Goal: Task Accomplishment & Management: Use online tool/utility

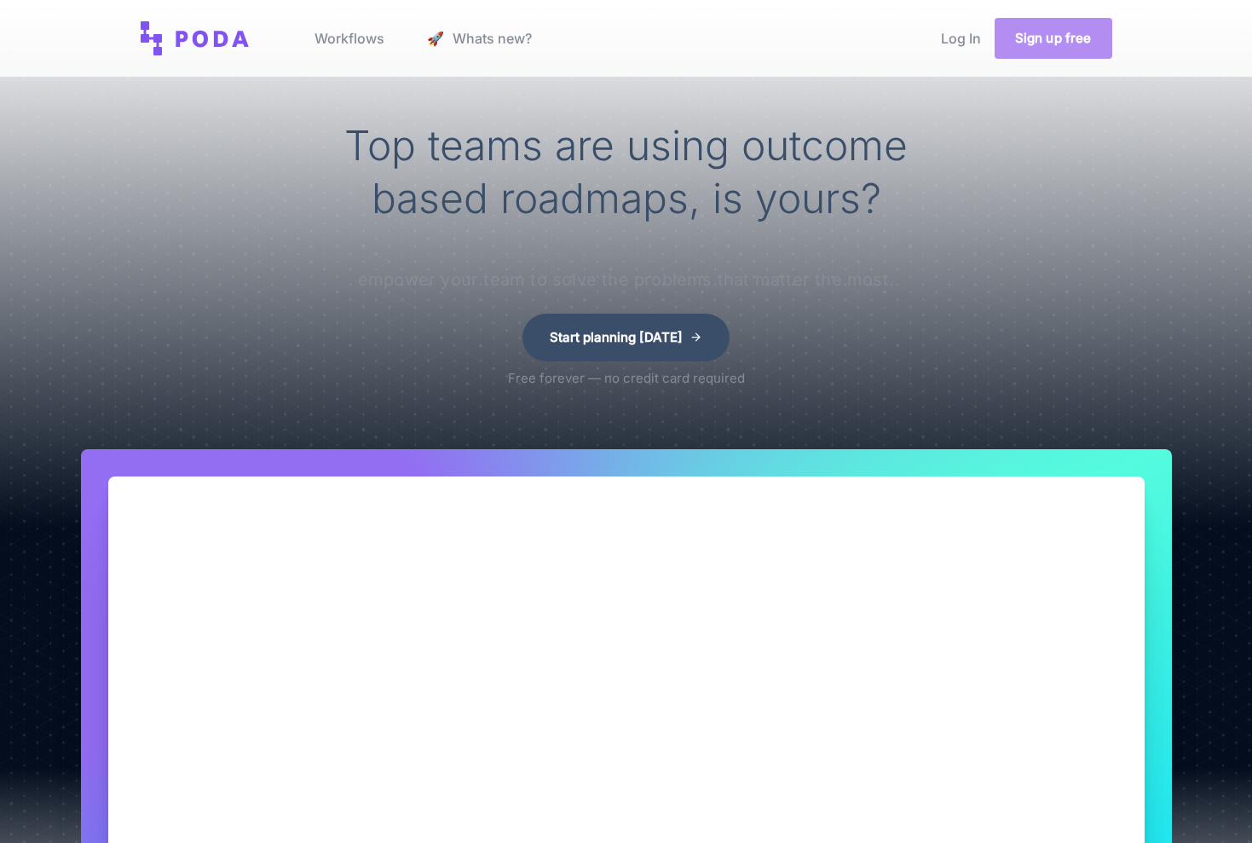
click at [1061, 40] on link "Sign up free" at bounding box center [1054, 38] width 118 height 41
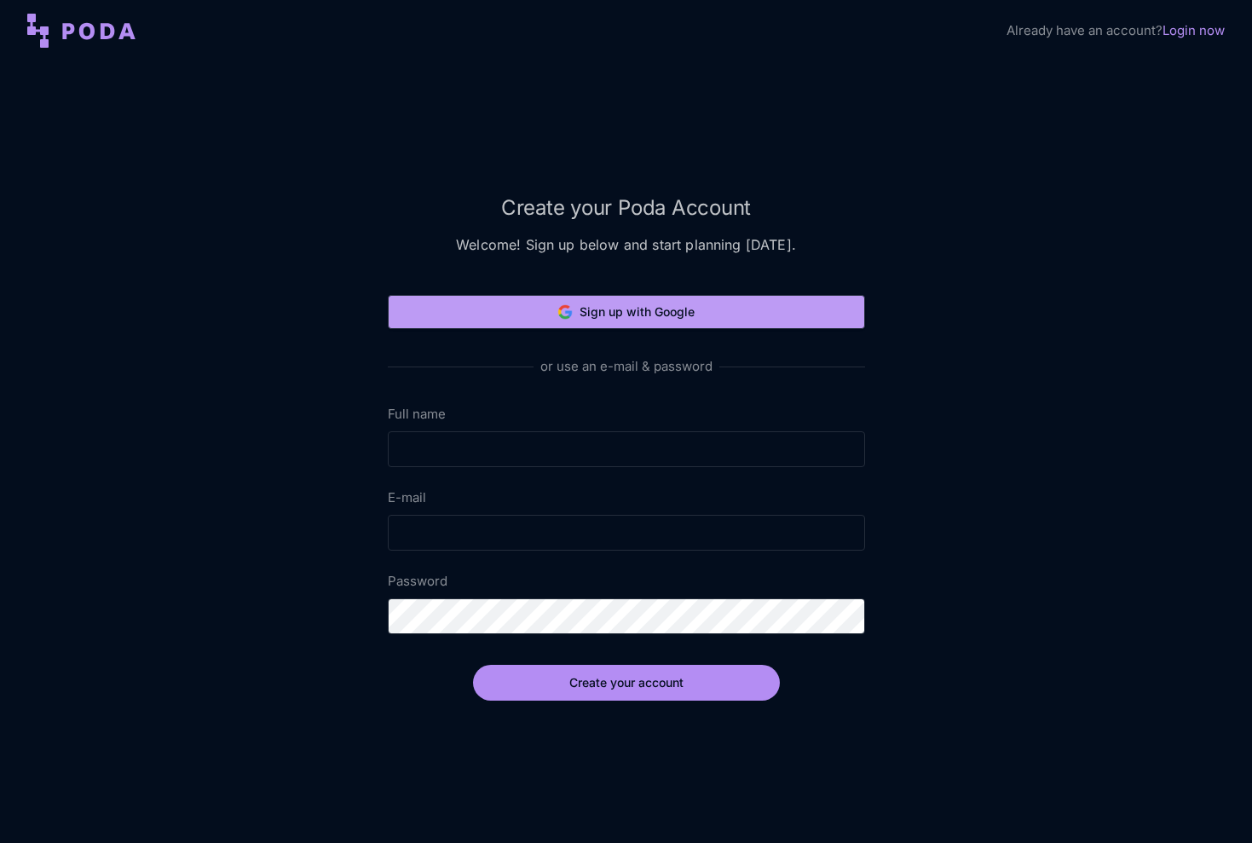
click at [620, 314] on button "Sign up with Google" at bounding box center [626, 312] width 477 height 34
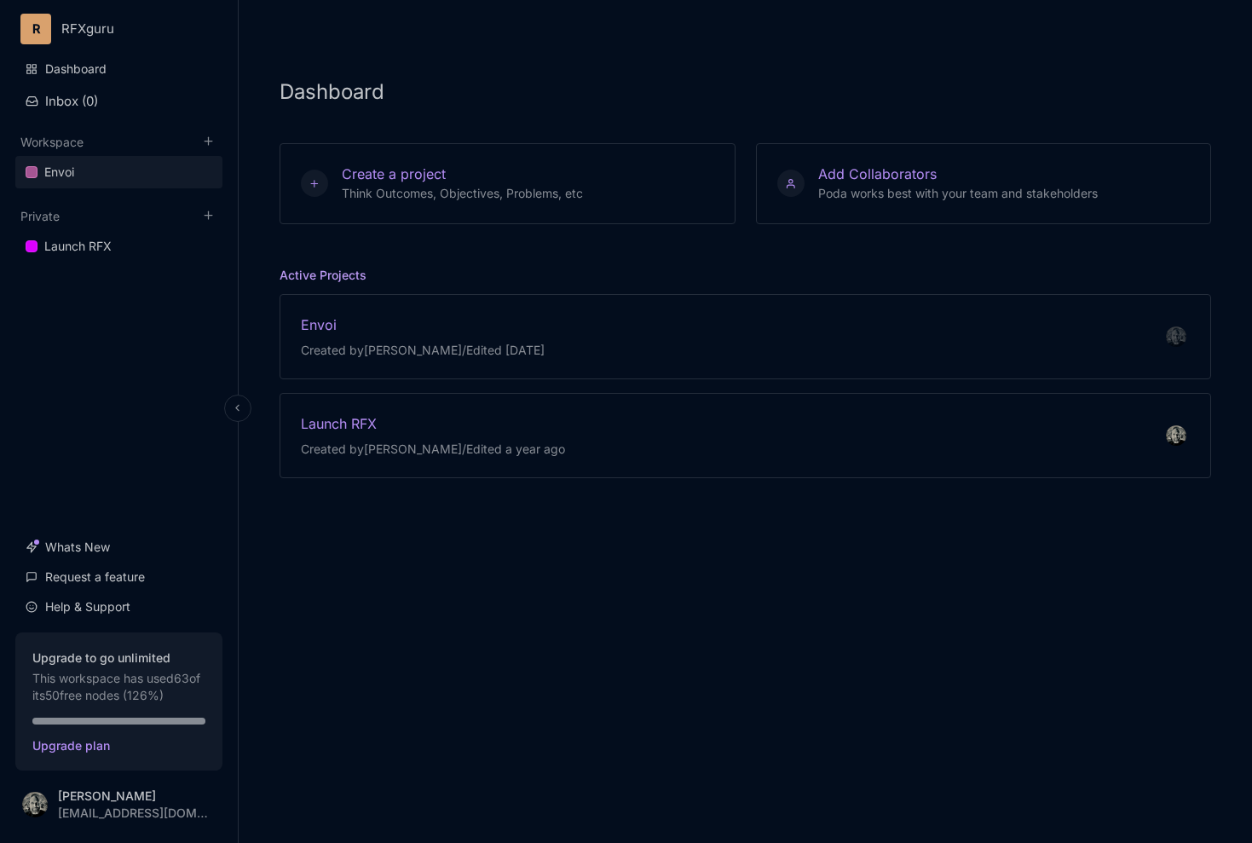
click at [153, 167] on link "Envoi" at bounding box center [118, 172] width 207 height 32
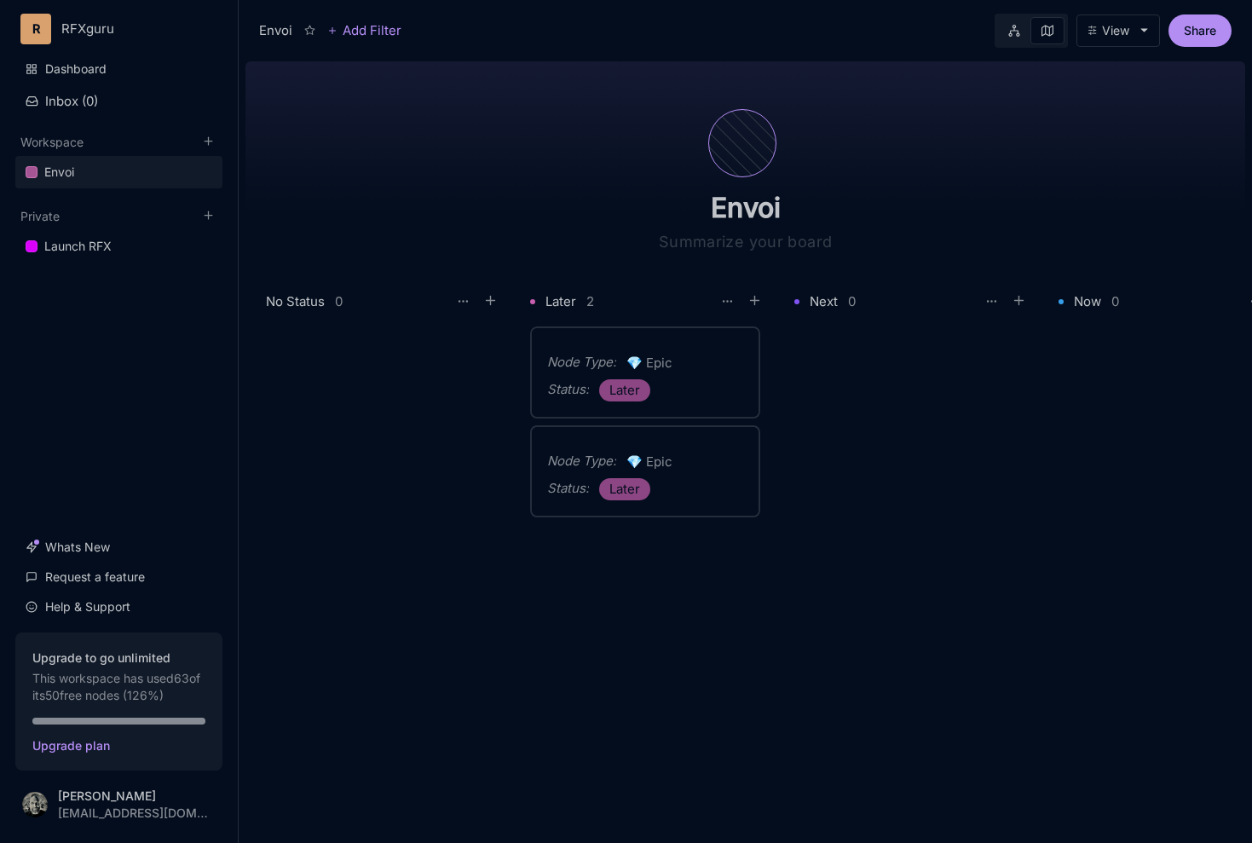
click at [726, 149] on div at bounding box center [742, 143] width 68 height 68
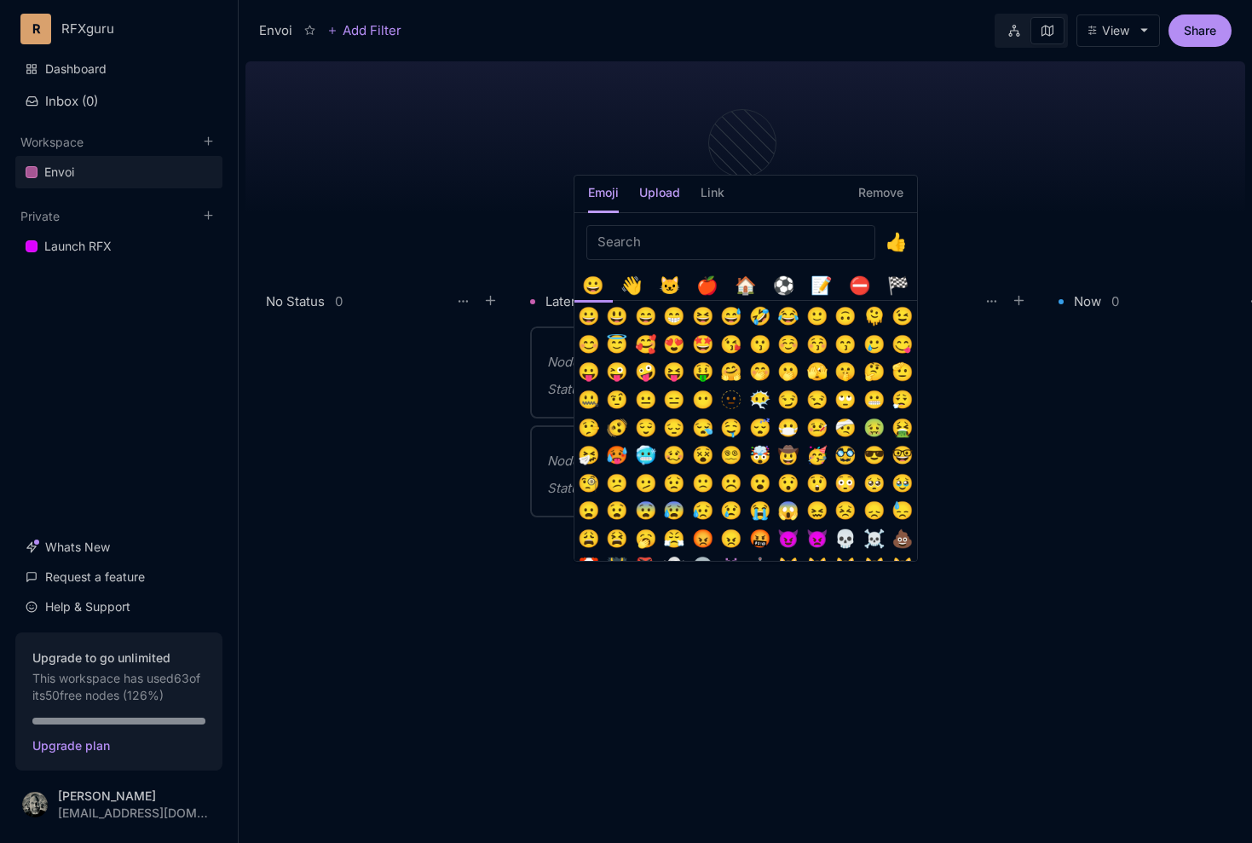
click at [663, 196] on h5 "Upload" at bounding box center [659, 198] width 41 height 30
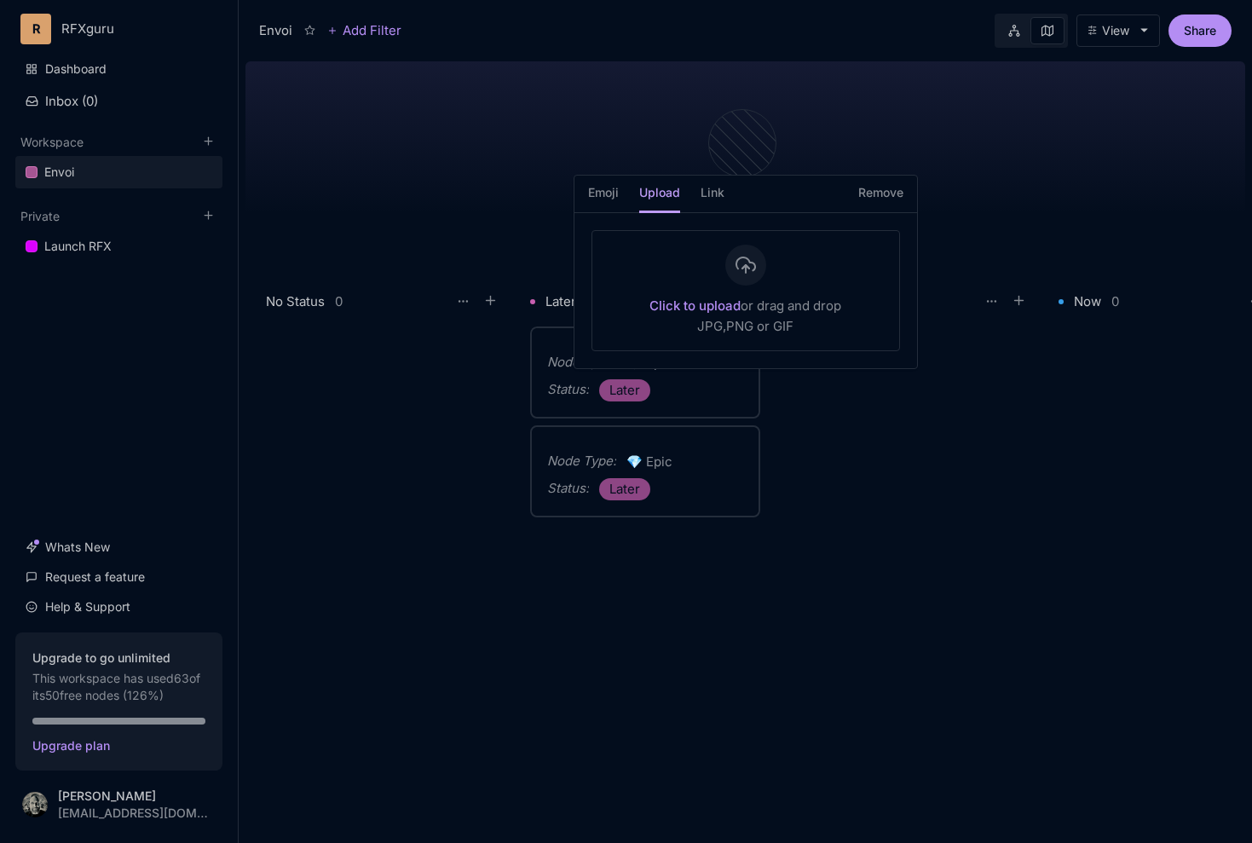
click at [741, 277] on div at bounding box center [745, 265] width 41 height 41
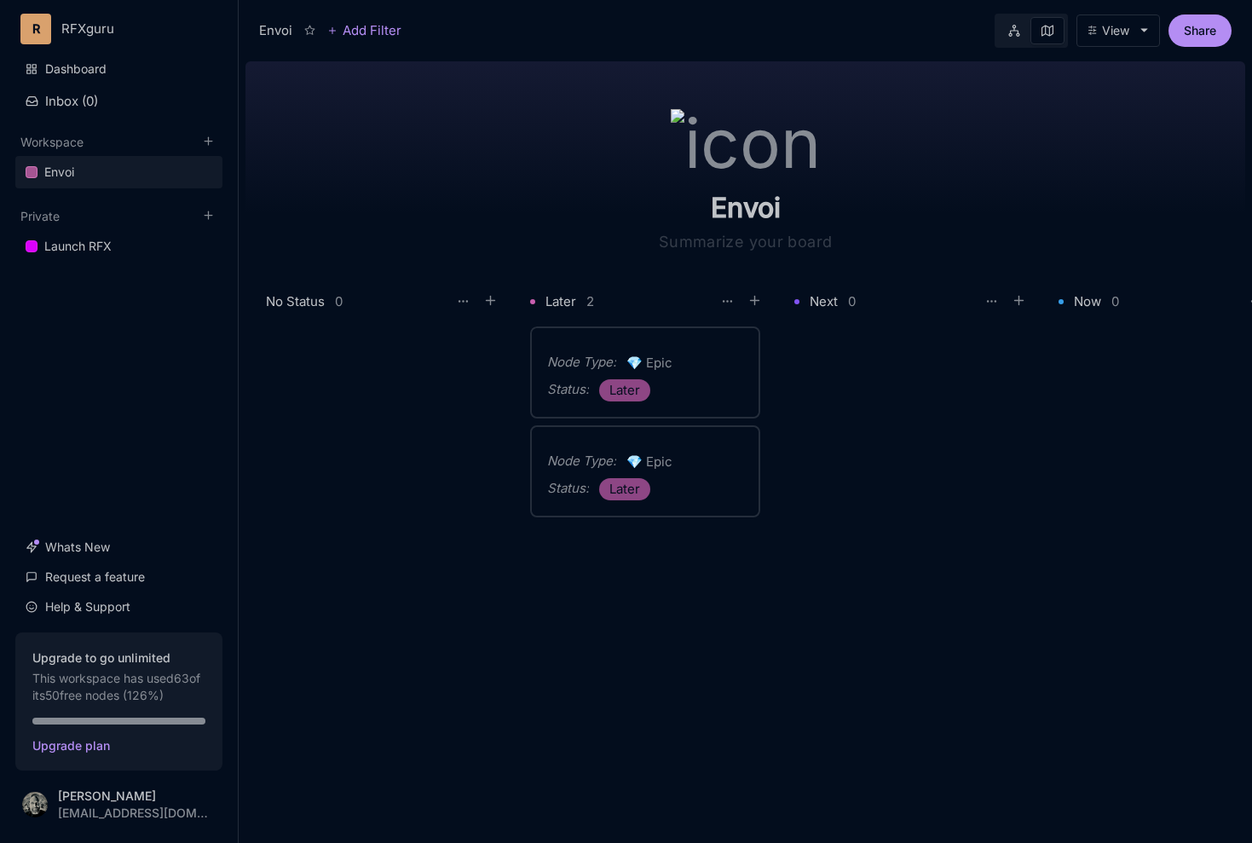
click at [450, 513] on div at bounding box center [384, 574] width 237 height 496
click at [1024, 304] on icon at bounding box center [1019, 300] width 15 height 15
click at [943, 228] on div "Envoi" at bounding box center [745, 159] width 395 height 208
click at [576, 78] on div "Envoi" at bounding box center [745, 159] width 395 height 208
click at [583, 300] on div "Later 2" at bounding box center [648, 301] width 237 height 23
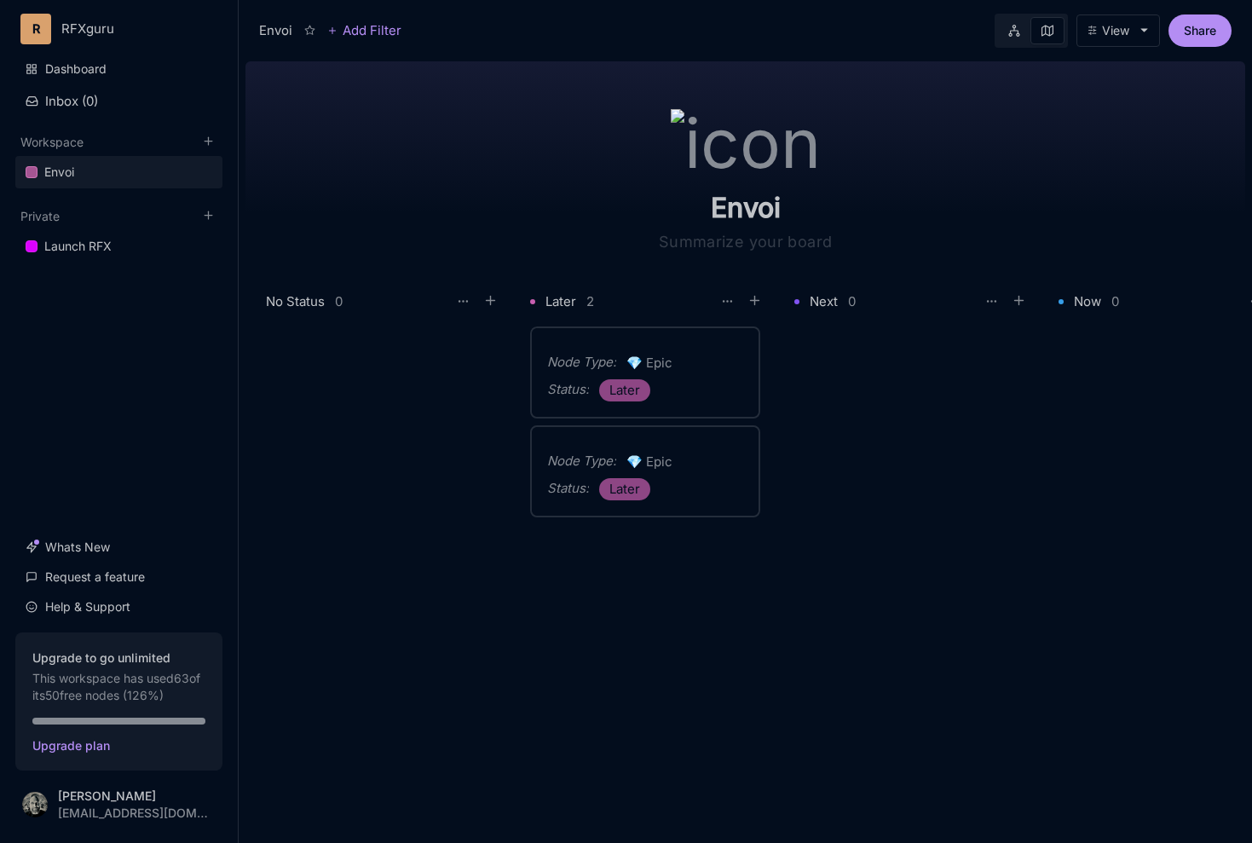
click at [717, 384] on div "Status : Later" at bounding box center [645, 390] width 196 height 22
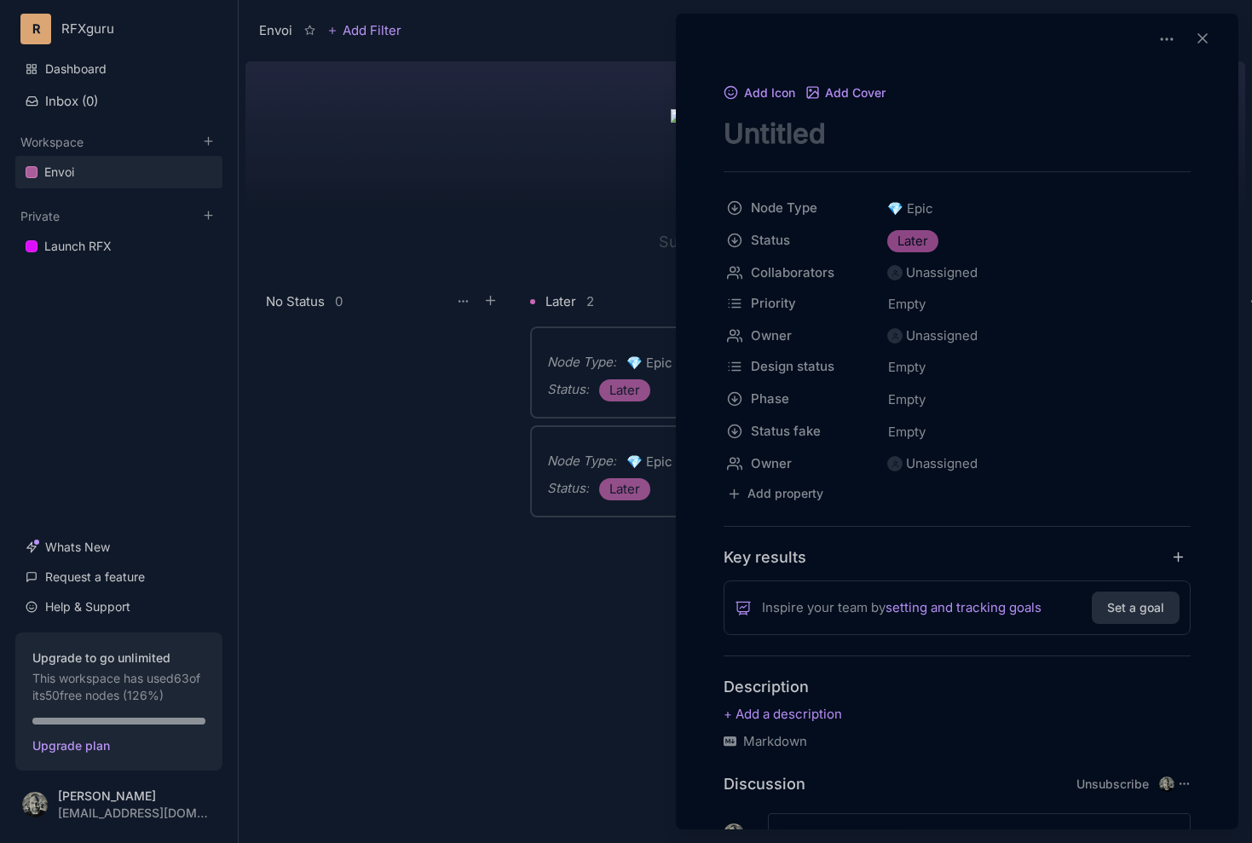
click at [539, 394] on div at bounding box center [626, 421] width 1252 height 843
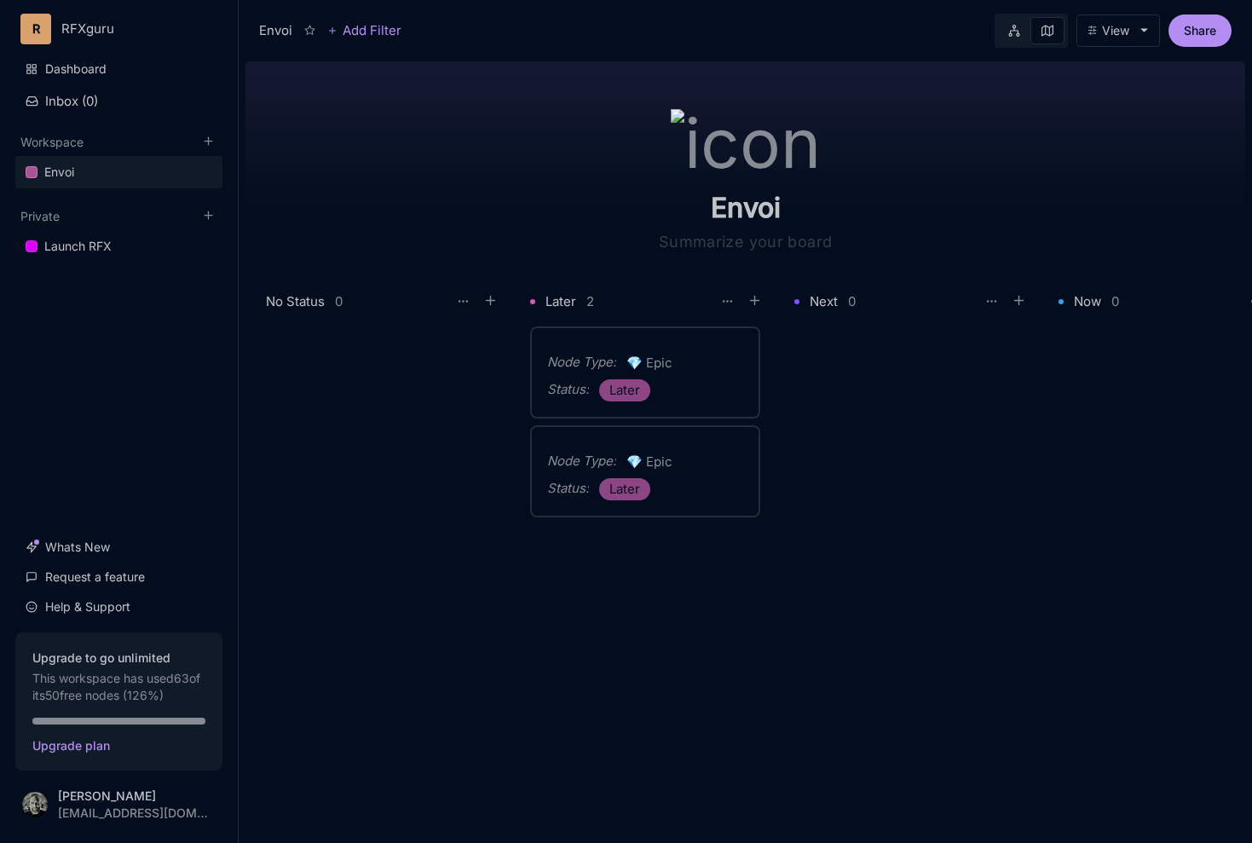
click at [561, 453] on div "Node Type :" at bounding box center [581, 461] width 69 height 20
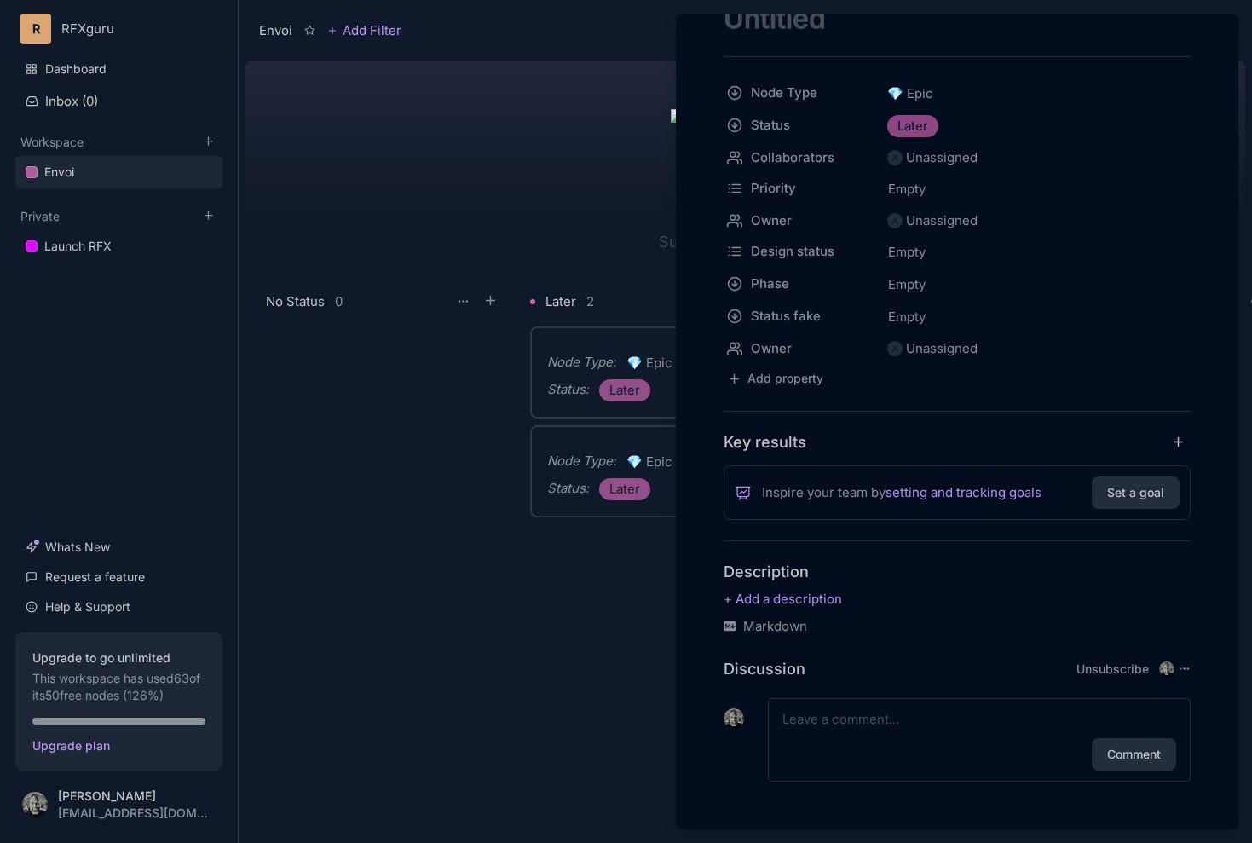
scroll to position [114, 0]
click at [606, 660] on div at bounding box center [626, 421] width 1252 height 843
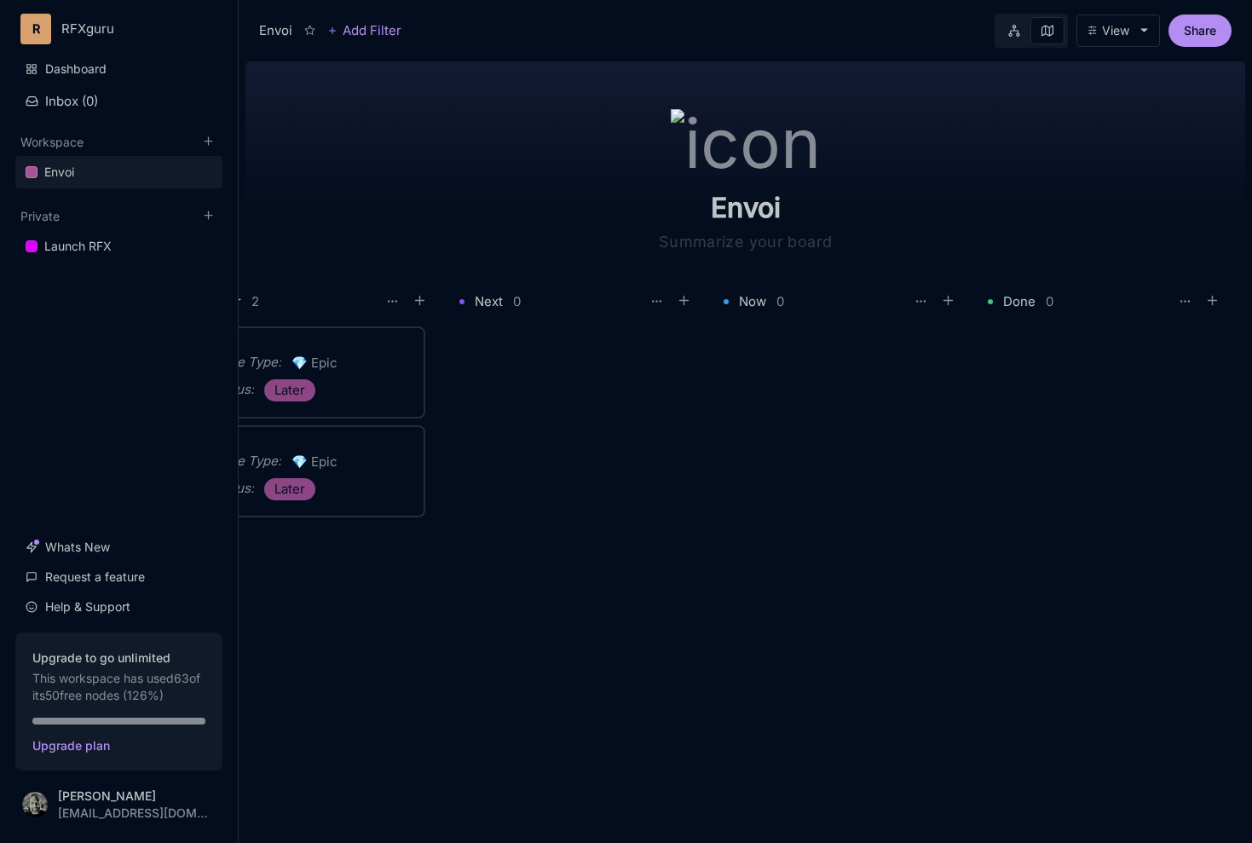
scroll to position [0, 335]
click at [1215, 303] on icon at bounding box center [1212, 300] width 15 height 15
click at [1144, 301] on div "Done 0" at bounding box center [1106, 301] width 237 height 23
click at [1018, 303] on div "Done" at bounding box center [1019, 301] width 32 height 20
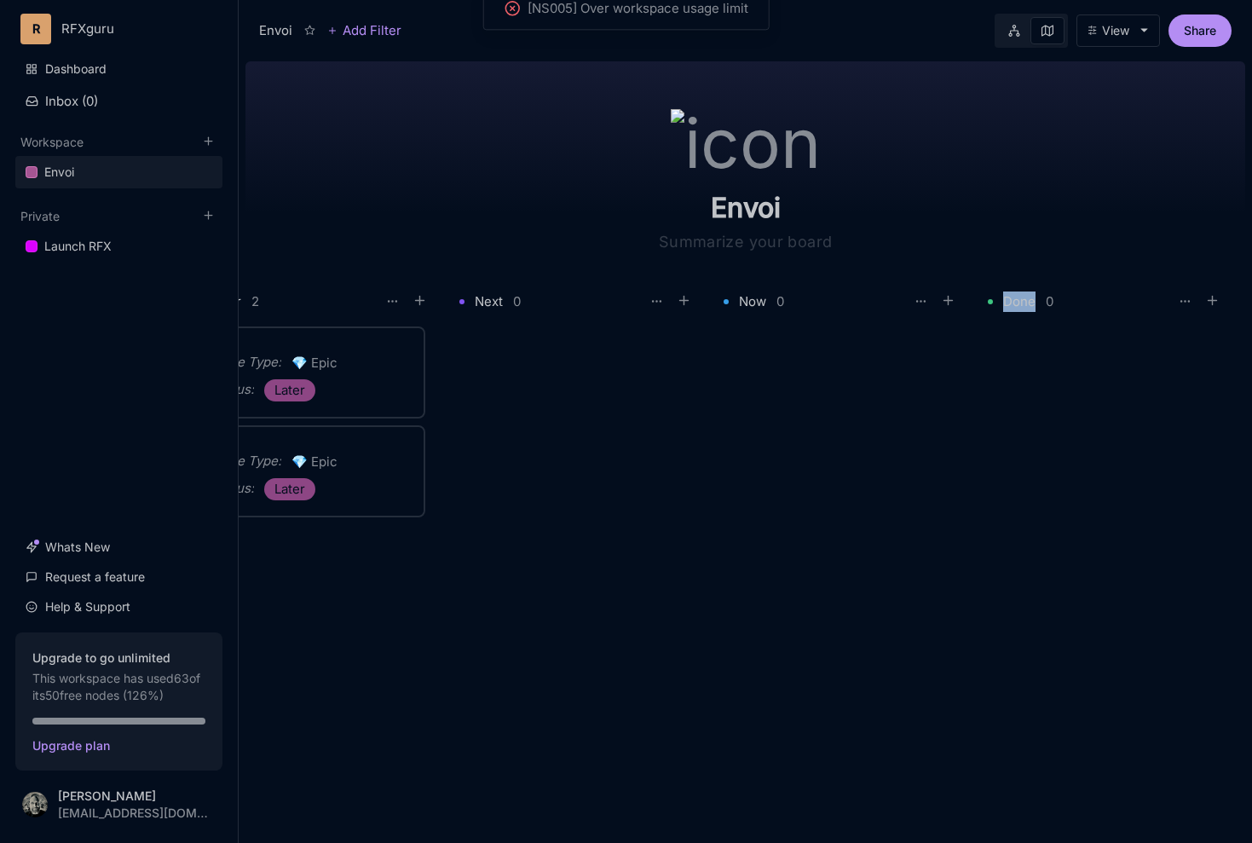
click at [1018, 303] on div "Done" at bounding box center [1019, 301] width 32 height 20
click at [1018, 332] on div at bounding box center [1106, 574] width 237 height 496
click at [1117, 36] on div "View" at bounding box center [1115, 31] width 27 height 14
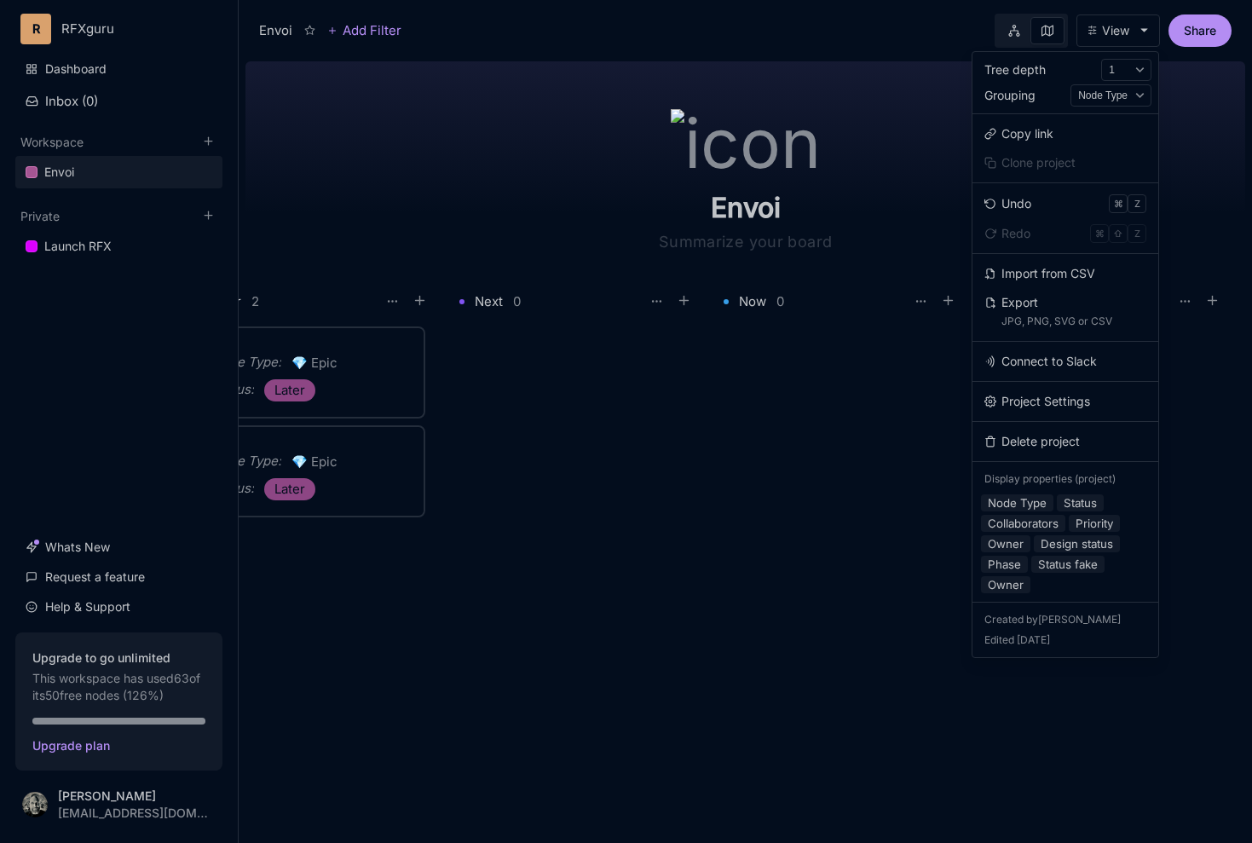
click at [1136, 70] on div "1 Auto" at bounding box center [1126, 70] width 50 height 22
select select "auto"
select select "22a2-991f-aeee-598a"
click at [1141, 34] on div at bounding box center [626, 421] width 1252 height 843
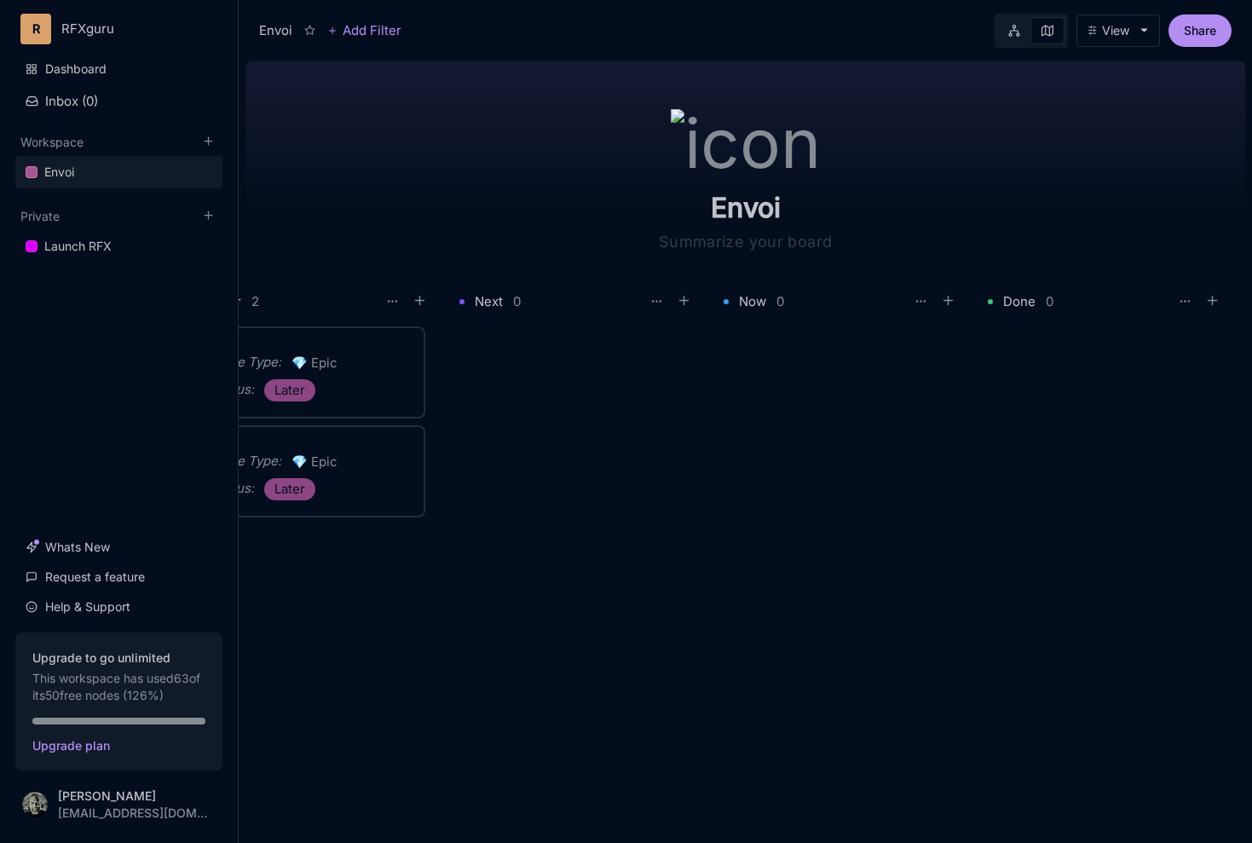
click at [1014, 39] on link at bounding box center [1014, 30] width 32 height 27
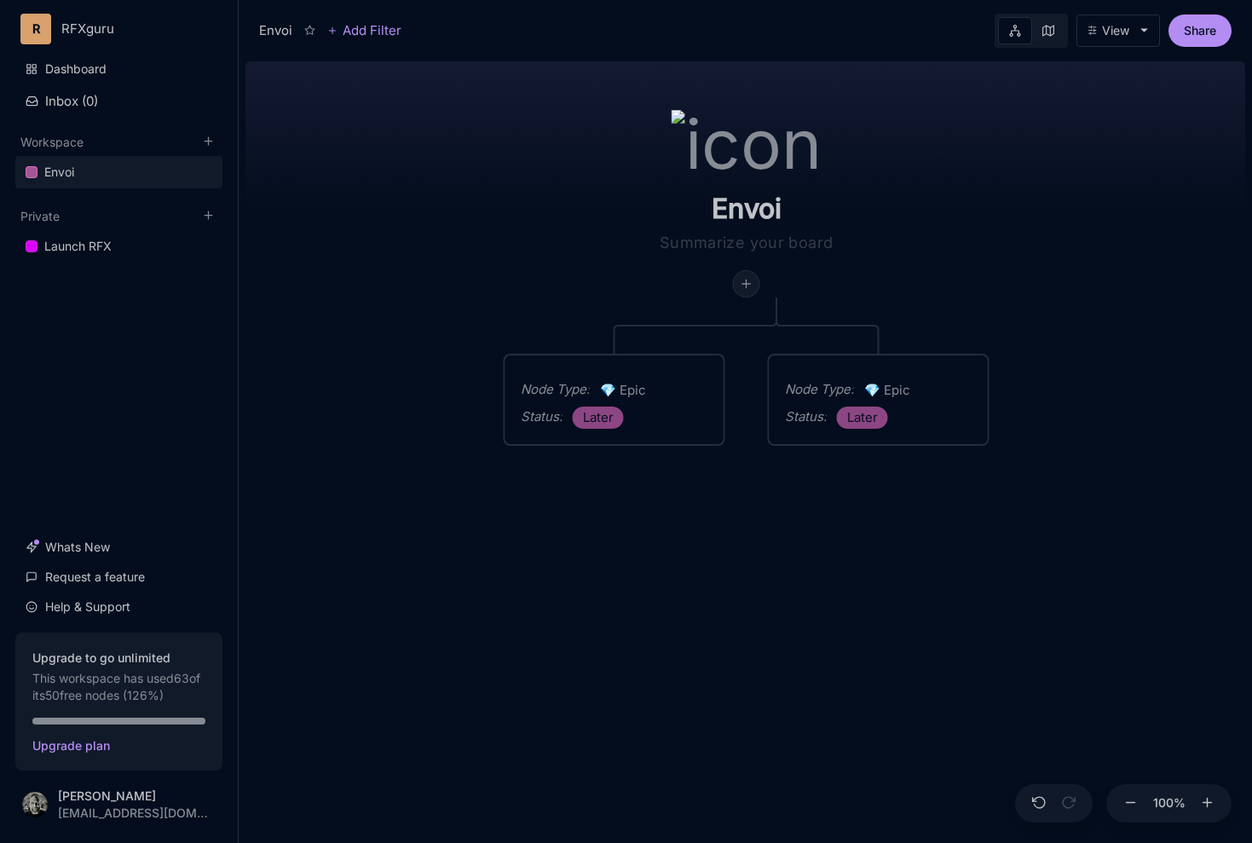
click at [759, 291] on div at bounding box center [747, 284] width 26 height 26
click at [902, 369] on div "Node Type : 💎 Epic Status : Later" at bounding box center [879, 399] width 218 height 89
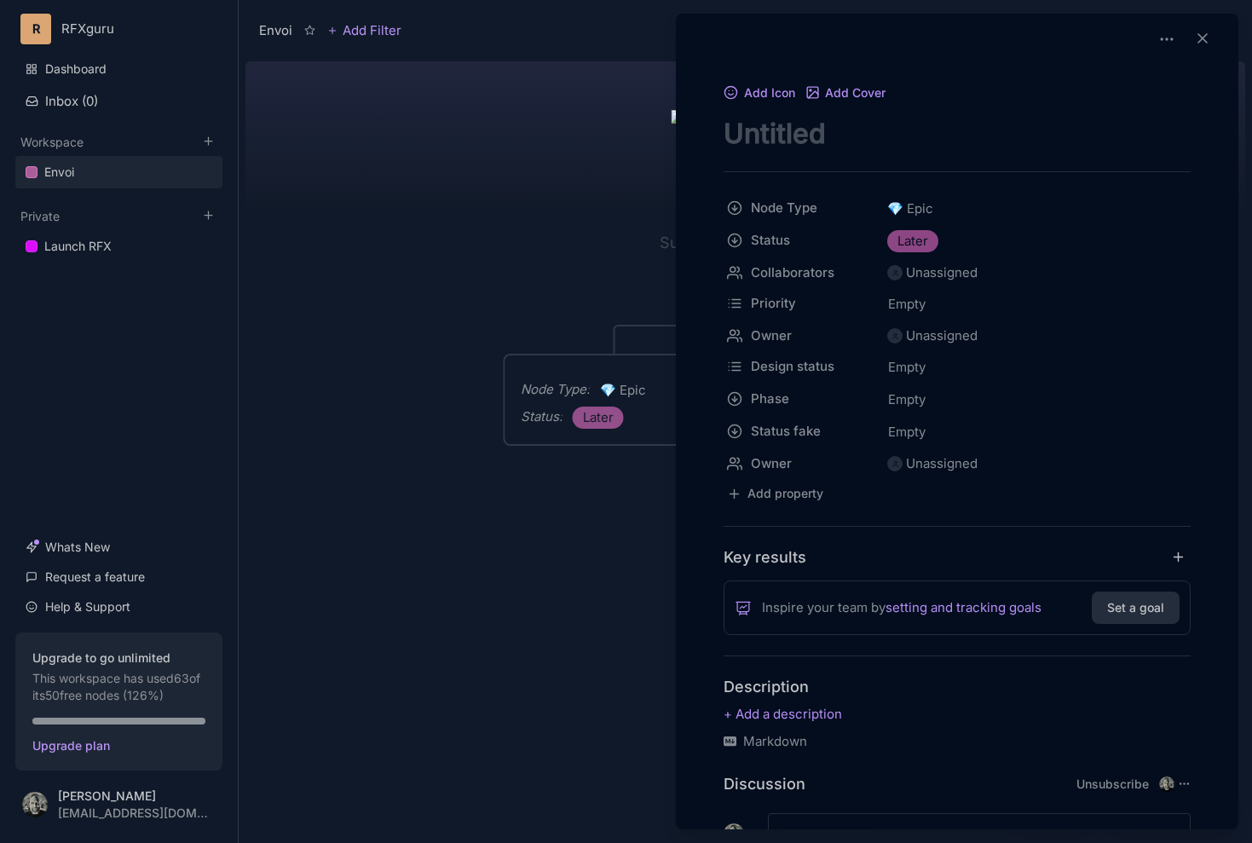
click at [537, 535] on div at bounding box center [626, 421] width 1252 height 843
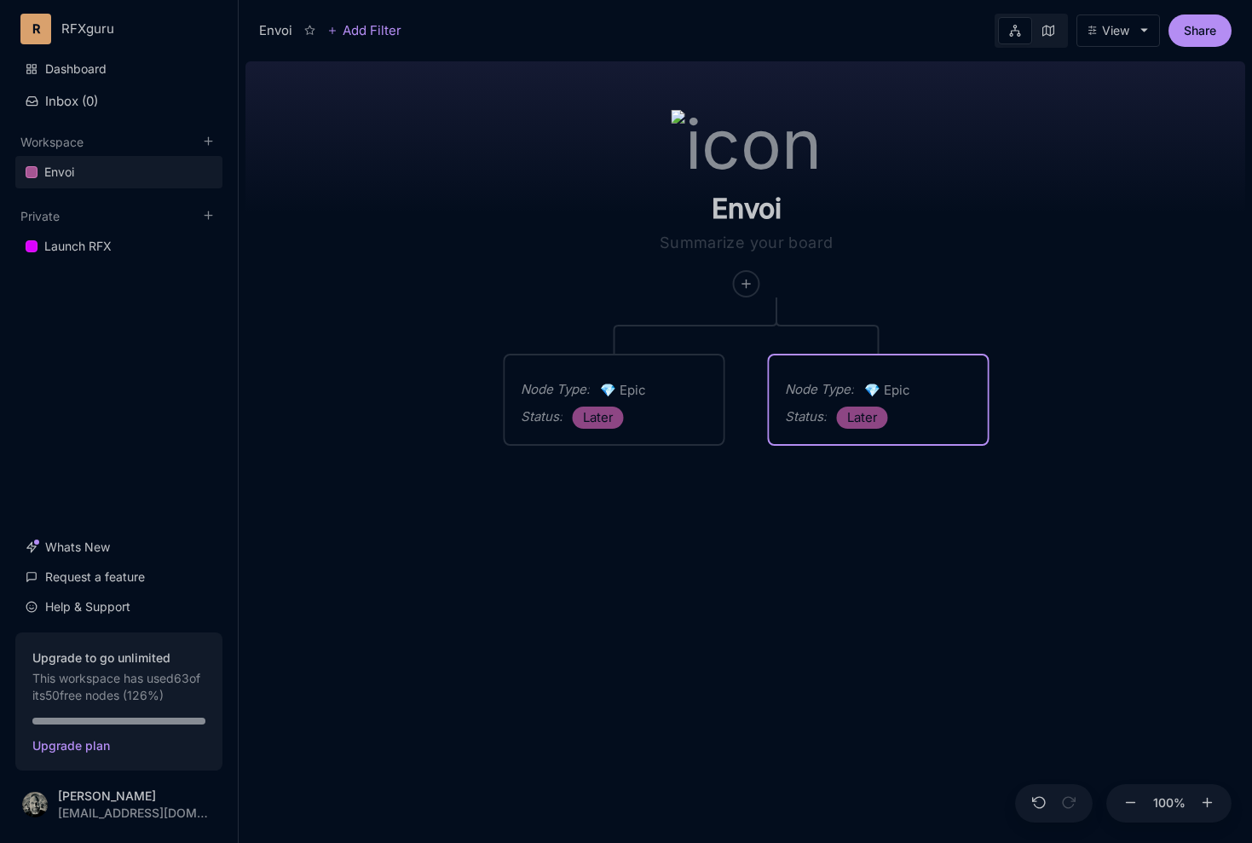
click at [665, 407] on div "Status : Later" at bounding box center [614, 418] width 187 height 22
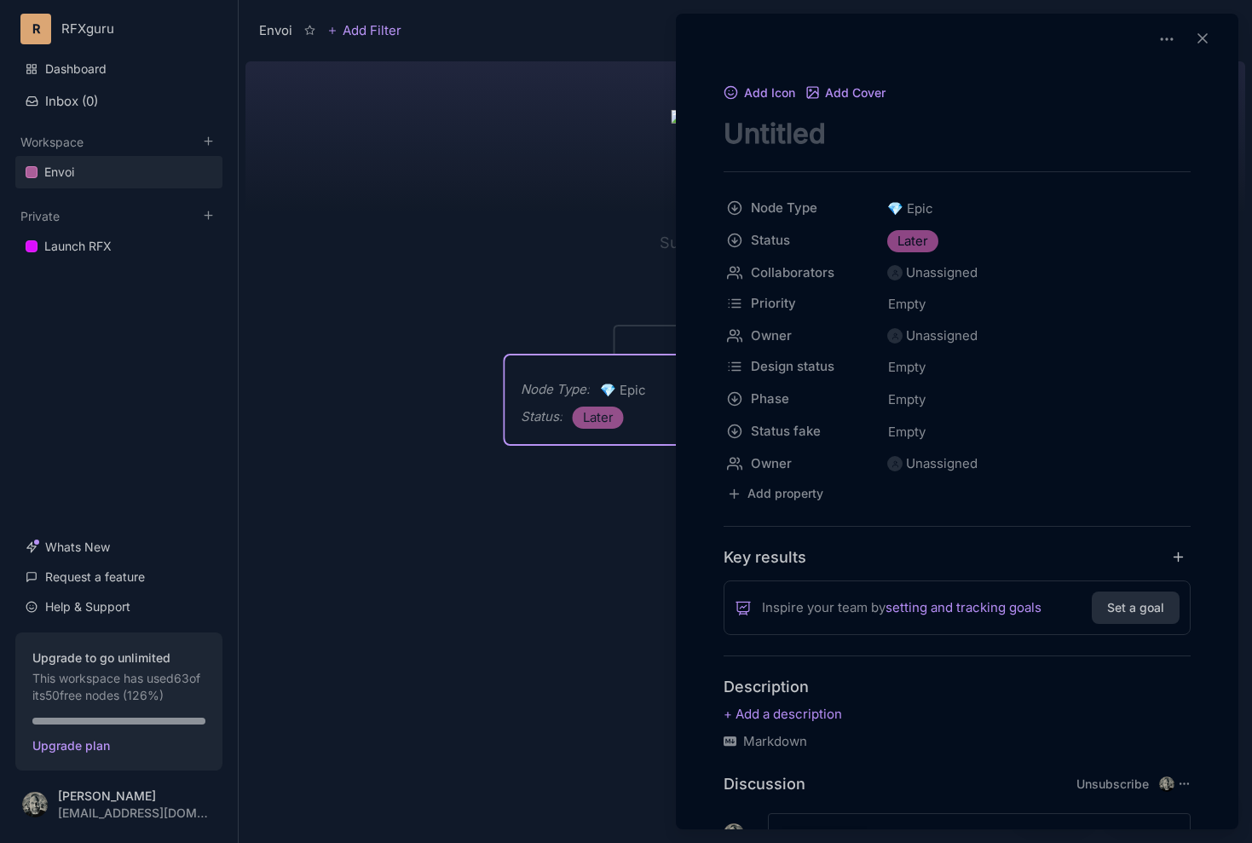
click at [627, 419] on div at bounding box center [626, 421] width 1252 height 843
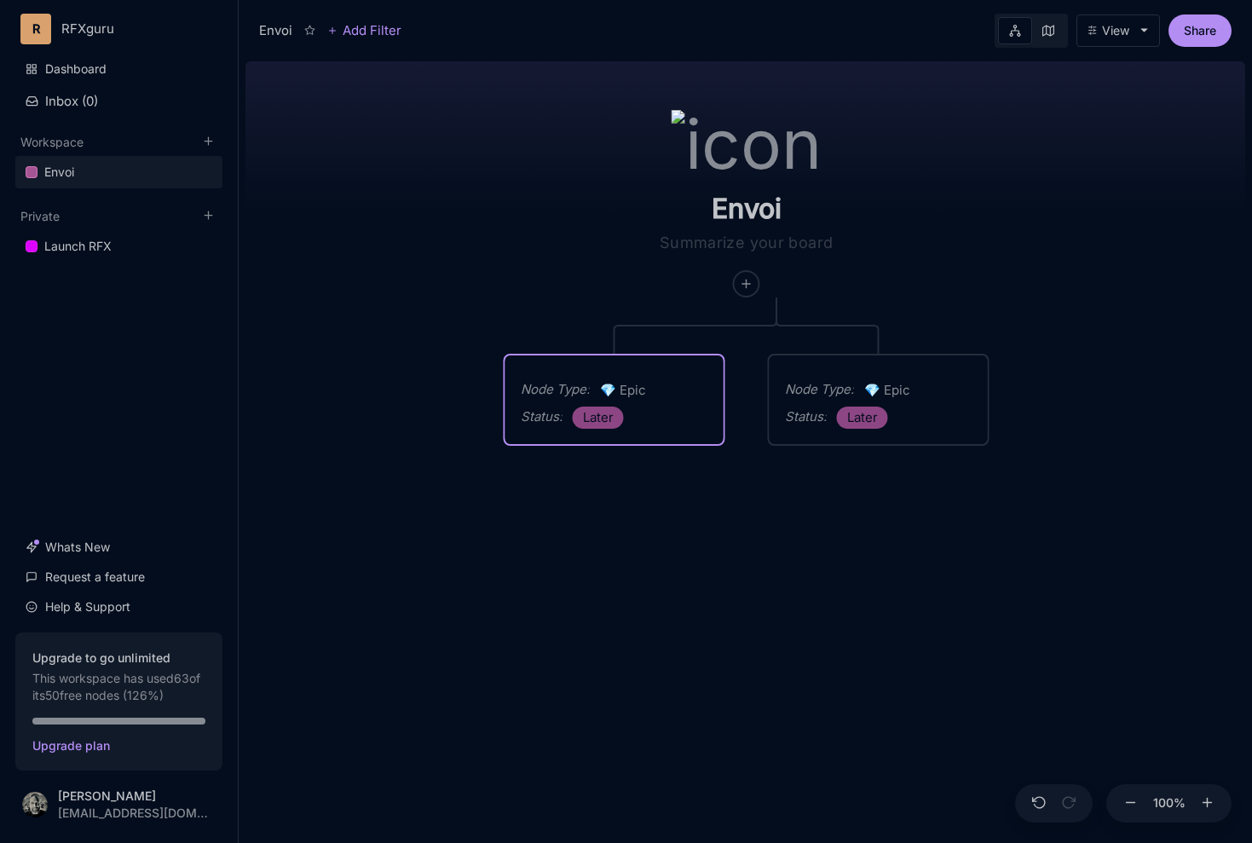
click at [1047, 37] on link at bounding box center [1048, 30] width 32 height 27
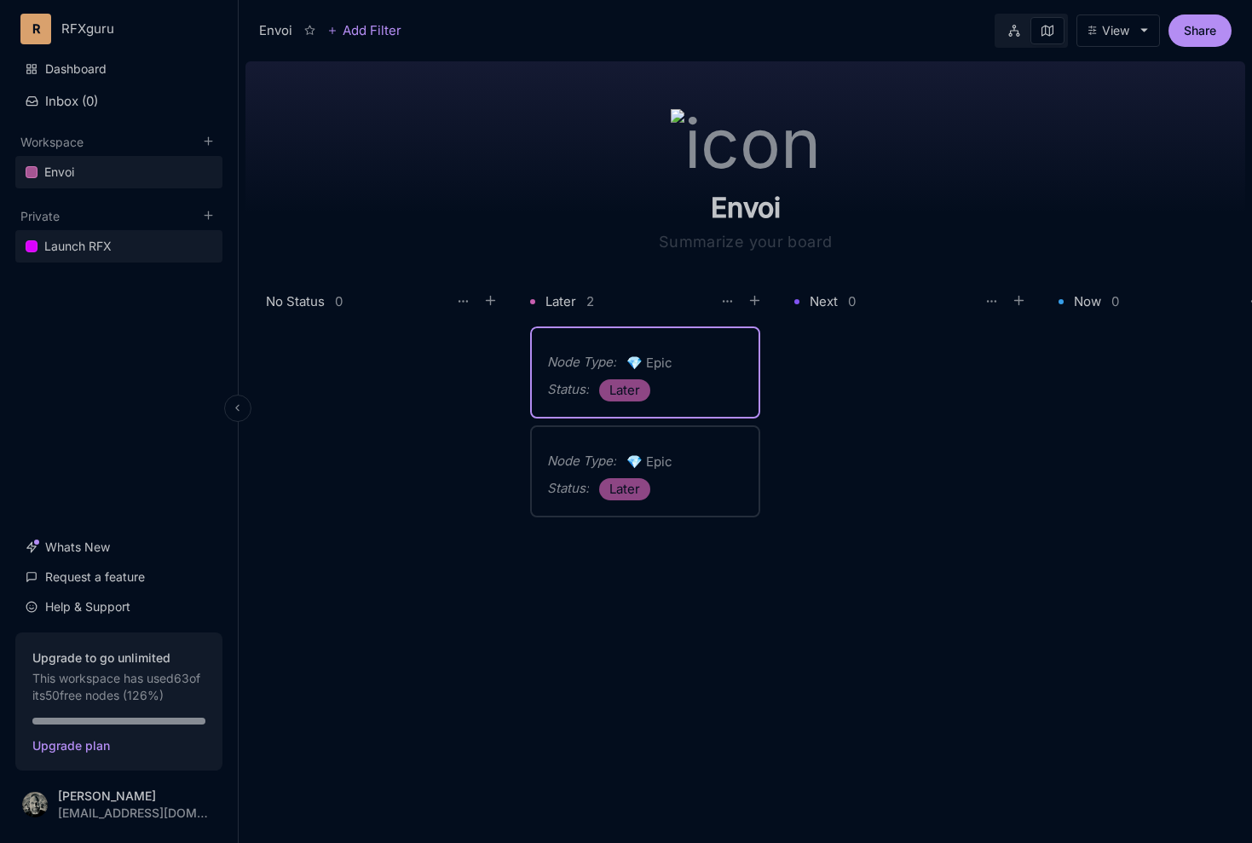
click at [76, 245] on div "Launch RFX" at bounding box center [77, 246] width 67 height 20
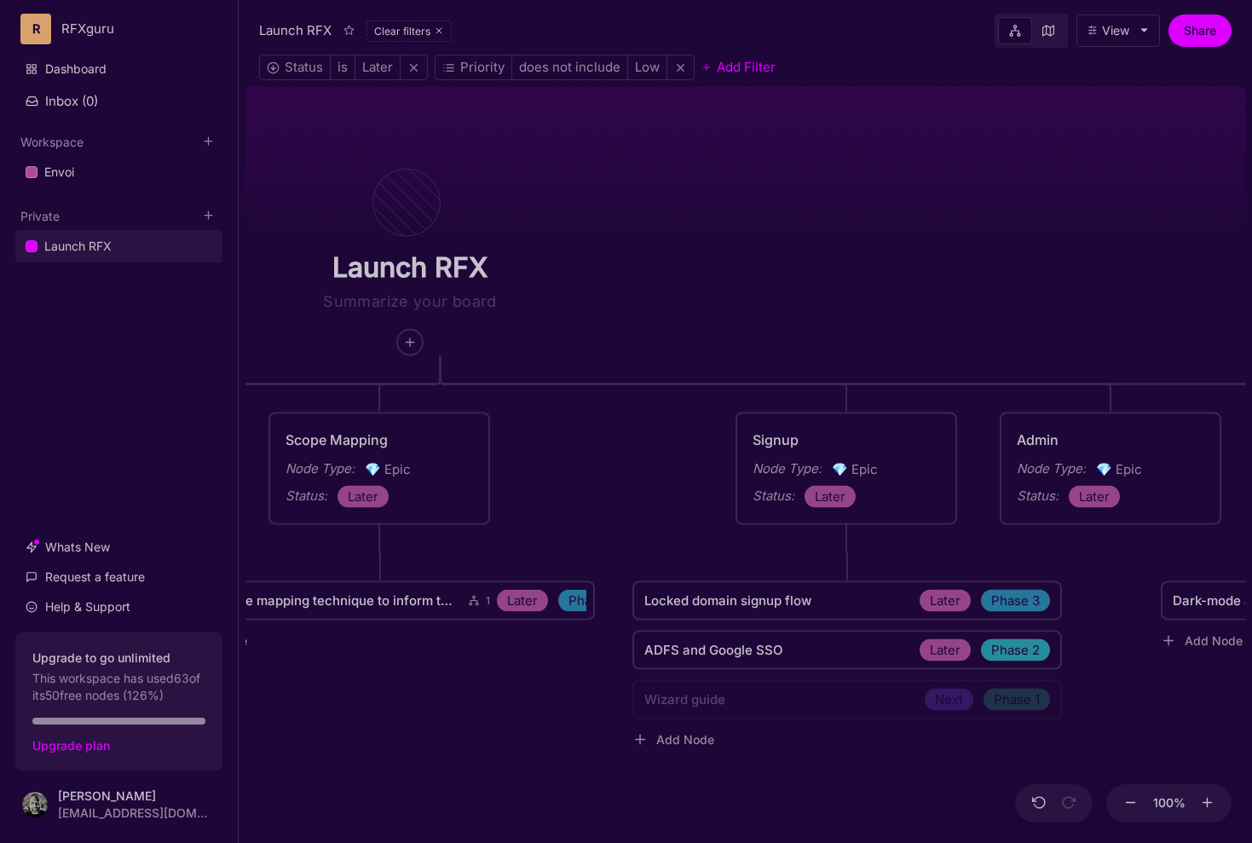
click at [1146, 35] on icon at bounding box center [1143, 30] width 9 height 9
select select "22a2-991f-aeee-598a"
click at [1048, 36] on link at bounding box center [1048, 30] width 32 height 27
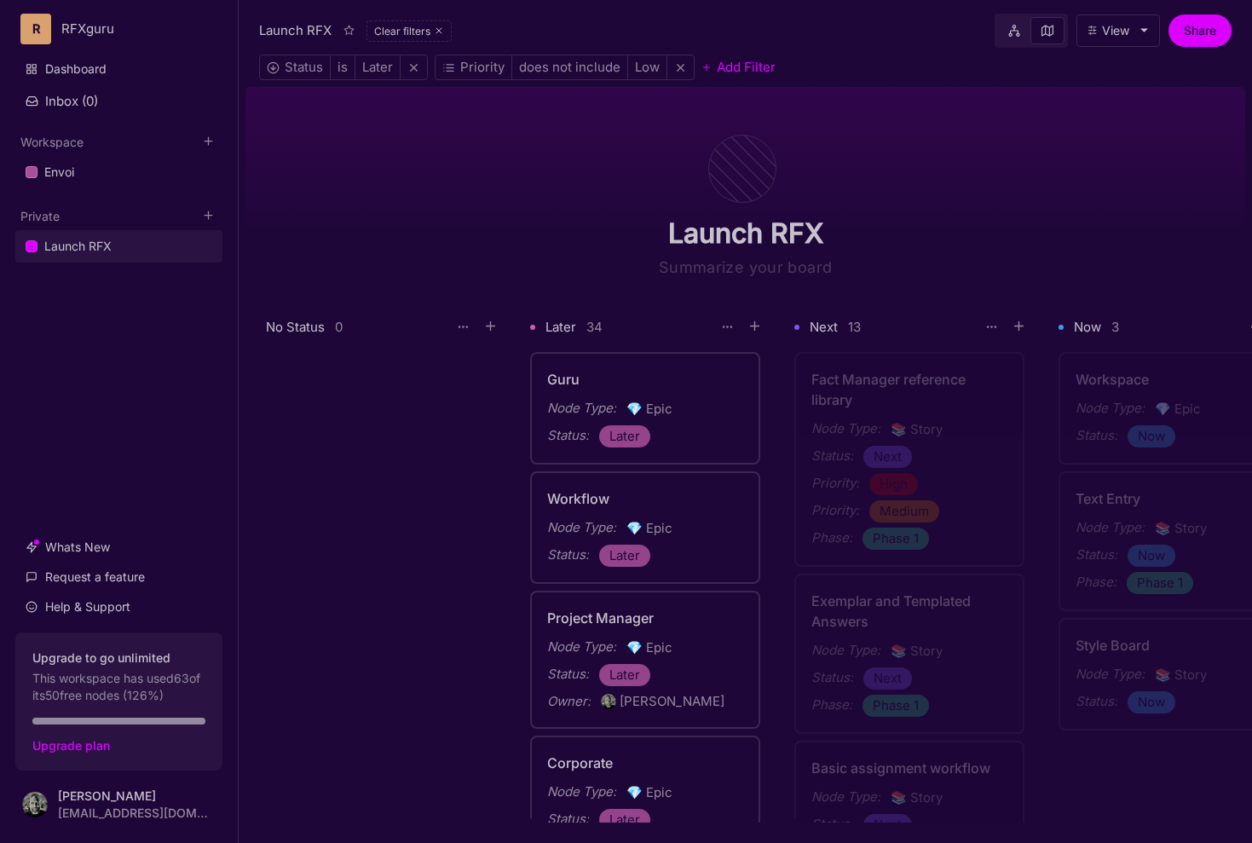
click at [1021, 33] on link at bounding box center [1014, 30] width 32 height 27
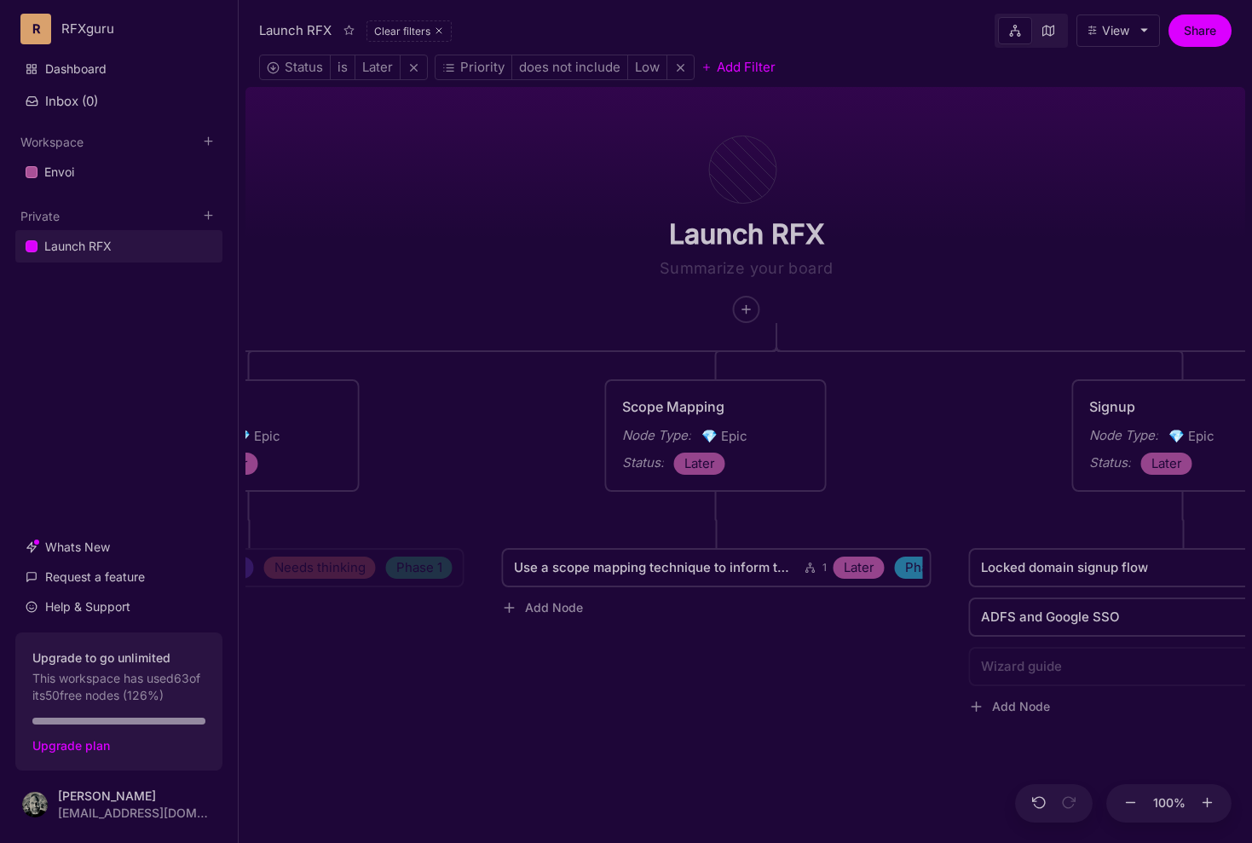
click at [1122, 26] on div "View" at bounding box center [1115, 31] width 27 height 14
select select "22a2-991f-aeee-598a"
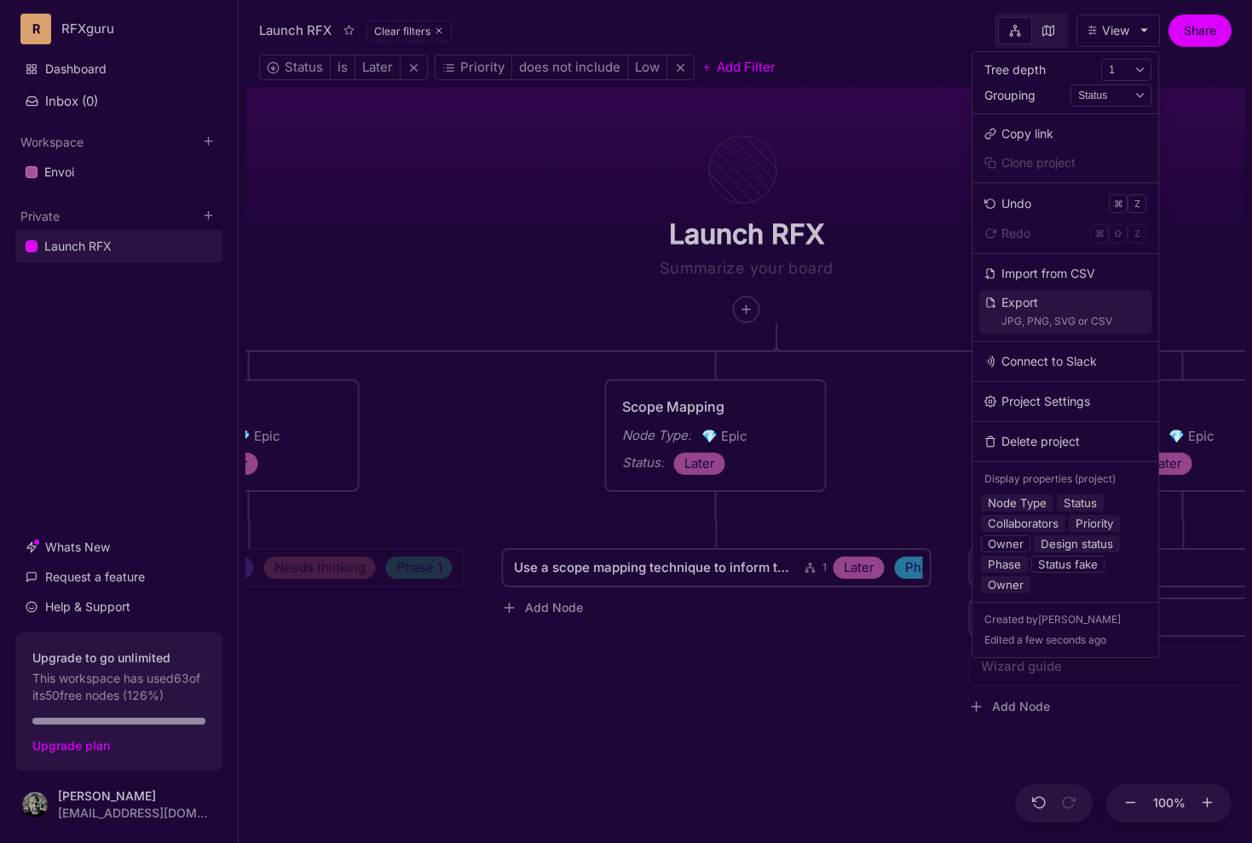
click at [1072, 311] on div "Export JPG, PNG, SVG or CSV" at bounding box center [1056, 311] width 111 height 37
select select "png"
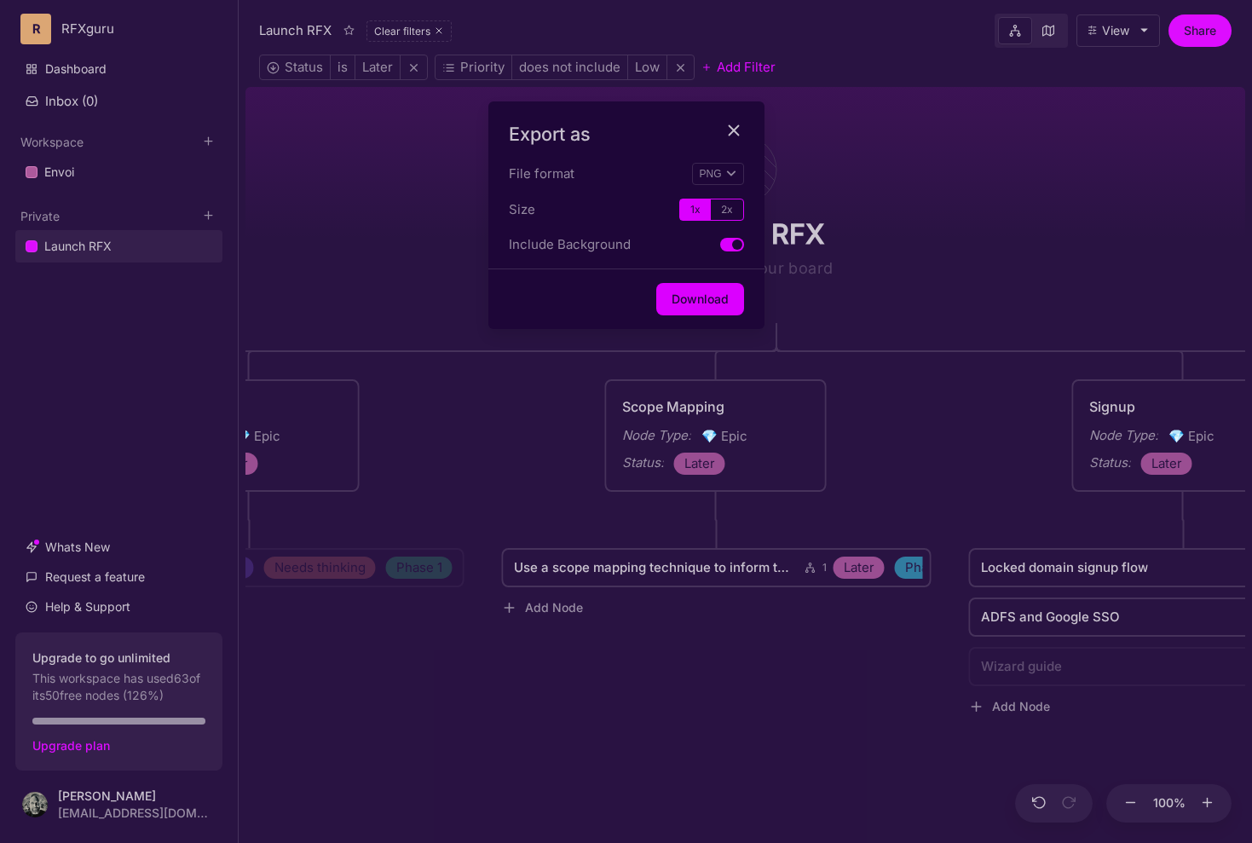
click at [722, 204] on label "2x" at bounding box center [727, 209] width 32 height 20
click at [0, 0] on input "2x" at bounding box center [0, 0] width 0 height 0
click at [696, 300] on button "Download" at bounding box center [700, 299] width 88 height 32
click at [735, 128] on line "close modal" at bounding box center [734, 129] width 9 height 9
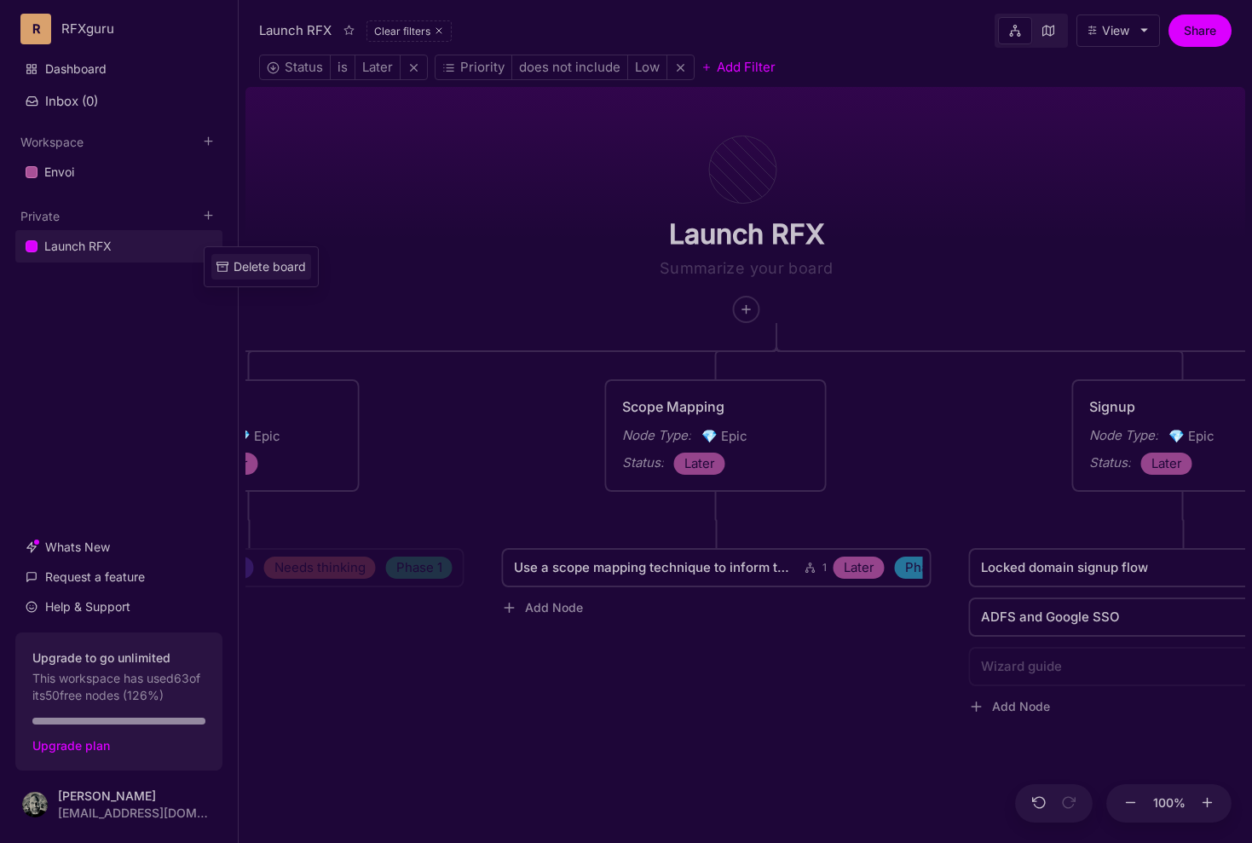
click at [235, 273] on div "Delete board" at bounding box center [270, 266] width 72 height 19
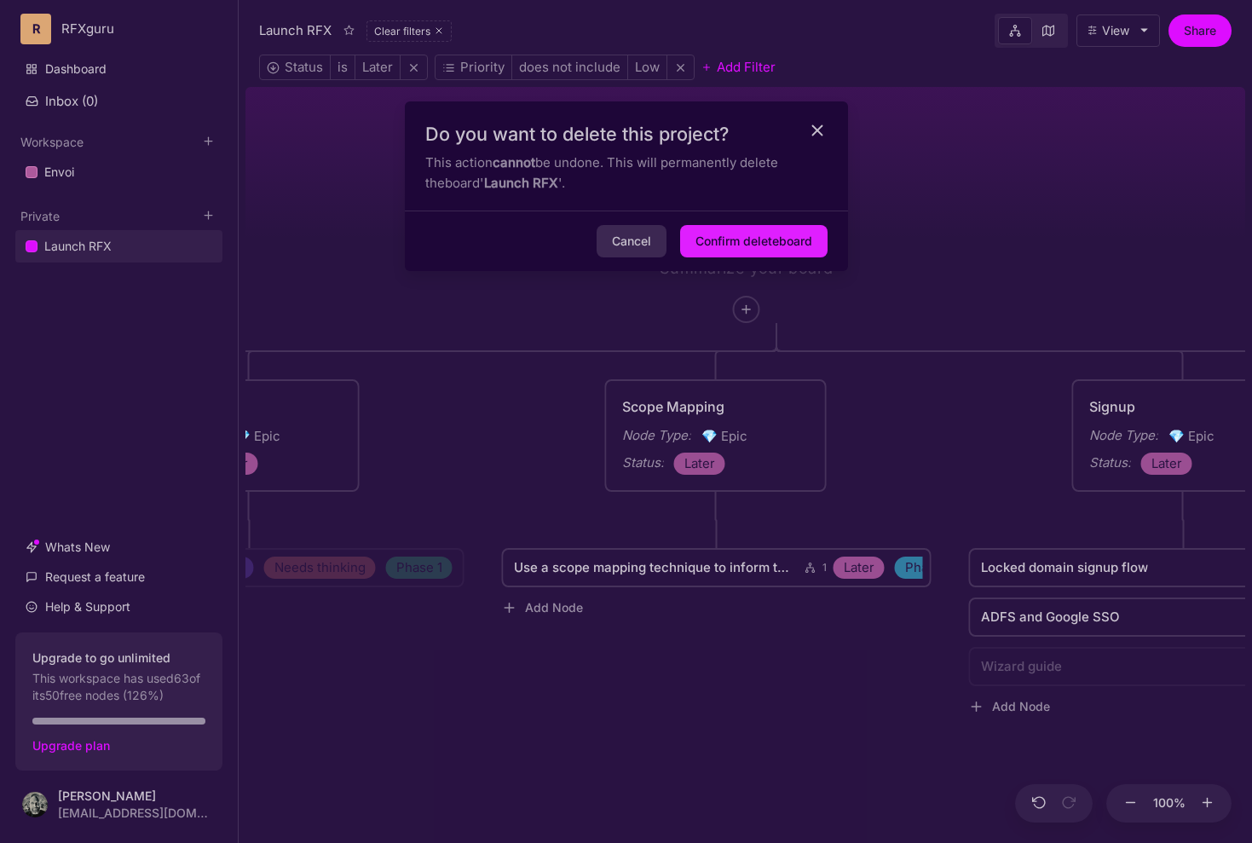
click at [769, 235] on button "Confirm delete board" at bounding box center [753, 241] width 147 height 32
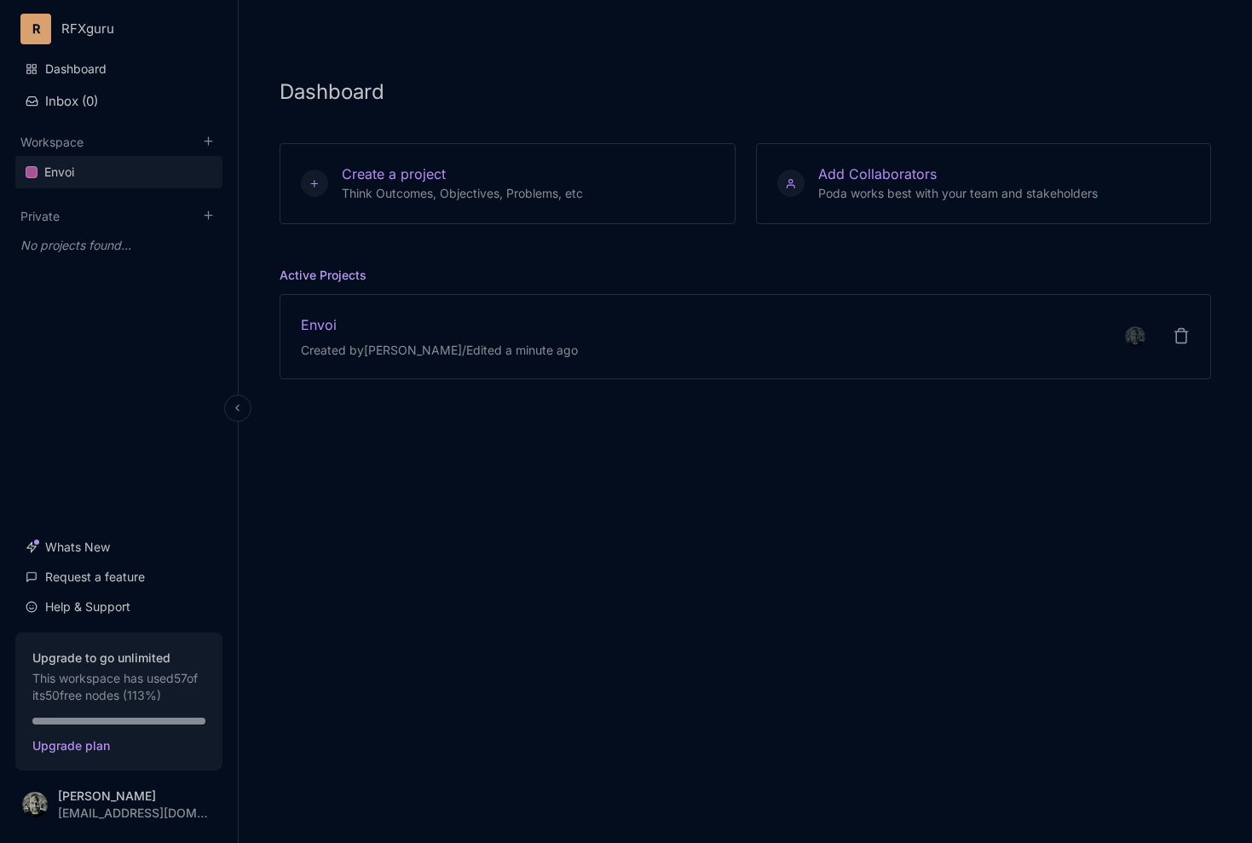
click at [83, 171] on link "Envoi" at bounding box center [118, 172] width 207 height 32
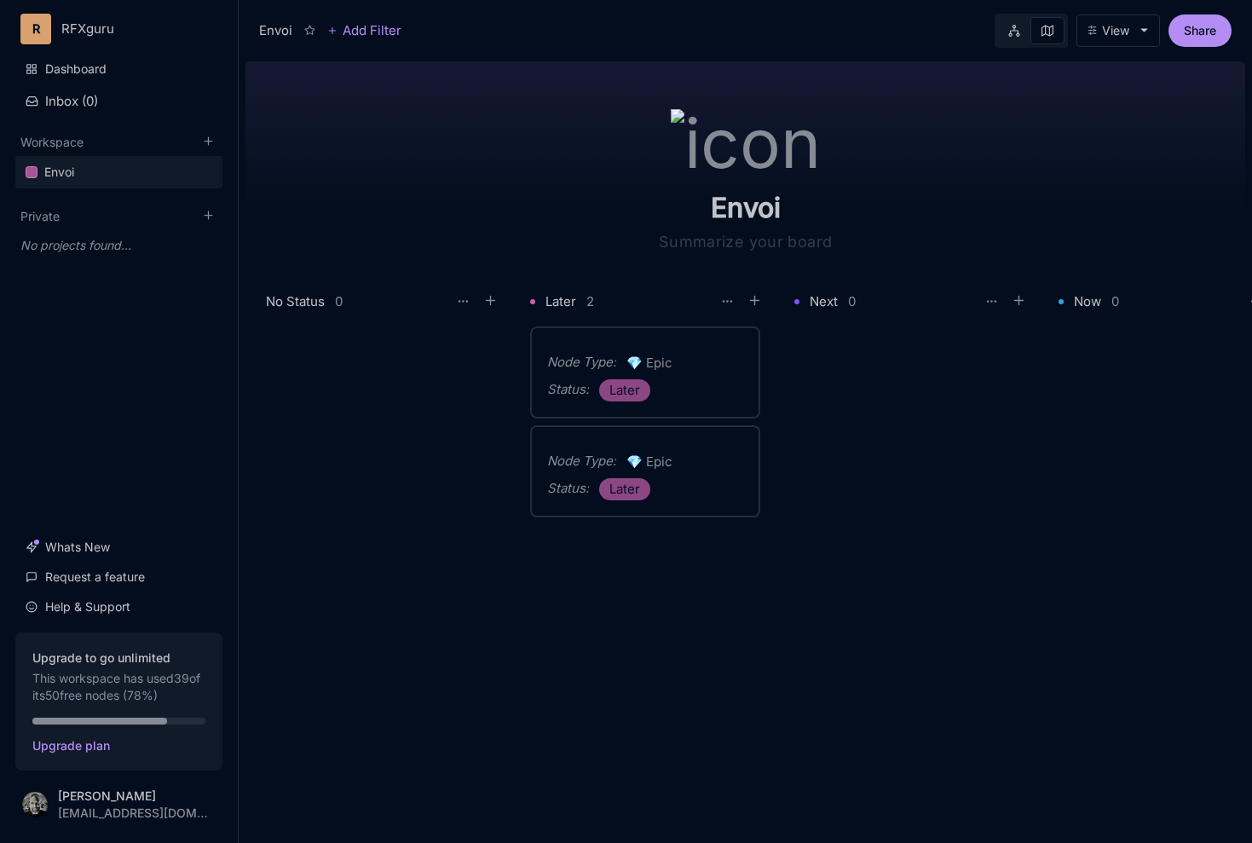
click at [691, 406] on div "Node Type : 💎 Epic Status : Later" at bounding box center [645, 372] width 227 height 89
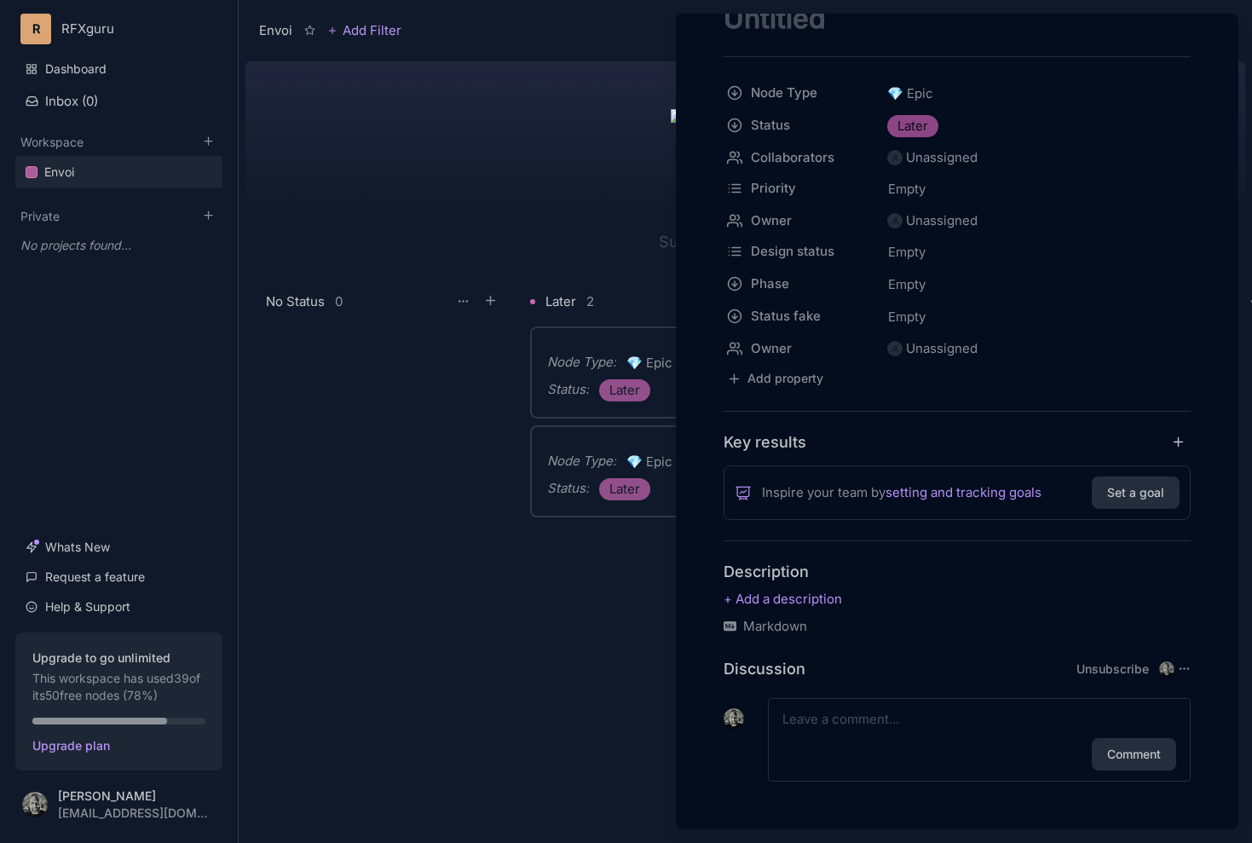
scroll to position [114, 0]
click at [550, 677] on div at bounding box center [626, 421] width 1252 height 843
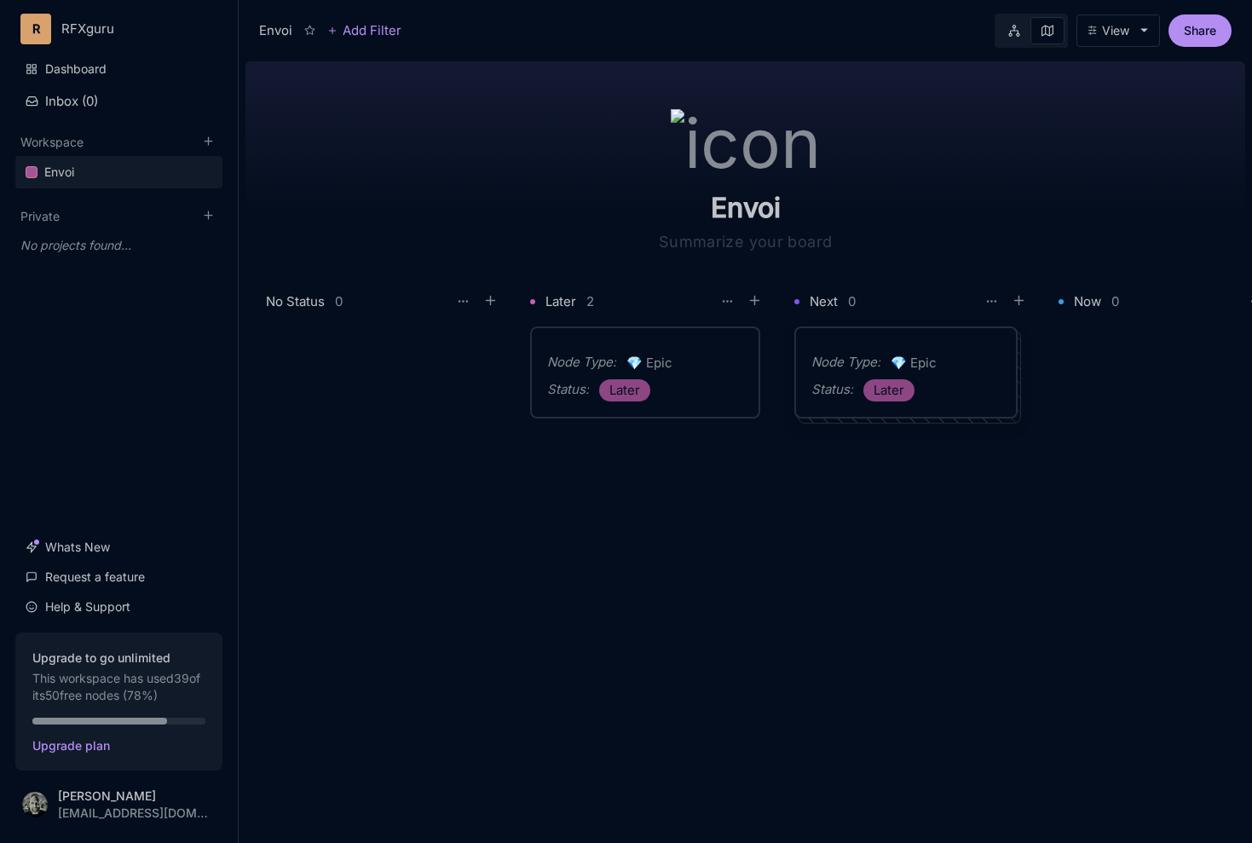
drag, startPoint x: 673, startPoint y: 333, endPoint x: 842, endPoint y: 345, distance: 169.2
drag, startPoint x: 706, startPoint y: 355, endPoint x: 923, endPoint y: 389, distance: 220.0
click at [743, 142] on img at bounding box center [746, 139] width 150 height 61
click at [868, 142] on div "Envoi" at bounding box center [745, 159] width 395 height 208
click at [768, 170] on div at bounding box center [746, 143] width 150 height 68
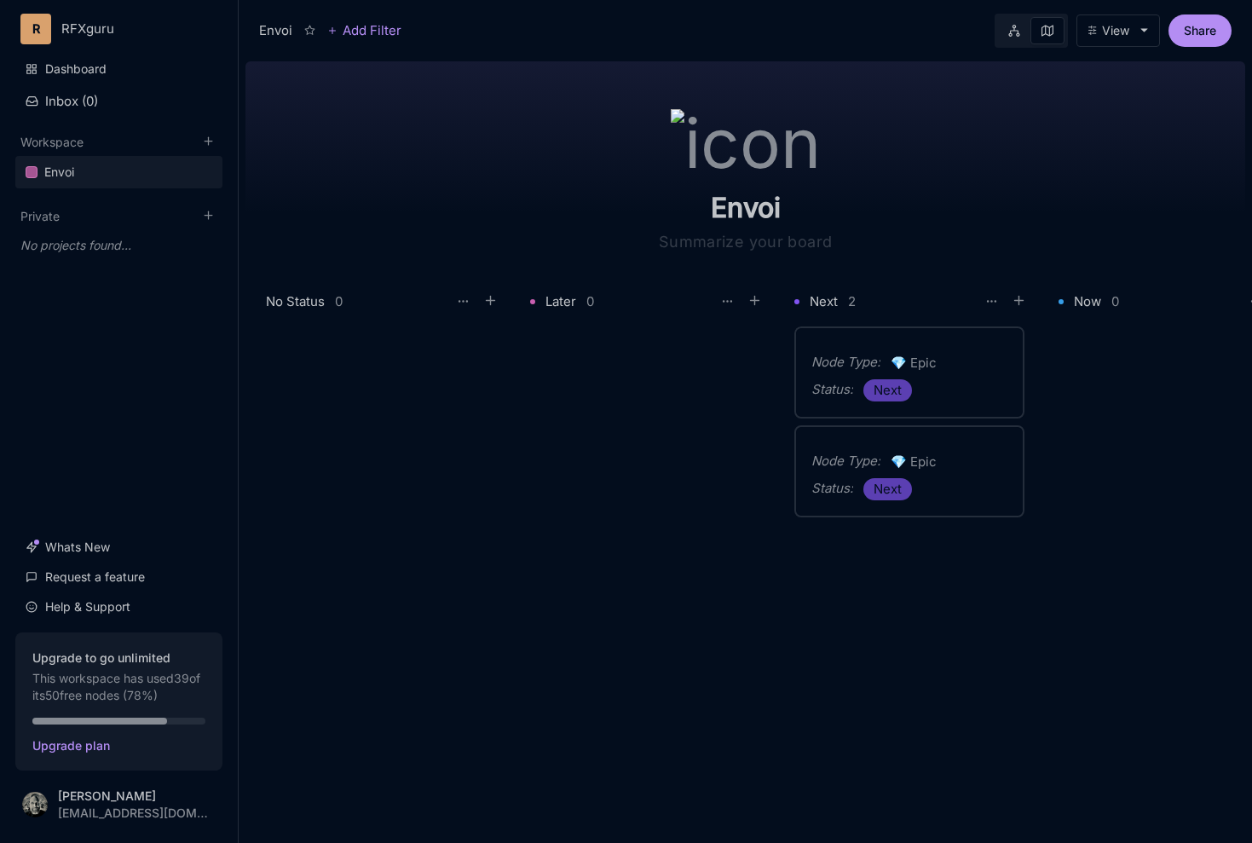
click at [760, 146] on img at bounding box center [746, 139] width 150 height 61
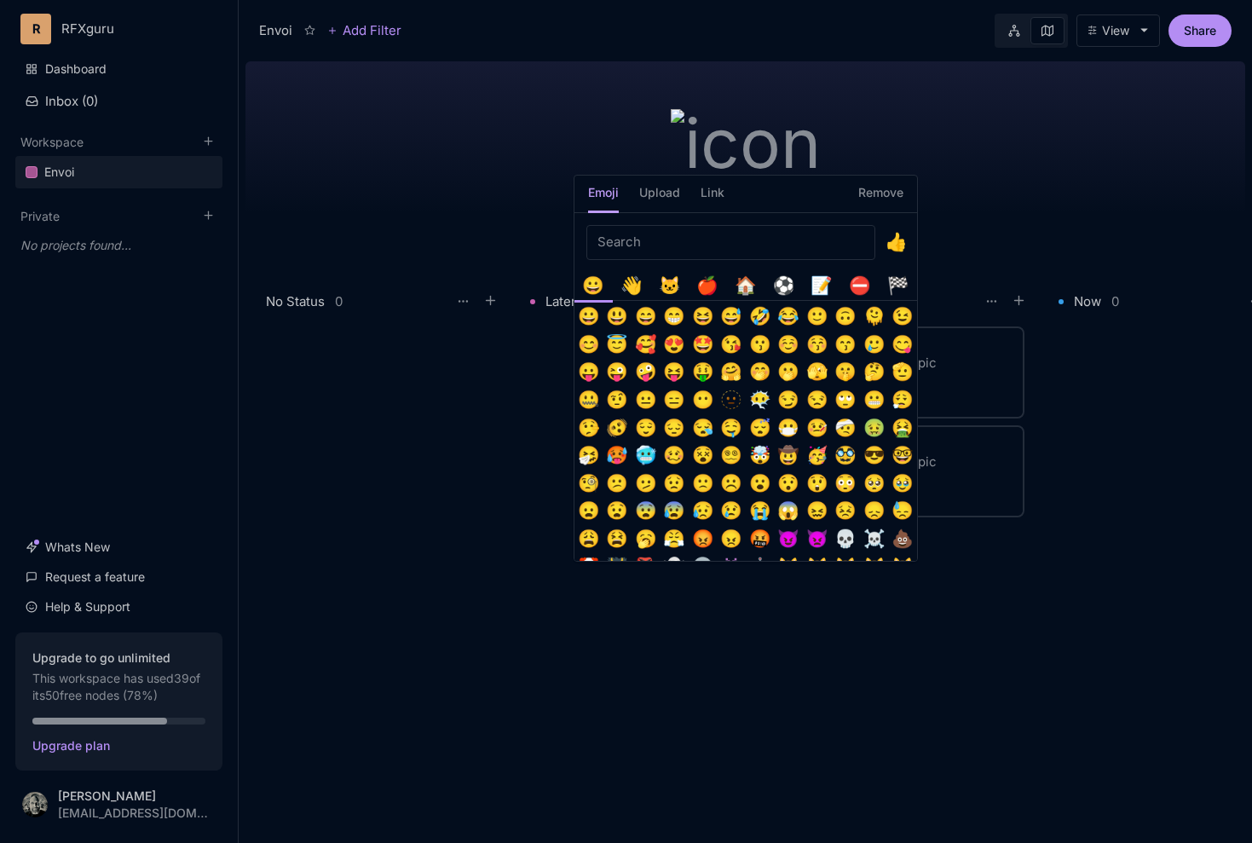
click at [649, 239] on input "Emoji picker" at bounding box center [730, 242] width 289 height 35
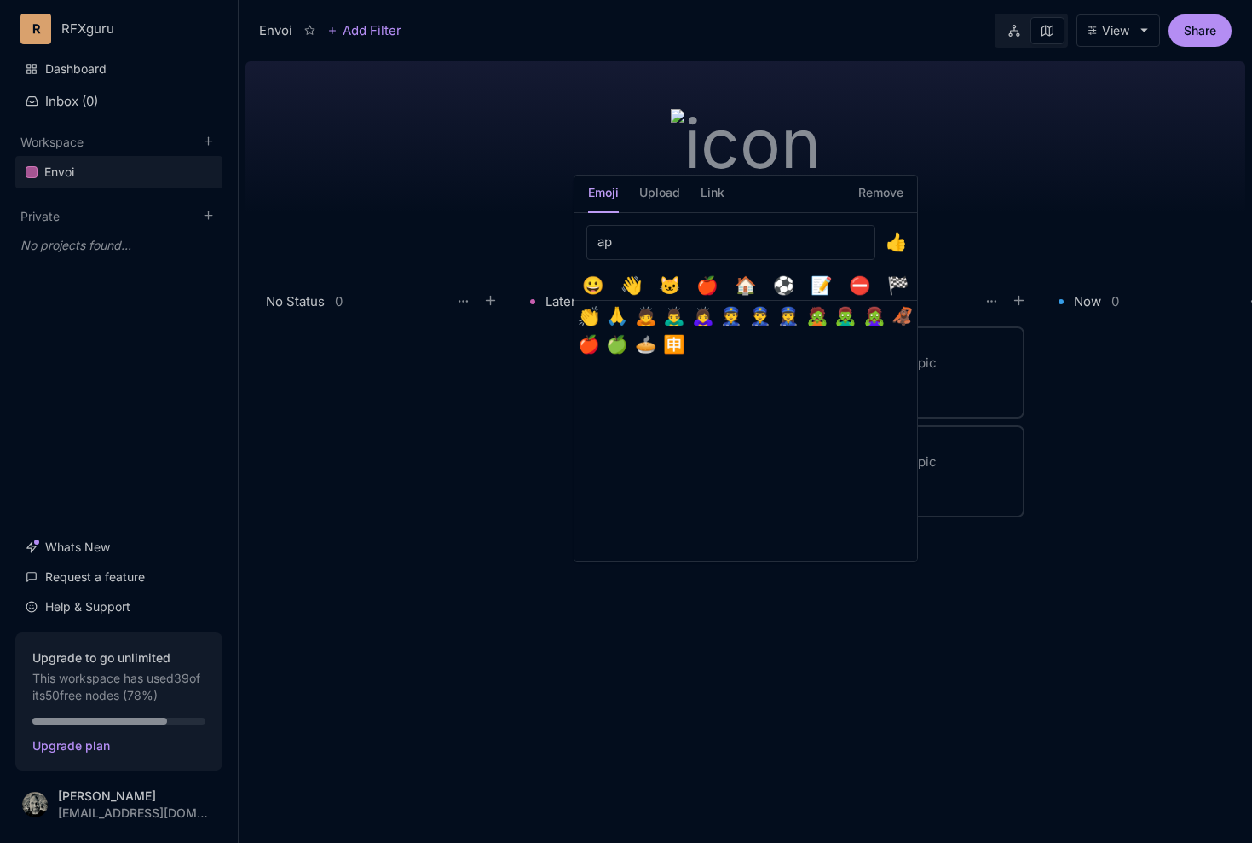
type input "app"
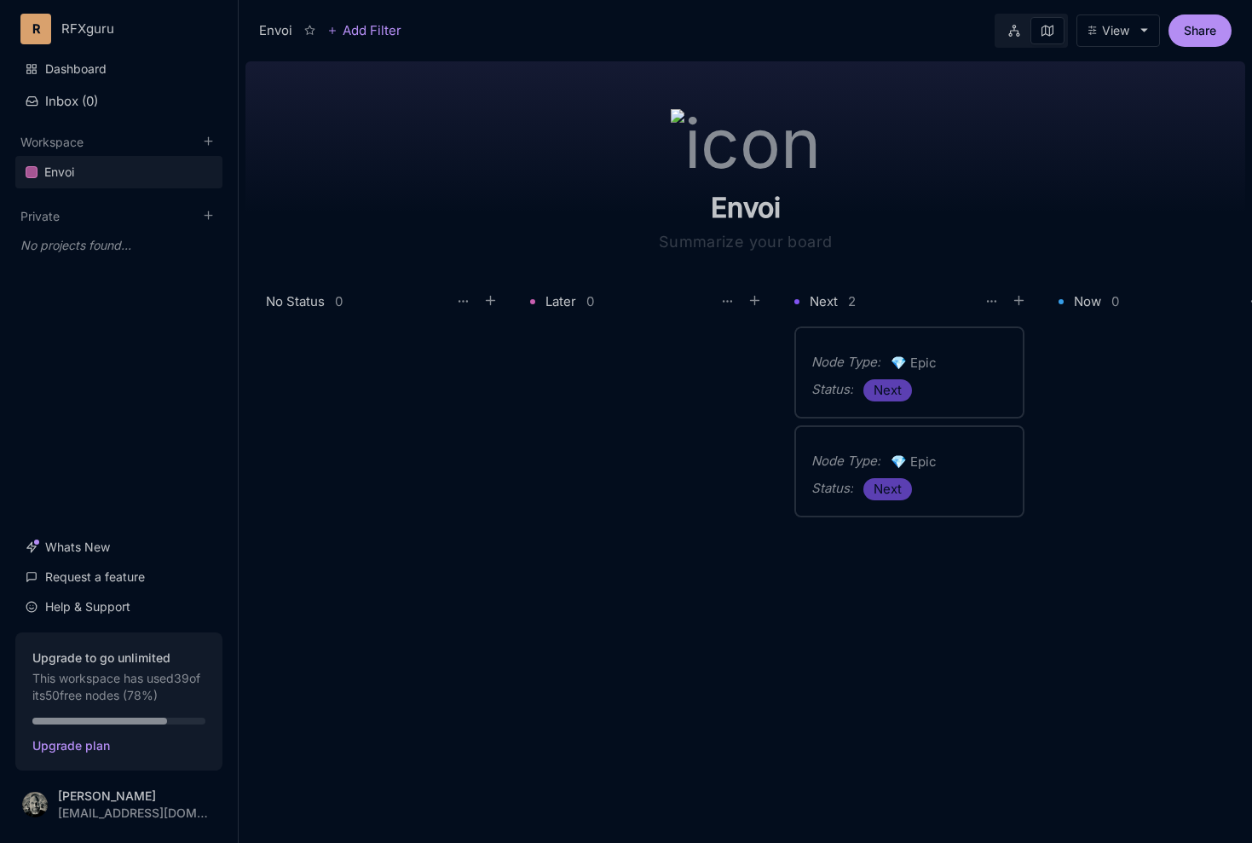
click at [718, 158] on img at bounding box center [746, 139] width 150 height 61
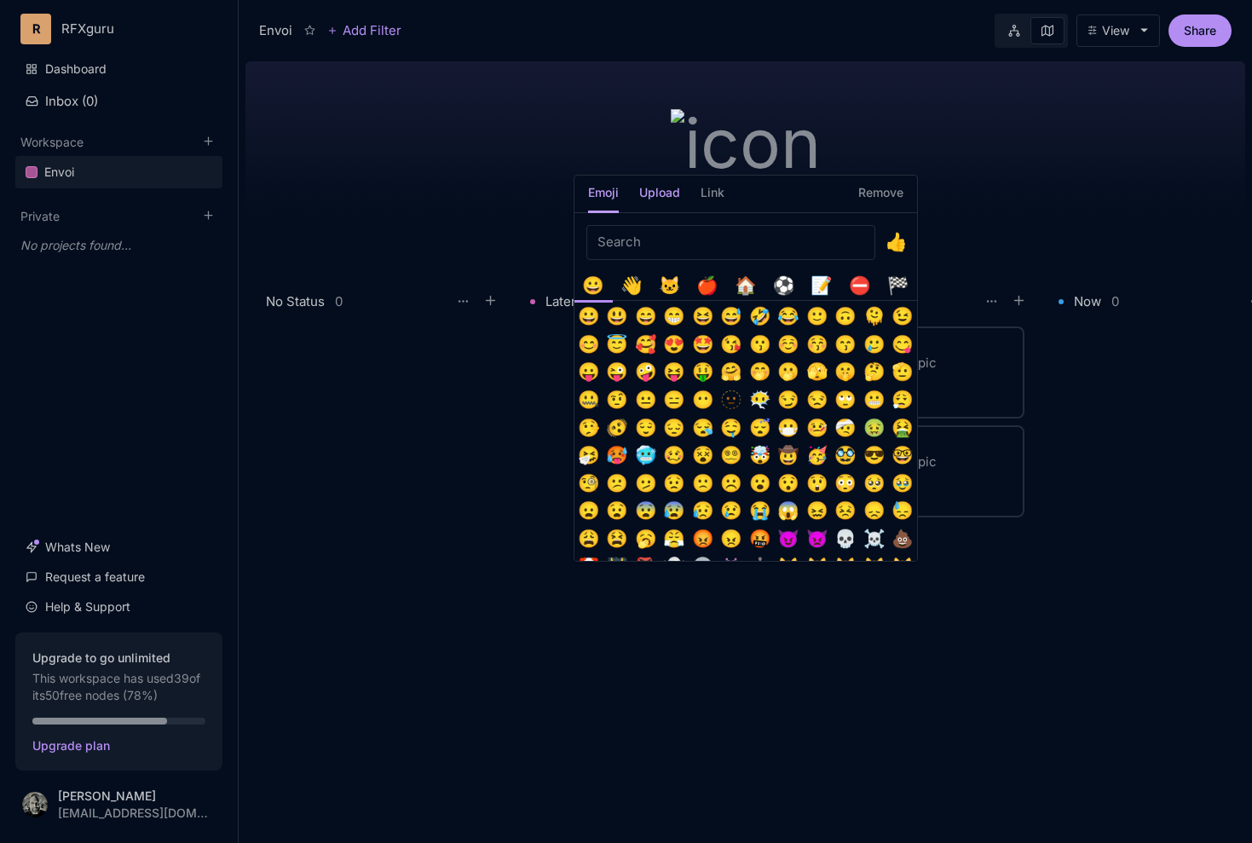
click at [656, 193] on h5 "Upload" at bounding box center [659, 198] width 41 height 30
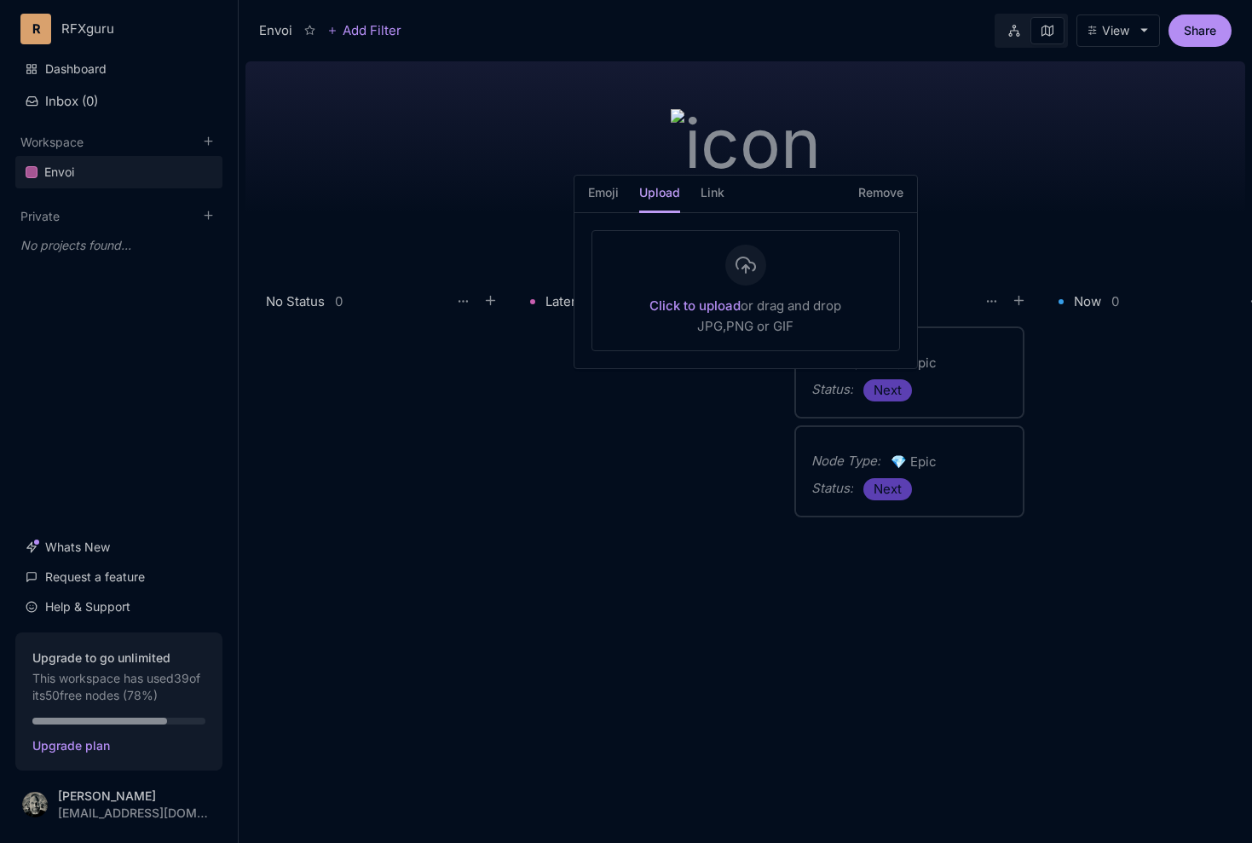
click at [701, 304] on strong "Click to upload" at bounding box center [694, 305] width 91 height 16
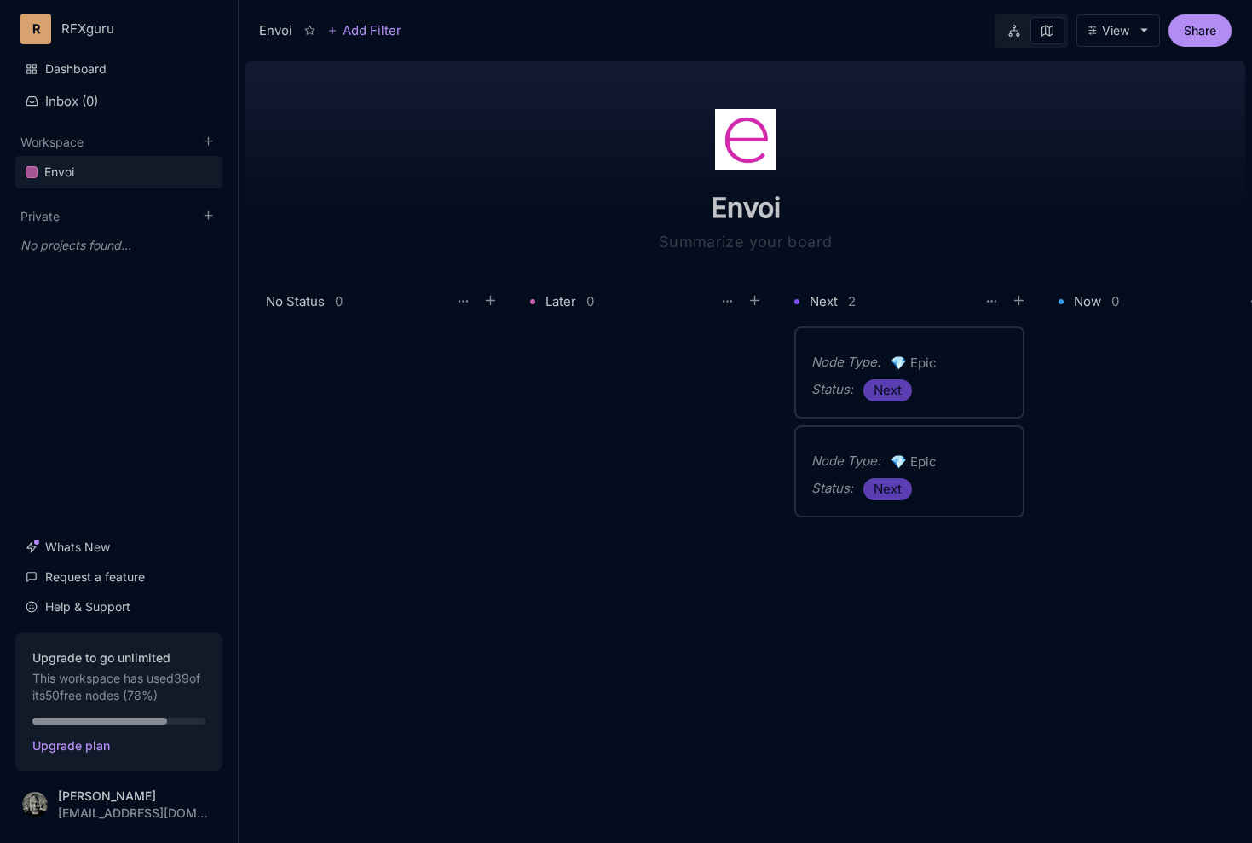
click at [944, 354] on div "Node Type : 💎 Epic" at bounding box center [909, 363] width 196 height 22
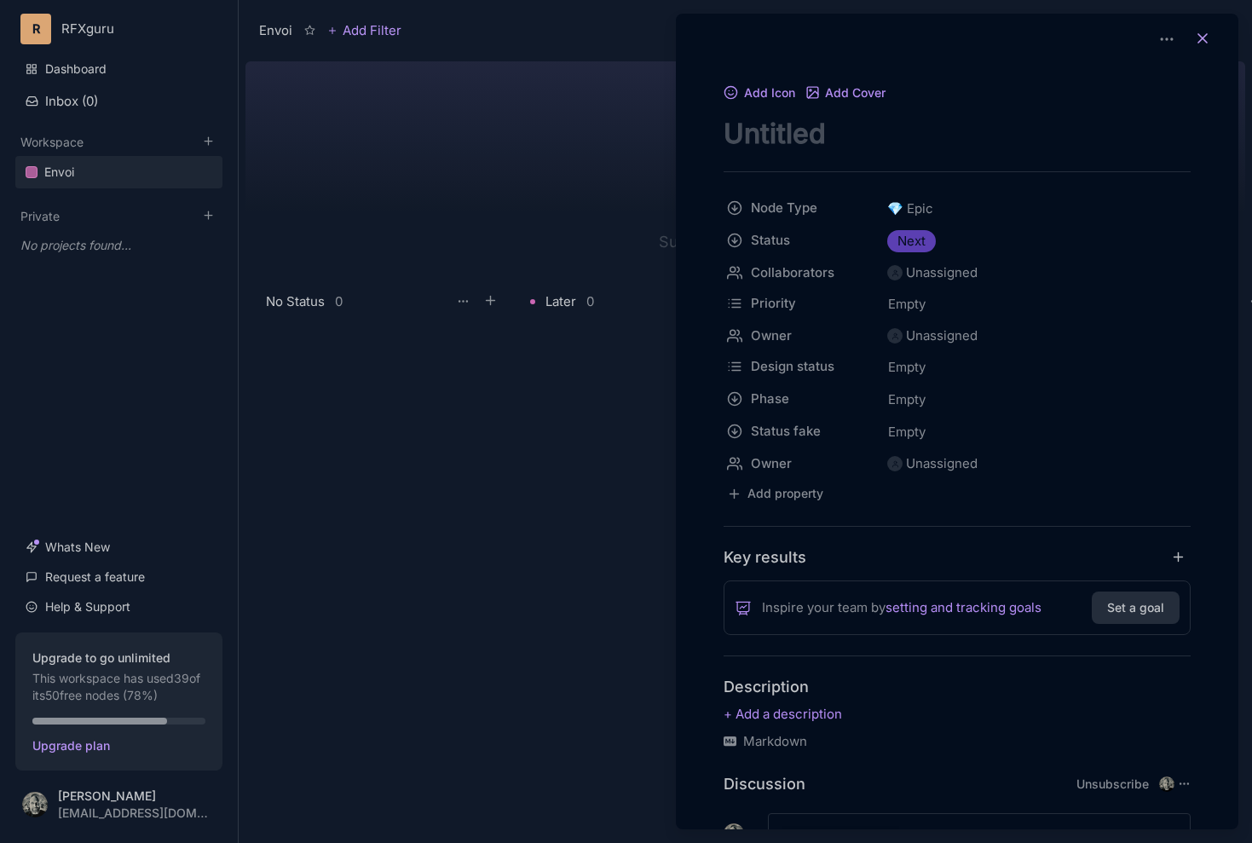
click at [1195, 42] on icon at bounding box center [1202, 38] width 17 height 17
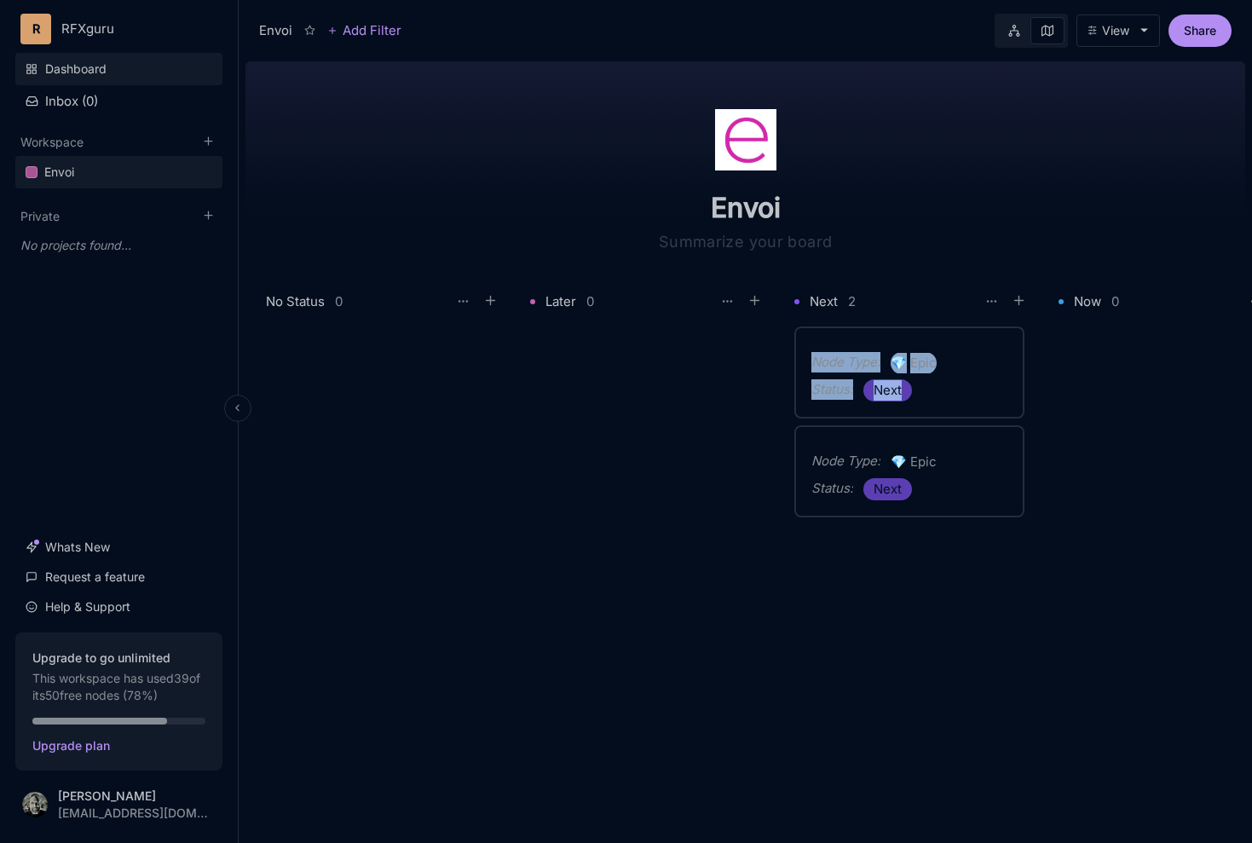
click at [89, 69] on link "Dashboard" at bounding box center [118, 69] width 207 height 32
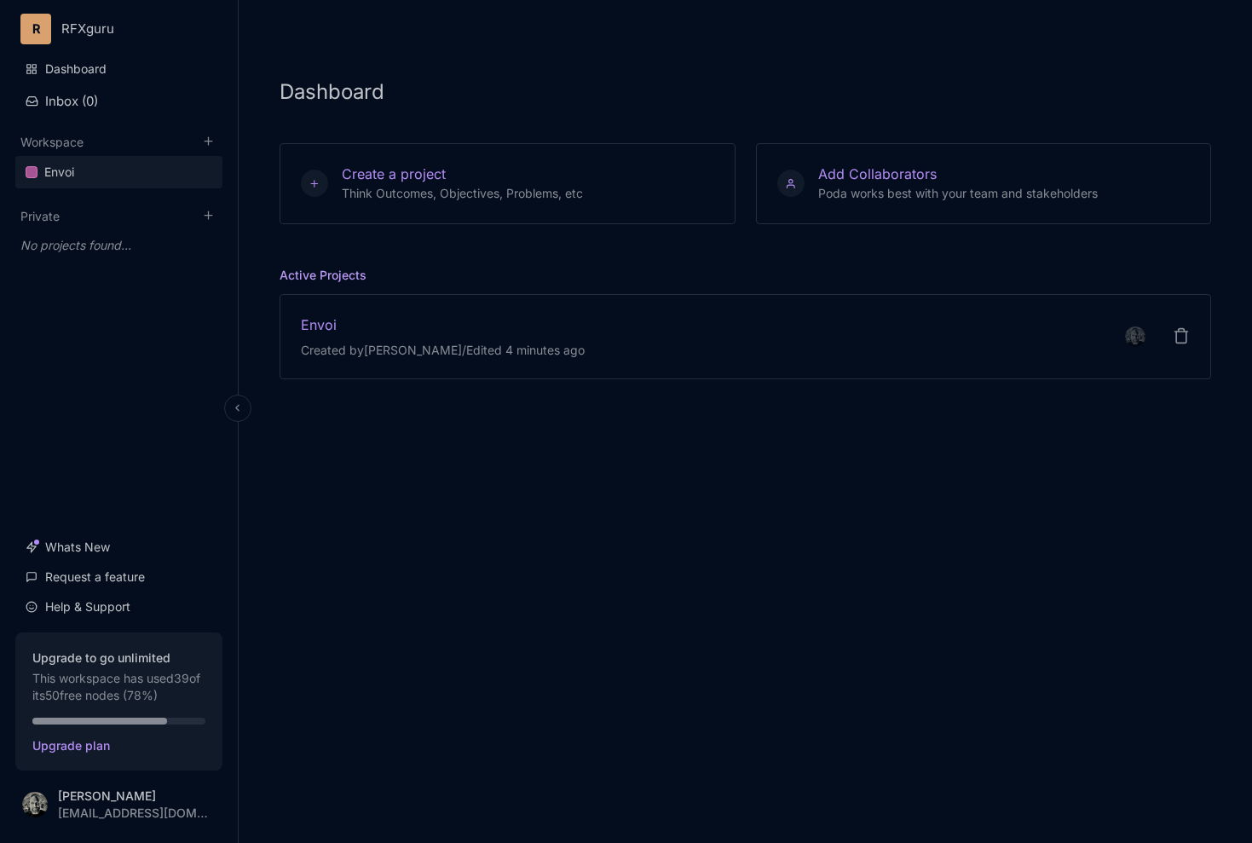
click at [78, 164] on link "Envoi" at bounding box center [118, 172] width 207 height 32
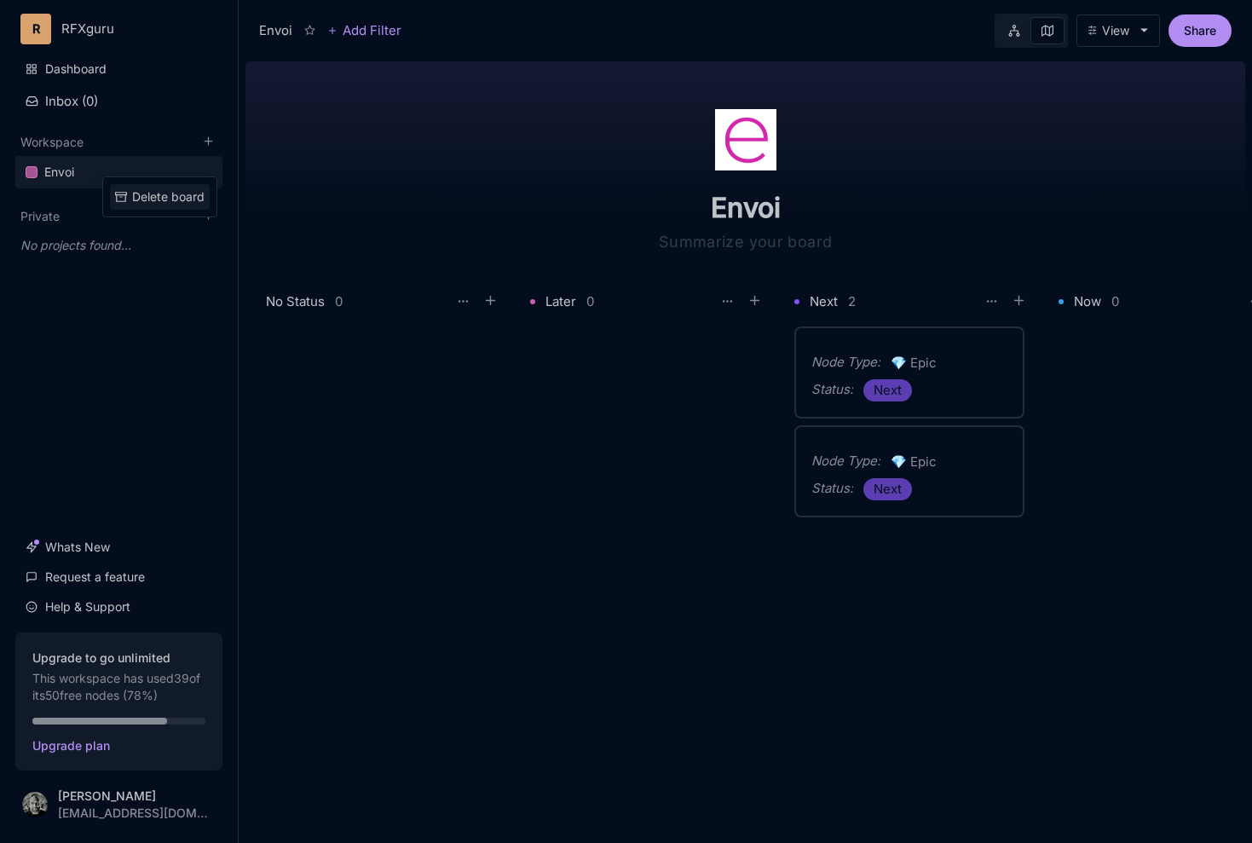
click at [132, 197] on div "Delete board" at bounding box center [168, 196] width 72 height 19
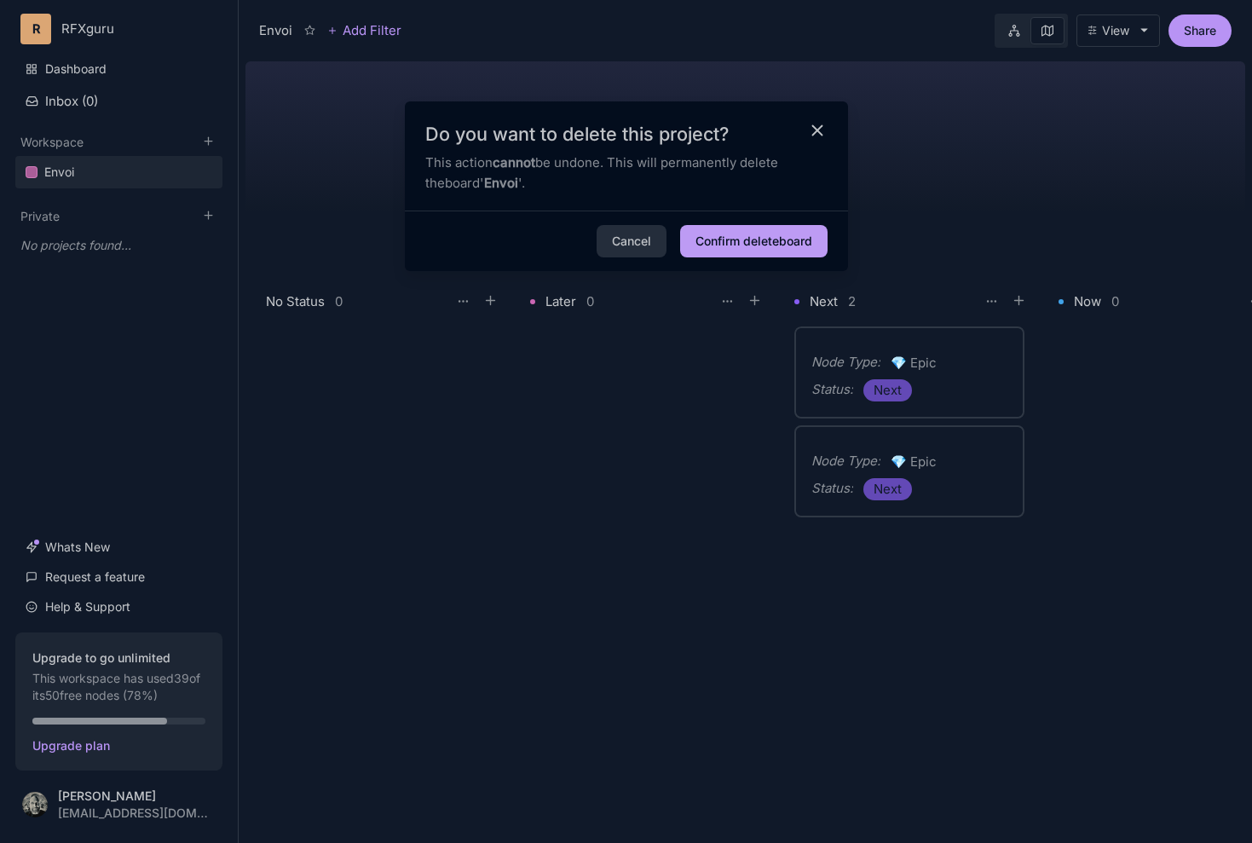
click at [693, 239] on button "Confirm delete board" at bounding box center [753, 241] width 147 height 32
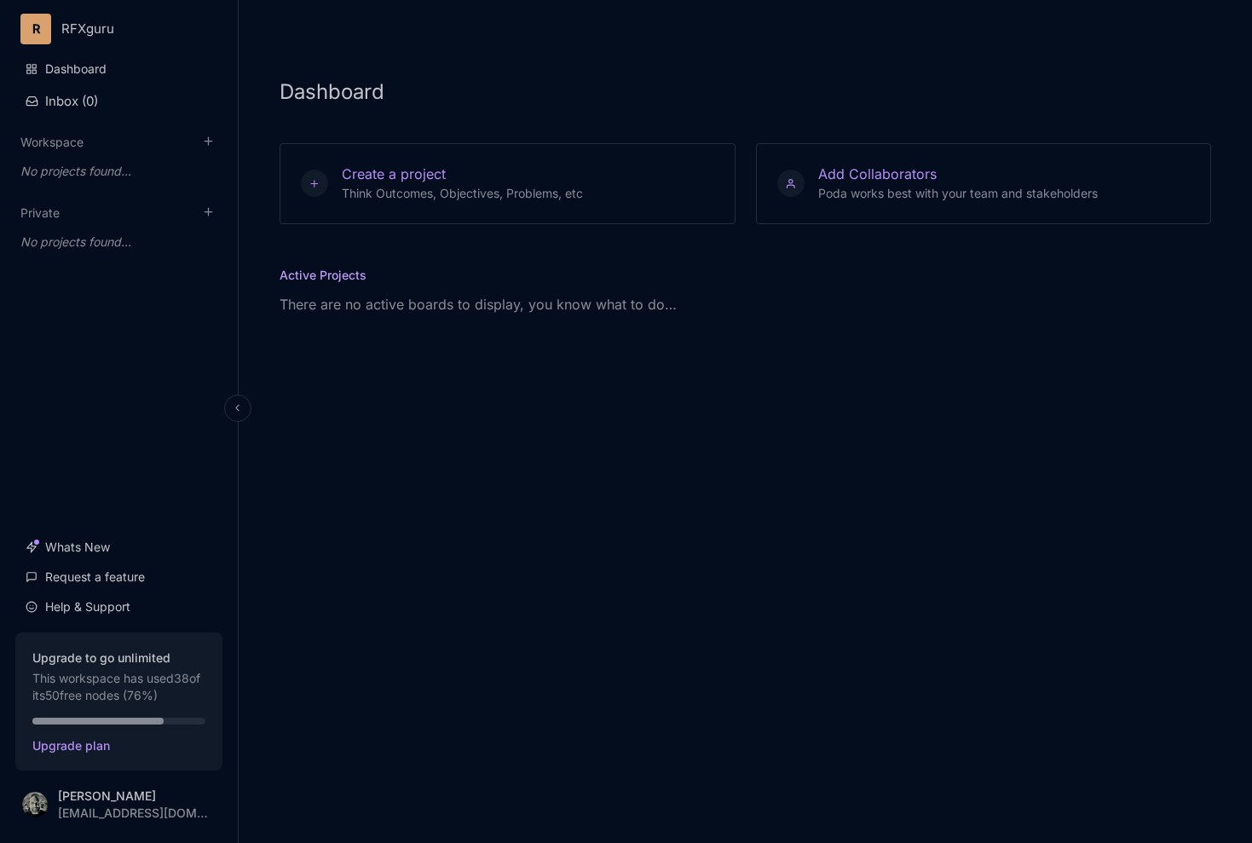
click at [94, 19] on html "R RFXguru Dashboard Inbox ( 0 ) Workspace To pick up a draggable item, press th…" at bounding box center [626, 421] width 1252 height 843
click at [97, 198] on div "Workspace settings" at bounding box center [119, 186] width 211 height 26
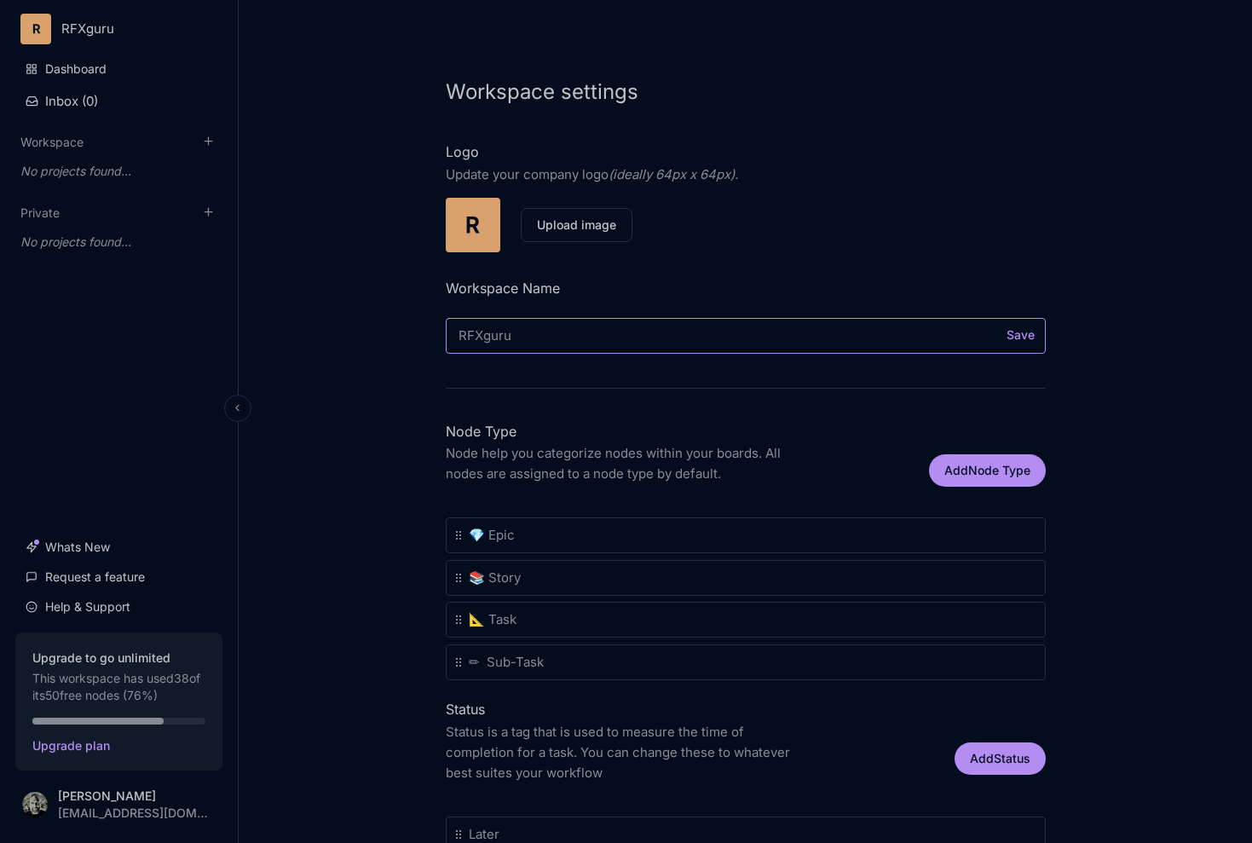
click at [500, 328] on input "RFXguru" at bounding box center [746, 336] width 600 height 36
type input "[PERSON_NAME] Limited"
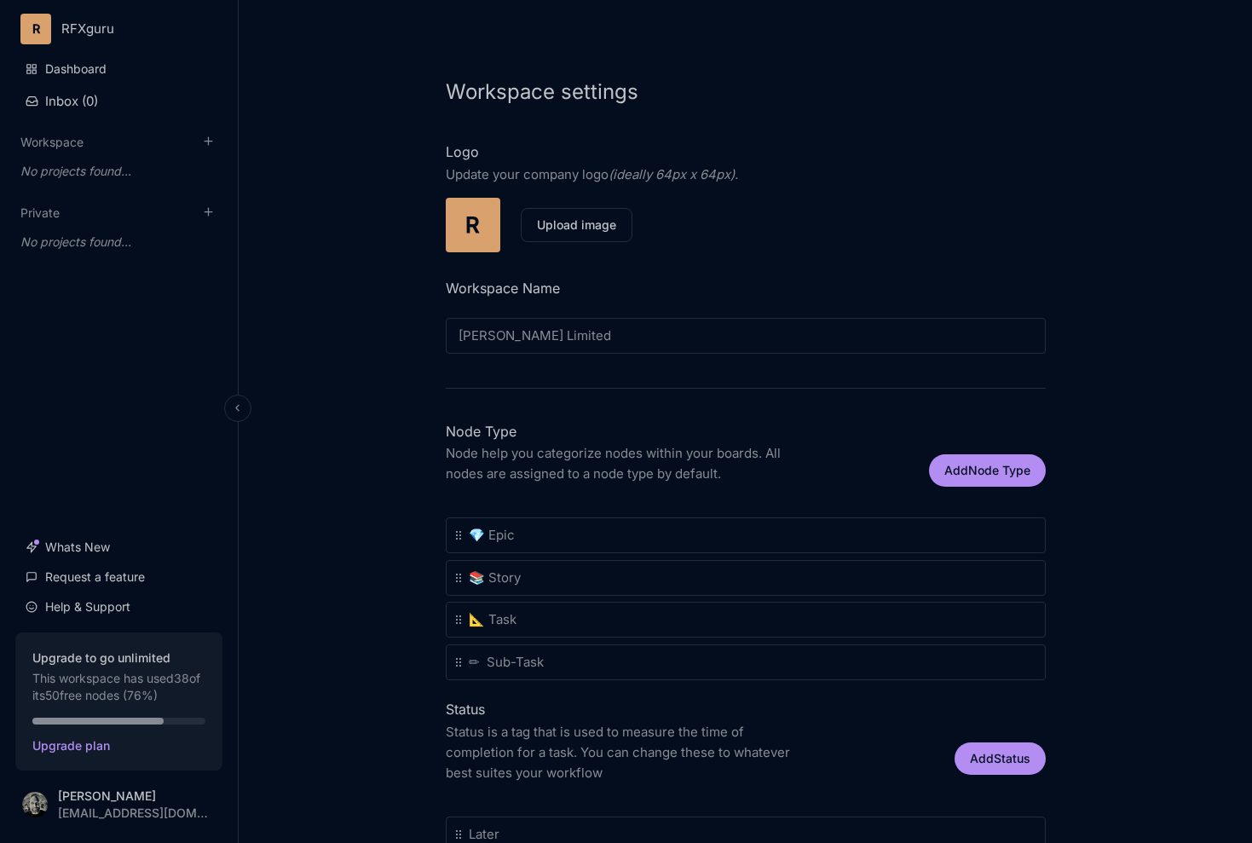
click at [539, 231] on button "Upload image" at bounding box center [577, 225] width 112 height 34
click at [668, 262] on div "Workspace settings Logo Update your company logo (ideally 64px x 64px). Replace…" at bounding box center [746, 656] width 682 height 1312
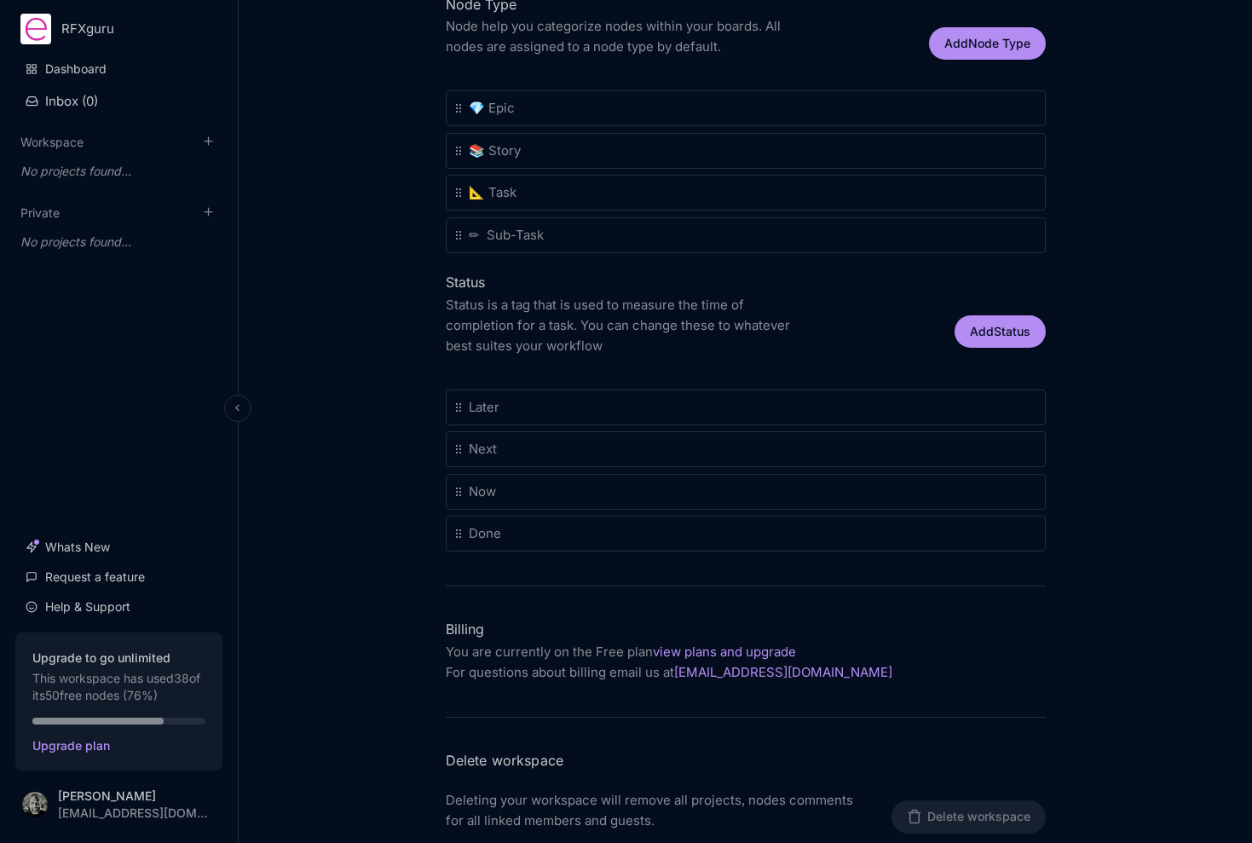
scroll to position [434, 0]
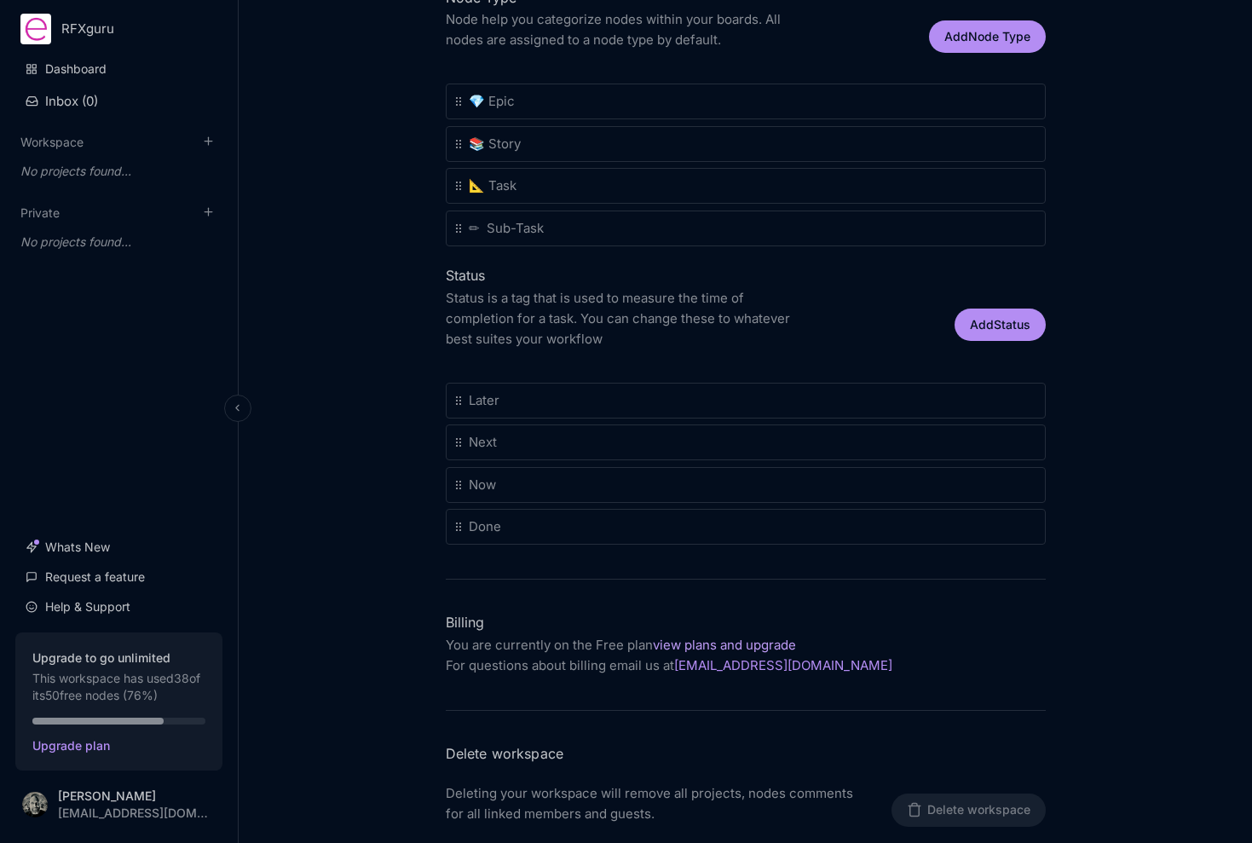
click at [670, 646] on link "view plans and upgrade" at bounding box center [724, 645] width 143 height 16
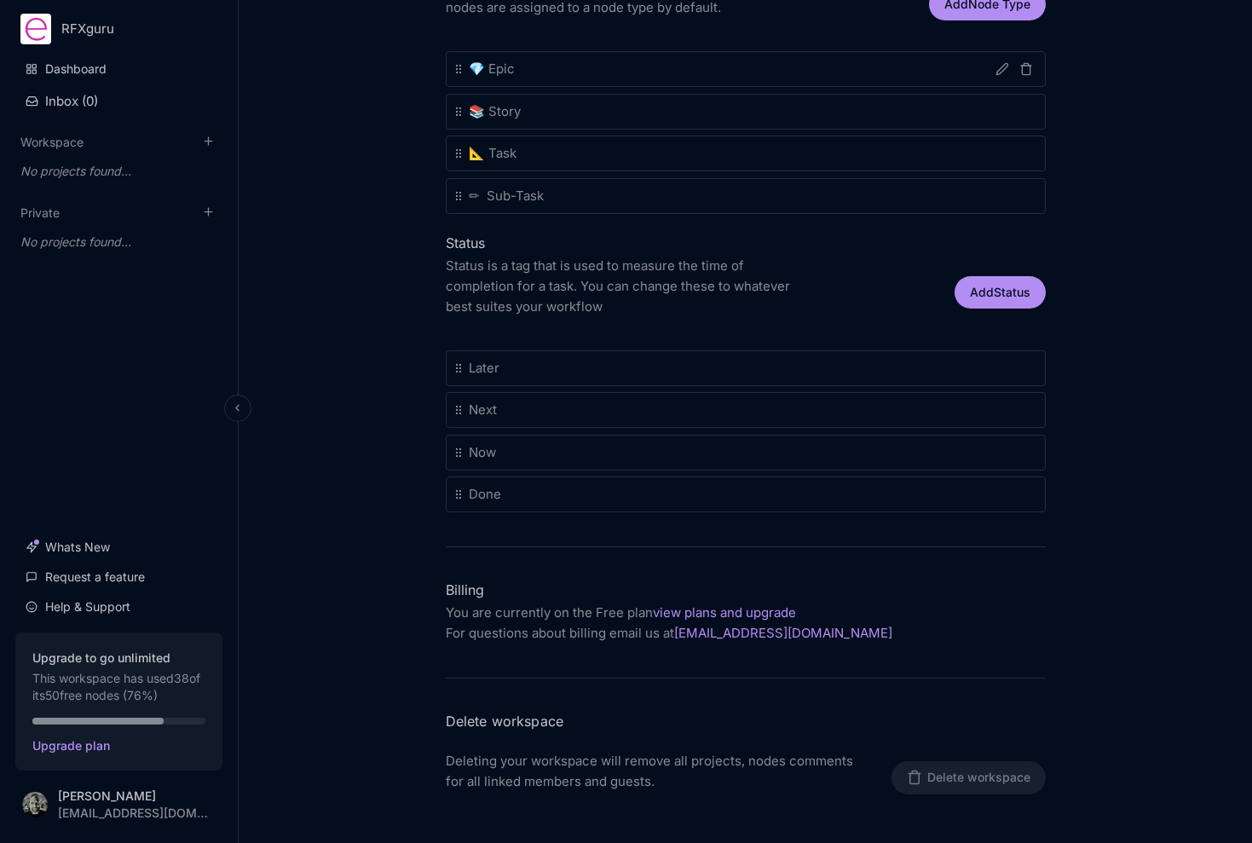
scroll to position [464, 0]
click at [700, 597] on h4 "Billing" at bounding box center [746, 592] width 600 height 18
click at [929, 724] on h3 "Delete workspace" at bounding box center [746, 723] width 600 height 18
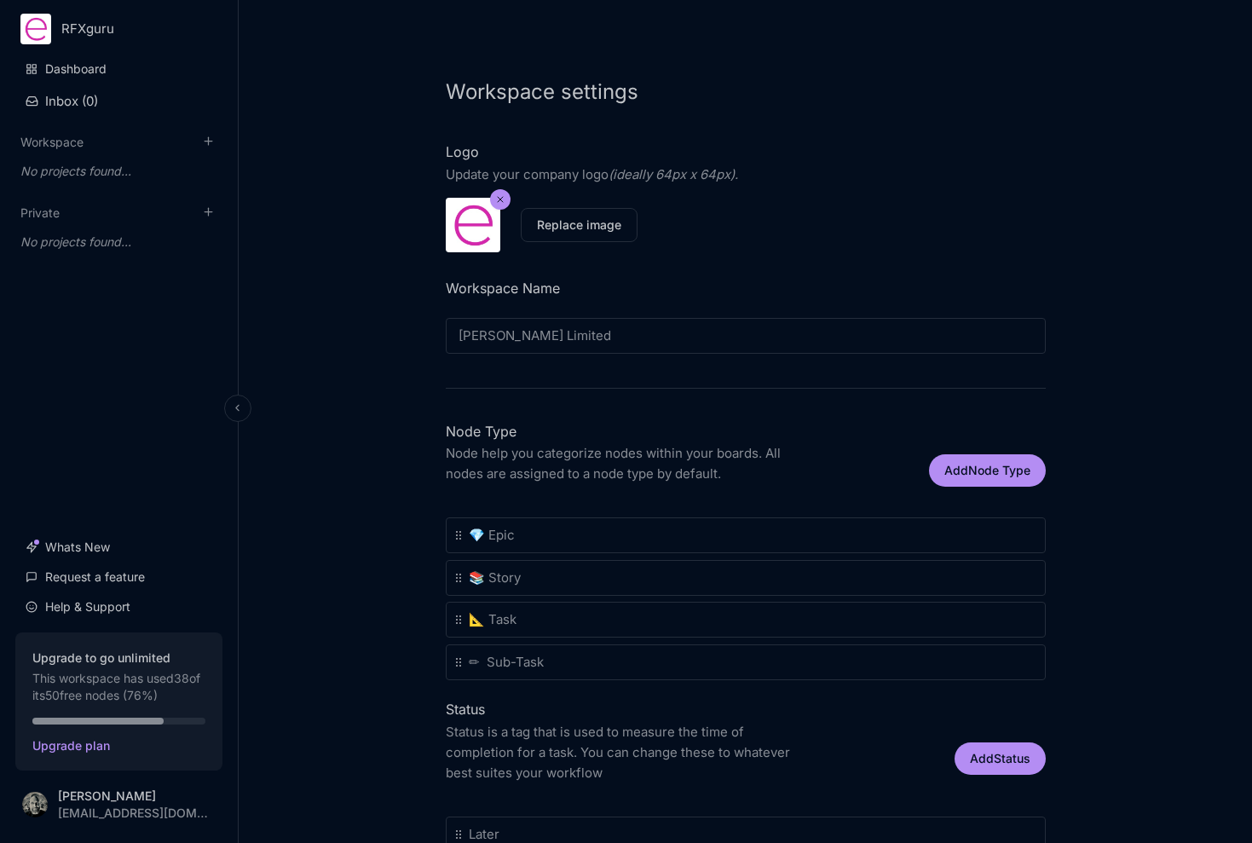
scroll to position [0, 0]
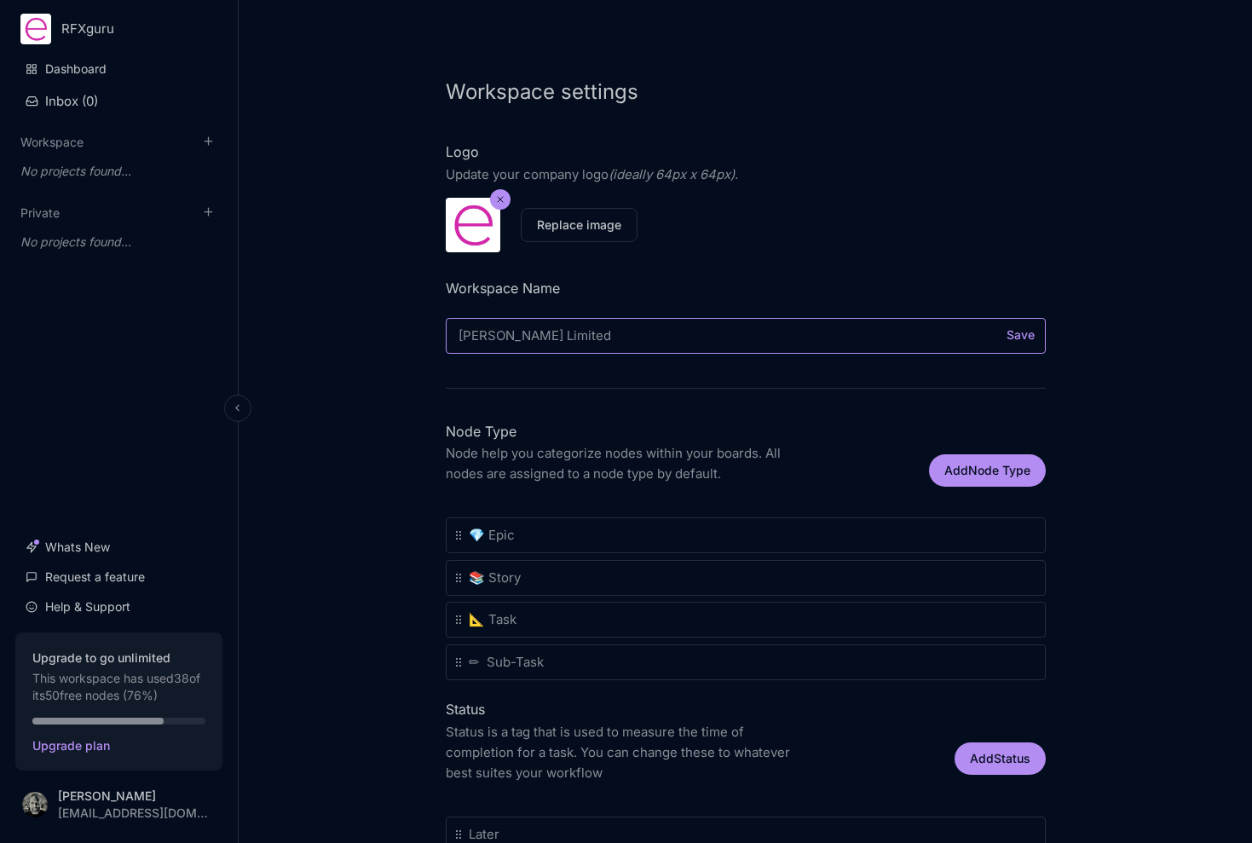
click at [613, 321] on input "[PERSON_NAME] Limited" at bounding box center [746, 336] width 600 height 36
click at [609, 337] on input "[PERSON_NAME] Limited" at bounding box center [746, 336] width 600 height 36
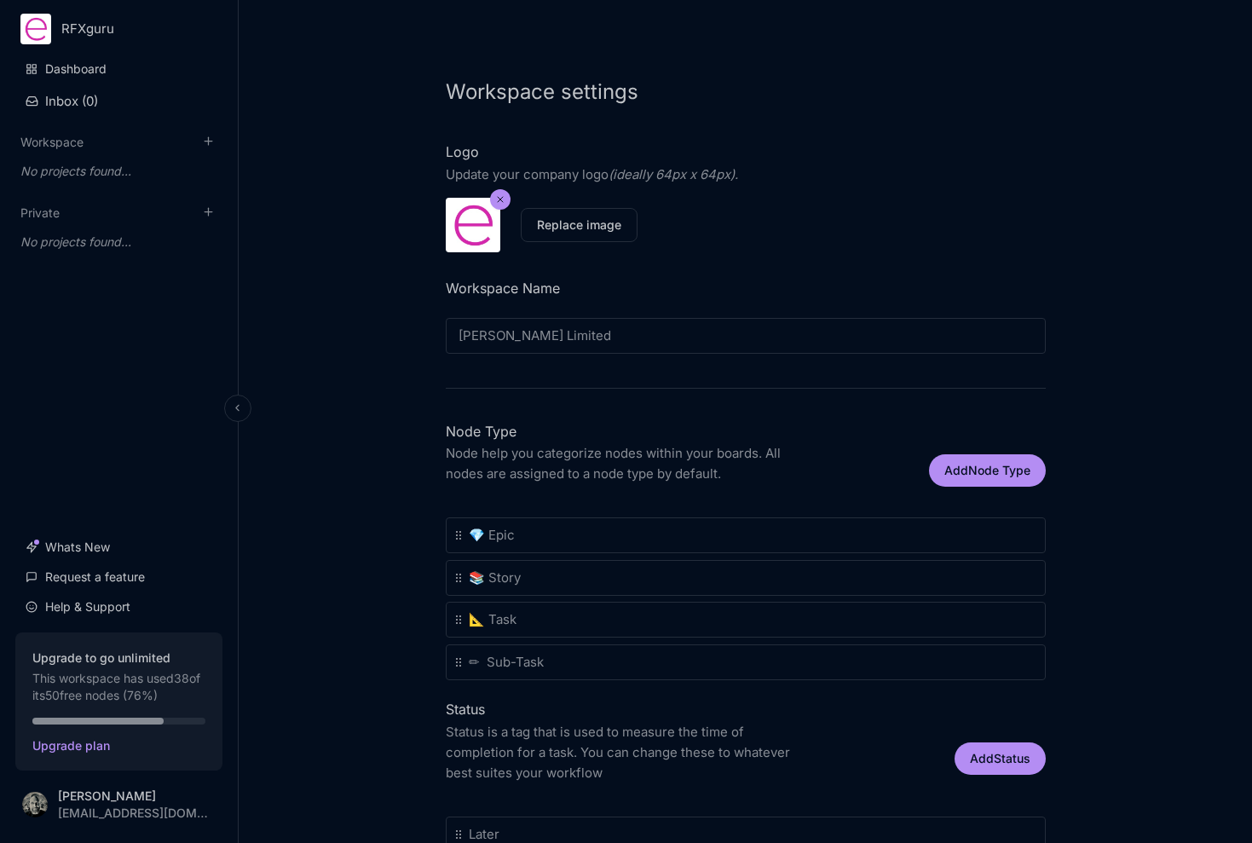
click at [1021, 329] on button "Save" at bounding box center [1020, 335] width 35 height 12
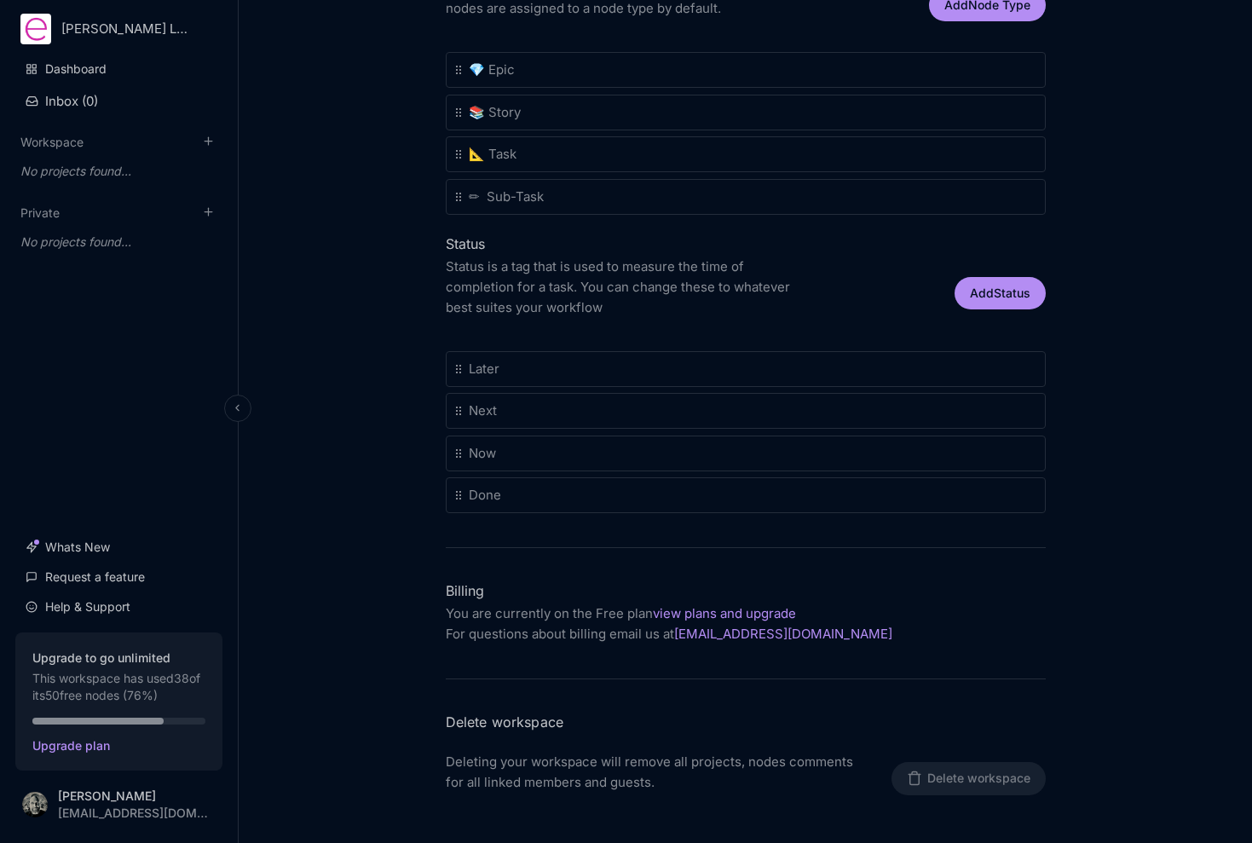
scroll to position [464, 0]
click at [120, 34] on html "JM Harris Limited Dashboard Inbox ( 0 ) Workspace To pick up a draggable item, …" at bounding box center [626, 421] width 1252 height 843
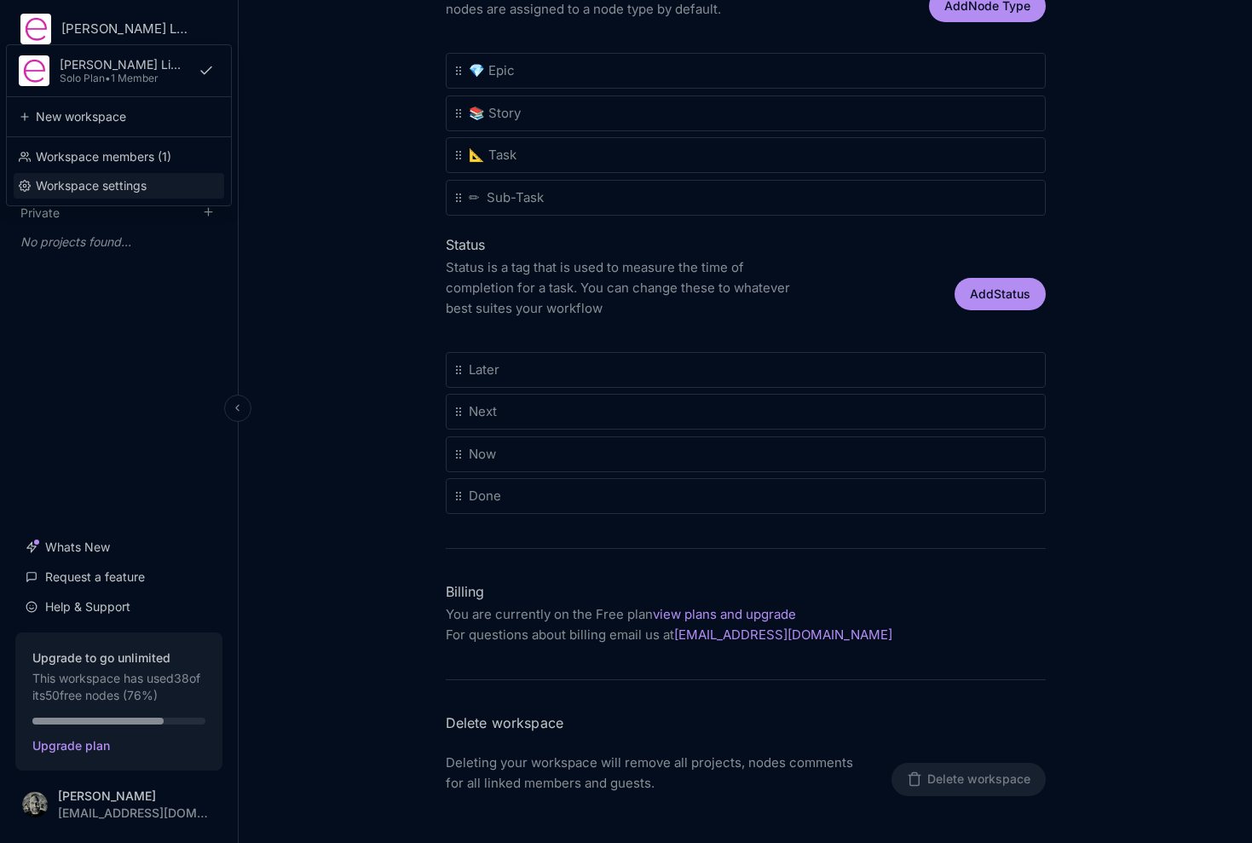
click at [105, 191] on div "Workspace settings" at bounding box center [119, 186] width 211 height 26
click at [86, 23] on html "JM Harris Limited Dashboard Inbox ( 0 ) Workspace To pick up a draggable item, …" at bounding box center [626, 421] width 1252 height 843
click at [71, 163] on div "Workspace members ( 1 )" at bounding box center [119, 157] width 211 height 26
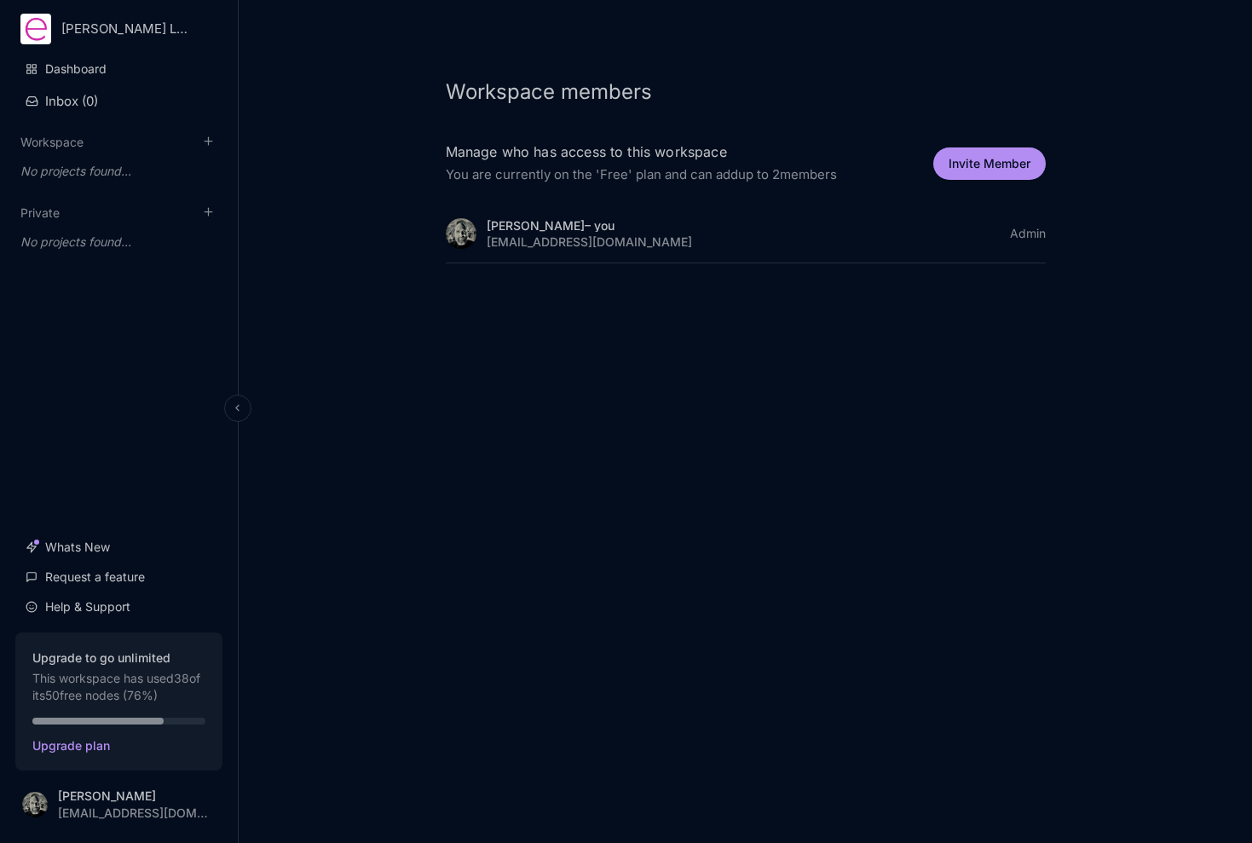
click at [92, 31] on html "JM Harris Limited Dashboard Inbox ( 0 ) Workspace To pick up a draggable item, …" at bounding box center [626, 421] width 1252 height 843
click at [96, 32] on html "JM Harris Limited JM Harris Limited Solo Plan • 1 Member New workspace Workspac…" at bounding box center [626, 421] width 1252 height 843
click at [514, 230] on div "Craig Pitout – you" at bounding box center [589, 225] width 205 height 13
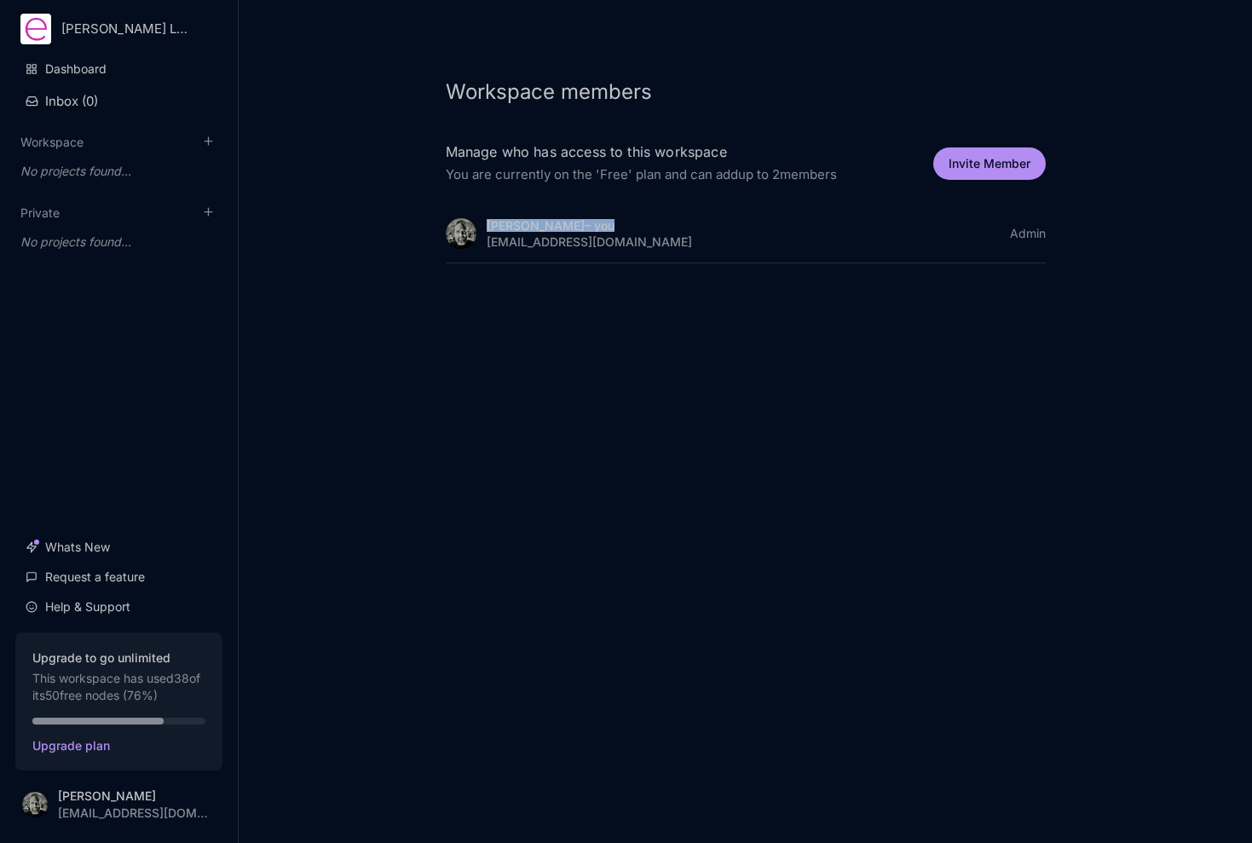
click at [514, 230] on div "Craig Pitout – you" at bounding box center [589, 225] width 205 height 13
click at [503, 350] on div "Workspace members Manage who has access to this workspace You are currently on …" at bounding box center [745, 421] width 1013 height 843
click at [71, 100] on button "Inbox ( 0 )" at bounding box center [118, 101] width 207 height 30
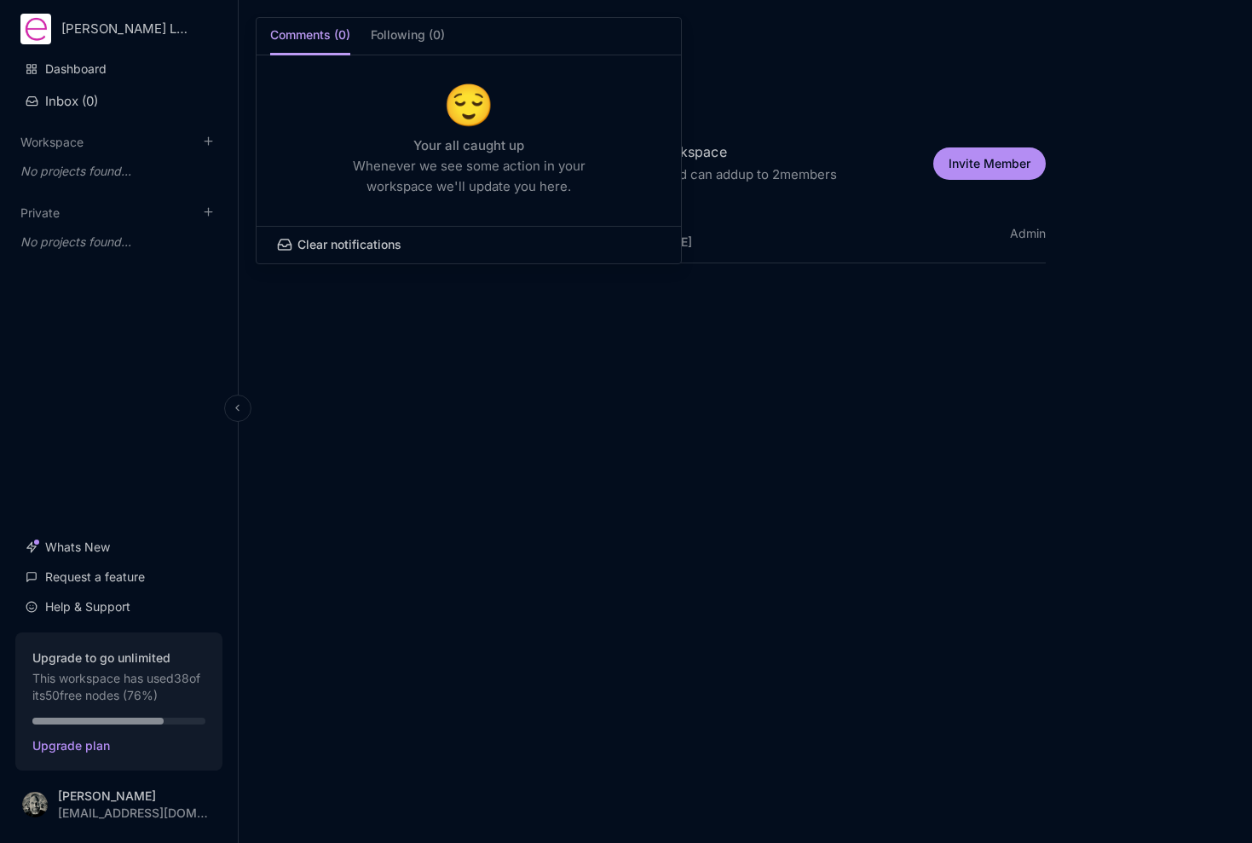
click at [74, 145] on div at bounding box center [626, 421] width 1252 height 843
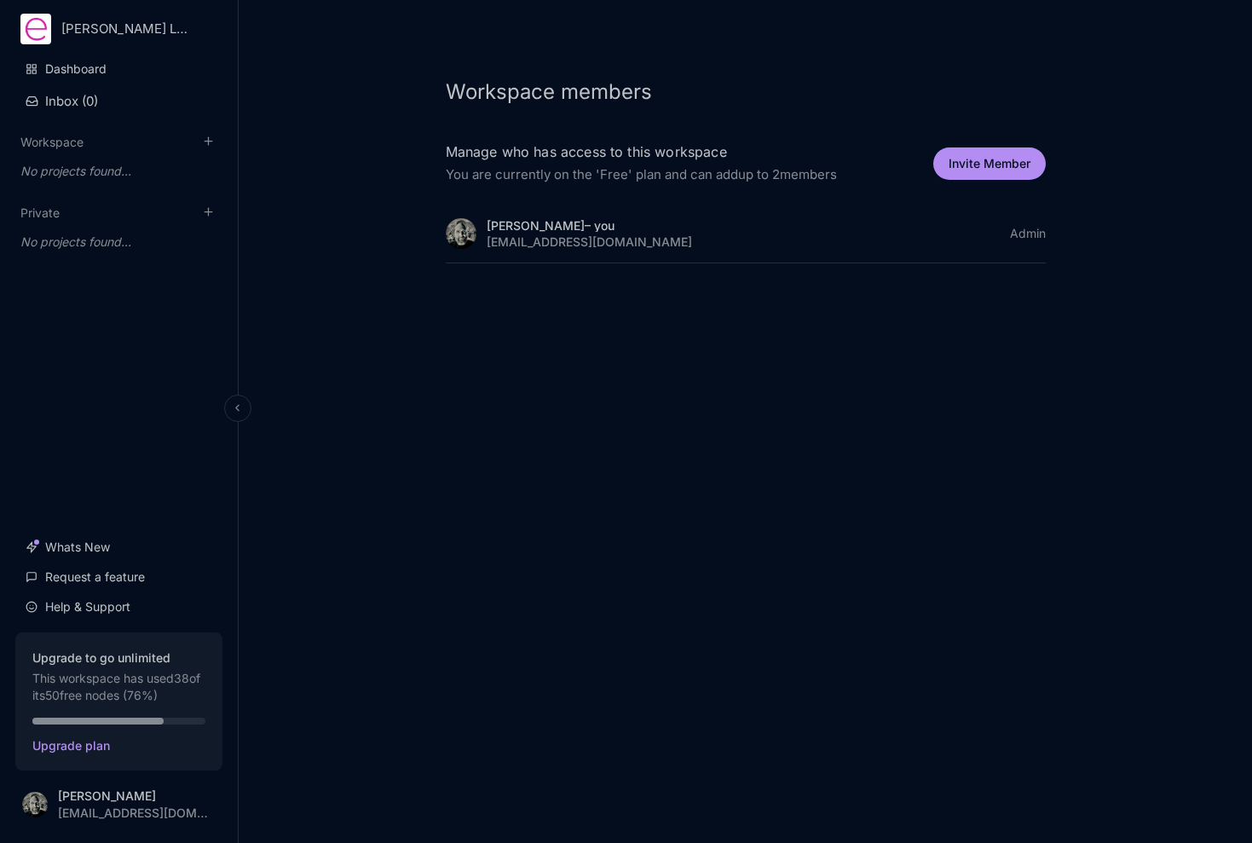
click at [72, 170] on div "No projects found..." at bounding box center [118, 171] width 207 height 31
click at [72, 142] on button "Workspace" at bounding box center [51, 142] width 63 height 14
click at [185, 141] on div "Workspace" at bounding box center [118, 142] width 207 height 18
click at [128, 141] on div "Workspace" at bounding box center [118, 142] width 207 height 18
click at [60, 141] on button "Workspace" at bounding box center [51, 142] width 63 height 14
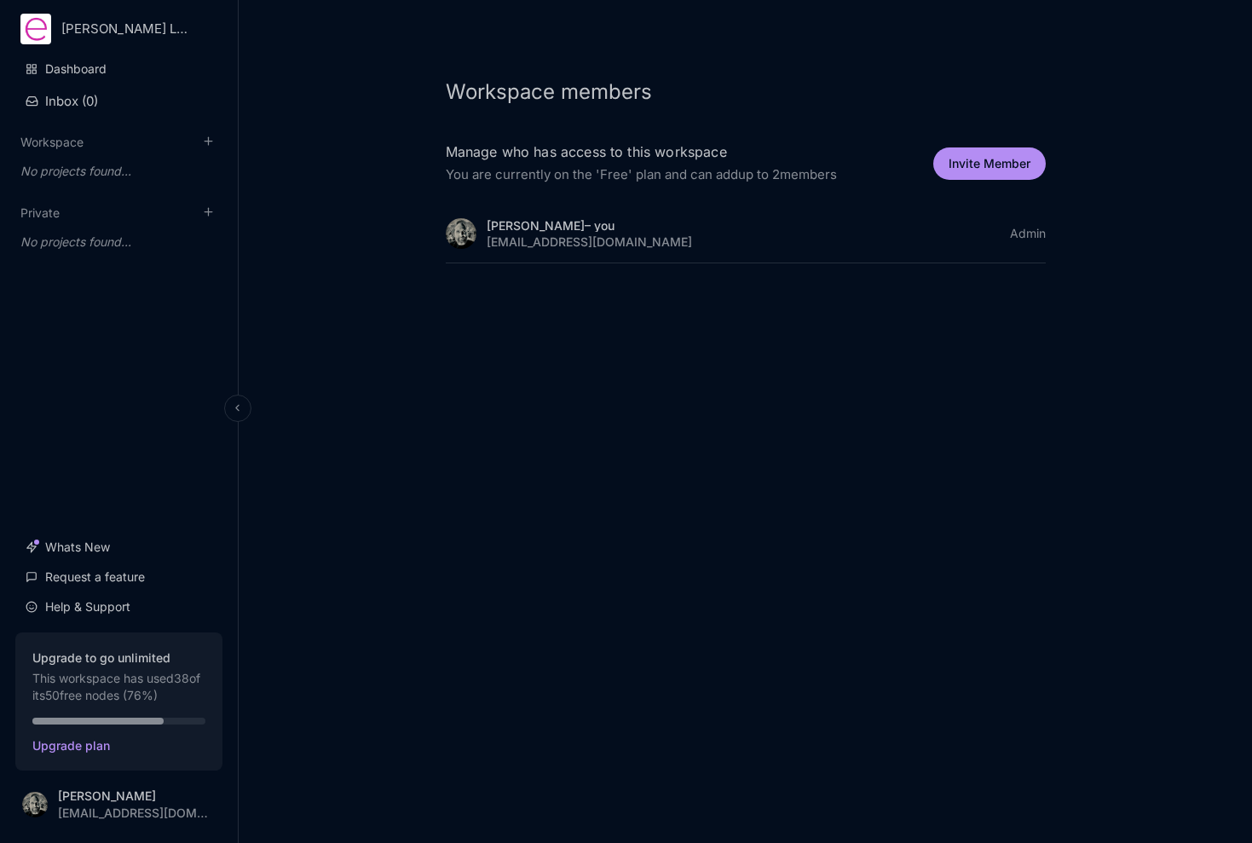
click at [91, 34] on html "JM Harris Limited Dashboard Inbox ( 0 ) Workspace To pick up a draggable item, …" at bounding box center [626, 421] width 1252 height 843
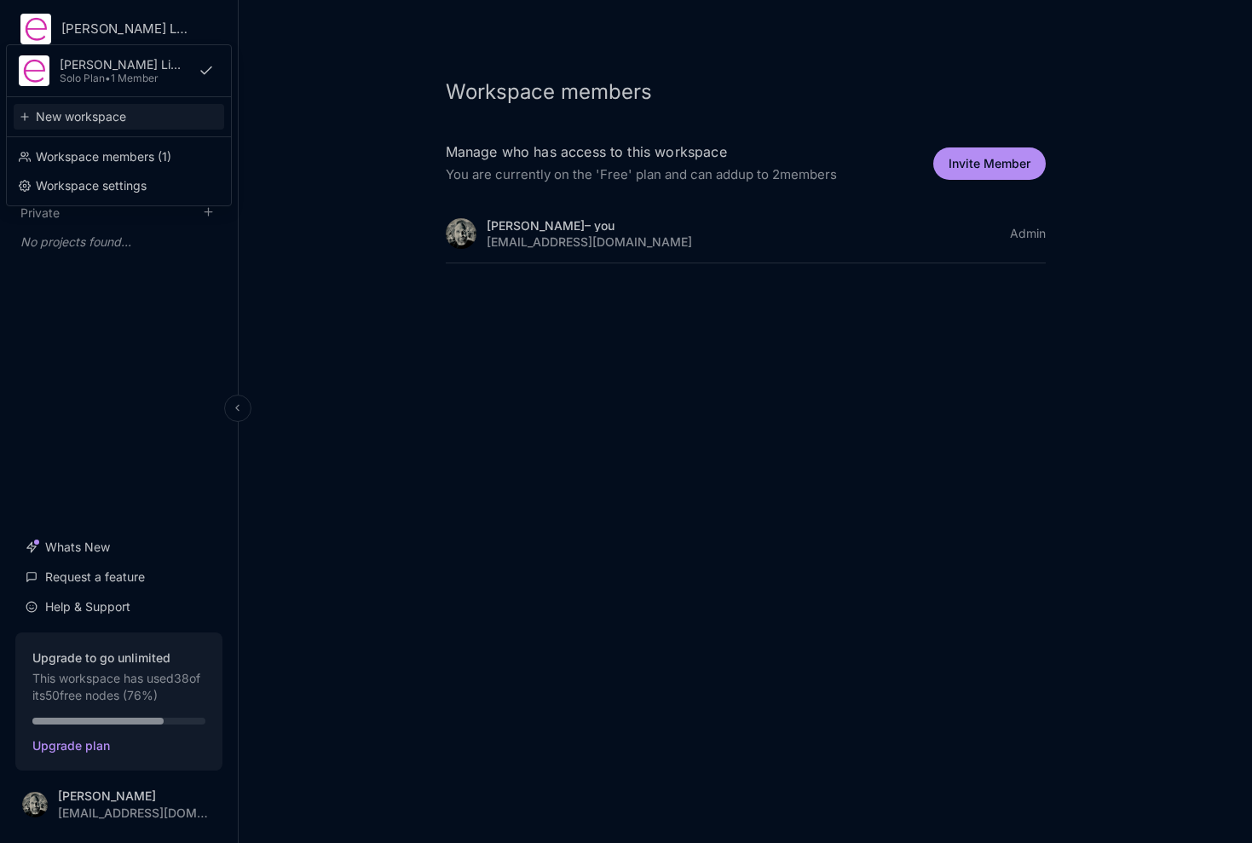
click at [96, 123] on div "New workspace" at bounding box center [119, 117] width 211 height 26
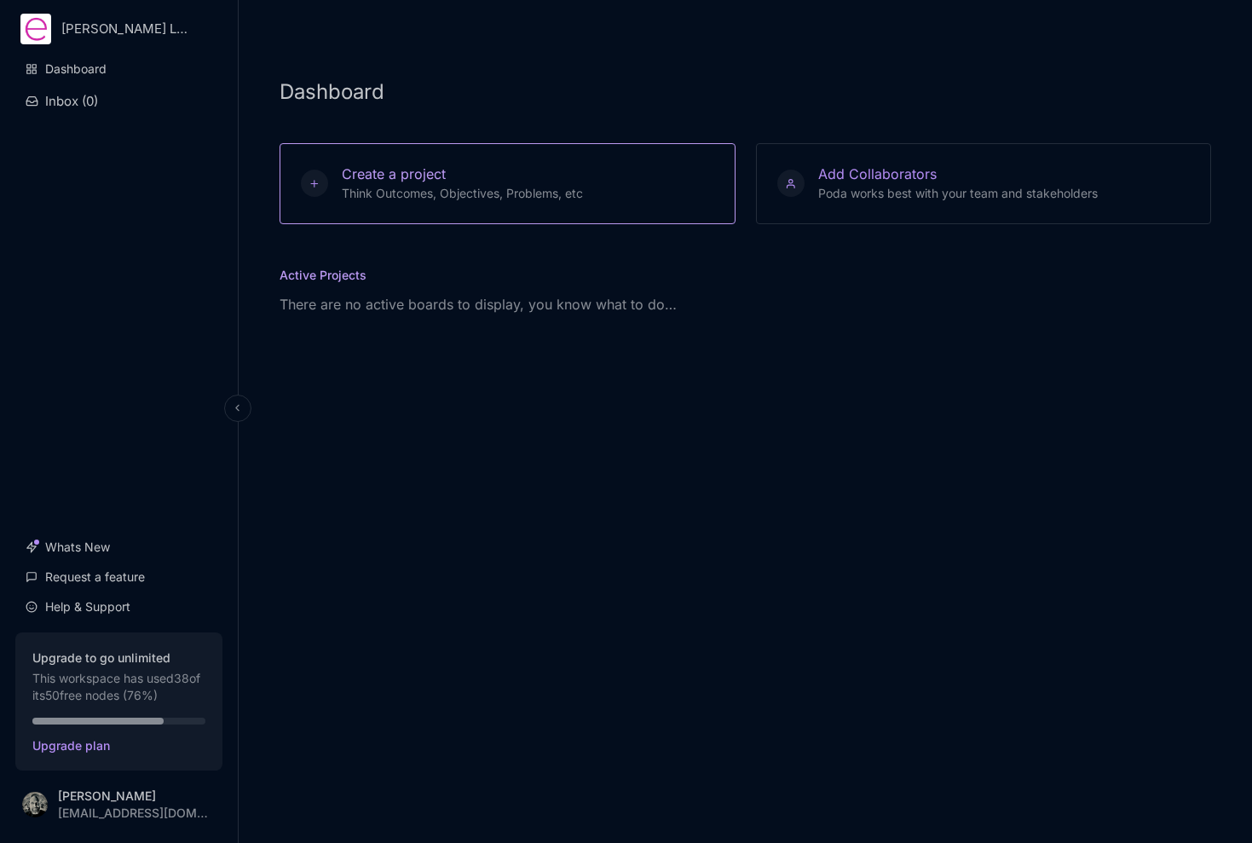
click at [562, 188] on span "Think Outcomes, Objectives, Problems, etc" at bounding box center [462, 193] width 241 height 14
click at [496, 176] on div "Create a project Think Outcomes, Objectives, Problems, etc" at bounding box center [455, 183] width 255 height 38
click at [419, 177] on span "Create a project" at bounding box center [394, 173] width 104 height 17
click at [591, 193] on button "Create a project Think Outcomes, Objectives, Problems, etc" at bounding box center [508, 183] width 456 height 81
click at [314, 180] on icon at bounding box center [315, 183] width 14 height 11
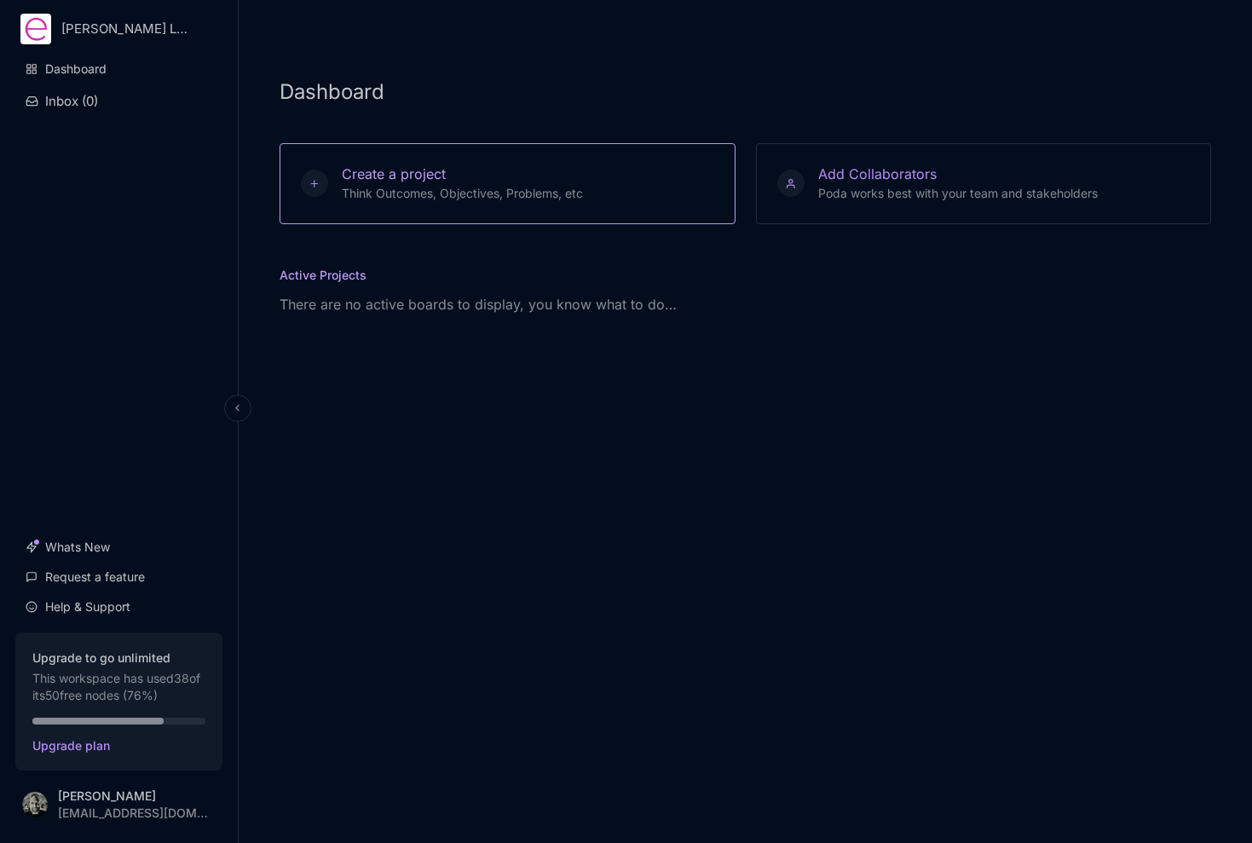
click at [314, 180] on icon at bounding box center [315, 183] width 14 height 11
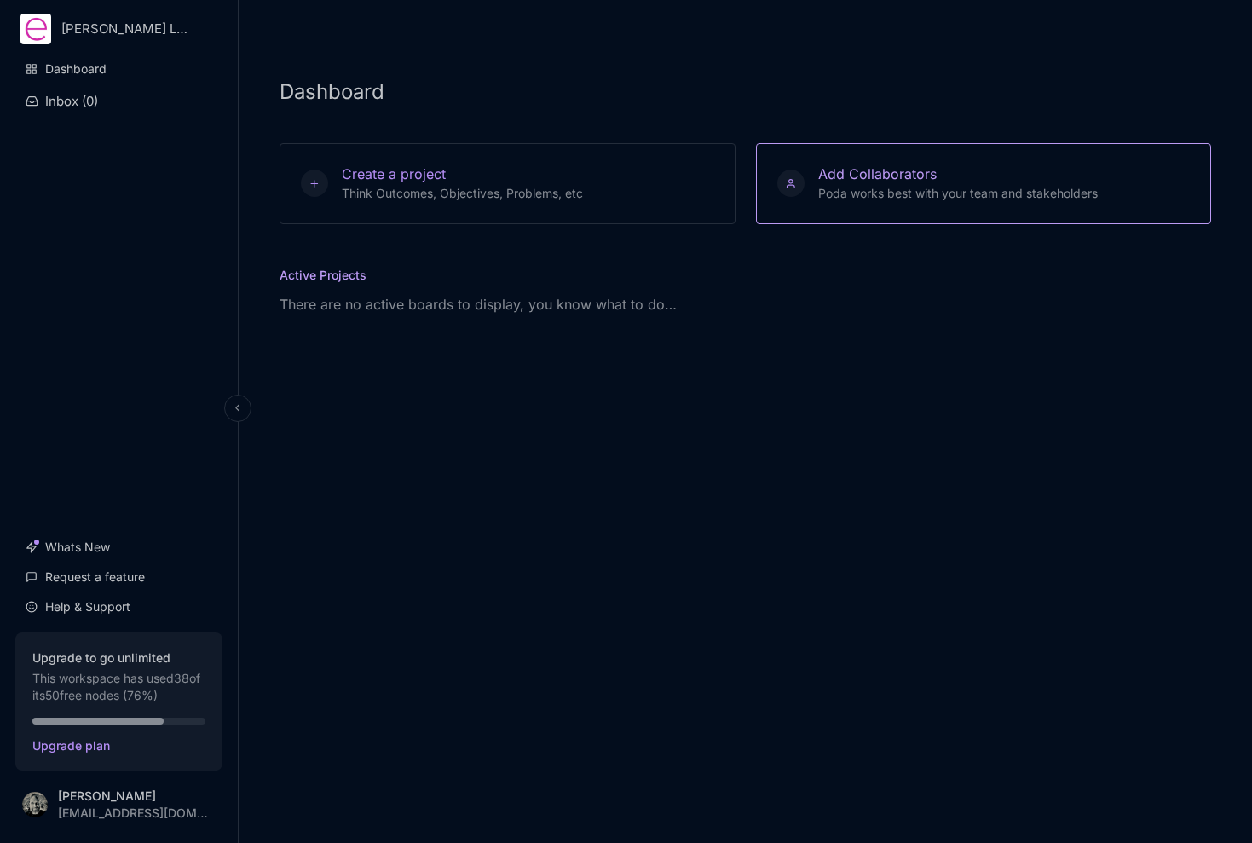
click at [949, 207] on button "Add Collaborators Poda works best with your team and stakeholders" at bounding box center [984, 183] width 456 height 81
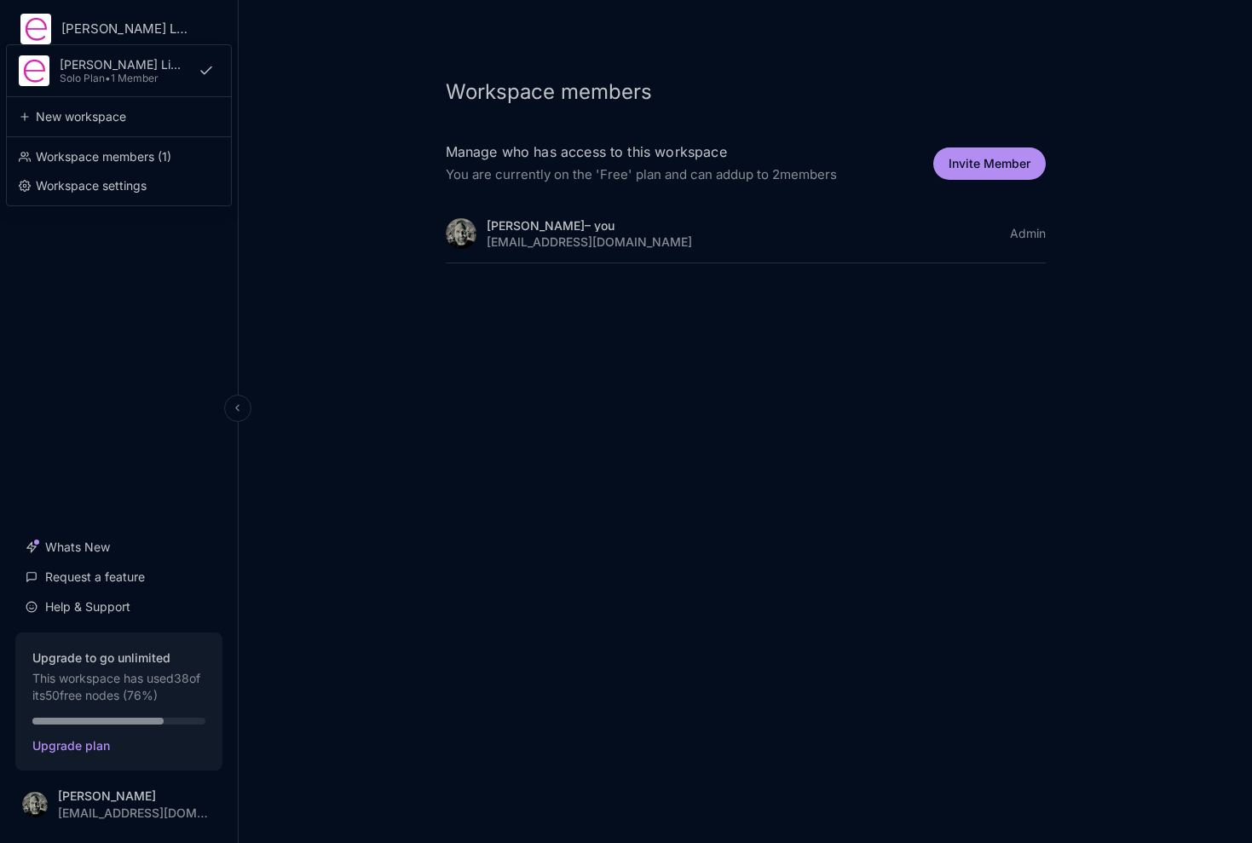
click at [87, 39] on html "JM Harris Limited JM Harris Limited Solo Plan • 1 Member New workspace Workspac…" at bounding box center [626, 421] width 1252 height 843
click at [87, 184] on div "Workspace settings" at bounding box center [119, 186] width 211 height 26
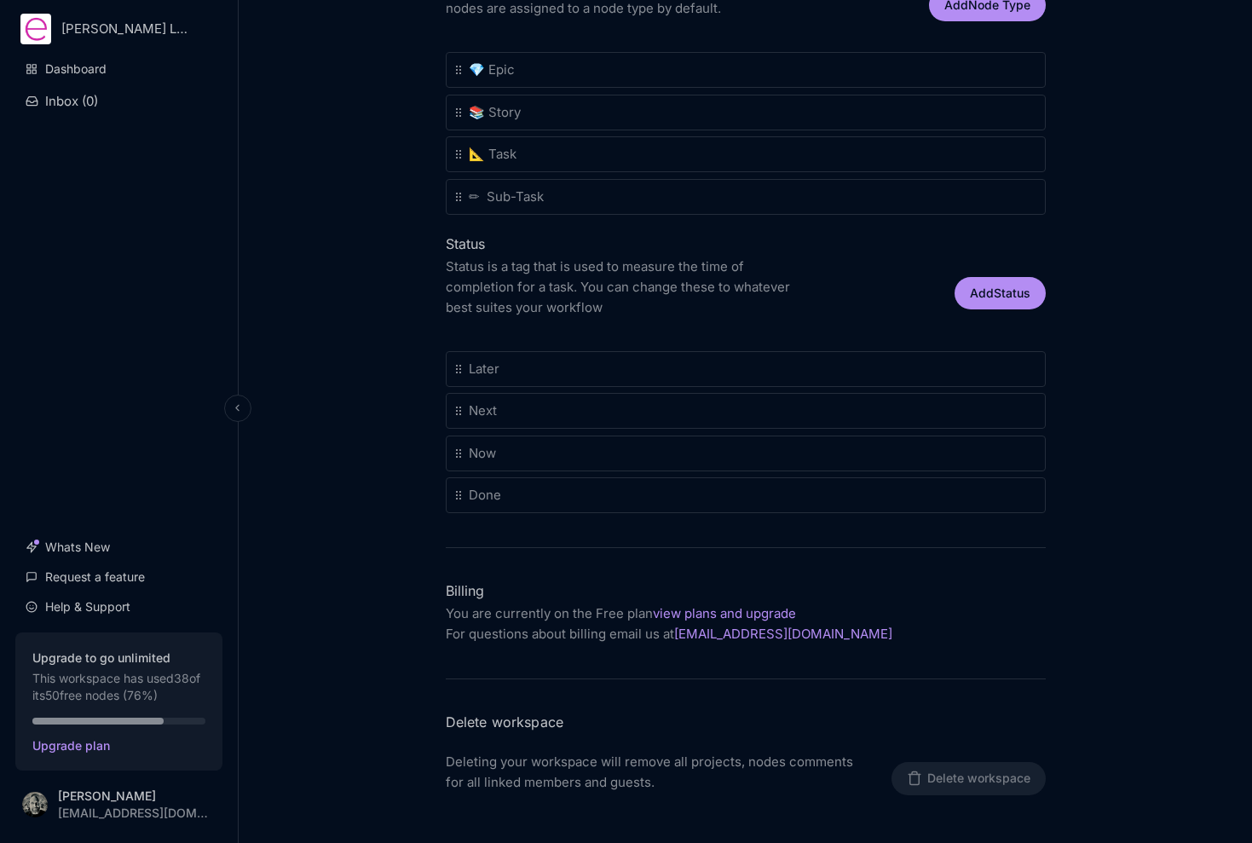
scroll to position [464, 0]
click at [733, 753] on p "Deleting your workspace will remove all projects, nodes comments for all linked…" at bounding box center [659, 773] width 426 height 41
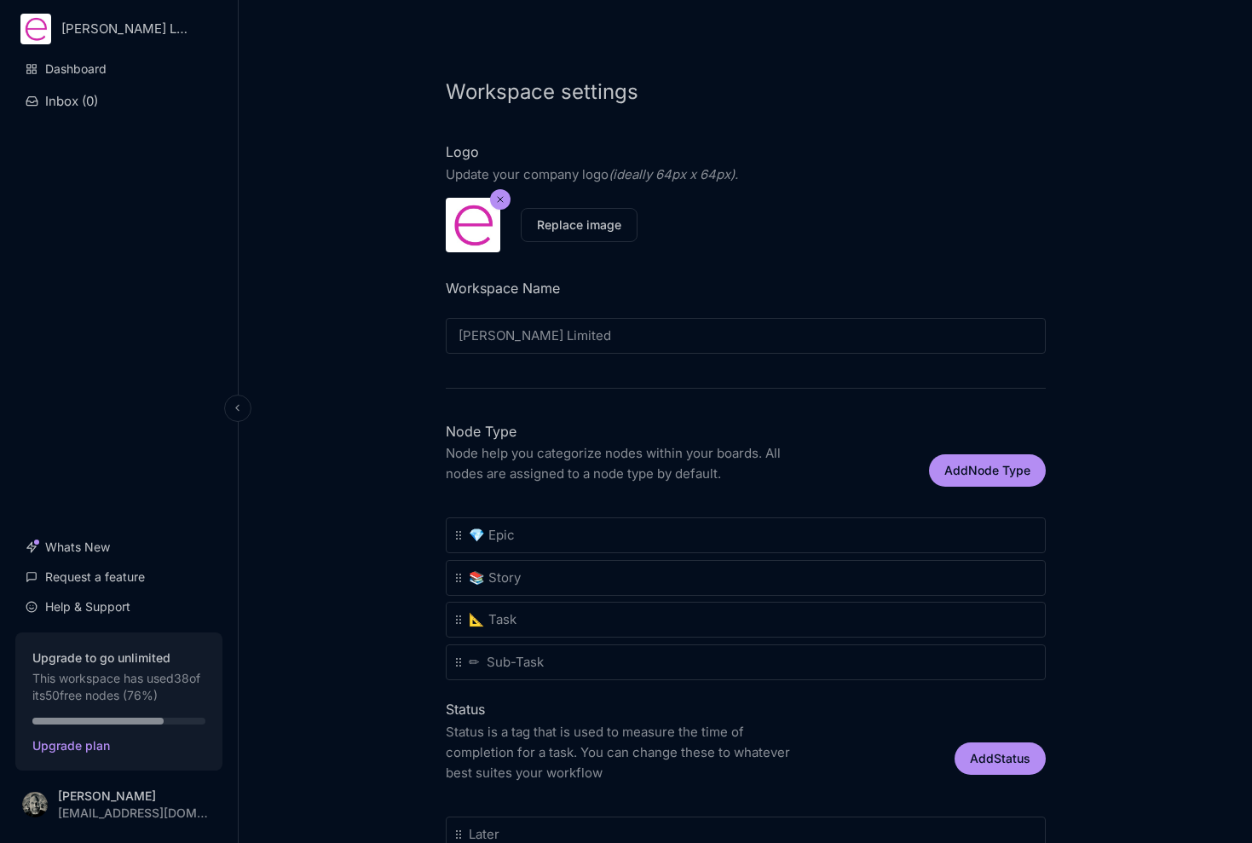
scroll to position [0, 0]
click at [132, 451] on div "Dashboard Inbox ( 0 ) Whats New Request a feature Help & Support" at bounding box center [118, 338] width 207 height 571
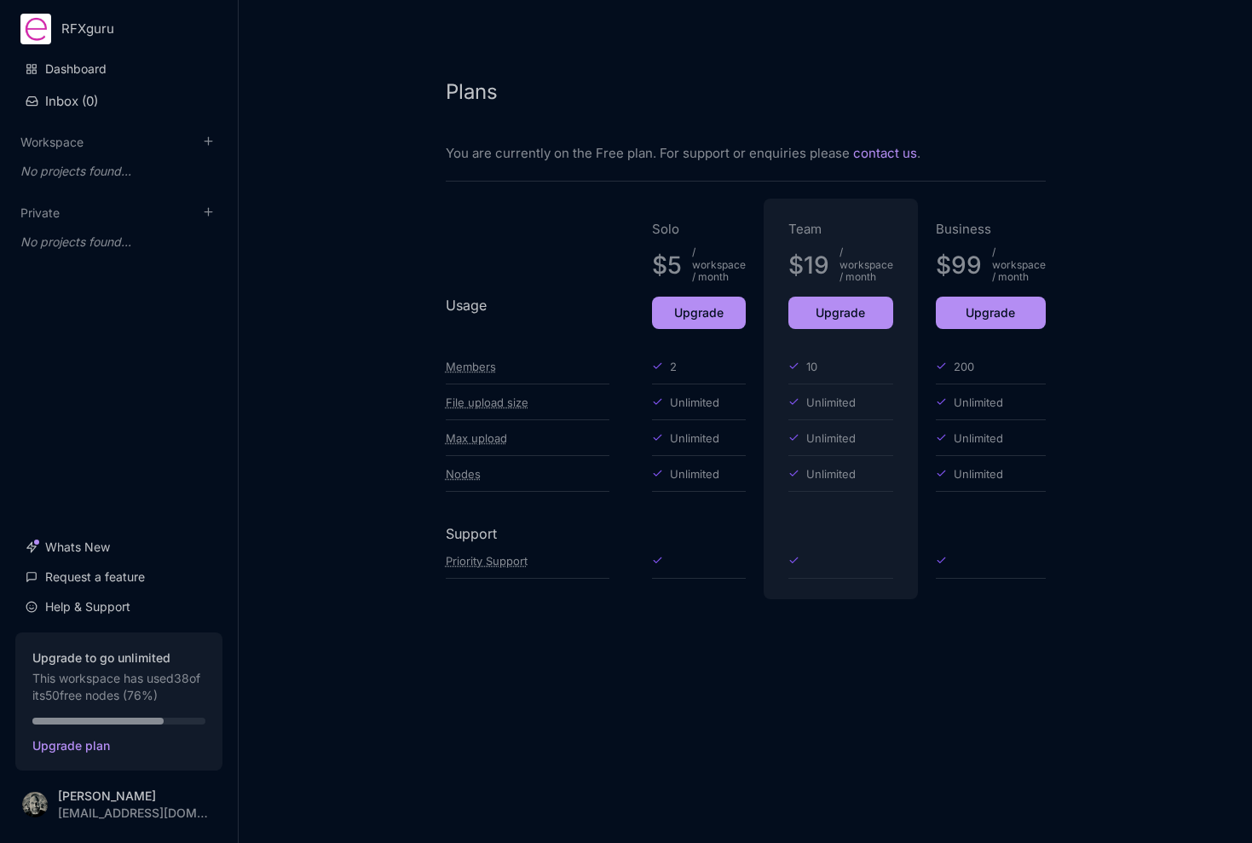
click at [741, 669] on div "Plans You are currently on the Free plan. For support or enquiries please conta…" at bounding box center [745, 421] width 1013 height 843
click at [698, 603] on div "Plans You are currently on the Free plan. For support or enquiries please conta…" at bounding box center [746, 320] width 682 height 640
click at [666, 611] on div "Plans You are currently on the Free plan. For support or enquiries please conta…" at bounding box center [746, 320] width 682 height 640
click at [667, 606] on div "Plans You are currently on the Free plan. For support or enquiries please conta…" at bounding box center [746, 320] width 682 height 640
click at [657, 560] on polyline at bounding box center [658, 560] width 8 height 5
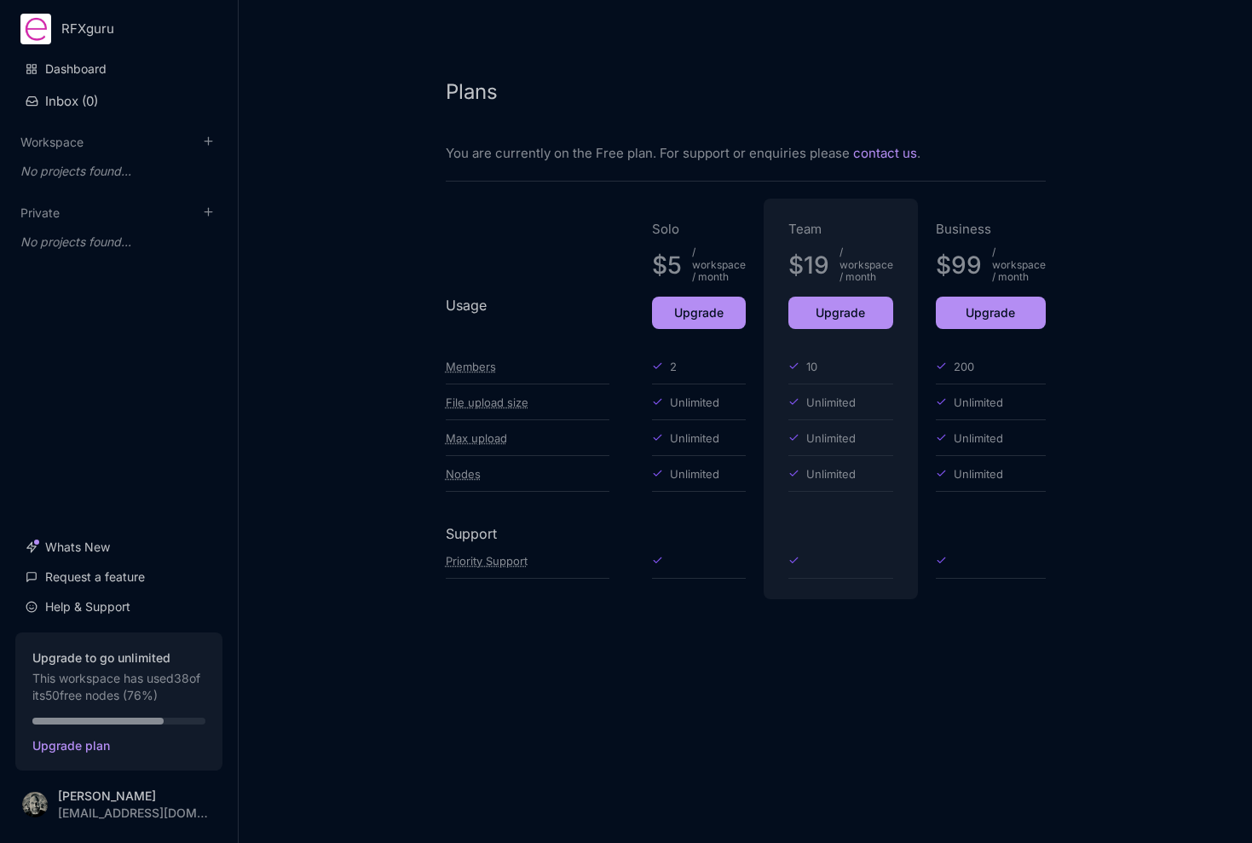
click at [654, 591] on div at bounding box center [699, 589] width 94 height 20
click at [707, 626] on div "Plans You are currently on the Free plan. For support or enquiries please conta…" at bounding box center [746, 320] width 682 height 640
click at [671, 366] on span "2" at bounding box center [673, 366] width 7 height 20
click at [459, 363] on div "Members" at bounding box center [471, 366] width 50 height 20
click at [463, 369] on div "Members" at bounding box center [471, 366] width 50 height 20
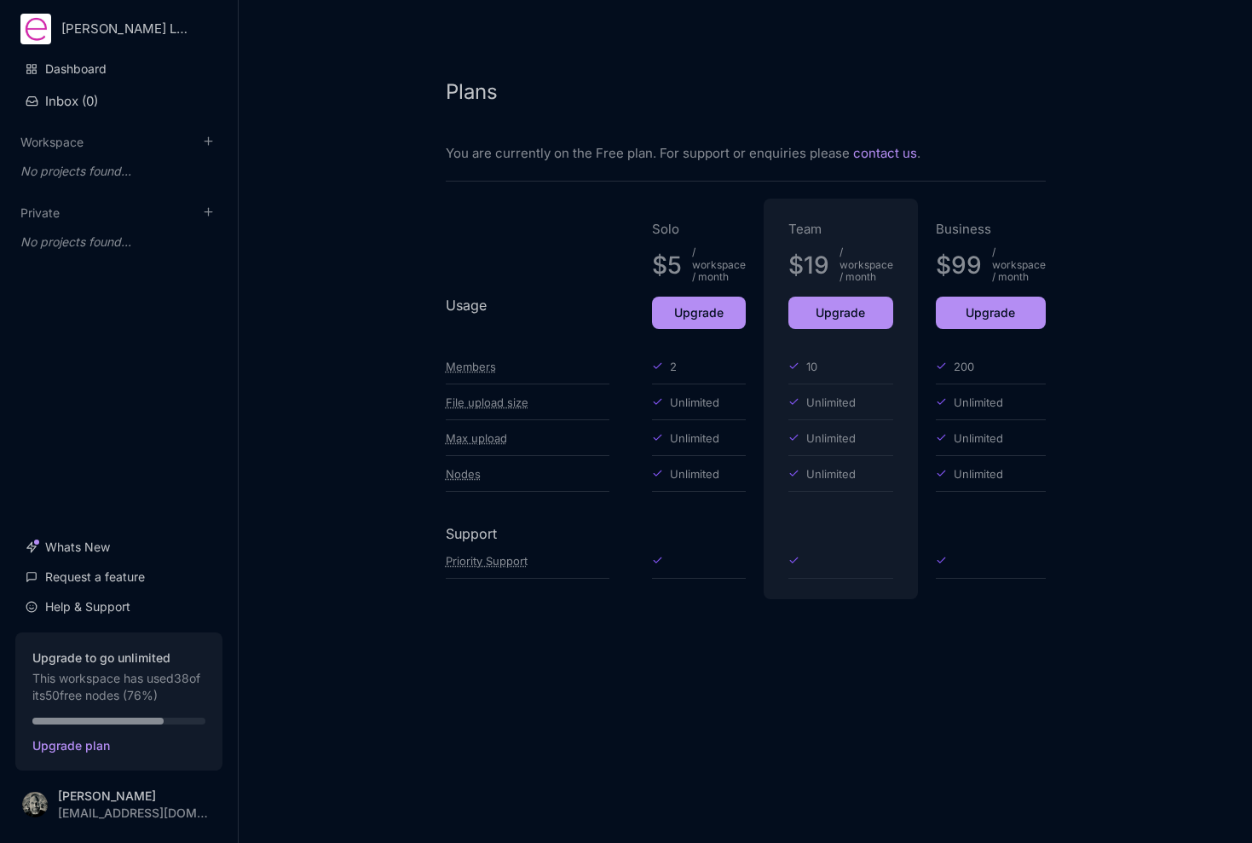
click at [470, 367] on div "Members" at bounding box center [471, 366] width 50 height 20
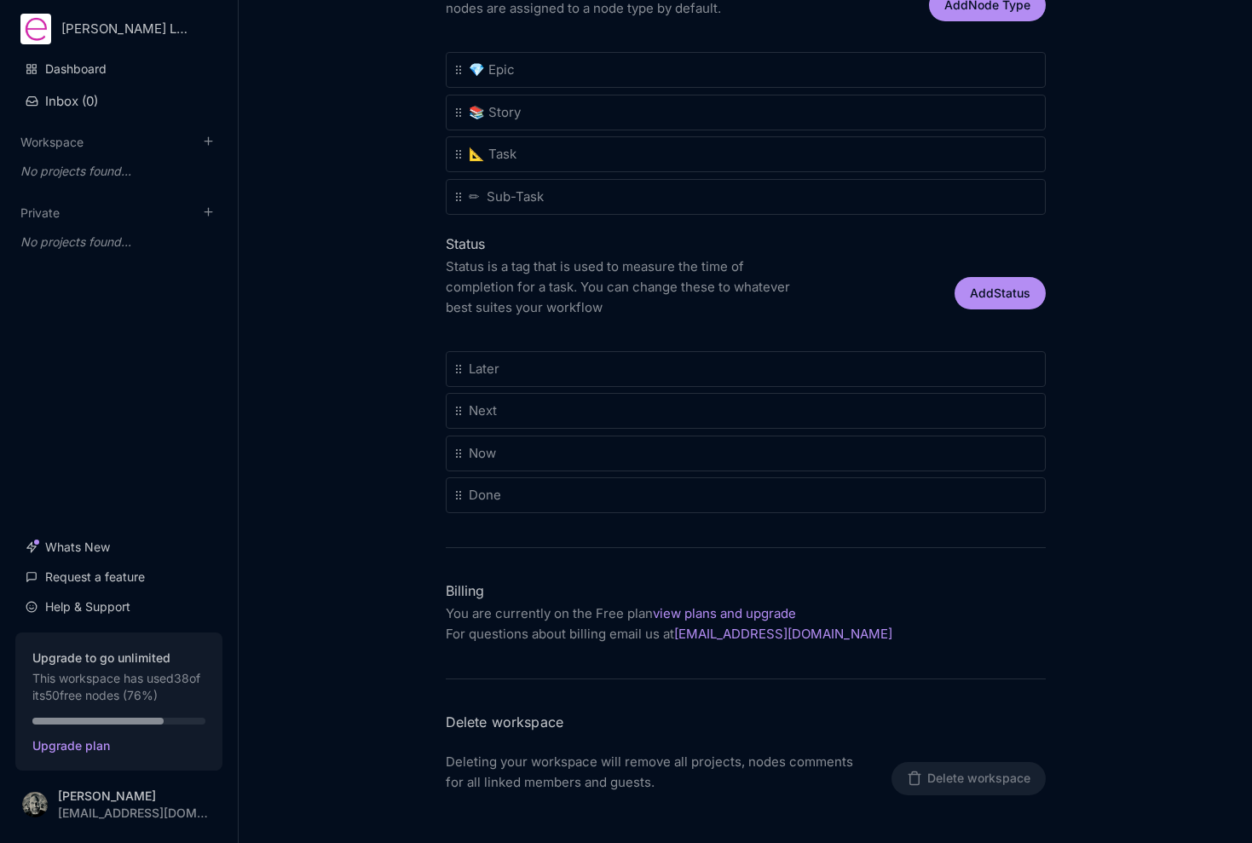
scroll to position [464, 0]
click at [458, 495] on body "[PERSON_NAME] Limited Dashboard Inbox ( 0 ) Workspace To pick up a draggable it…" at bounding box center [626, 421] width 1252 height 843
click at [117, 387] on div "Dashboard Inbox ( 0 ) Workspace To pick up a draggable item, press the space ba…" at bounding box center [118, 338] width 207 height 571
click at [78, 68] on link "Dashboard" at bounding box center [118, 69] width 207 height 32
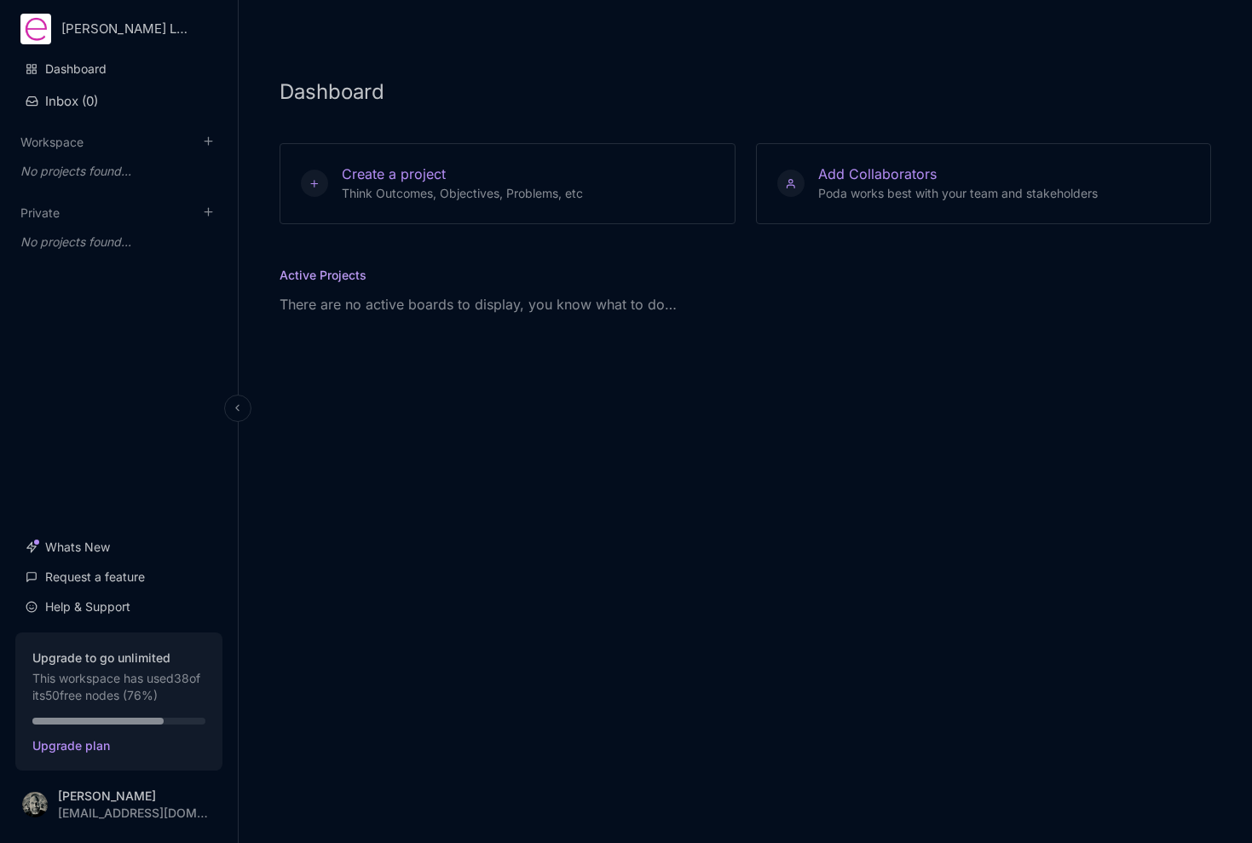
click at [59, 20] on html "JM Harris Limited Dashboard Inbox ( 0 ) Workspace To pick up a draggable item, …" at bounding box center [626, 421] width 1252 height 843
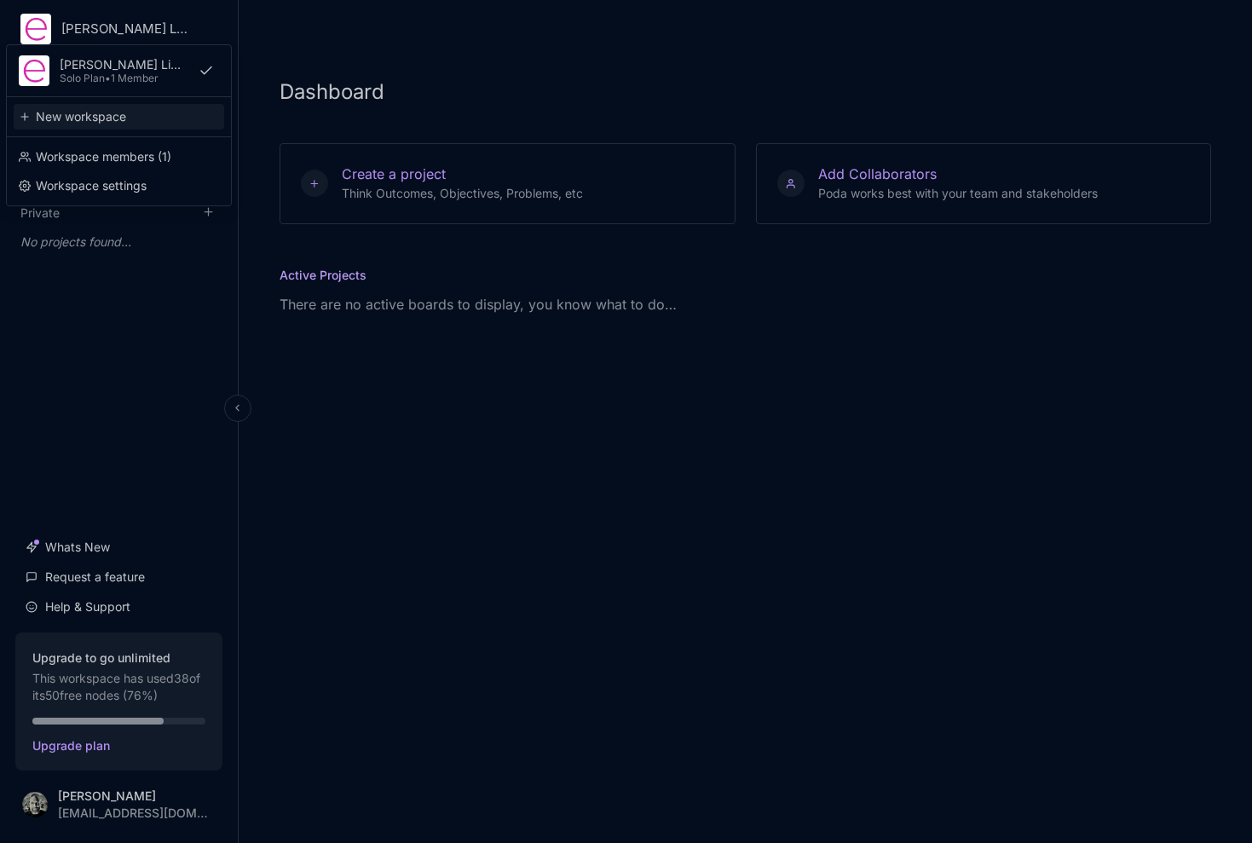
click at [94, 116] on div "New workspace" at bounding box center [119, 117] width 211 height 26
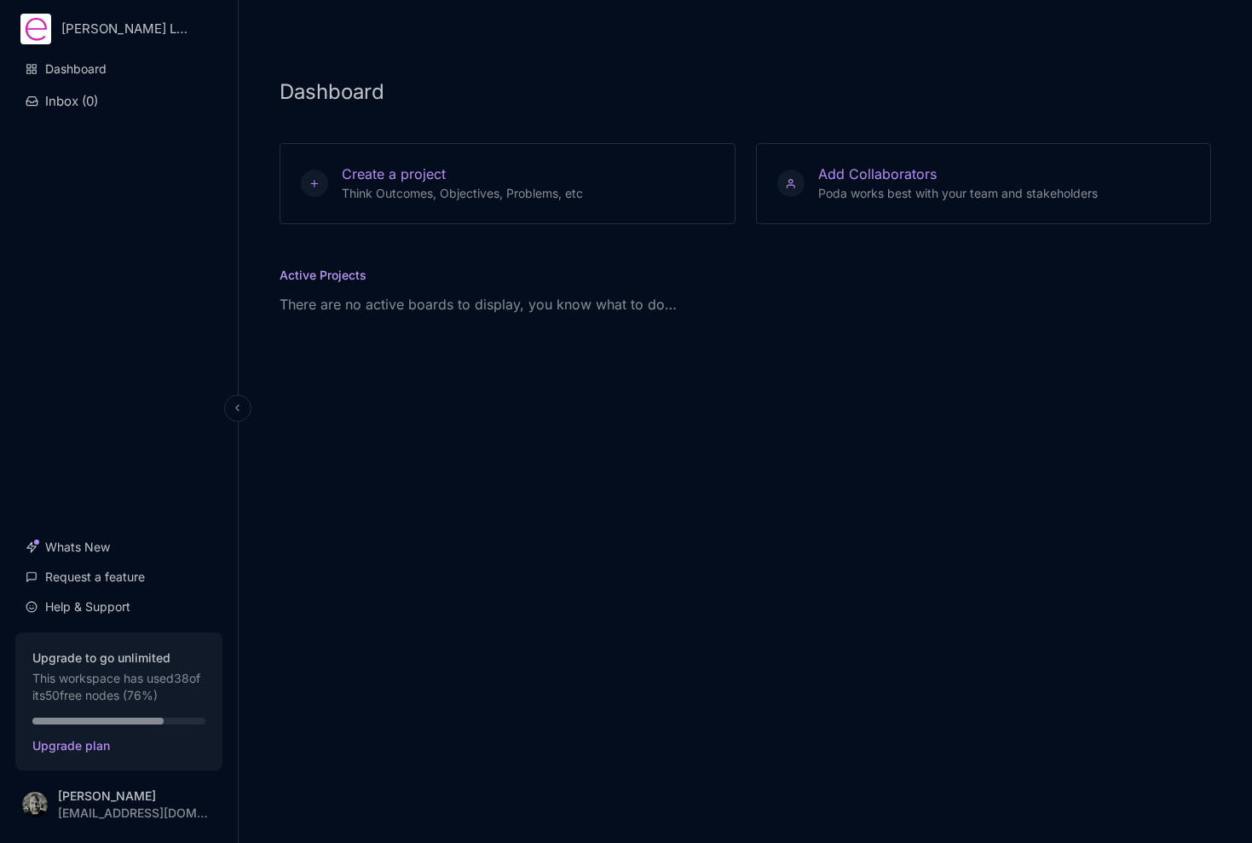
click at [89, 26] on html "JM Harris Limited Dashboard Inbox ( 0 ) Whats New Request a feature Help & Supp…" at bounding box center [626, 421] width 1252 height 843
click at [617, 421] on html "JM Harris Limited Dashboard Inbox ( 0 ) Whats New Request a feature Help & Supp…" at bounding box center [626, 421] width 1252 height 843
click at [673, 564] on div "Dashboard Create a project Think Outcomes, Objectives, Problems, etc Add Collab…" at bounding box center [745, 421] width 1013 height 843
click at [644, 542] on div "Dashboard Create a project Think Outcomes, Objectives, Problems, etc Add Collab…" at bounding box center [745, 421] width 1013 height 843
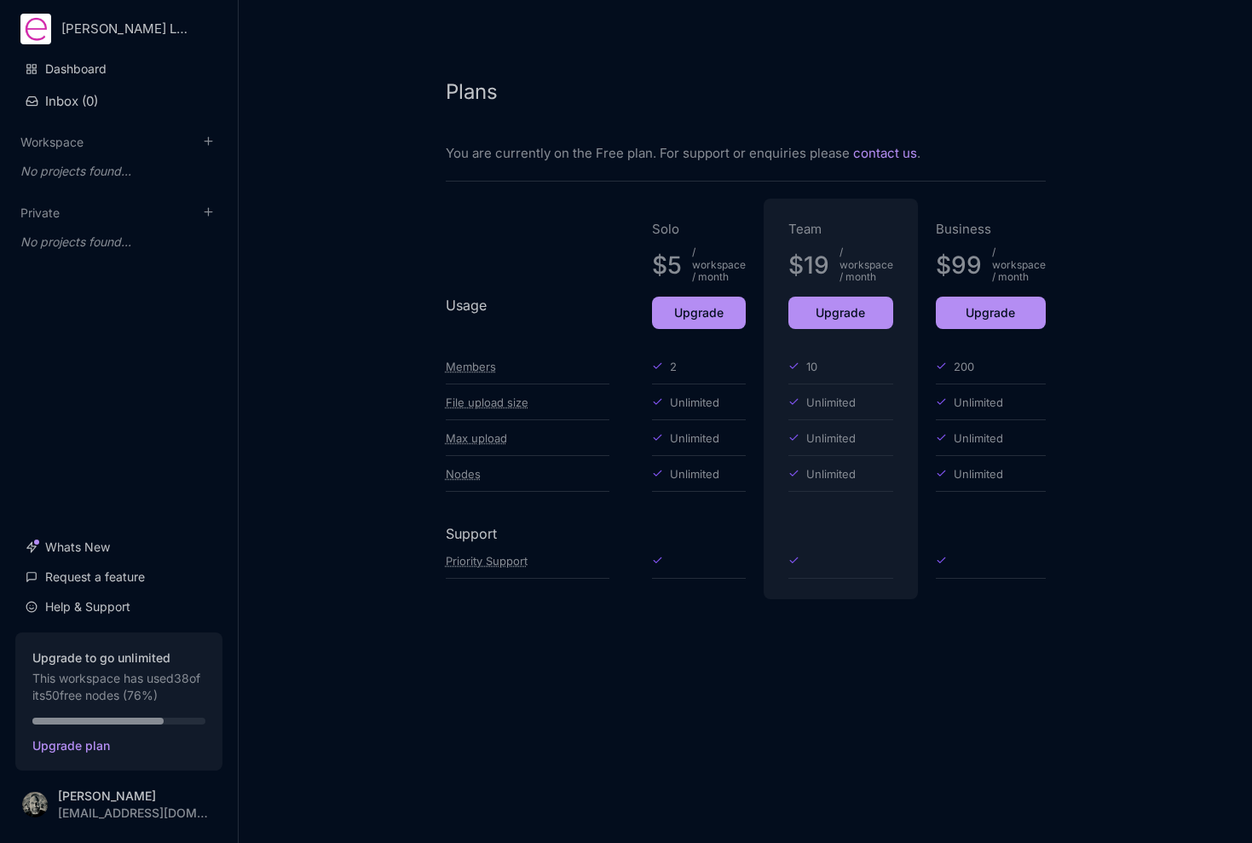
click at [696, 599] on div "Plans You are currently on the Free plan. For support or enquiries please conta…" at bounding box center [746, 320] width 682 height 640
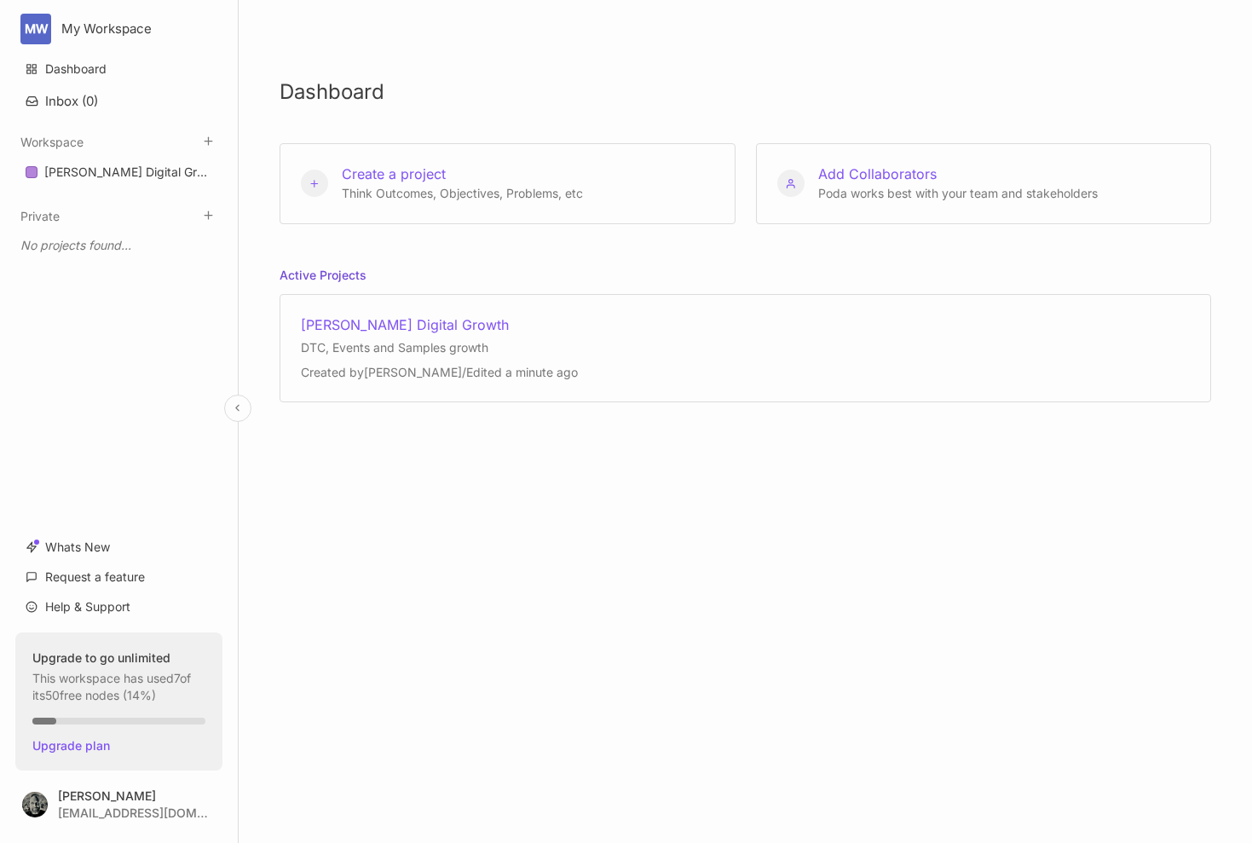
click at [128, 31] on html "MW My Workspace Dashboard Inbox ( 0 ) Workspace [PERSON_NAME] Digital Growth To…" at bounding box center [626, 421] width 1252 height 843
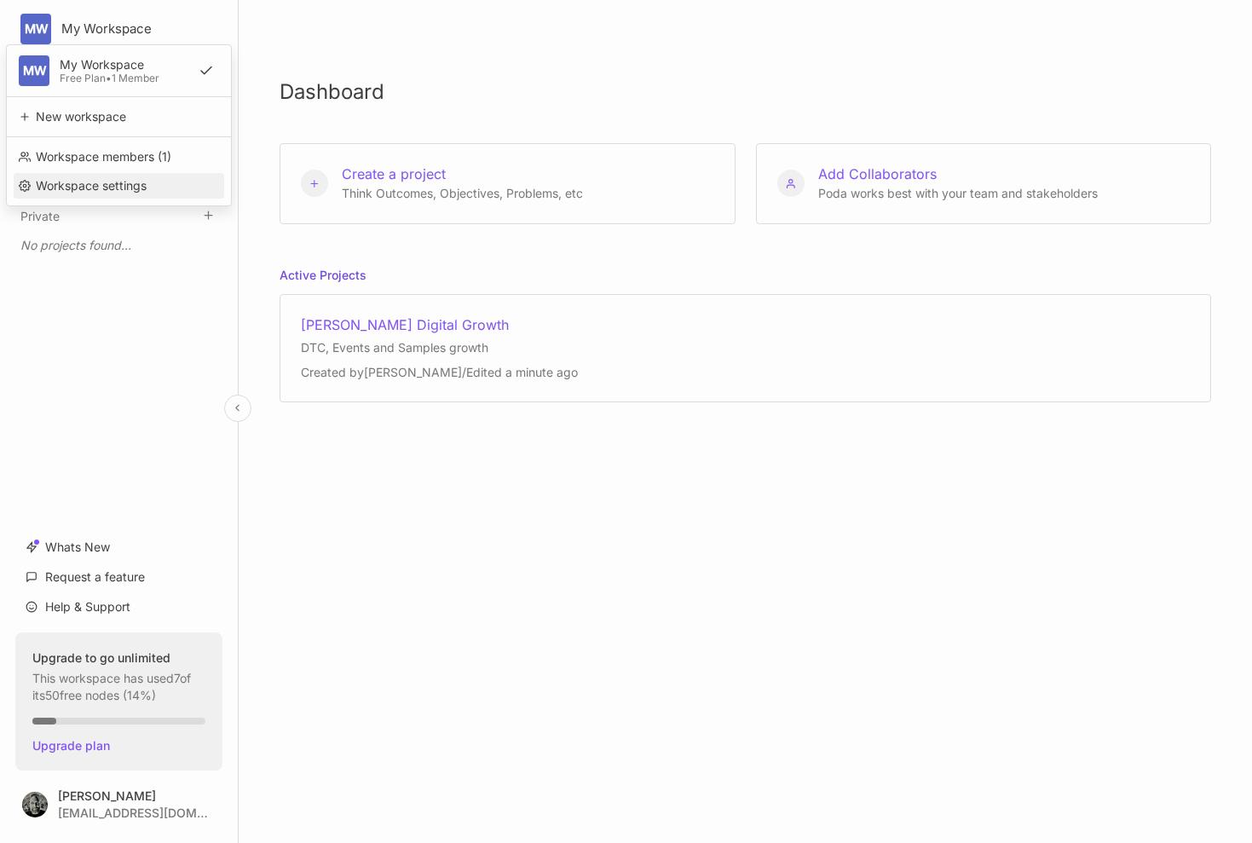
click at [102, 188] on div "Workspace settings" at bounding box center [119, 186] width 211 height 26
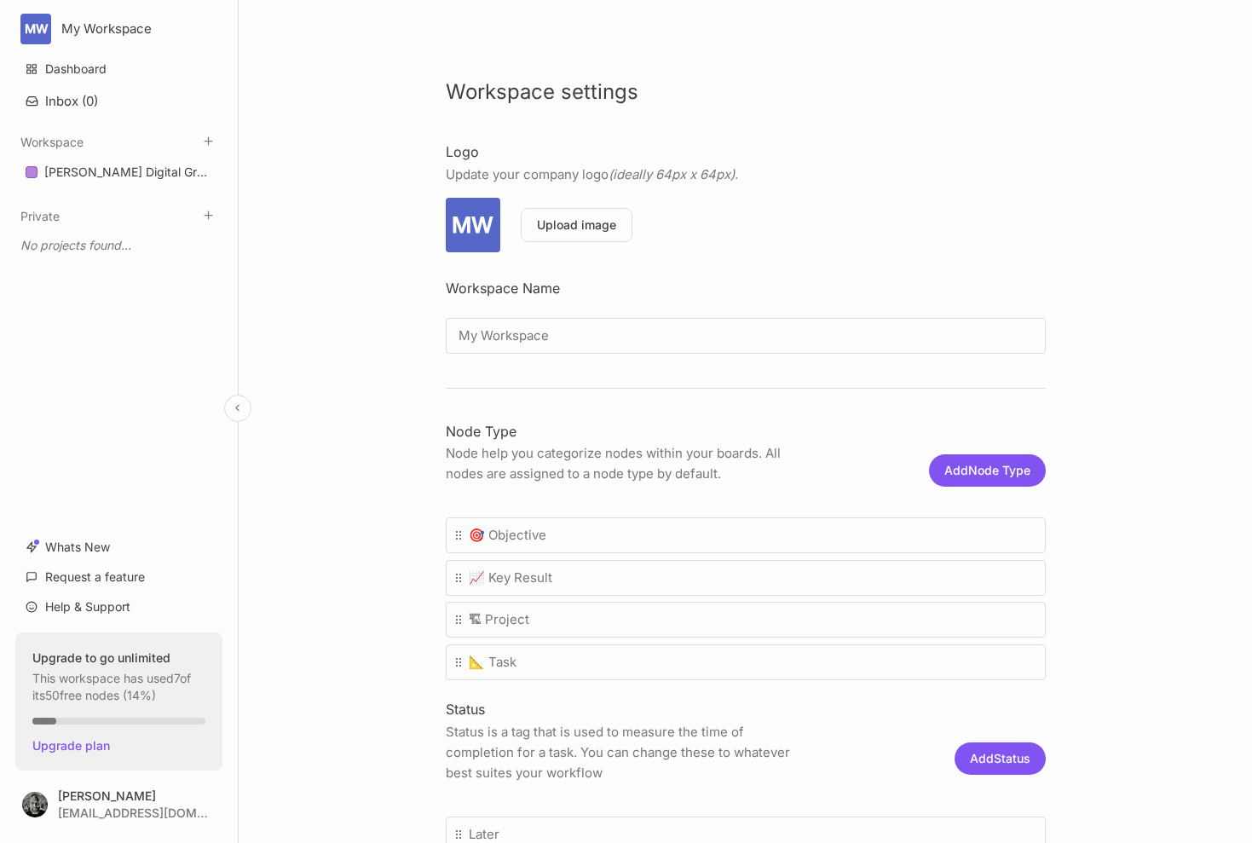
click at [474, 226] on div "MW" at bounding box center [473, 225] width 55 height 55
click at [503, 335] on input "My Workspace" at bounding box center [746, 336] width 600 height 36
type input "[PERSON_NAME] Limited"
click at [1010, 333] on button "Save" at bounding box center [1020, 335] width 35 height 12
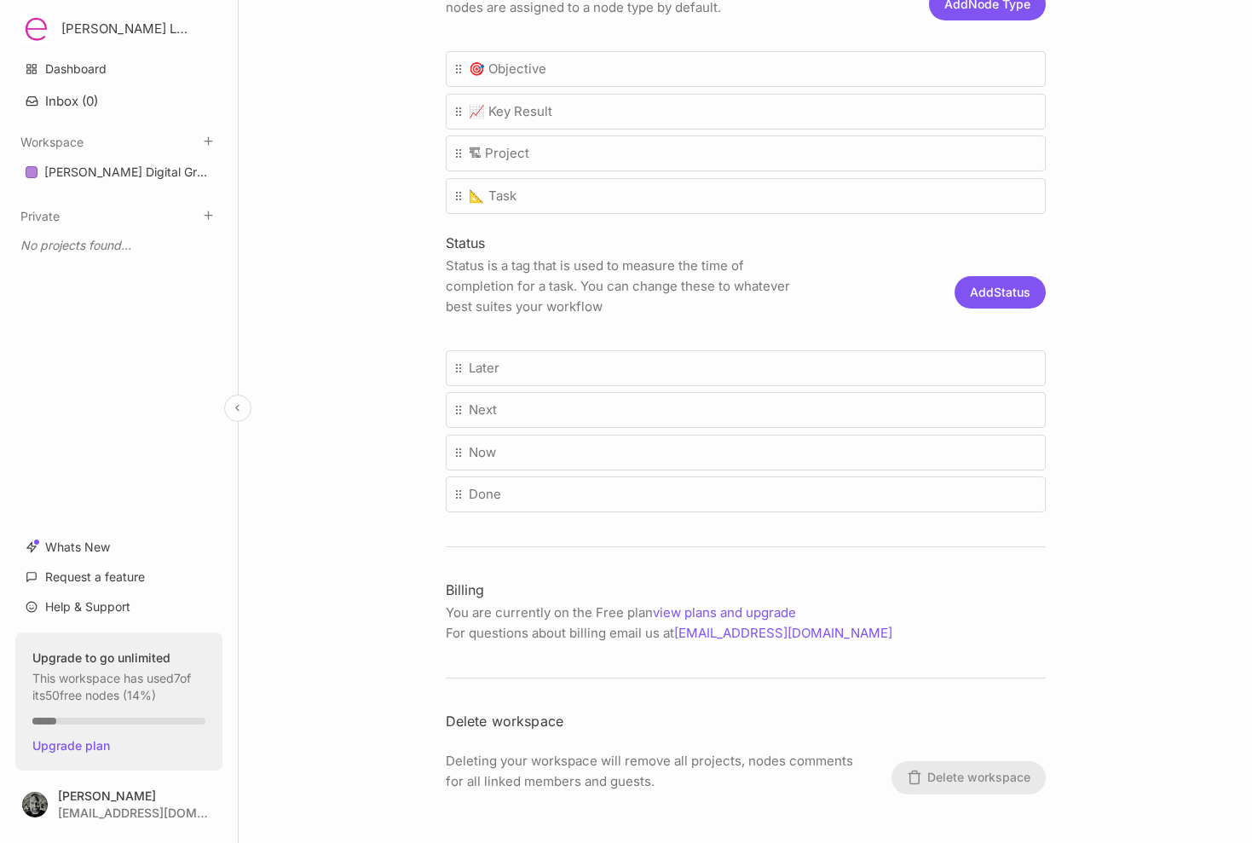
scroll to position [464, 0]
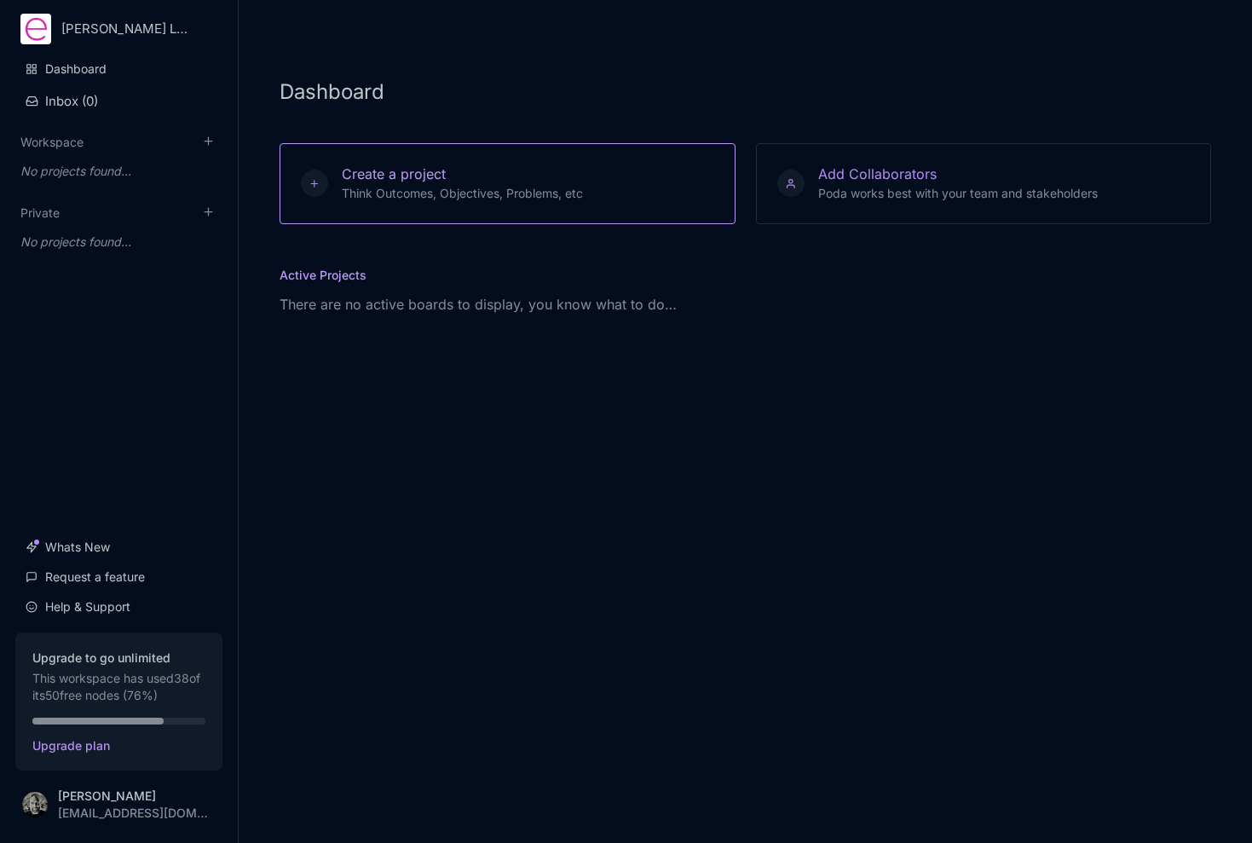
click at [409, 191] on span "Think Outcomes, Objectives, Problems, etc" at bounding box center [462, 193] width 241 height 14
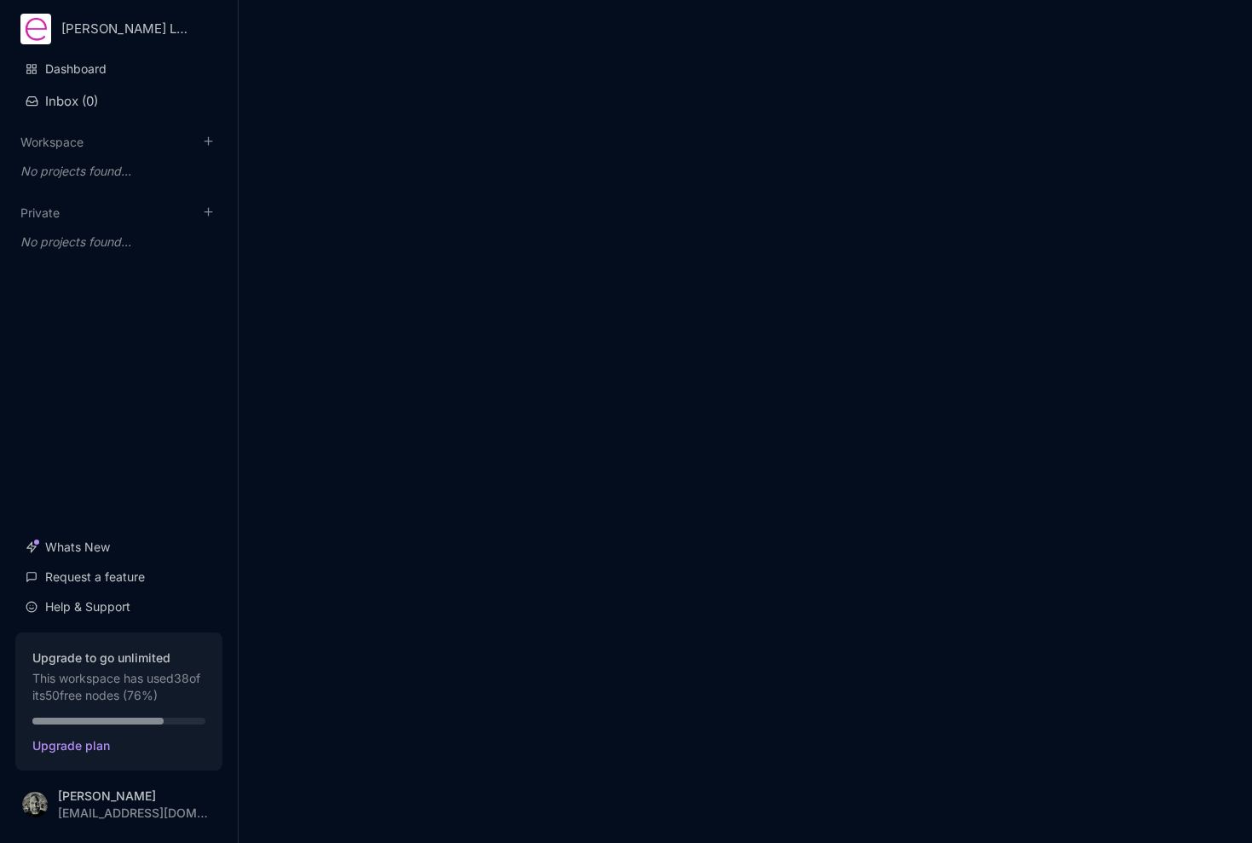
click at [406, 182] on div at bounding box center [745, 421] width 1013 height 843
click at [406, 182] on div at bounding box center [745, 449] width 1013 height 788
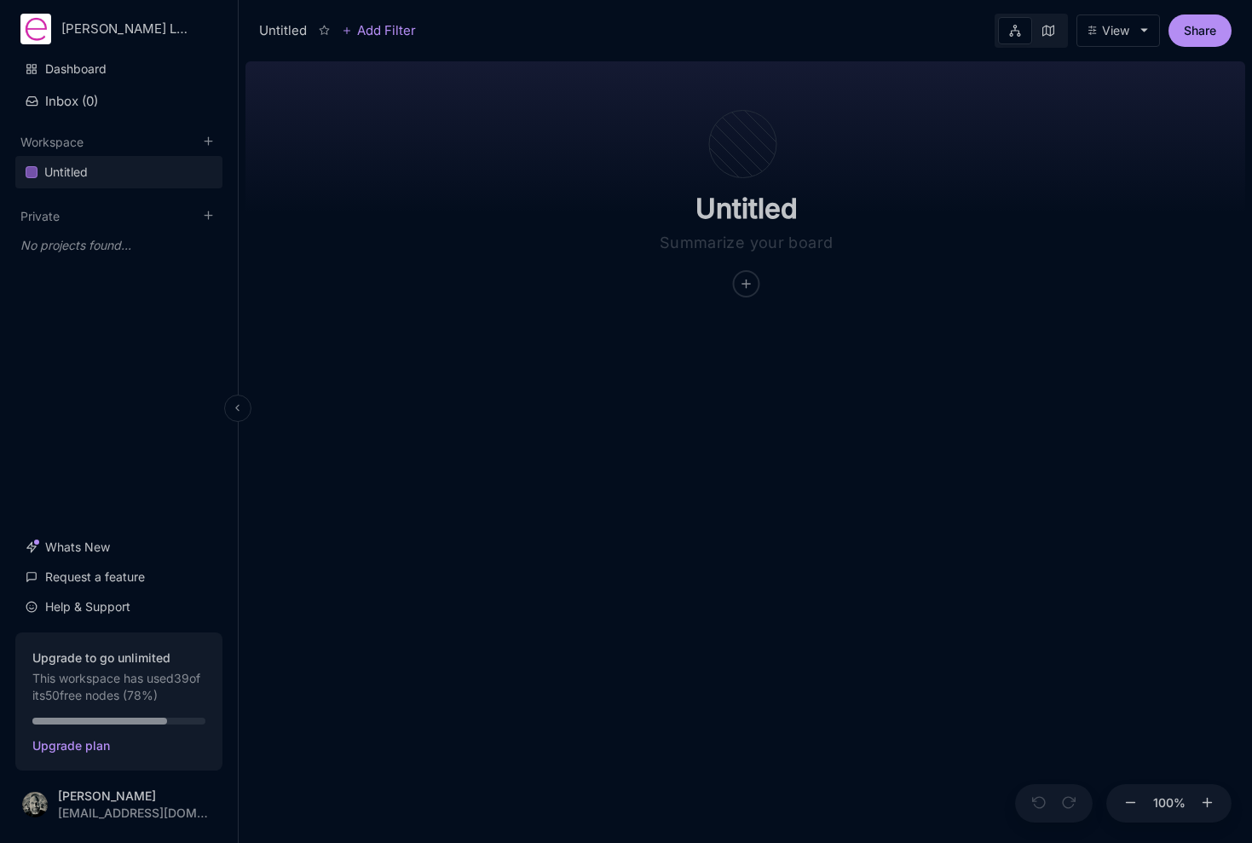
click at [138, 37] on html "[PERSON_NAME] Limited Dashboard Inbox ( 0 ) Workspace Untitled To pick up a dra…" at bounding box center [626, 421] width 1252 height 843
drag, startPoint x: 122, startPoint y: 118, endPoint x: 237, endPoint y: 126, distance: 115.3
click at [152, 116] on div "New workspace" at bounding box center [119, 117] width 211 height 26
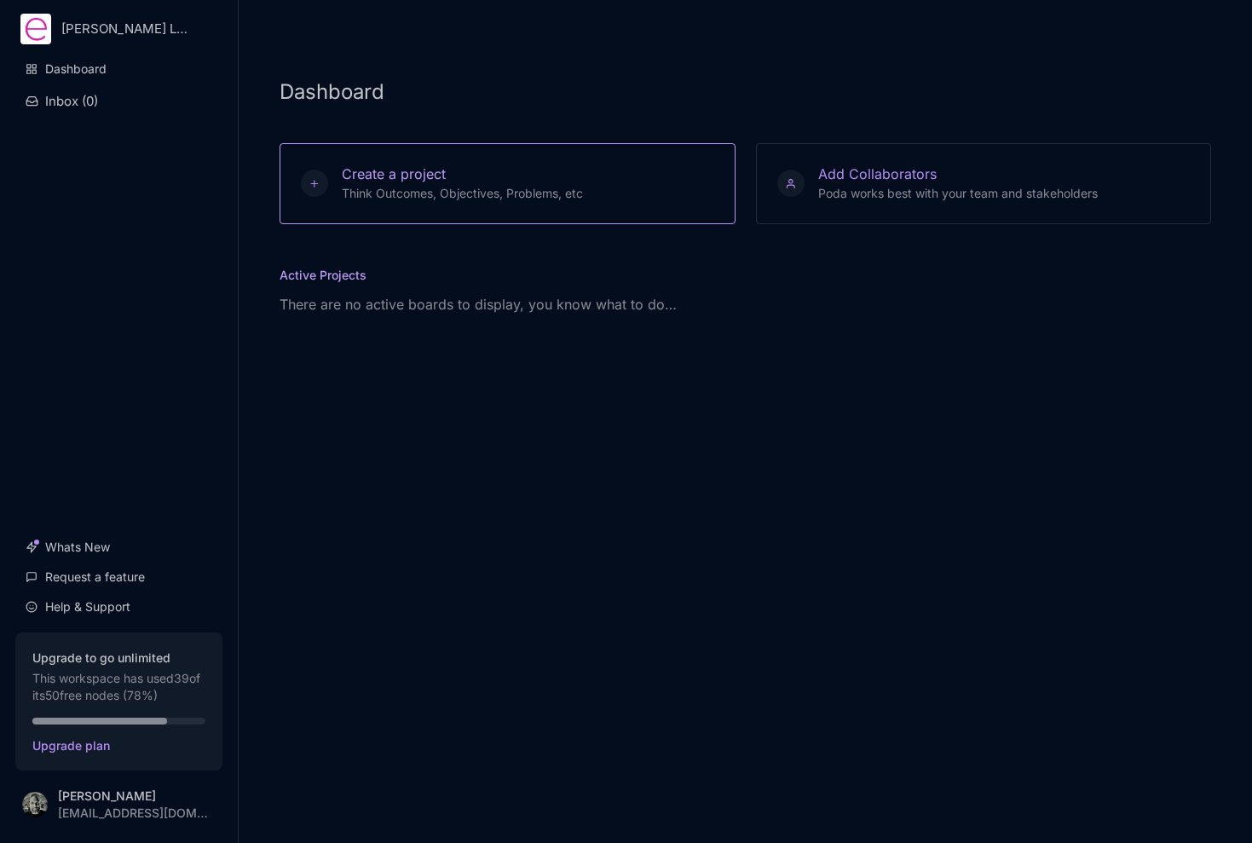
click at [363, 182] on span "Create a project" at bounding box center [394, 173] width 104 height 17
click at [325, 189] on div at bounding box center [314, 183] width 27 height 27
click at [305, 182] on div at bounding box center [314, 183] width 27 height 27
click at [398, 179] on span "Create a project" at bounding box center [394, 173] width 104 height 17
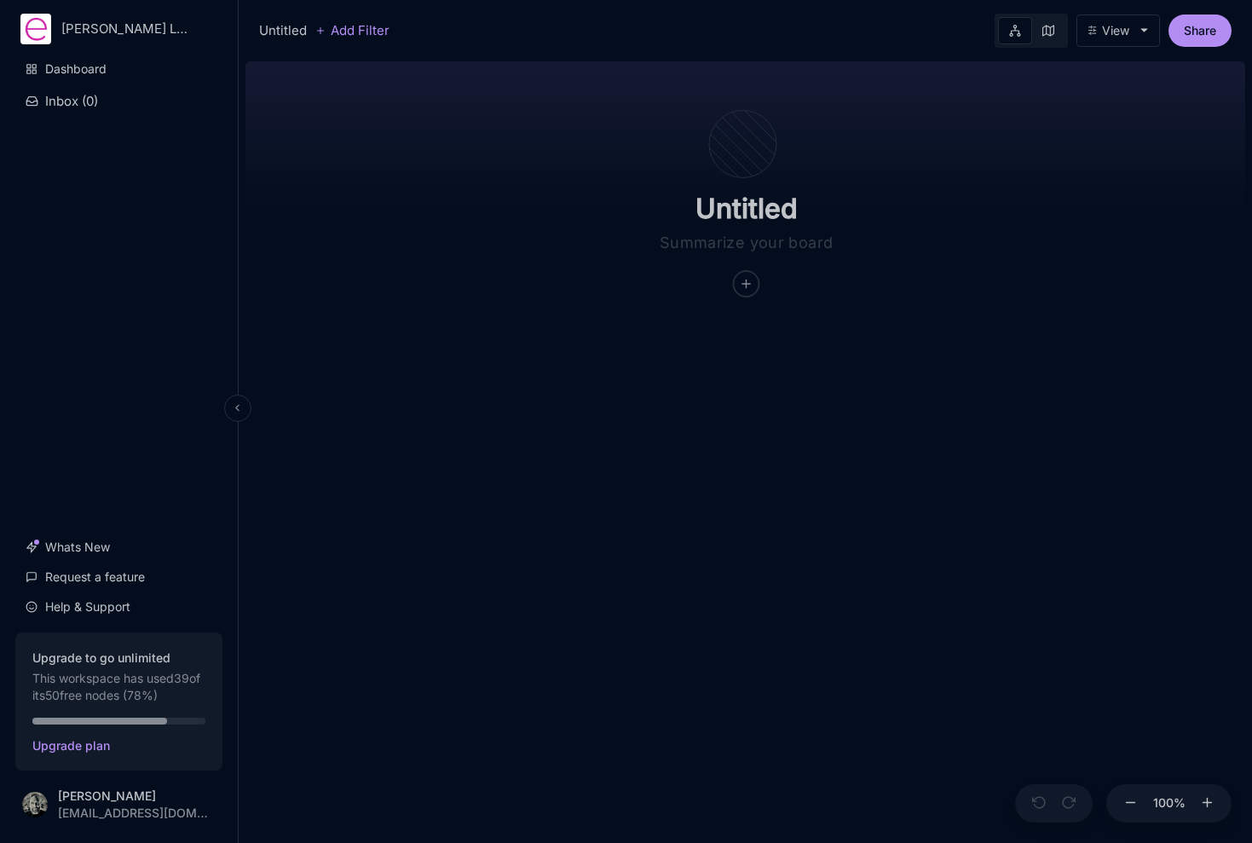
click at [105, 45] on div "[PERSON_NAME] Limited Dashboard Inbox ( 0 ) Whats New Request a feature Help & …" at bounding box center [119, 421] width 239 height 843
click at [105, 33] on html "[PERSON_NAME] Limited Dashboard Inbox ( 0 ) Whats New Request a feature Help & …" at bounding box center [626, 421] width 1252 height 843
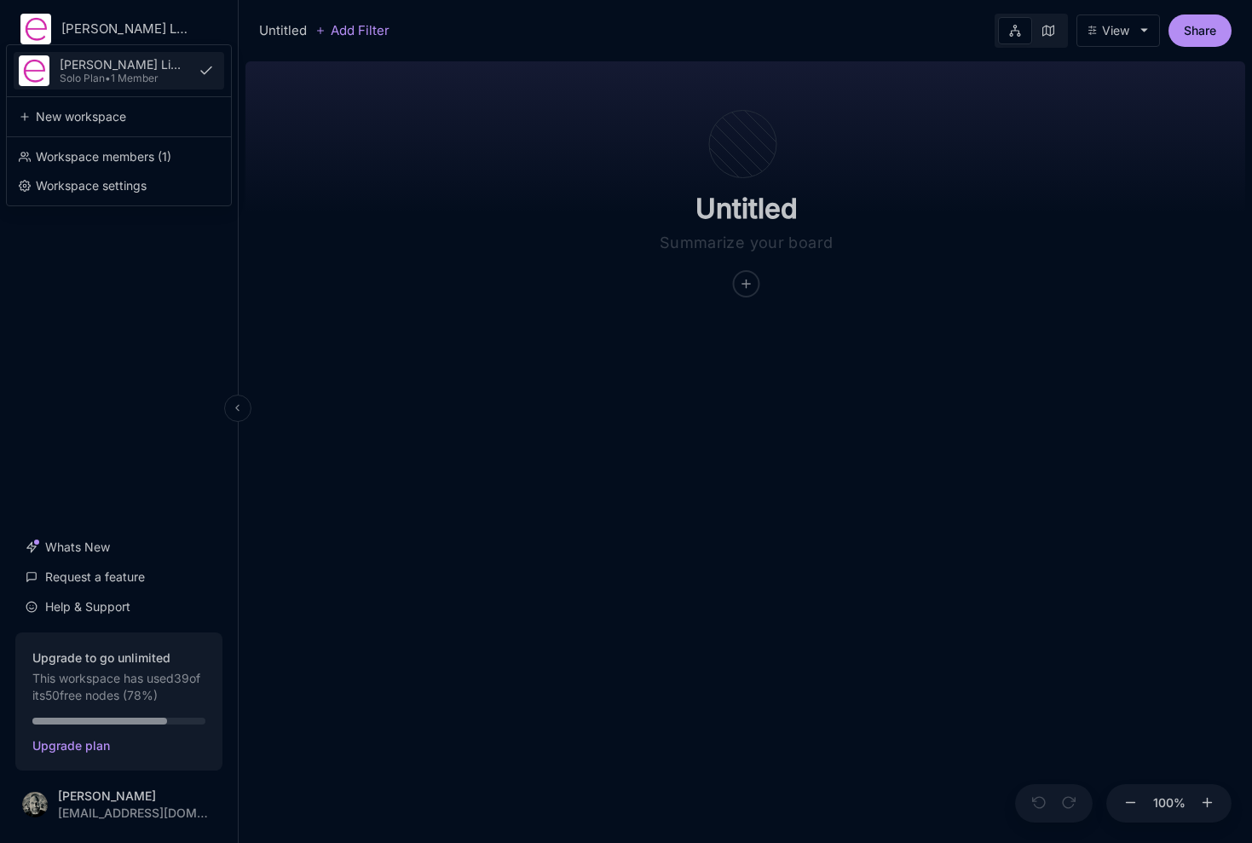
click at [97, 69] on div "[PERSON_NAME] Limited" at bounding box center [124, 65] width 129 height 14
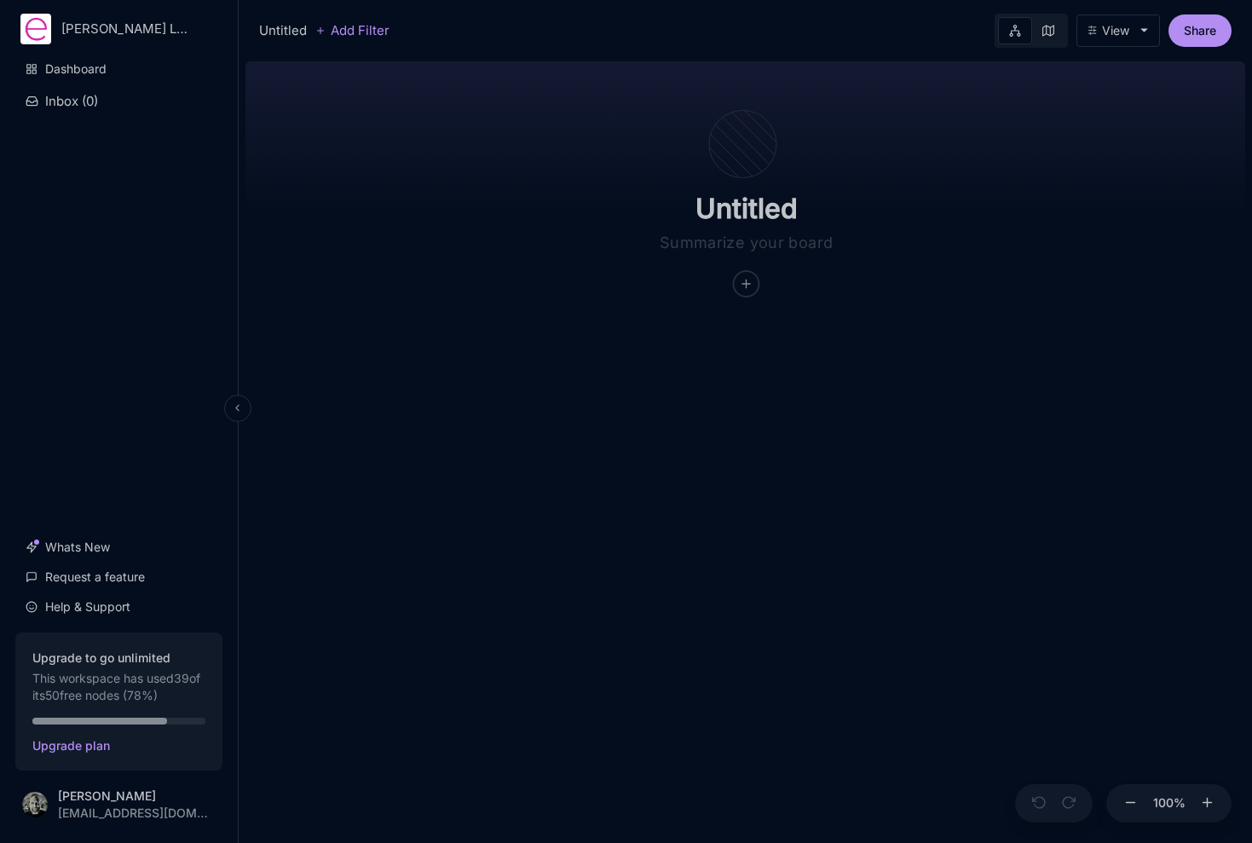
click at [749, 294] on div at bounding box center [746, 294] width 5 height 5
click at [759, 275] on div at bounding box center [747, 284] width 26 height 26
click at [755, 341] on span "💎 Epic" at bounding box center [745, 346] width 42 height 20
type textarea "test"
click at [508, 431] on div "Untitled test Node Type : 💎 Epic Add child node" at bounding box center [745, 449] width 1000 height 788
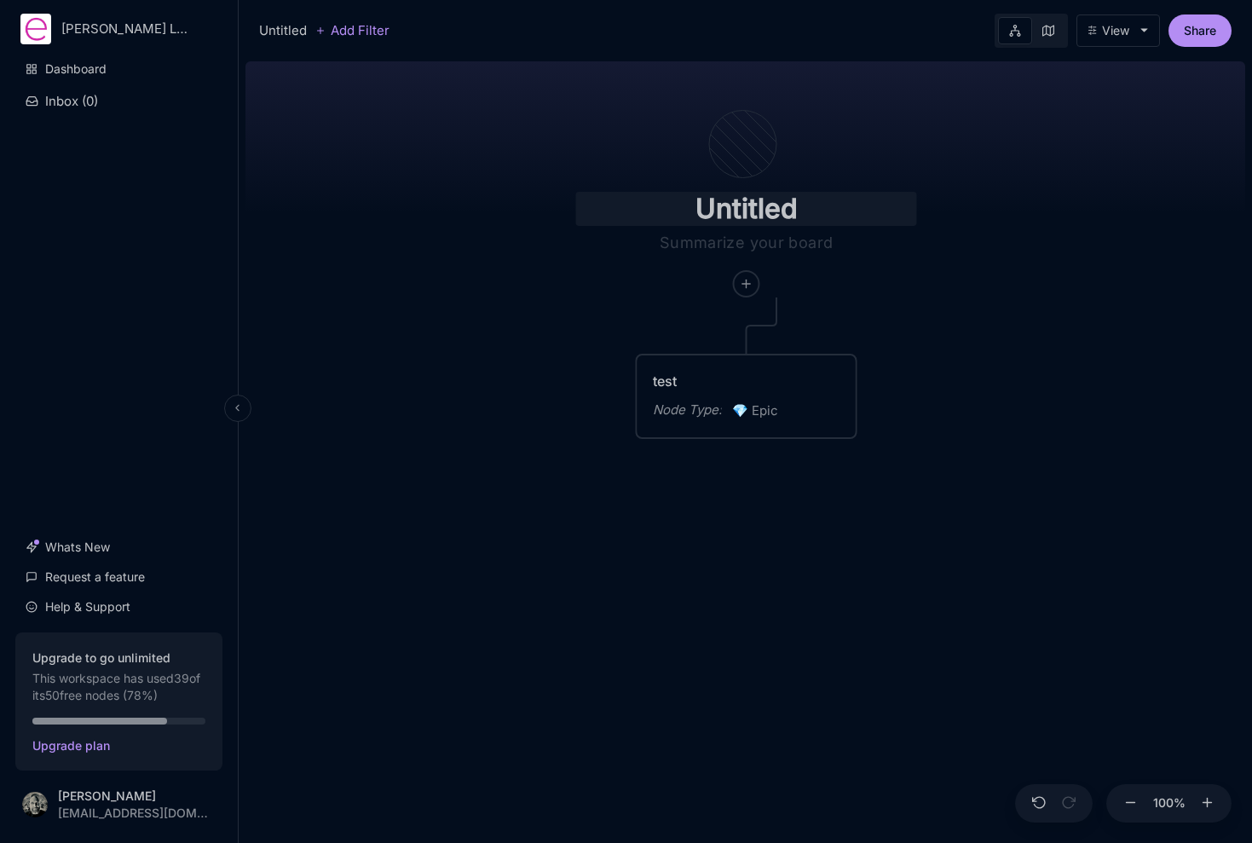
click at [770, 205] on input "Untitled" at bounding box center [746, 209] width 341 height 34
type input "test"
click at [92, 21] on html "JM Harris Limited Dashboard Inbox ( 0 ) Whats New Request a feature Help & Supp…" at bounding box center [626, 421] width 1252 height 843
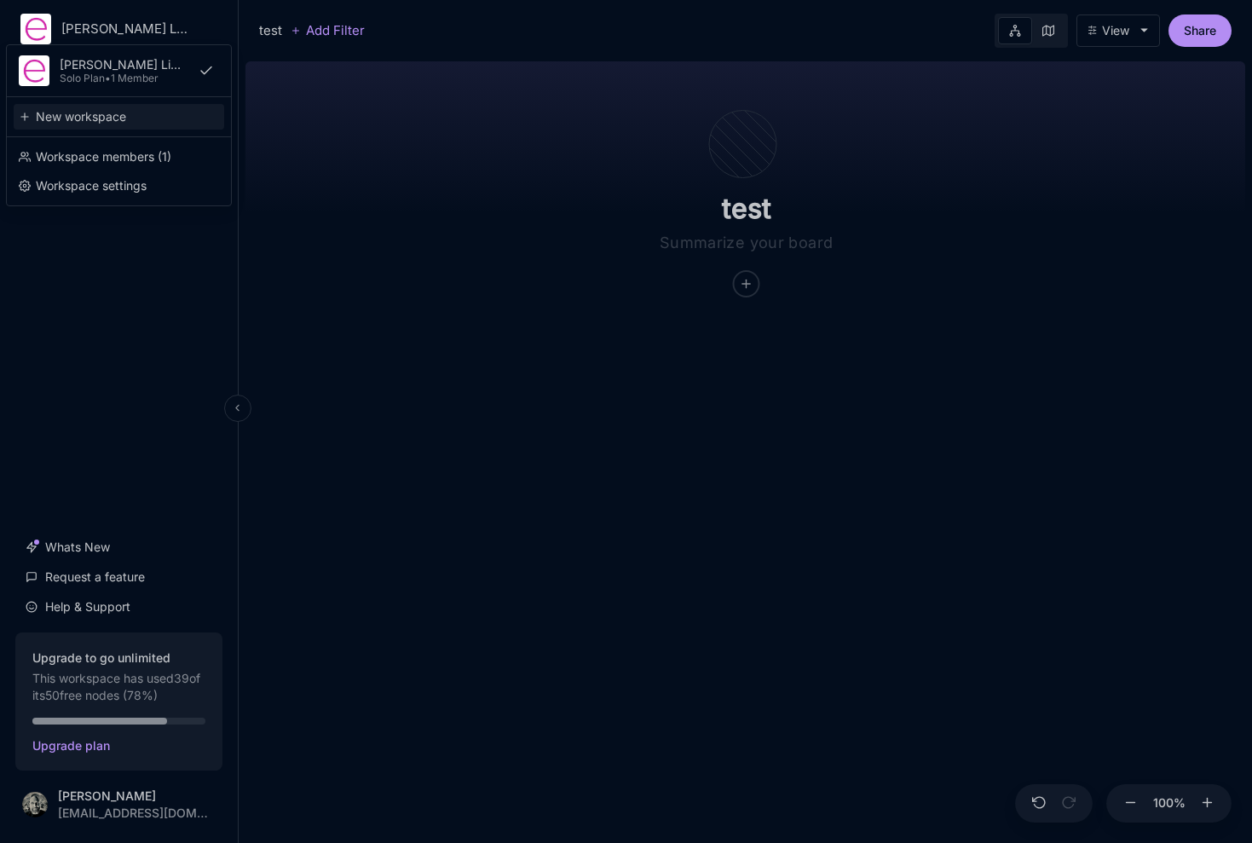
click at [100, 118] on div "New workspace" at bounding box center [119, 117] width 211 height 26
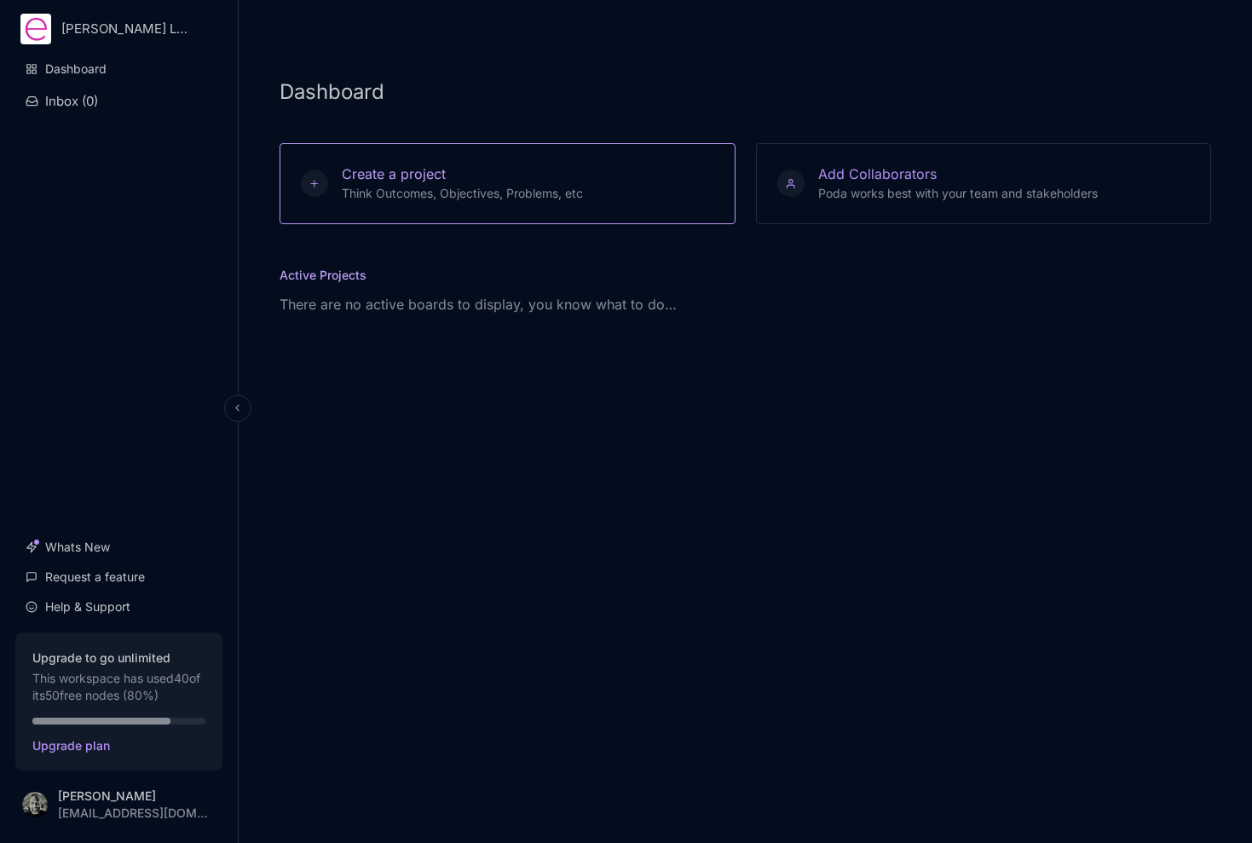
click at [396, 169] on span "Create a project" at bounding box center [394, 173] width 104 height 17
click at [317, 186] on icon at bounding box center [315, 183] width 14 height 11
click at [179, 412] on div "Dashboard Inbox ( 0 ) Whats New Request a feature Help & Support" at bounding box center [118, 338] width 207 height 571
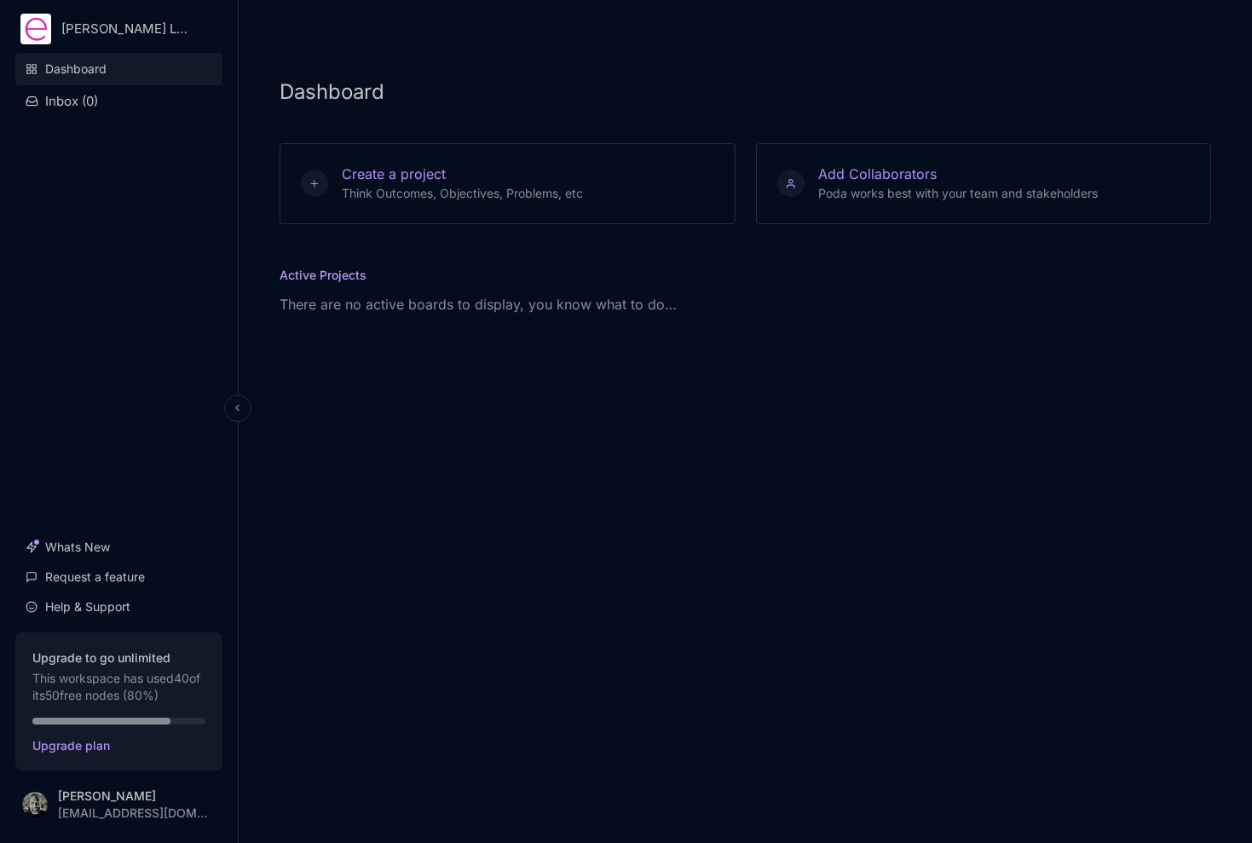
click at [54, 72] on link "Dashboard" at bounding box center [118, 69] width 207 height 32
click at [95, 37] on html "JM Harris Limited Dashboard Inbox ( 0 ) Whats New Request a feature Help & Supp…" at bounding box center [626, 421] width 1252 height 843
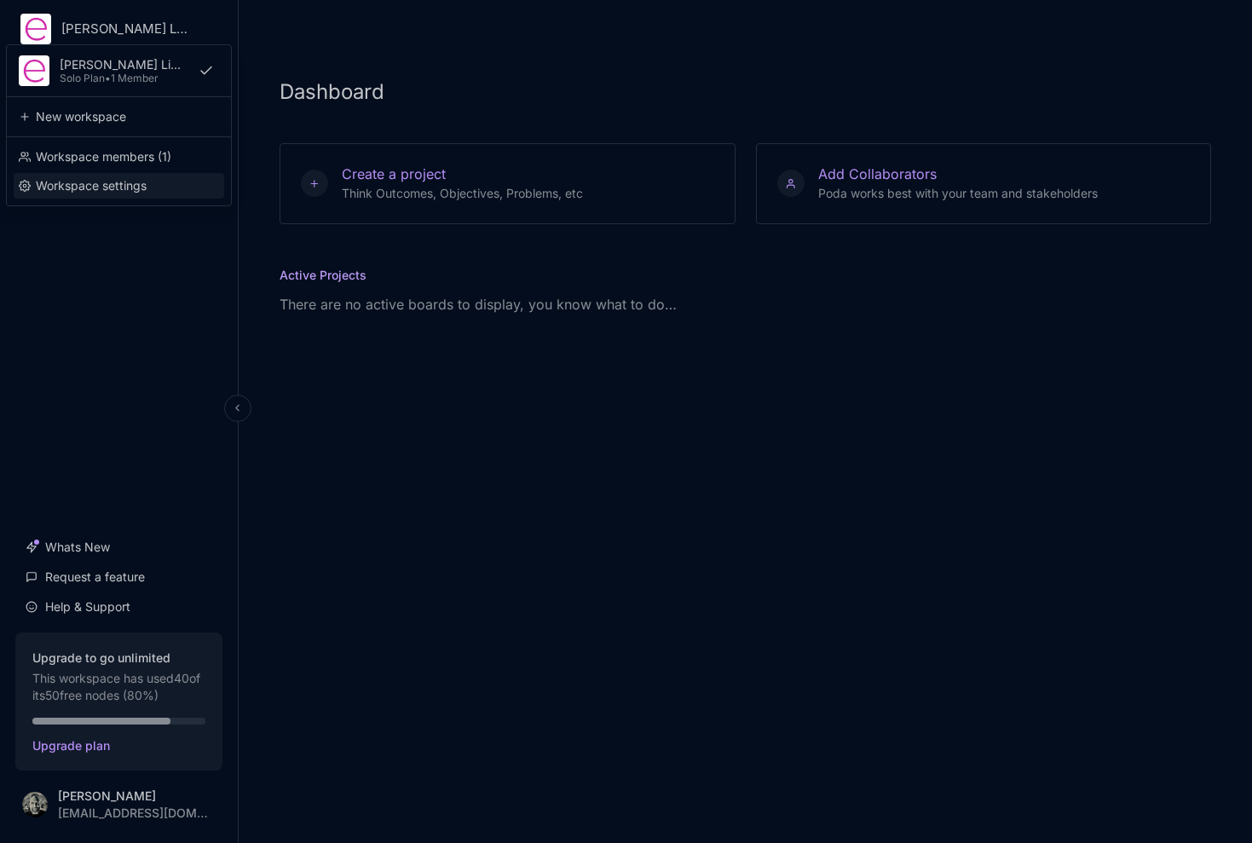
click at [87, 182] on div "Workspace settings" at bounding box center [119, 186] width 211 height 26
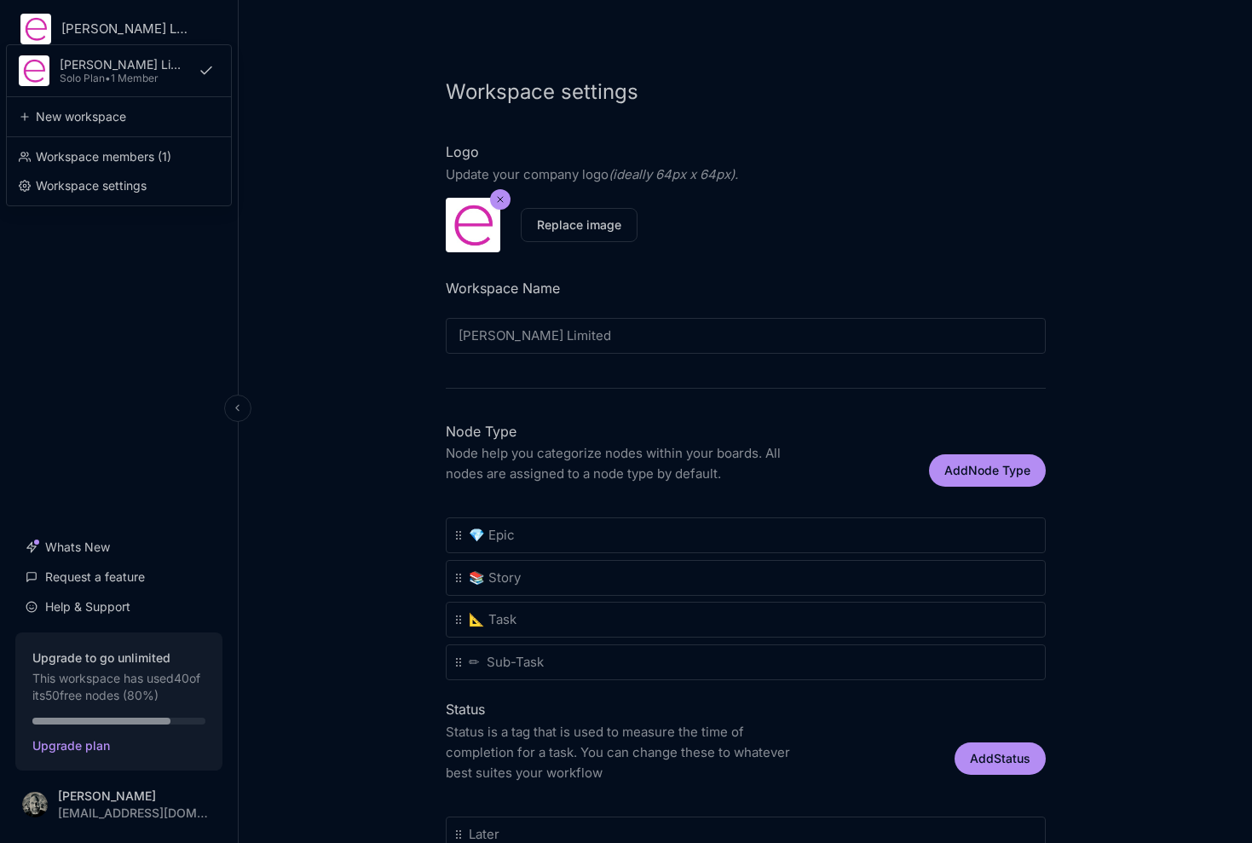
click at [108, 34] on html "JM Harris Limited JM Harris Limited Solo Plan • 1 Member New workspace Workspac…" at bounding box center [626, 421] width 1252 height 843
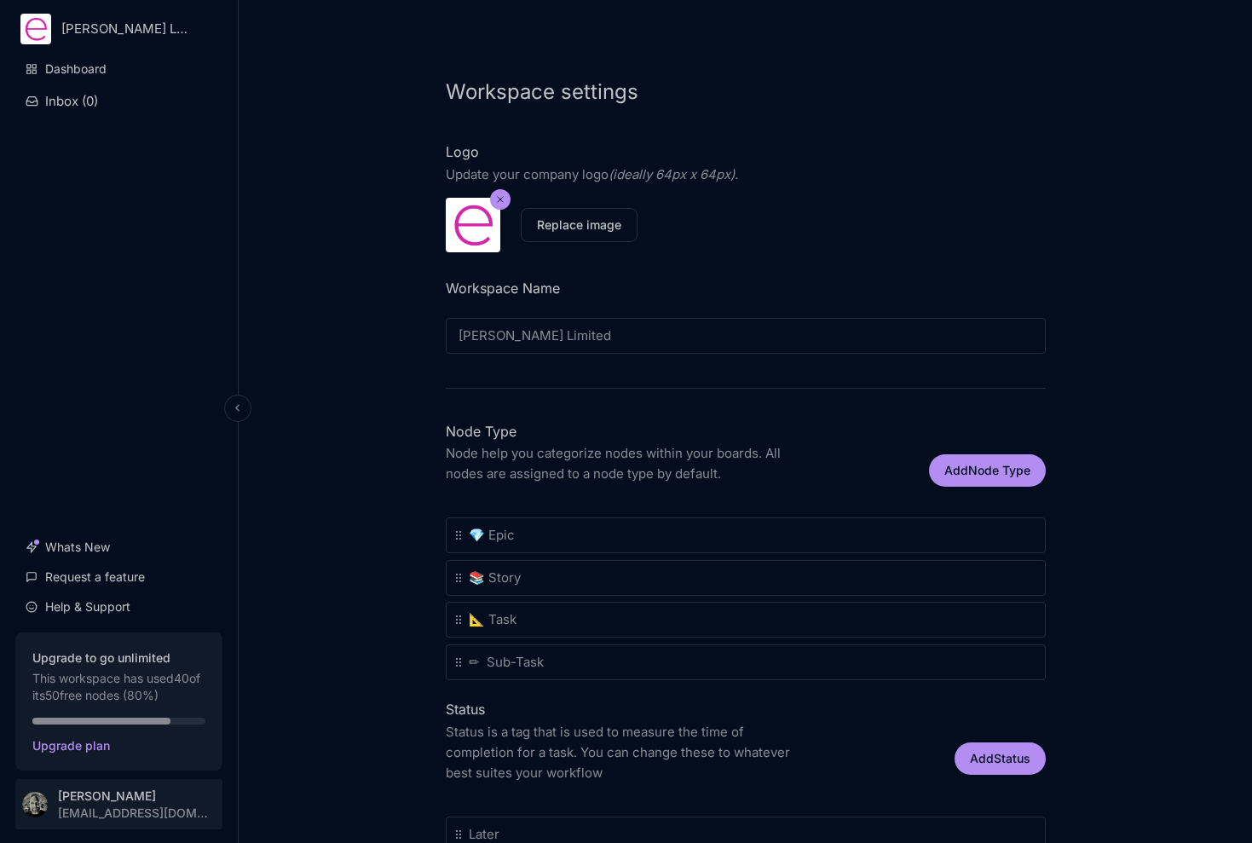
click at [153, 814] on html "JM Harris Limited Dashboard Inbox ( 0 ) Whats New Request a feature Help & Supp…" at bounding box center [626, 421] width 1252 height 843
click at [101, 811] on html "JM Harris Limited Dashboard Inbox ( 0 ) Whats New Request a feature Help & Supp…" at bounding box center [626, 421] width 1252 height 843
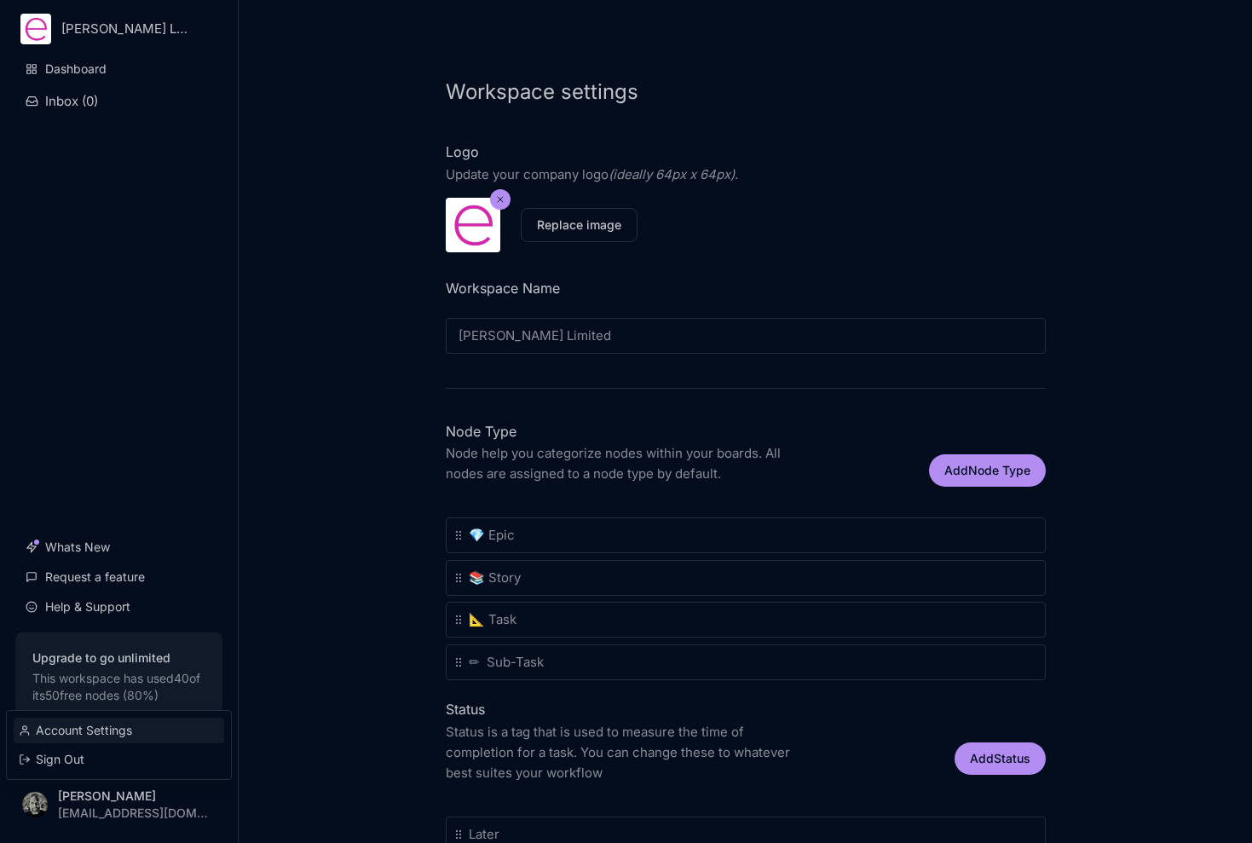
click at [104, 736] on div "Account Settings" at bounding box center [119, 731] width 211 height 26
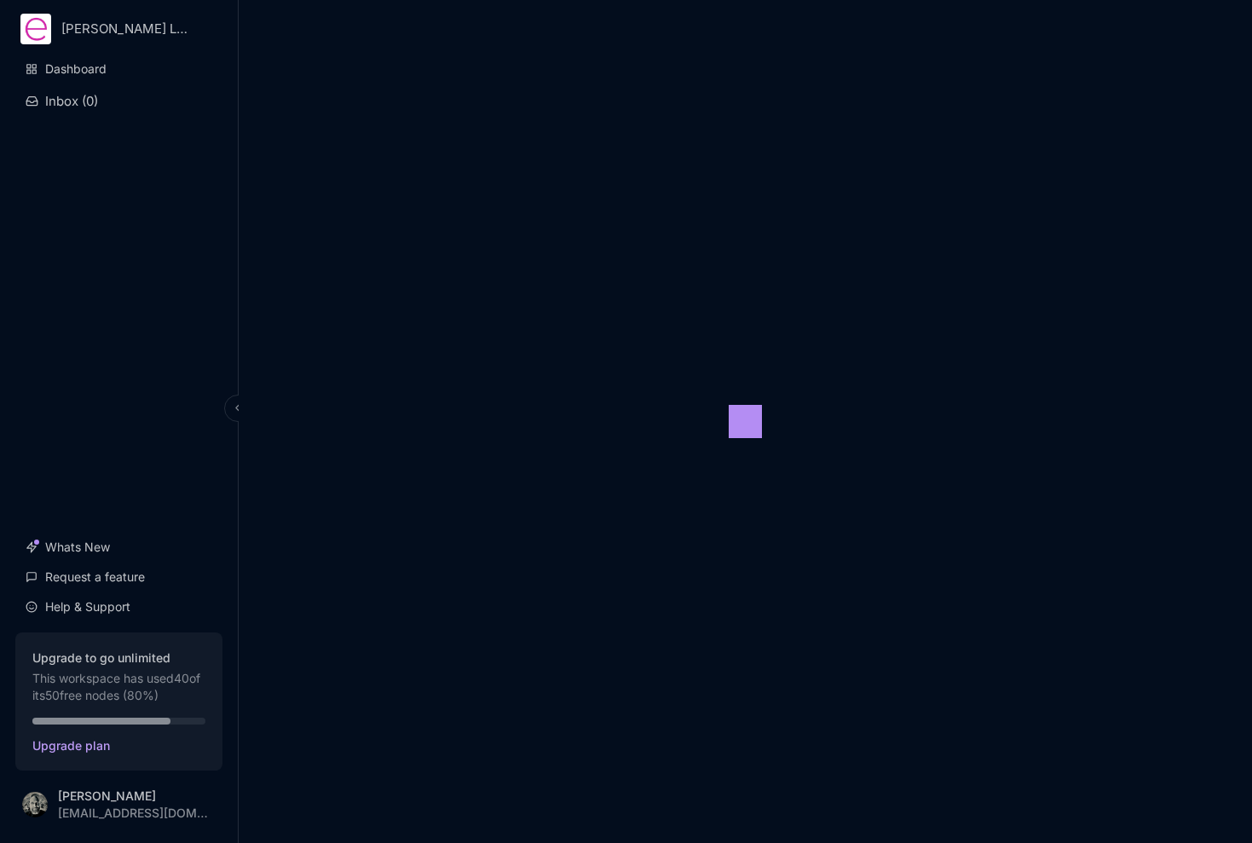
select select "dark"
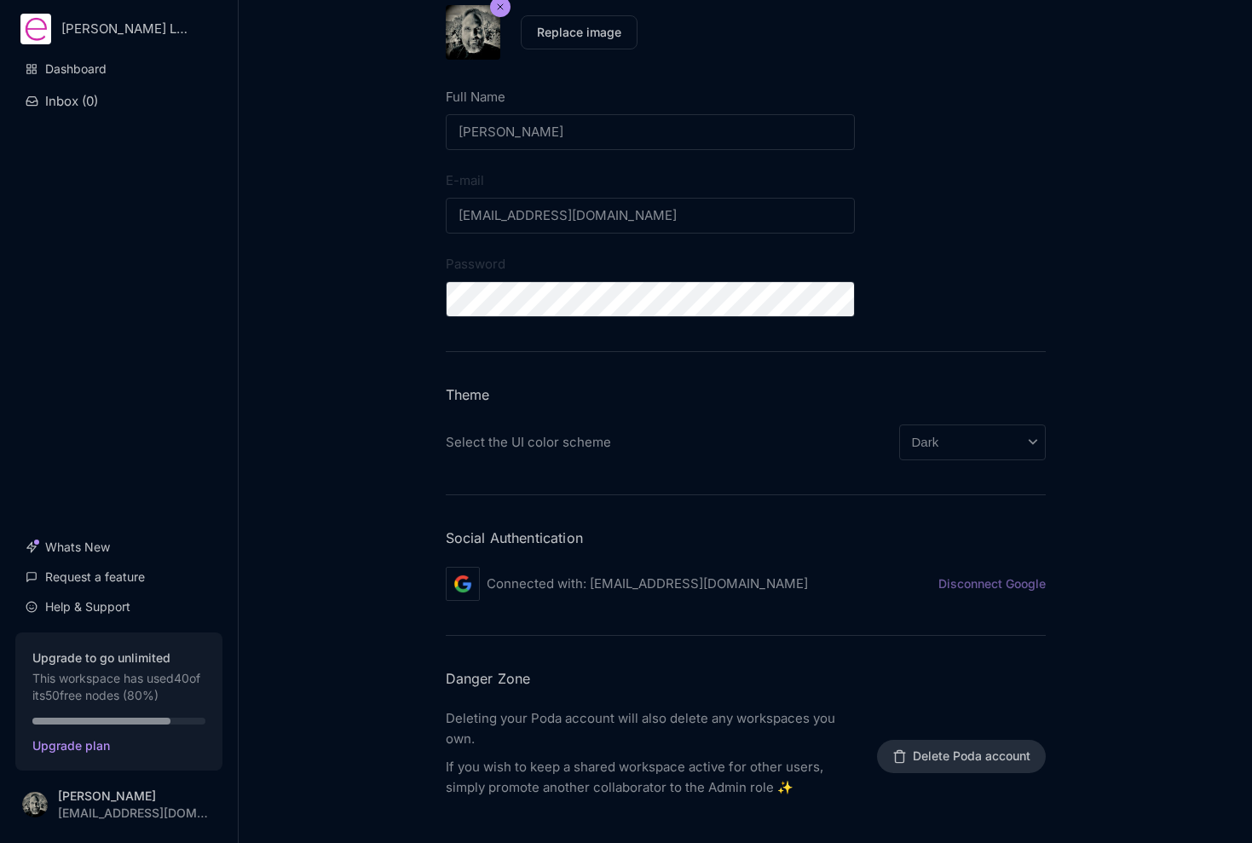
scroll to position [203, 0]
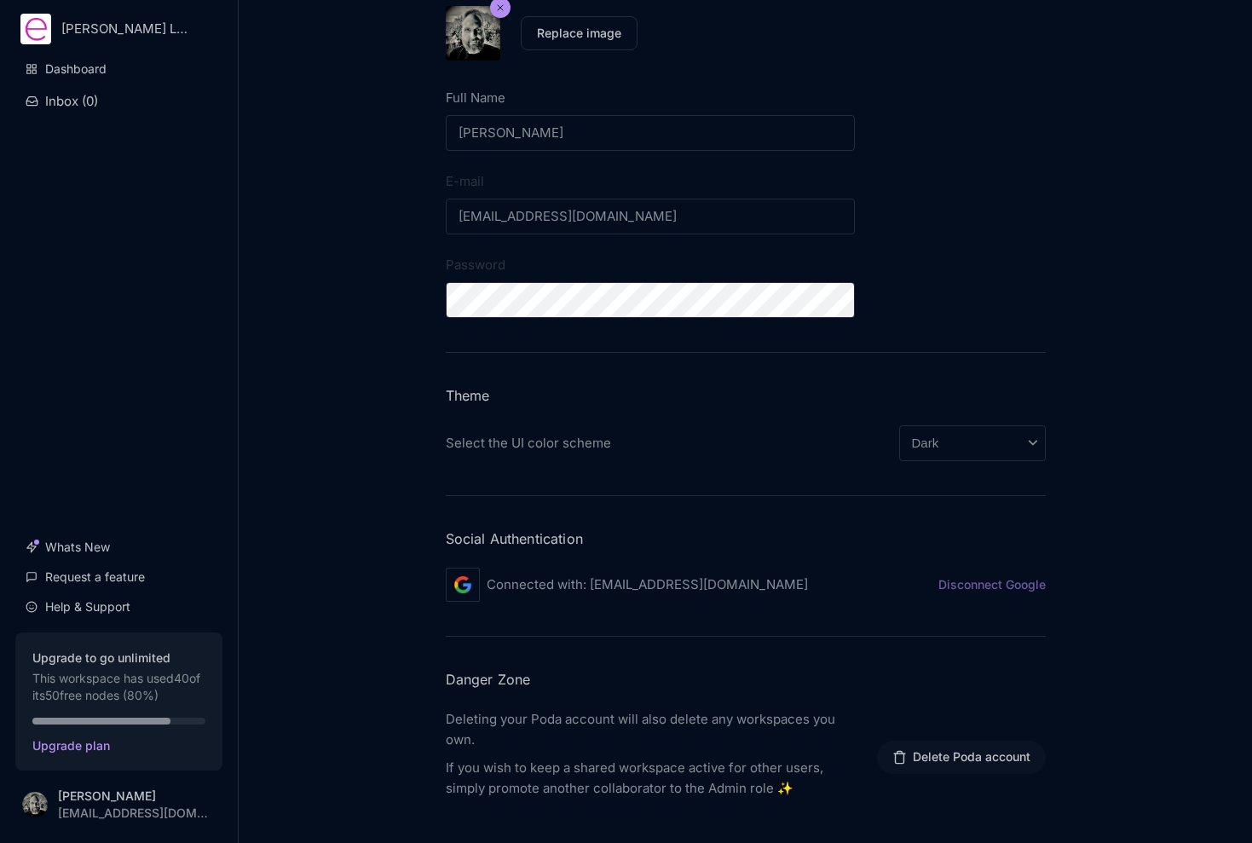
click at [947, 759] on button "Delete Poda account" at bounding box center [961, 757] width 169 height 33
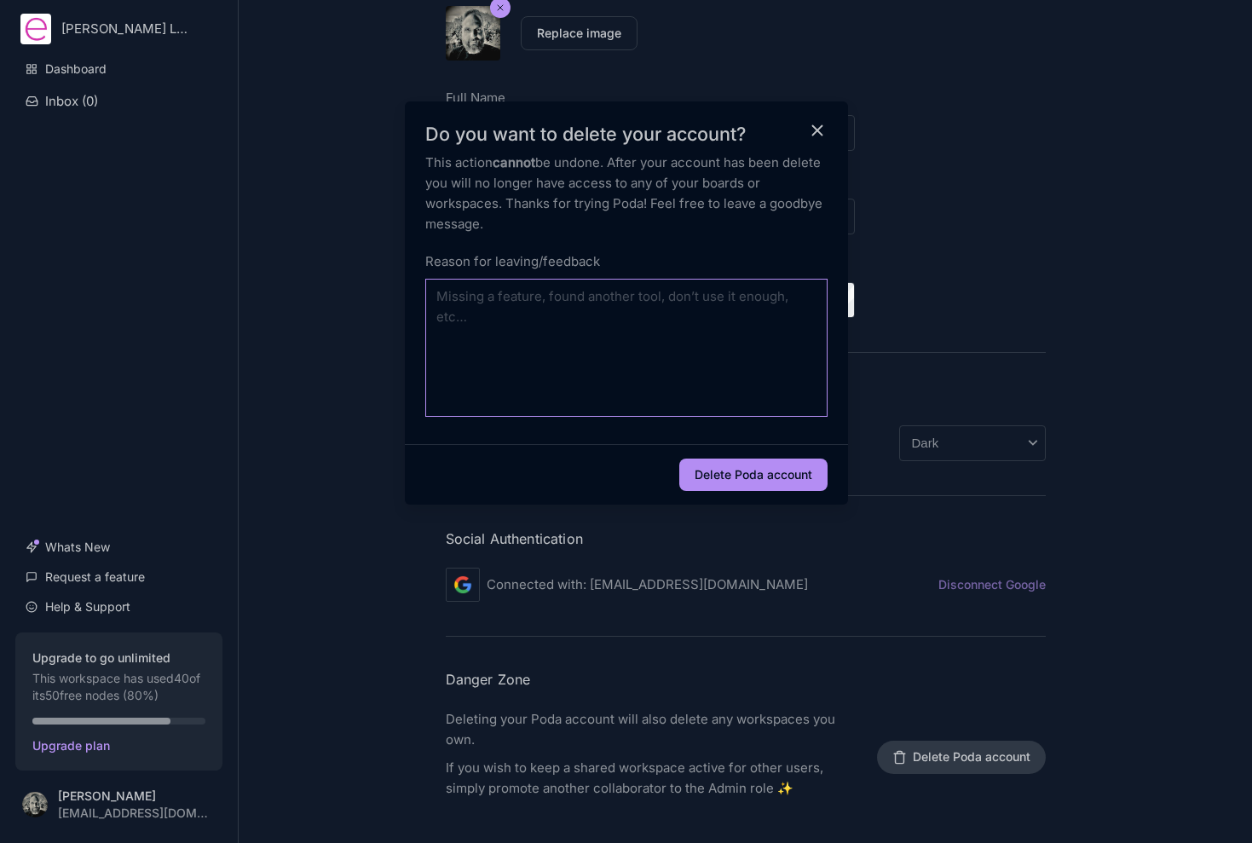
click at [690, 358] on textarea at bounding box center [626, 348] width 402 height 138
type textarea "j"
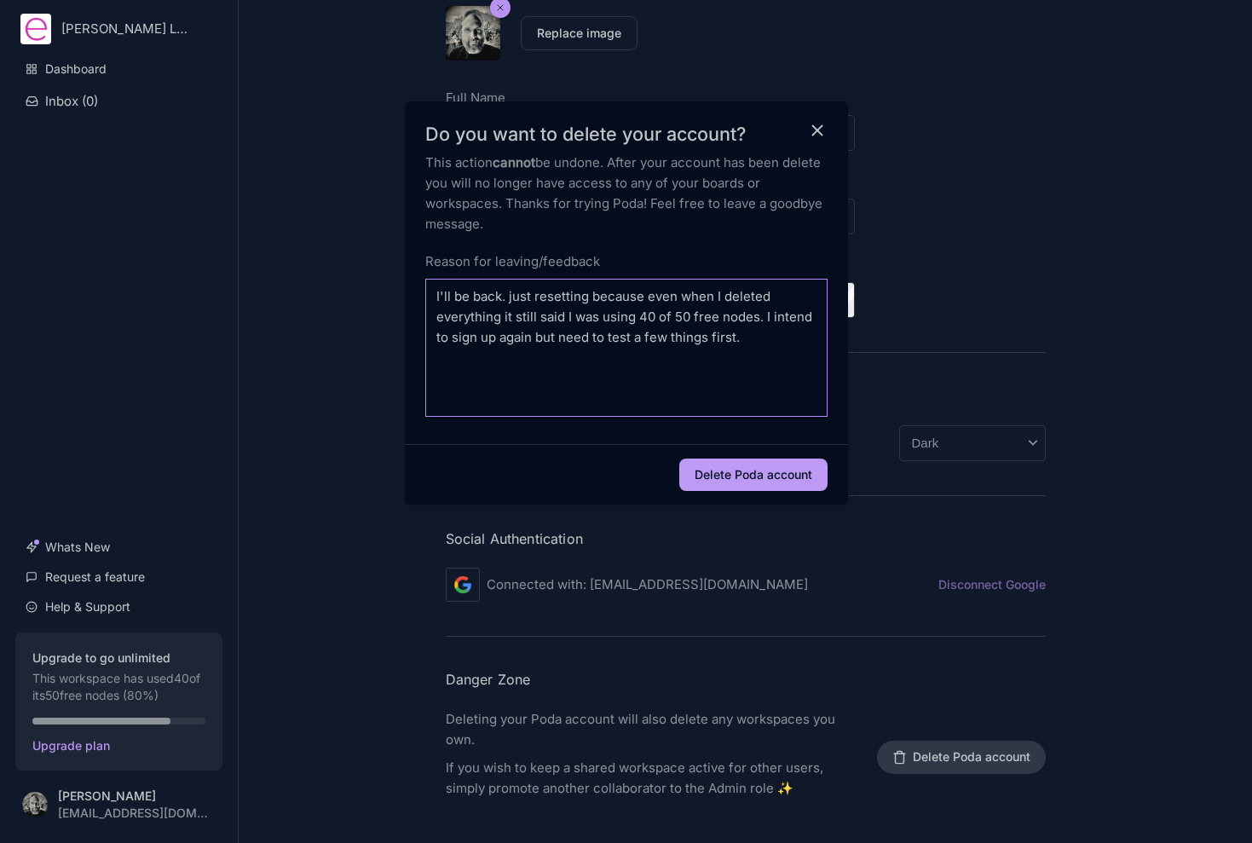
type textarea "I'll be back. just resetting because even when I deleted everything it still sa…"
click at [775, 471] on button "Delete Poda account" at bounding box center [753, 475] width 148 height 32
click at [755, 477] on button "Delete Poda account" at bounding box center [753, 475] width 148 height 32
click at [758, 391] on textarea "I'll be back. just resetting because even when I deleted everything it still sa…" at bounding box center [626, 348] width 402 height 138
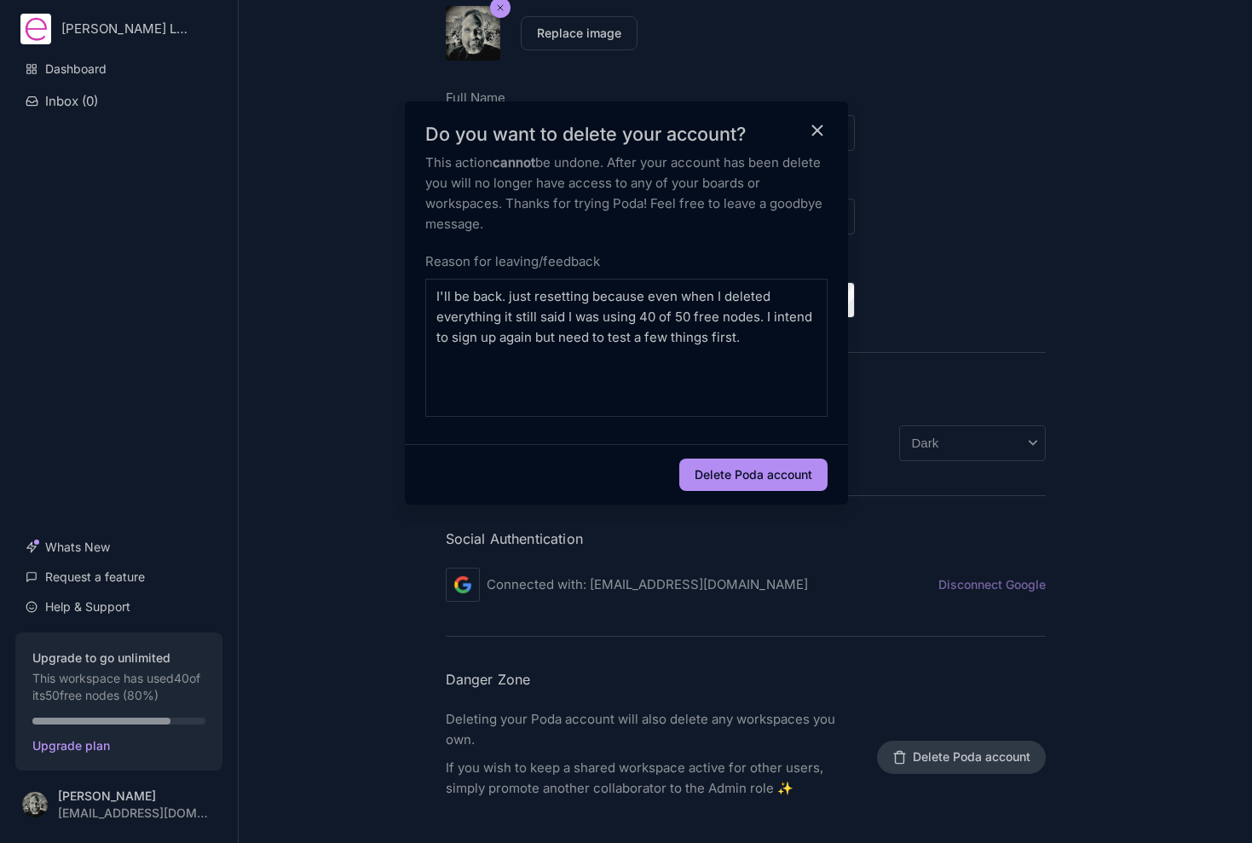
click at [817, 136] on icon "close modal" at bounding box center [818, 131] width 20 height 20
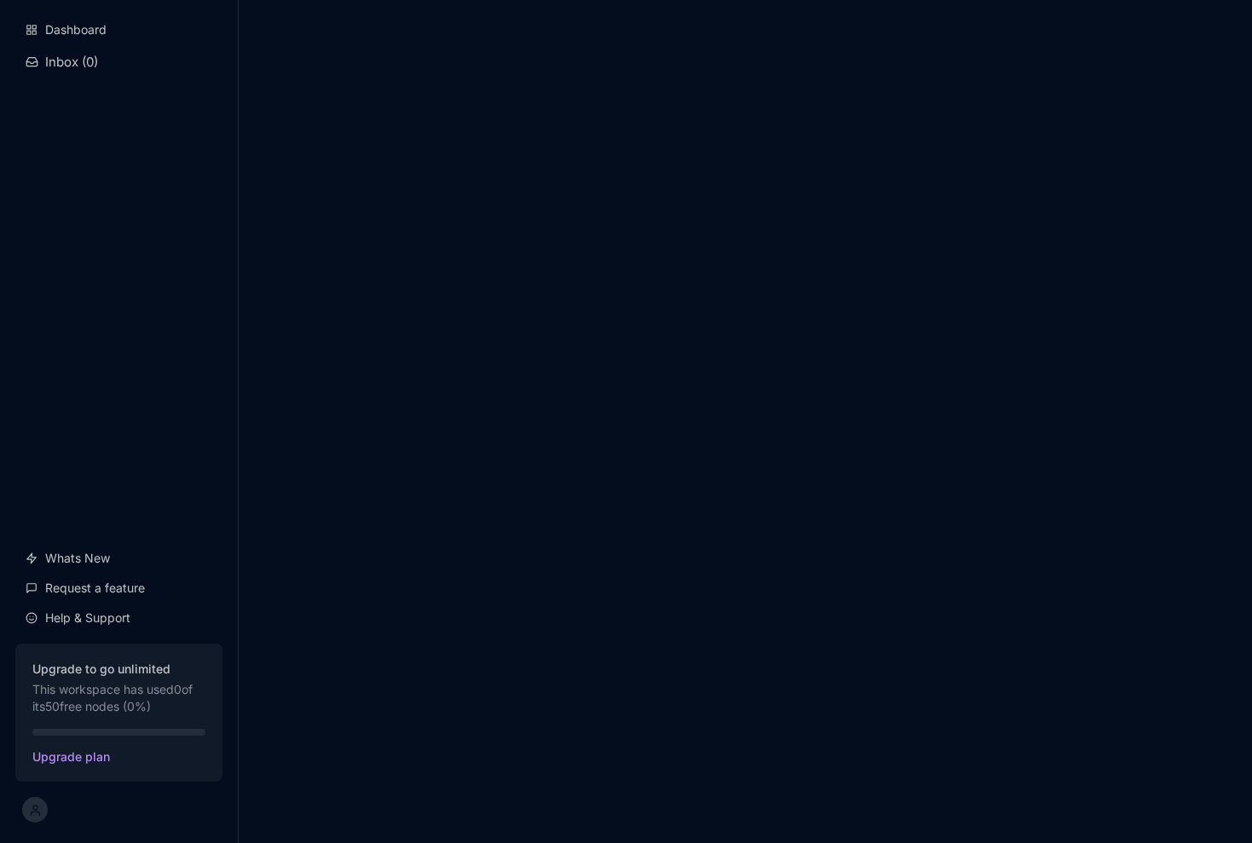
select select "dark"
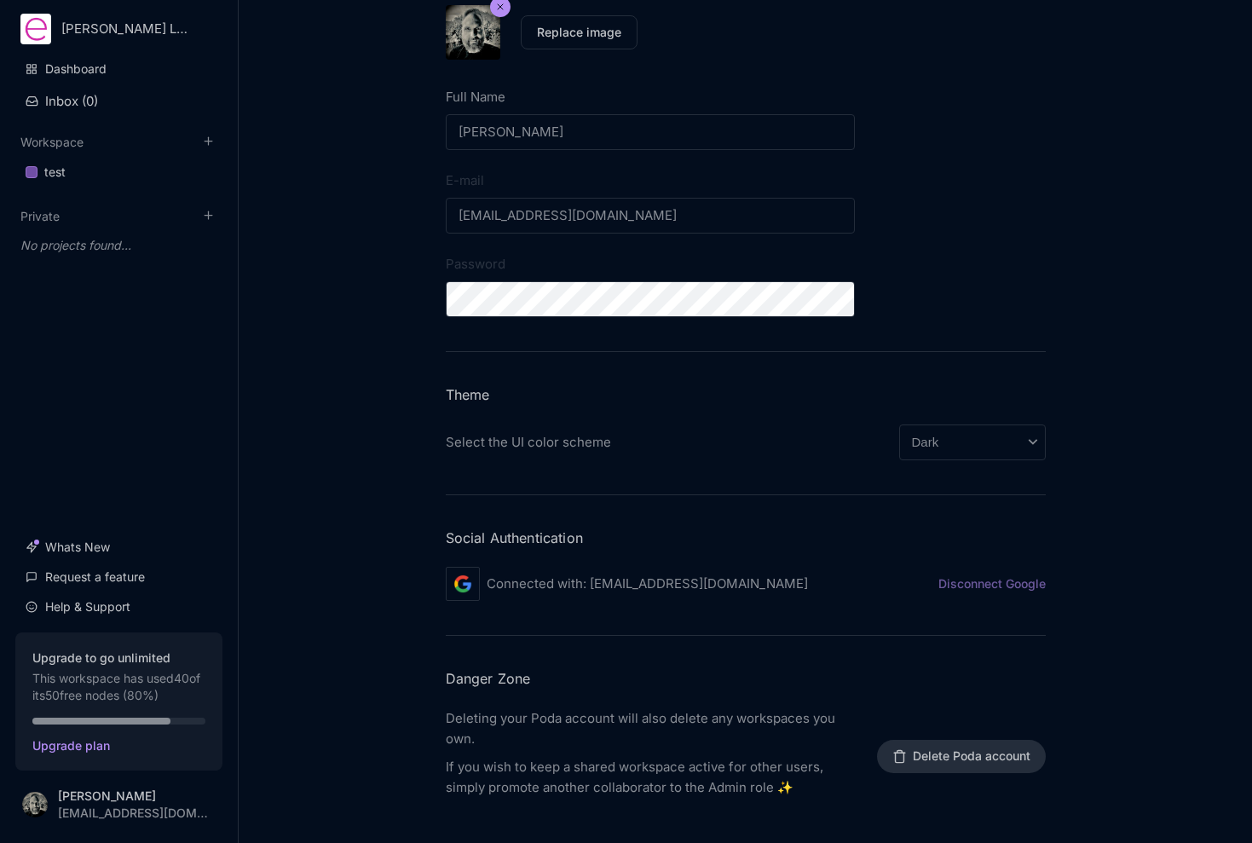
scroll to position [203, 0]
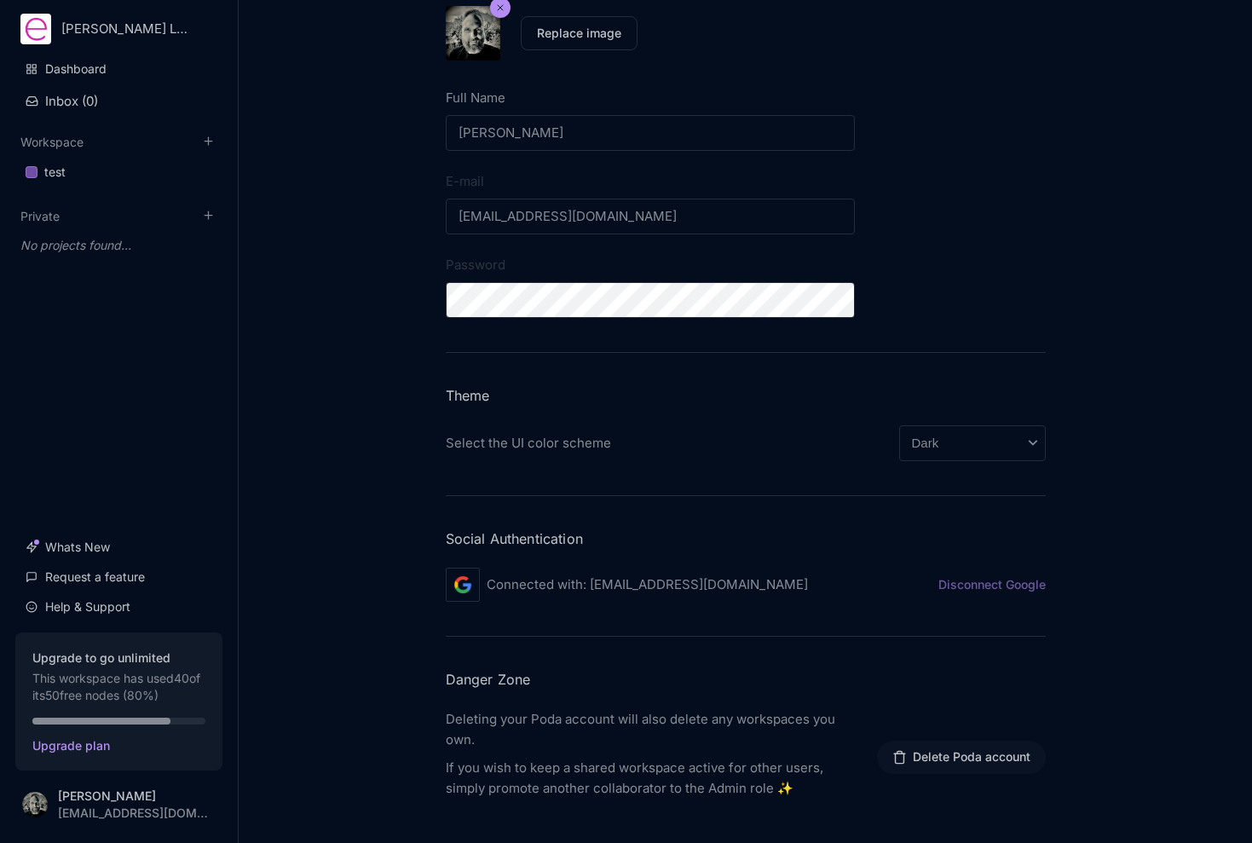
click at [919, 750] on button "Delete Poda account" at bounding box center [961, 757] width 169 height 33
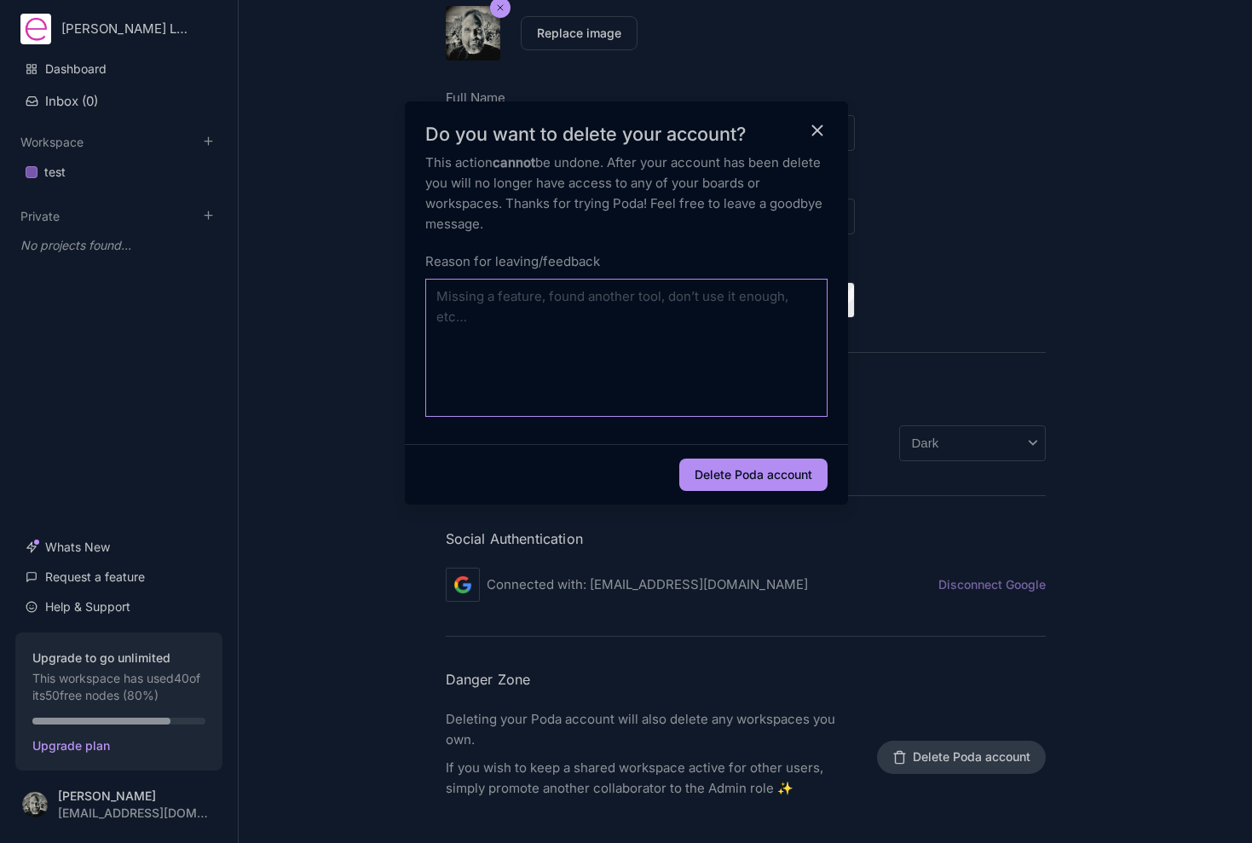
click at [686, 323] on textarea at bounding box center [626, 348] width 402 height 138
paste textarea "I'll be back. just resetting because even when I deleted everything it still sa…"
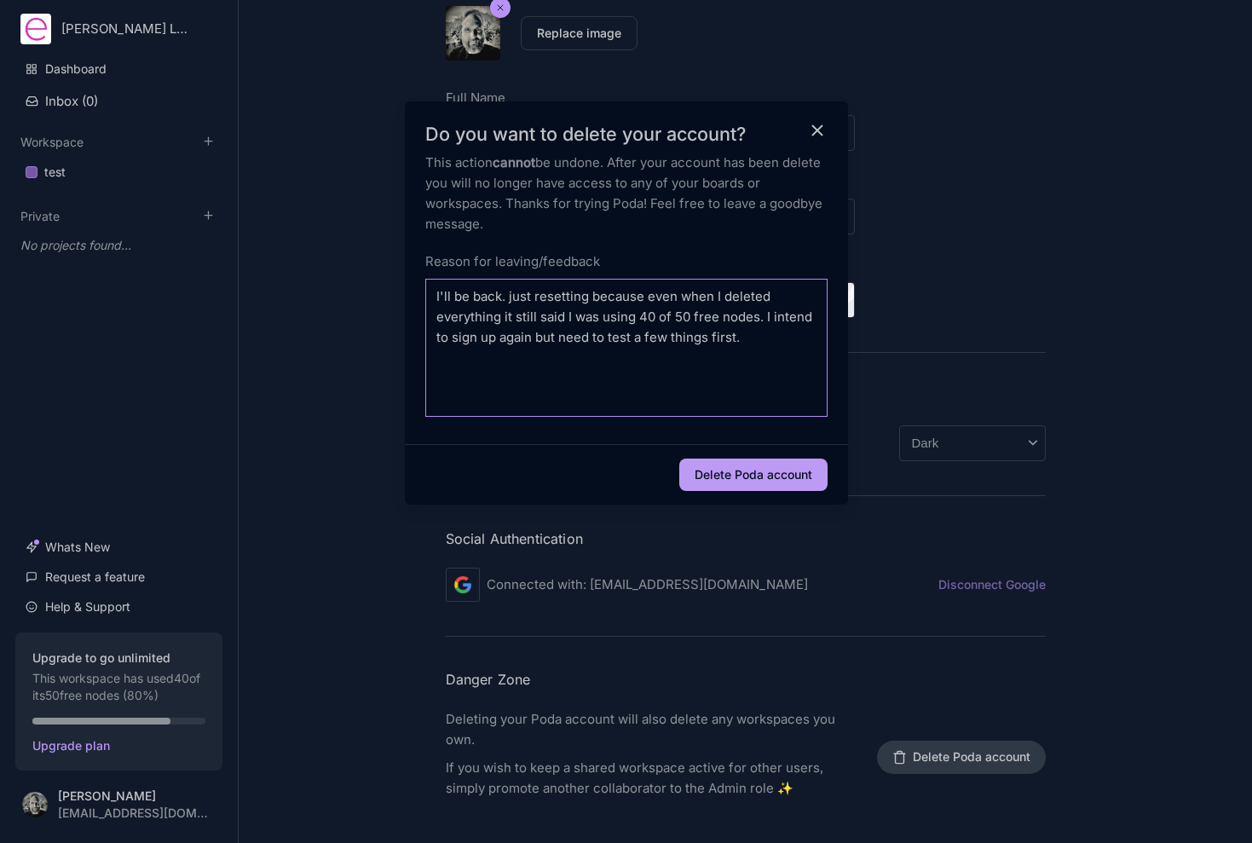
type textarea "I'll be back. just resetting because even when I deleted everything it still sa…"
click at [735, 482] on button "Delete Poda account" at bounding box center [753, 475] width 148 height 32
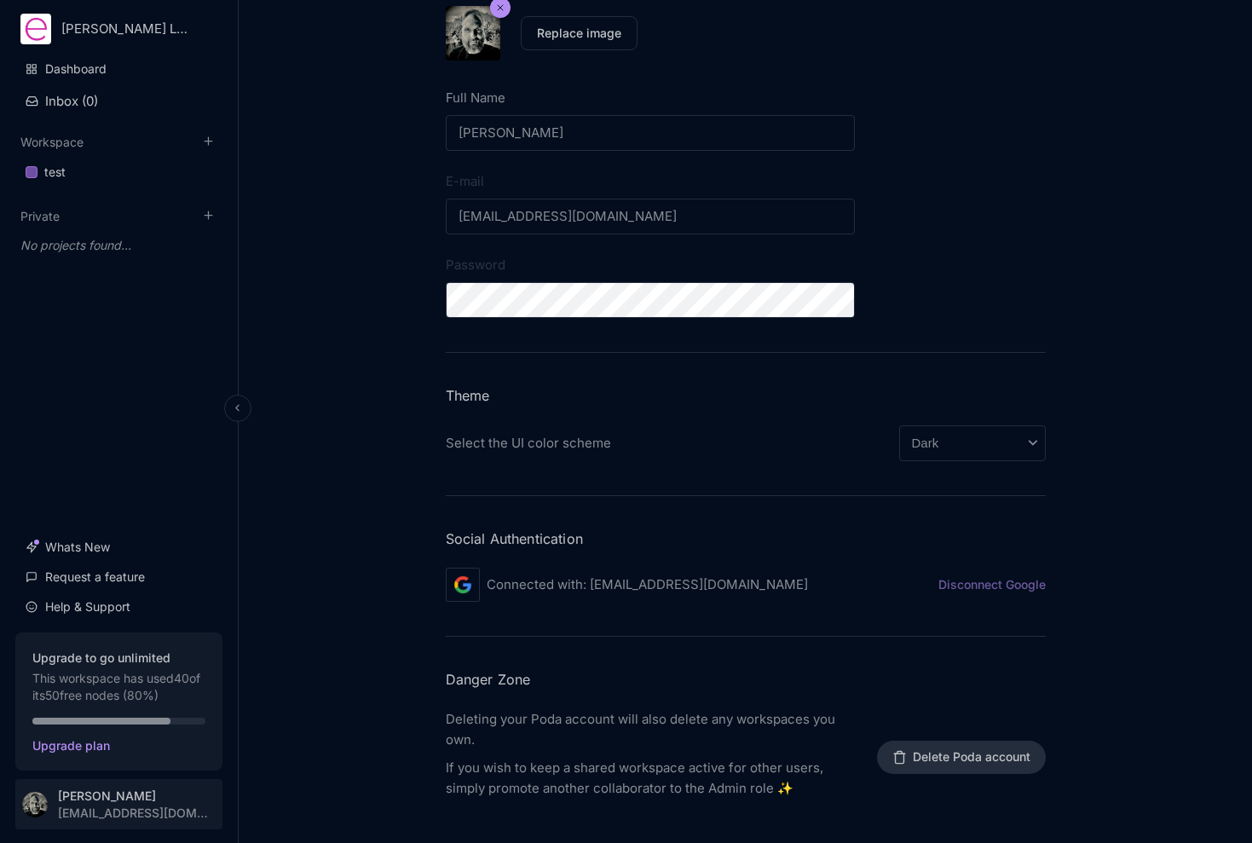
click at [114, 807] on html "[PERSON_NAME] Limited Dashboard Inbox ( 0 ) Workspace test To pick up a draggab…" at bounding box center [626, 421] width 1252 height 843
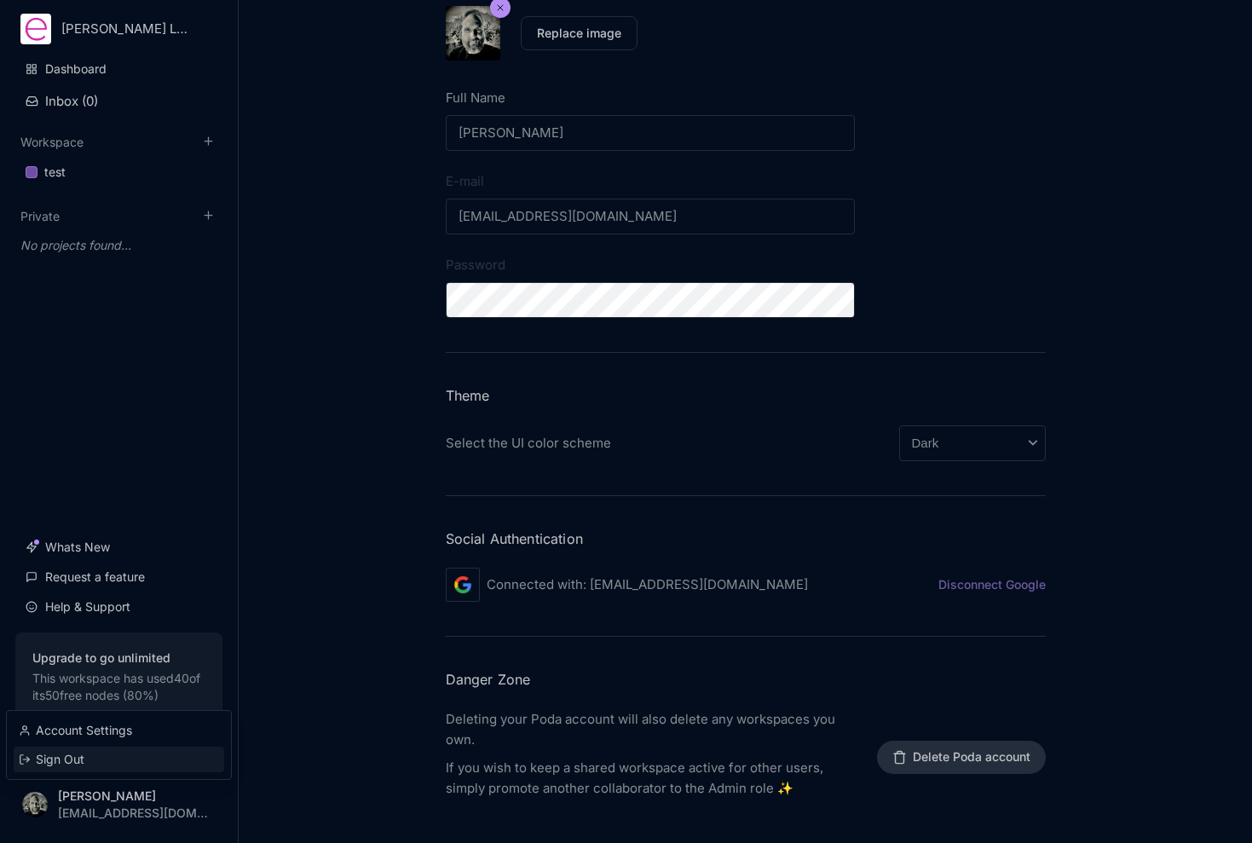
click at [86, 756] on div "Sign Out" at bounding box center [119, 760] width 211 height 26
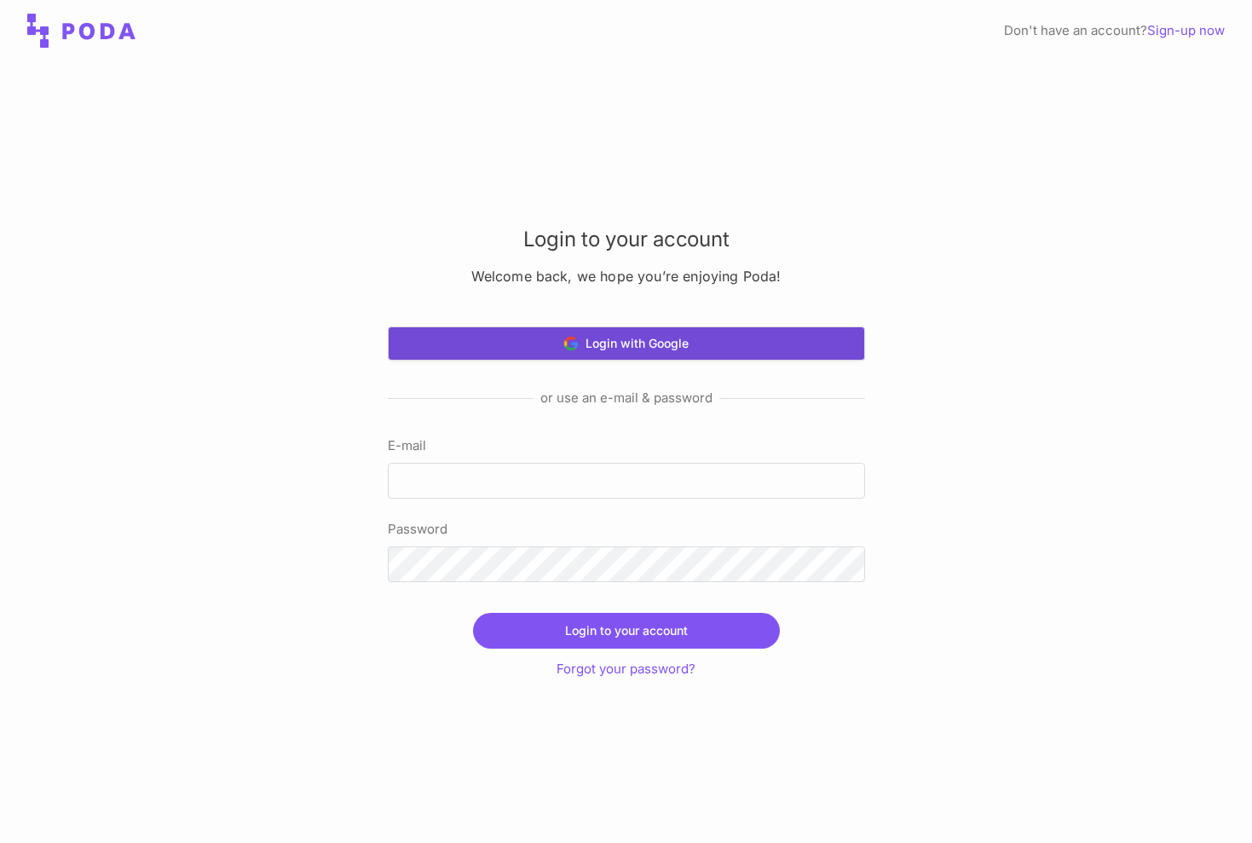
click at [620, 341] on button "Login with Google" at bounding box center [626, 343] width 477 height 34
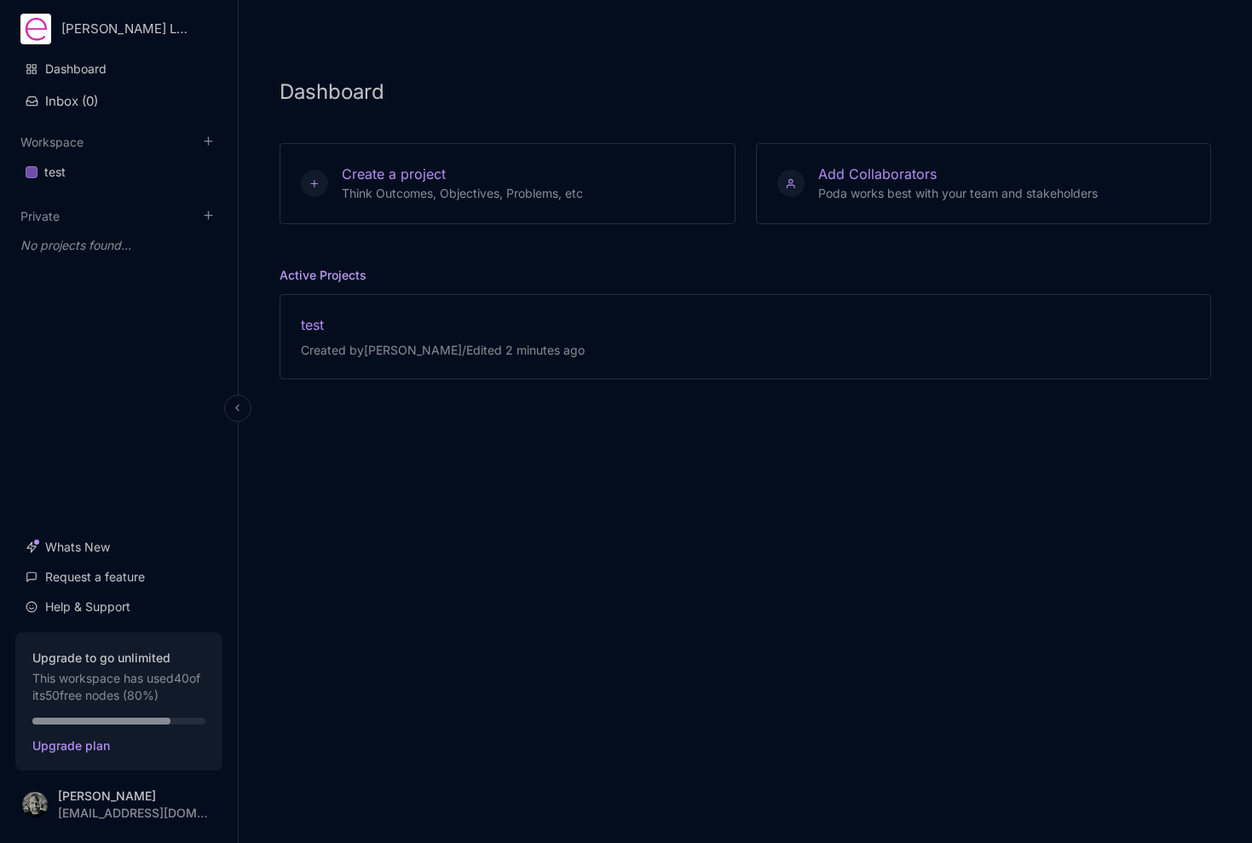
click at [89, 26] on html "[PERSON_NAME] Limited Dashboard Inbox ( 0 ) Workspace test To pick up a draggab…" at bounding box center [626, 421] width 1252 height 843
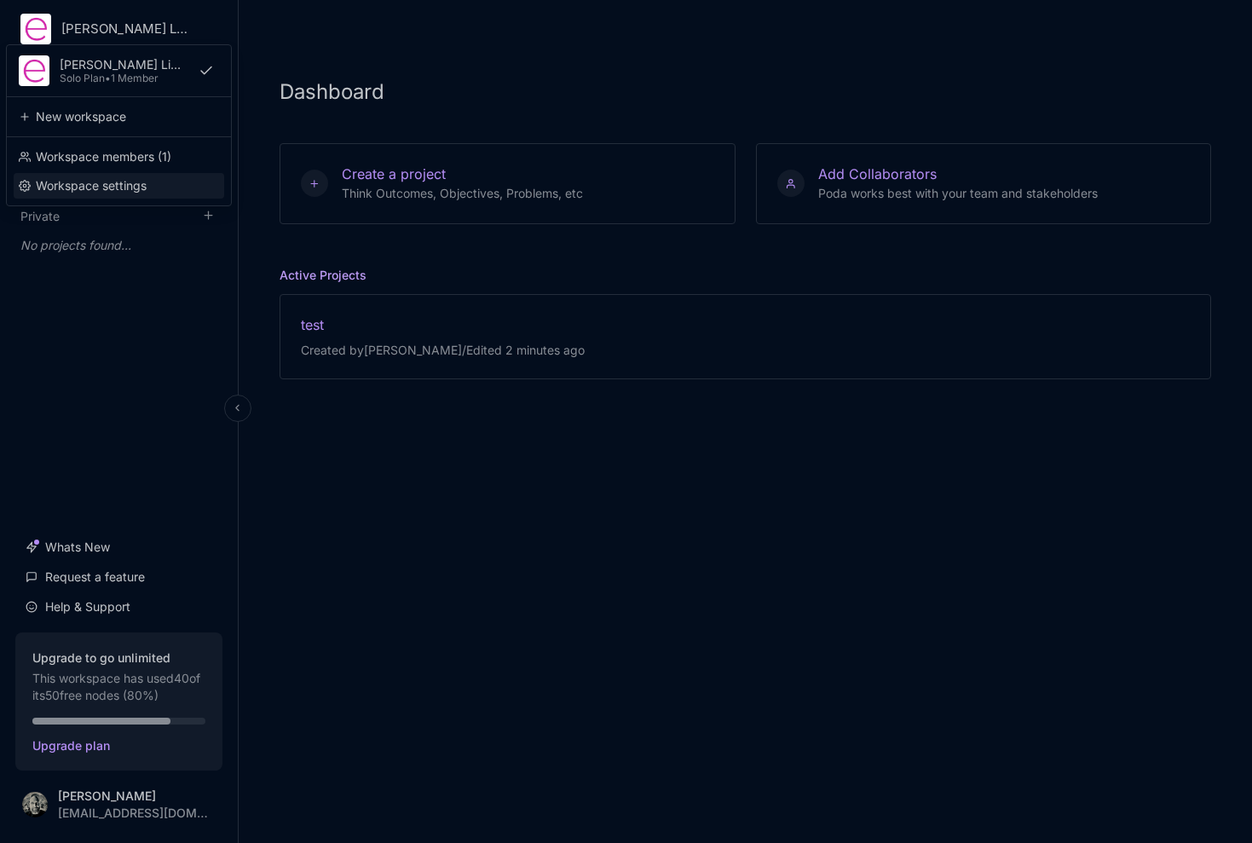
click at [109, 184] on div "Workspace settings" at bounding box center [119, 186] width 211 height 26
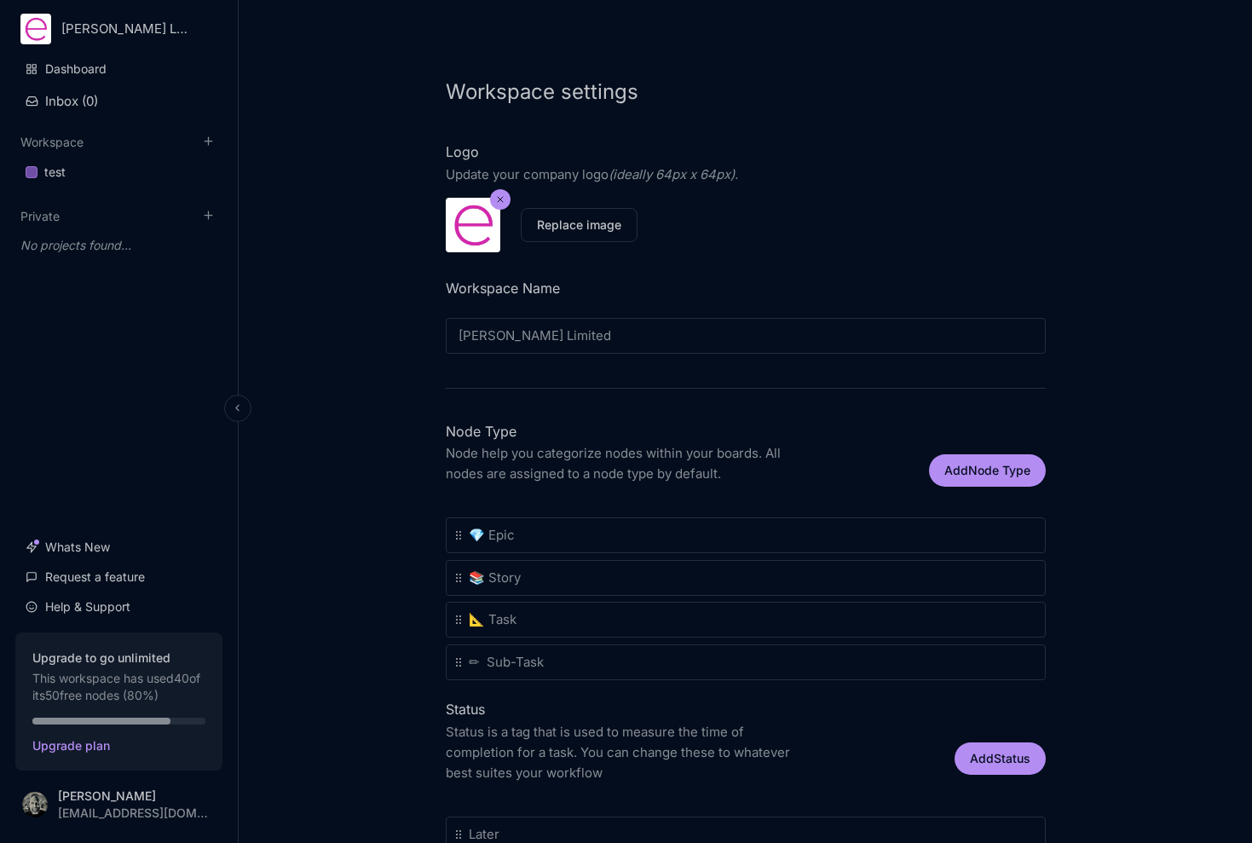
click at [122, 32] on html "[PERSON_NAME] Limited Dashboard Inbox ( 0 ) Workspace test To pick up a draggab…" at bounding box center [626, 421] width 1252 height 843
click at [203, 327] on html "[PERSON_NAME] Limited [PERSON_NAME] Limited Solo Plan • 1 Member New workspace …" at bounding box center [626, 421] width 1252 height 843
click at [179, 172] on link "test" at bounding box center [118, 172] width 207 height 32
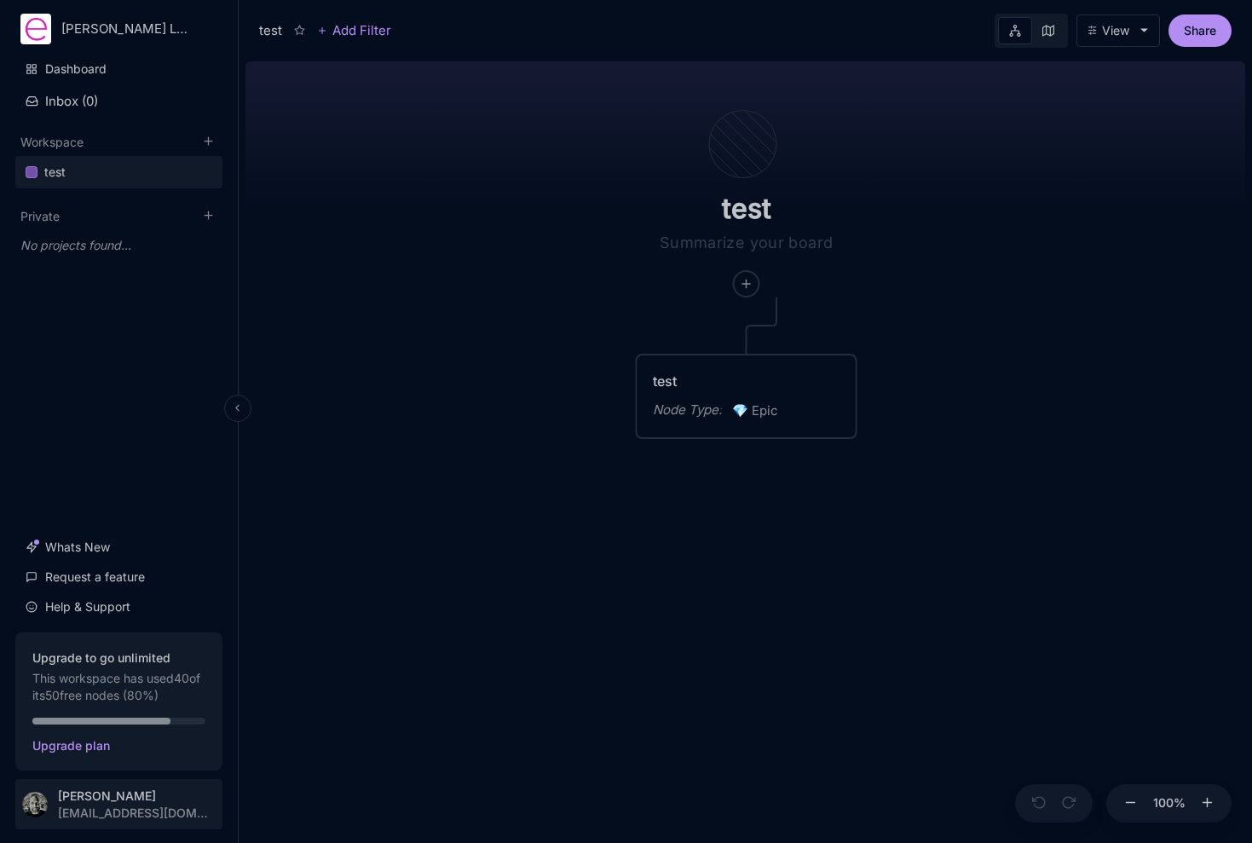
click at [118, 801] on html "[PERSON_NAME] Limited Dashboard Inbox ( 0 ) Workspace test To pick up a draggab…" at bounding box center [626, 421] width 1252 height 843
click at [142, 804] on html "[PERSON_NAME] Limited Dashboard Inbox ( 0 ) Workspace test To pick up a draggab…" at bounding box center [626, 421] width 1252 height 843
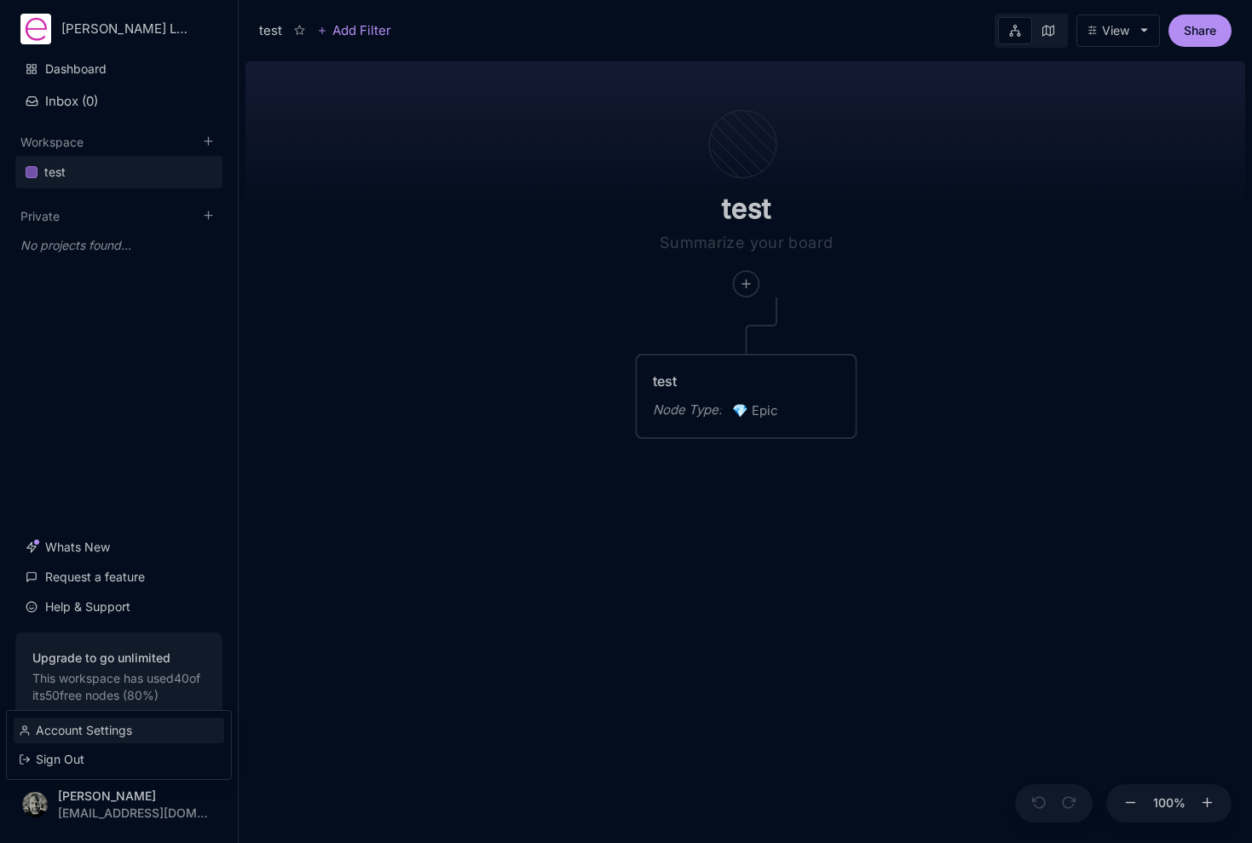
click at [142, 730] on div "Account Settings" at bounding box center [119, 731] width 211 height 26
select select "dark"
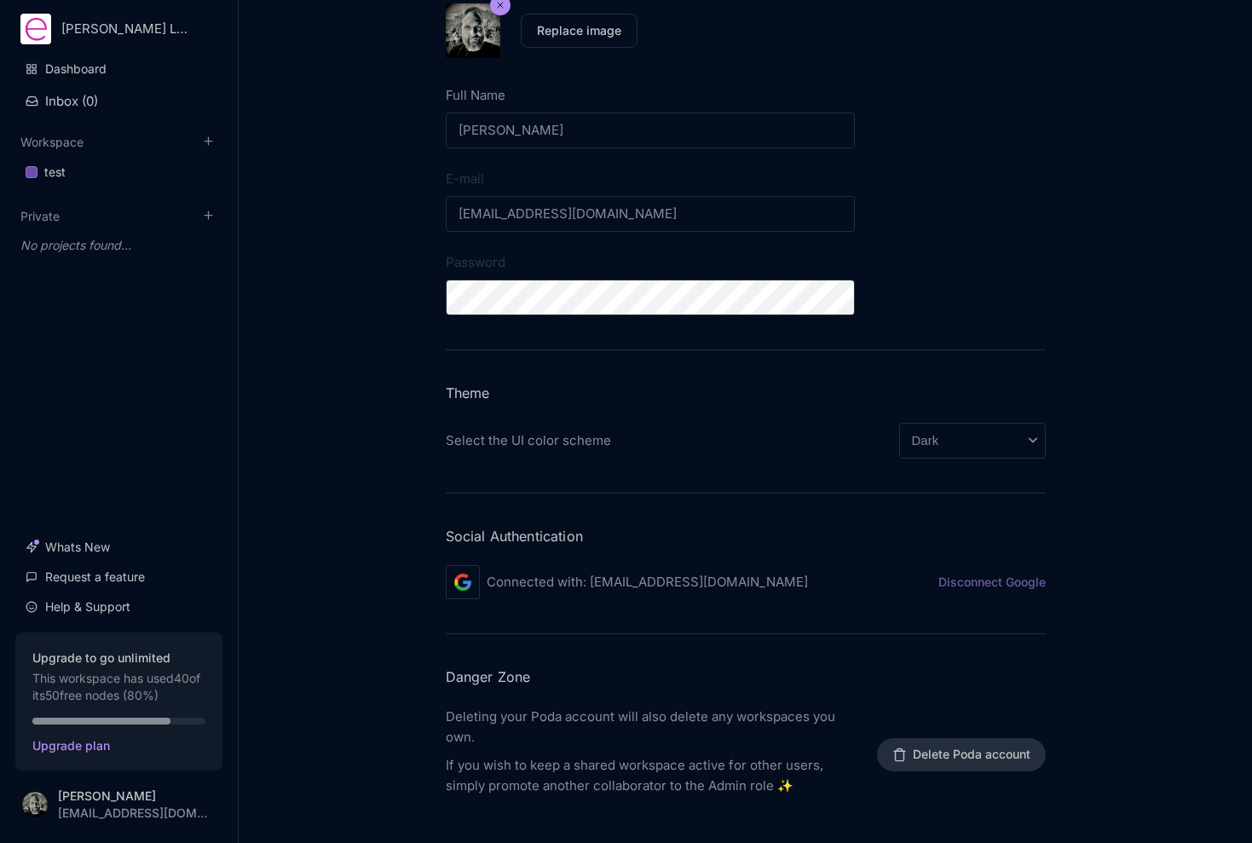
scroll to position [203, 0]
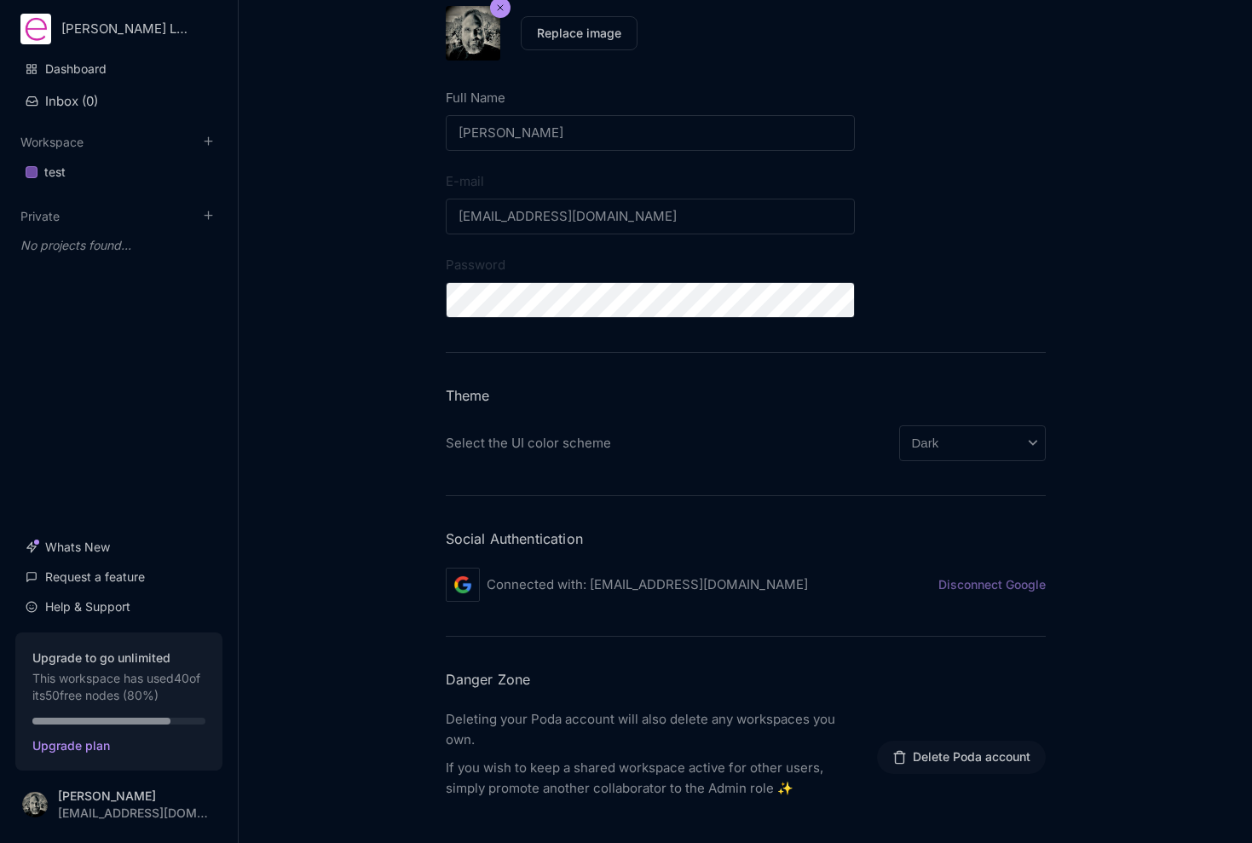
click at [929, 747] on button "Delete Poda account" at bounding box center [961, 757] width 169 height 33
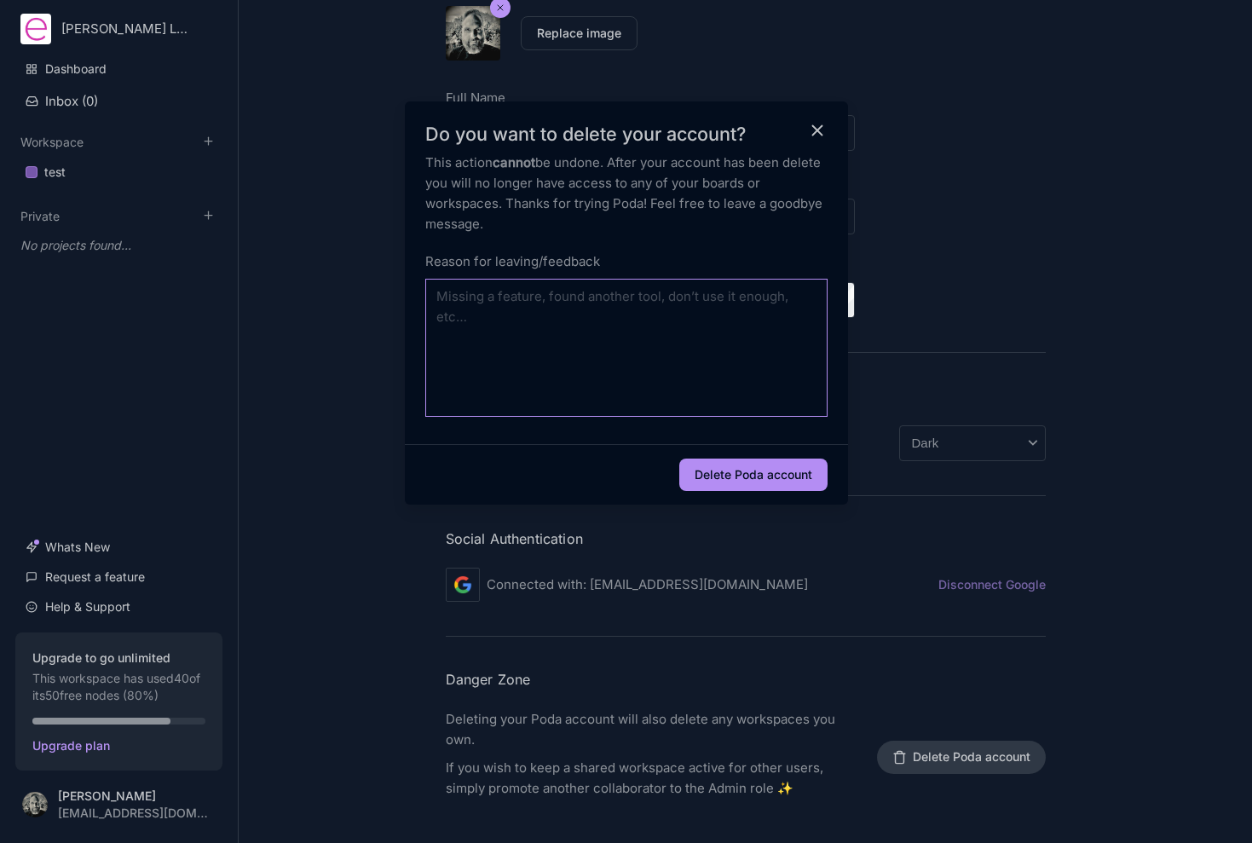
click at [603, 353] on textarea at bounding box center [626, 348] width 402 height 138
paste textarea "I'll be back. just resetting because even when I deleted everything it still sa…"
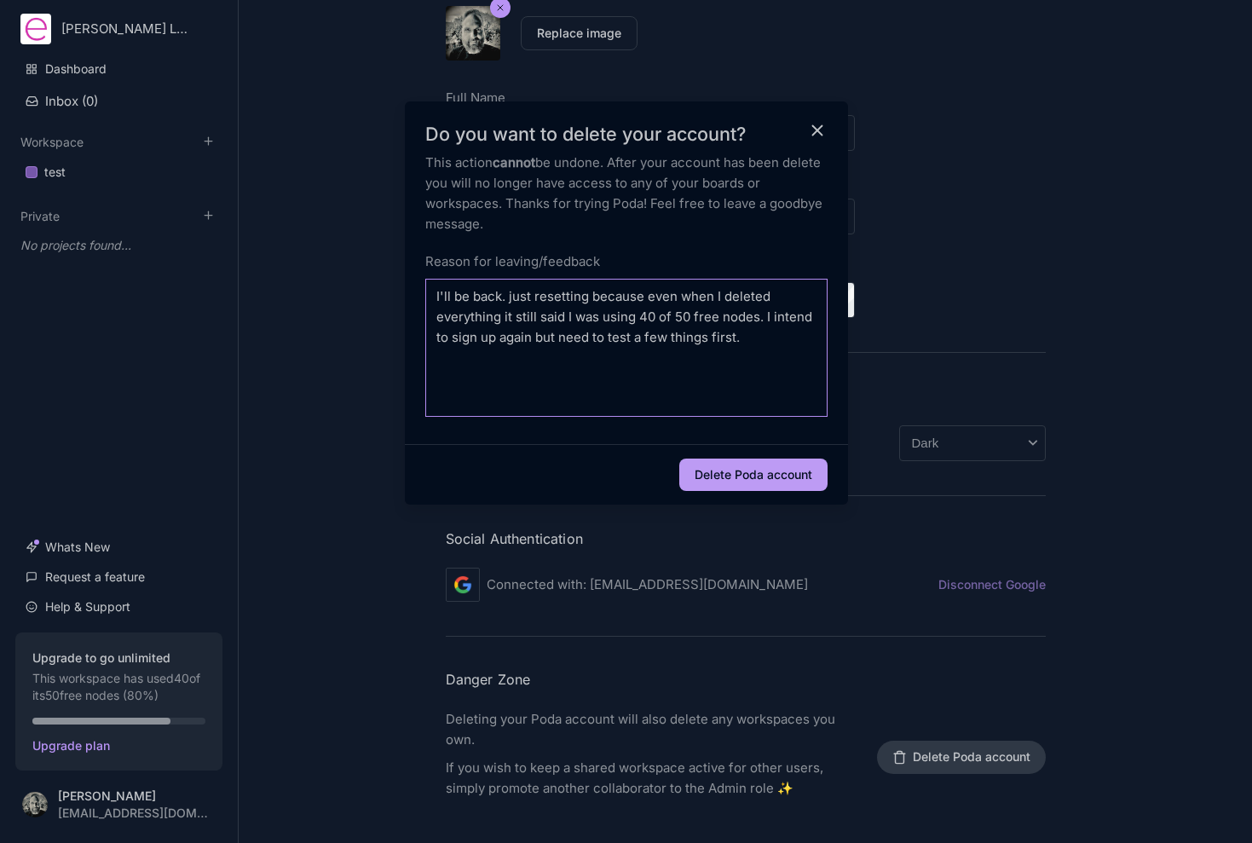
type textarea "I'll be back. just resetting because even when I deleted everything it still sa…"
click at [738, 476] on button "Delete Poda account" at bounding box center [753, 475] width 148 height 32
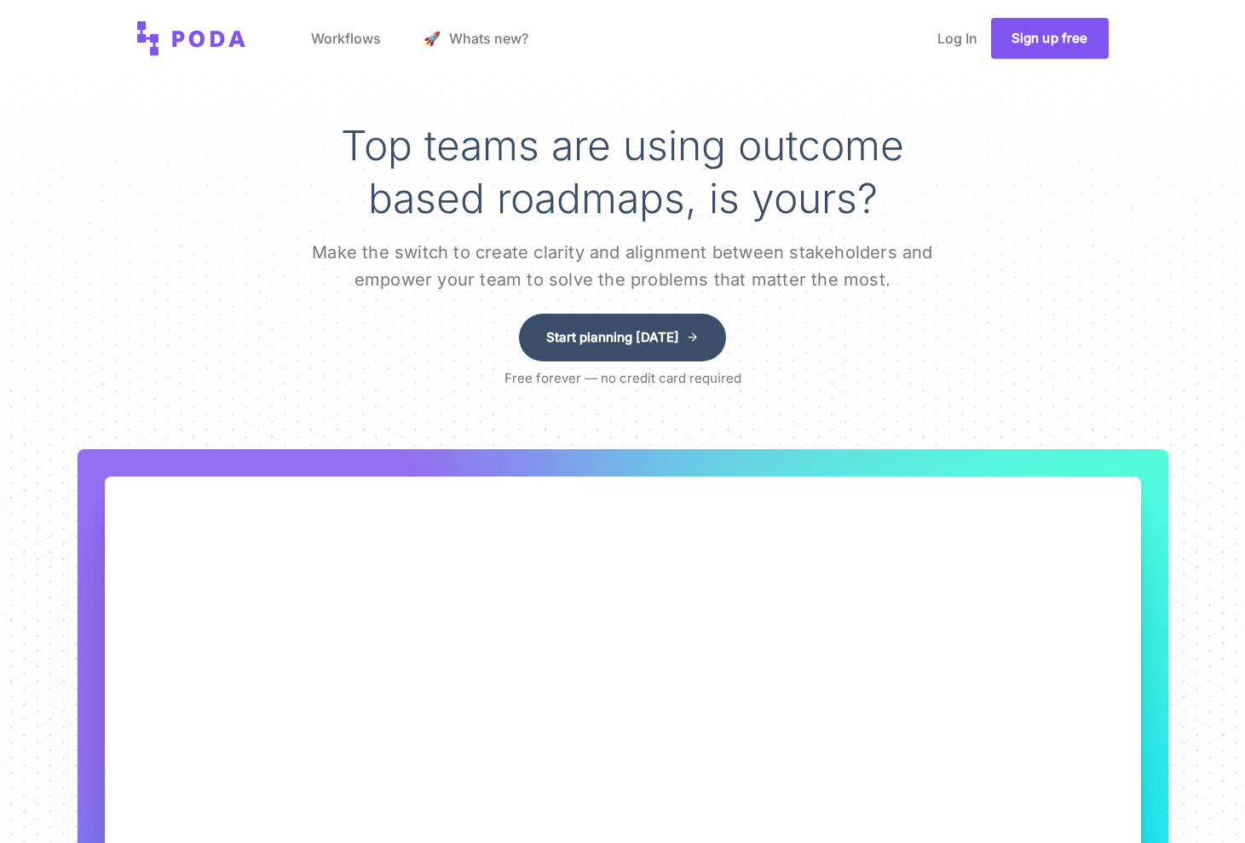
click at [1021, 34] on link "Sign up free" at bounding box center [1050, 38] width 118 height 41
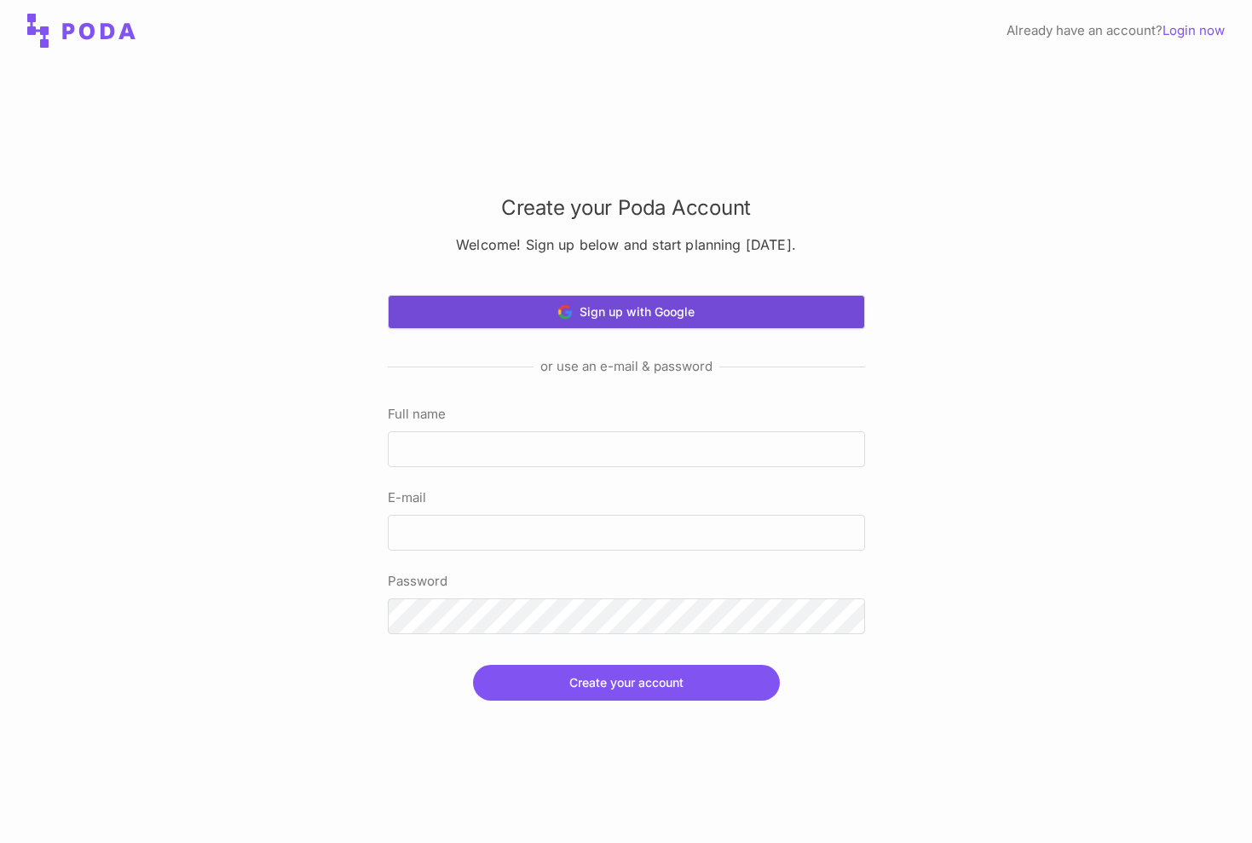
click at [609, 312] on button "Sign up with Google" at bounding box center [626, 312] width 477 height 34
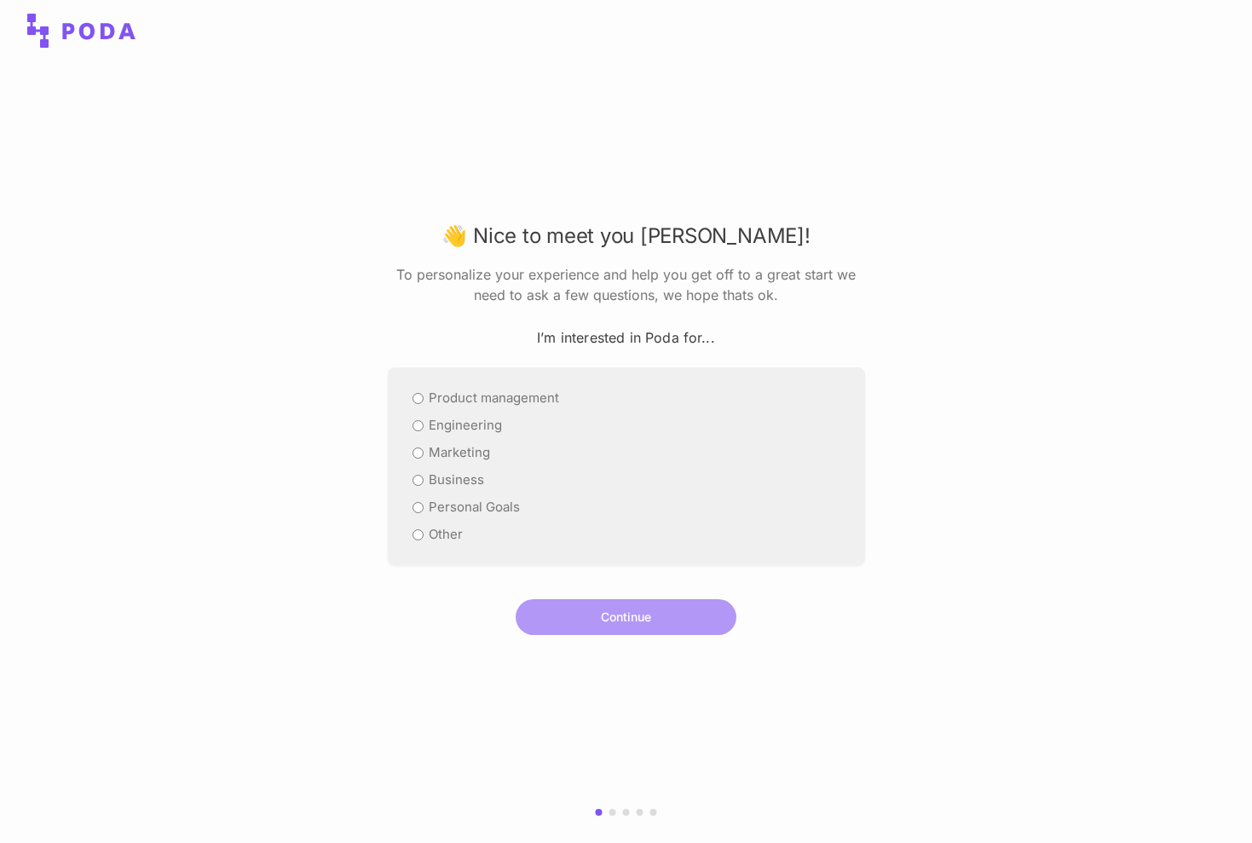
click at [476, 399] on label "Product management" at bounding box center [494, 398] width 130 height 20
click at [424, 399] on input "Product management" at bounding box center [417, 398] width 11 height 11
radio input "true"
click at [620, 612] on button "Continue" at bounding box center [626, 617] width 221 height 36
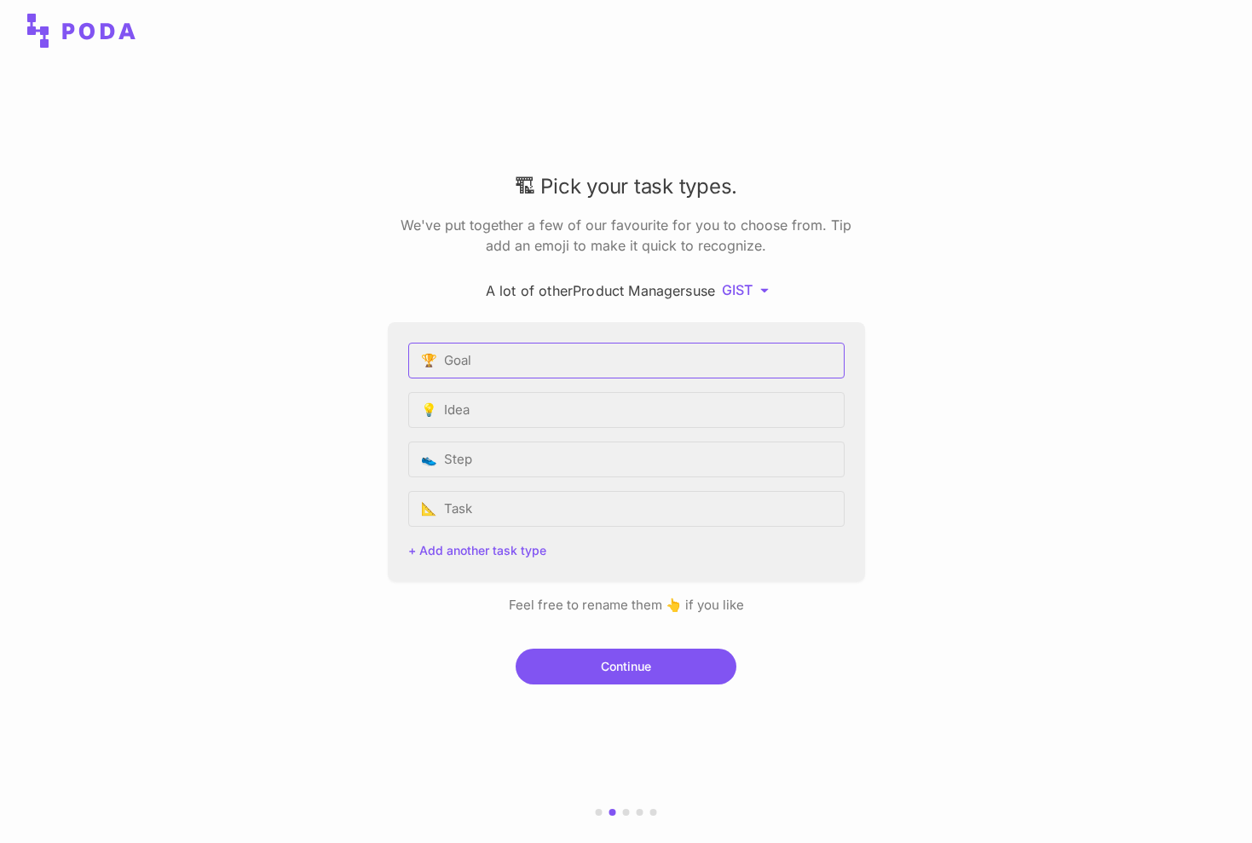
click at [545, 355] on input "🏆 Goal" at bounding box center [626, 361] width 436 height 36
click at [541, 406] on input "💡 Idea" at bounding box center [626, 410] width 436 height 36
click at [539, 456] on input "👟 Step" at bounding box center [626, 459] width 436 height 36
click at [539, 513] on input "📐 Task" at bounding box center [626, 509] width 436 height 36
click at [758, 292] on html "🏗 Pick your task types. We've put together a few of our favourite for you to ch…" at bounding box center [626, 421] width 1252 height 843
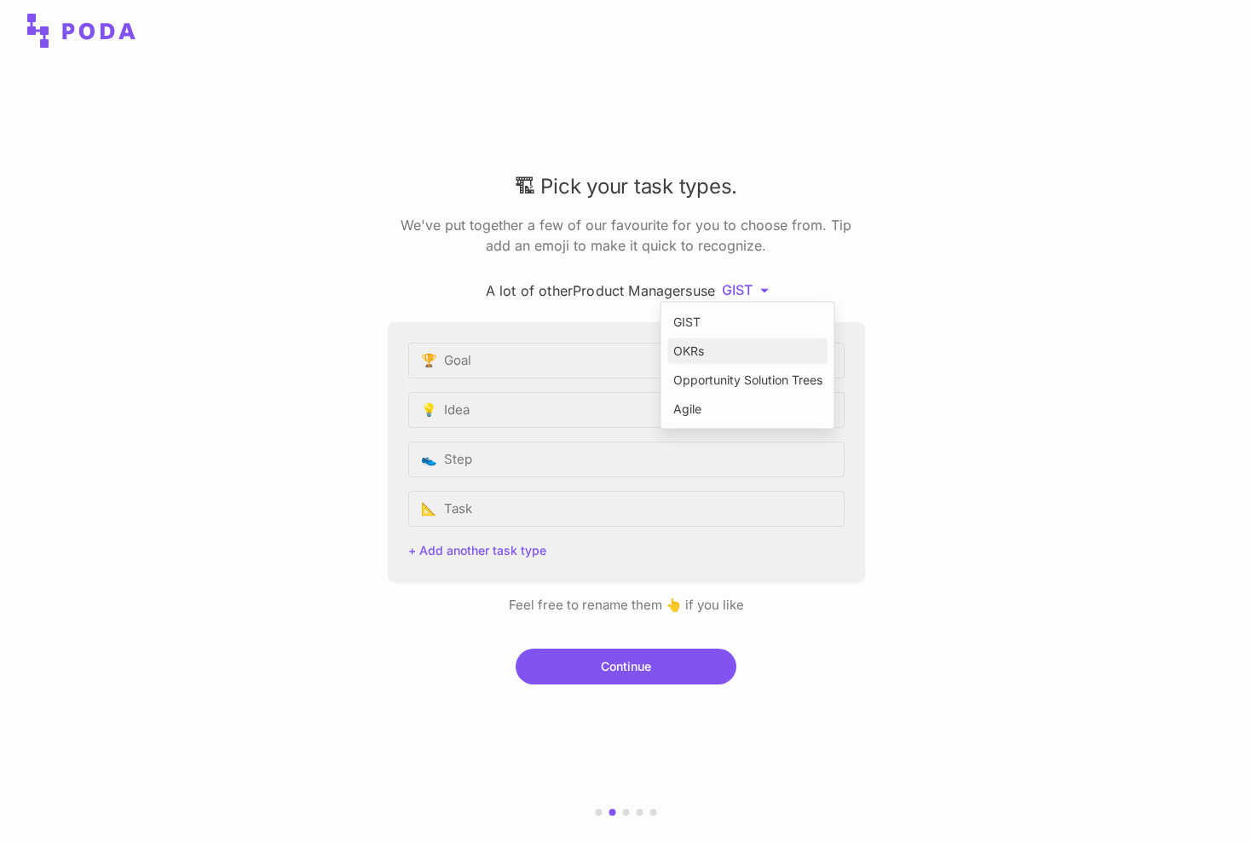
click at [727, 345] on div "OKRs" at bounding box center [747, 351] width 159 height 26
click at [744, 294] on html "🏗 Pick your task types. We've put together a few of our favourite for you to ch…" at bounding box center [626, 421] width 1252 height 843
click at [714, 381] on div "Opportunity Solution Trees" at bounding box center [747, 380] width 159 height 26
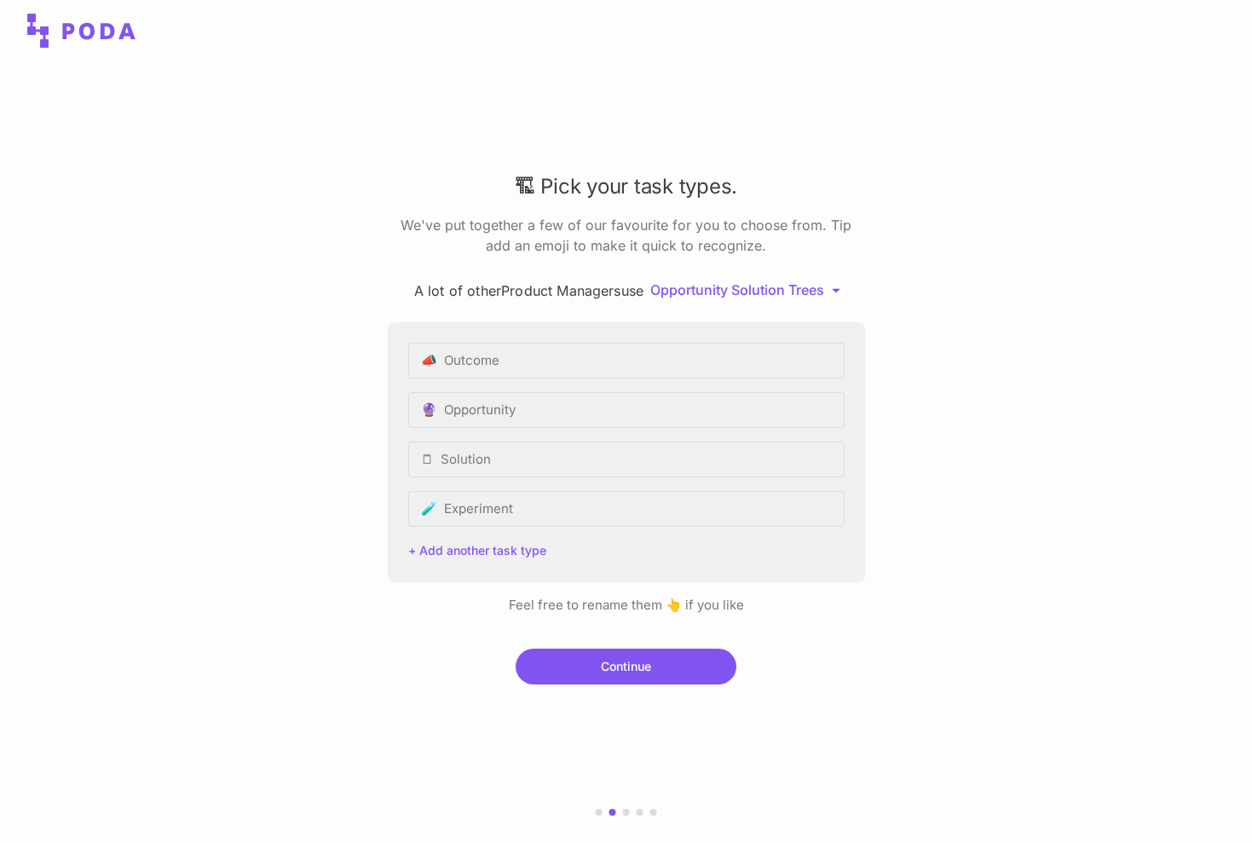
click at [753, 289] on html "🏗 Pick your task types. We've put together a few of our favourite for you to ch…" at bounding box center [626, 421] width 1252 height 843
click at [721, 408] on div "Agile" at bounding box center [747, 409] width 159 height 26
click at [739, 286] on html "🏗 Pick your task types. We've put together a few of our favourite for you to ch…" at bounding box center [626, 421] width 1252 height 843
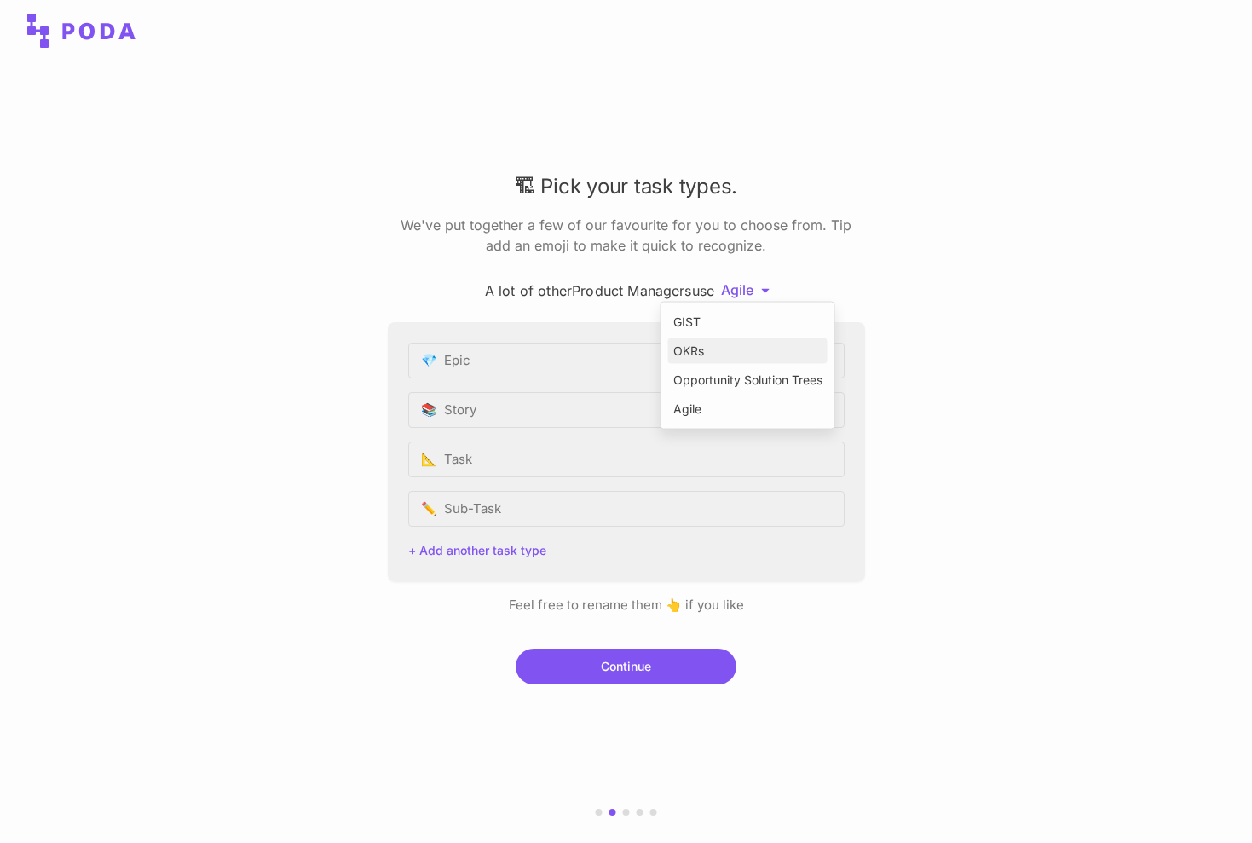
click at [732, 347] on div "OKRs" at bounding box center [747, 351] width 159 height 26
click at [743, 287] on html "🏗 Pick your task types. We've put together a few of our favourite for you to ch…" at bounding box center [626, 421] width 1252 height 843
click at [730, 318] on div "GIST" at bounding box center [747, 322] width 159 height 26
click at [746, 292] on html "🏗 Pick your task types. We've put together a few of our favourite for you to ch…" at bounding box center [626, 421] width 1252 height 843
click at [727, 380] on div "Opportunity Solution Trees" at bounding box center [747, 380] width 159 height 26
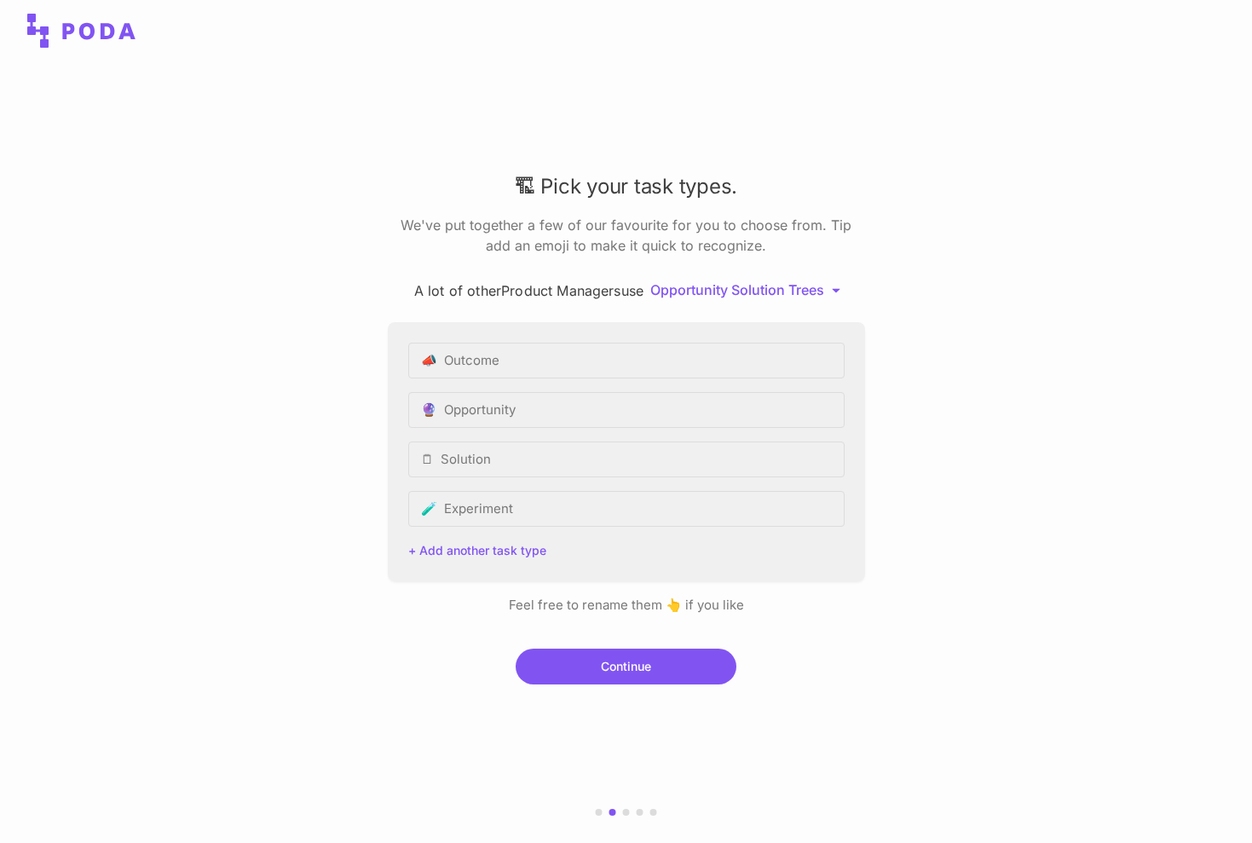
click at [764, 294] on html "🏗 Pick your task types. We've put together a few of our favourite for you to ch…" at bounding box center [626, 421] width 1252 height 843
click at [728, 412] on div "Agile" at bounding box center [747, 409] width 159 height 26
click at [747, 290] on html "🏗 Pick your task types. We've put together a few of our favourite for you to ch…" at bounding box center [626, 421] width 1252 height 843
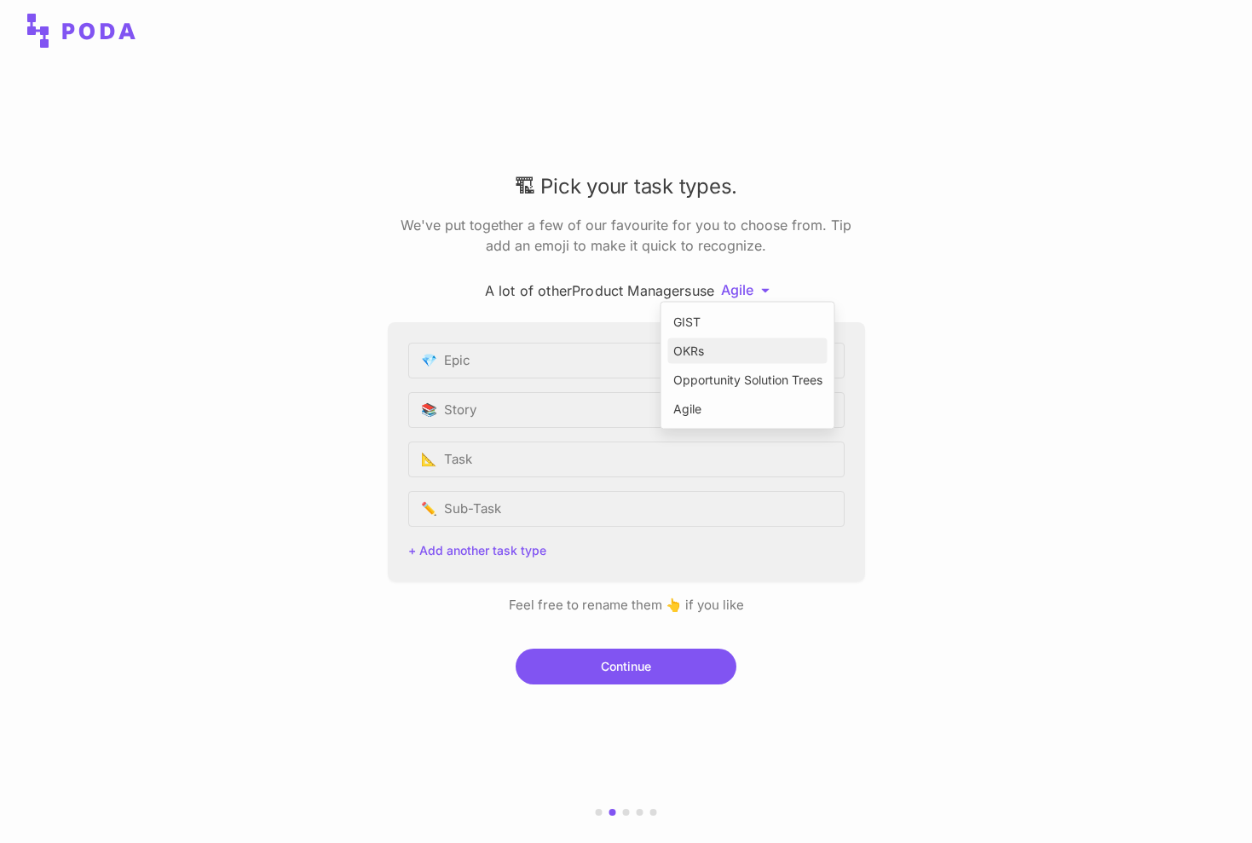
click at [724, 361] on div "OKRs" at bounding box center [747, 351] width 159 height 26
click at [741, 286] on html "🏗 Pick your task types. We've put together a few of our favourite for you to ch…" at bounding box center [626, 421] width 1252 height 843
click at [727, 323] on div "GIST" at bounding box center [747, 322] width 159 height 26
click at [755, 290] on html "🏗 Pick your task types. We've put together a few of our favourite for you to ch…" at bounding box center [626, 421] width 1252 height 843
click at [725, 377] on div "Opportunity Solution Trees" at bounding box center [747, 380] width 159 height 26
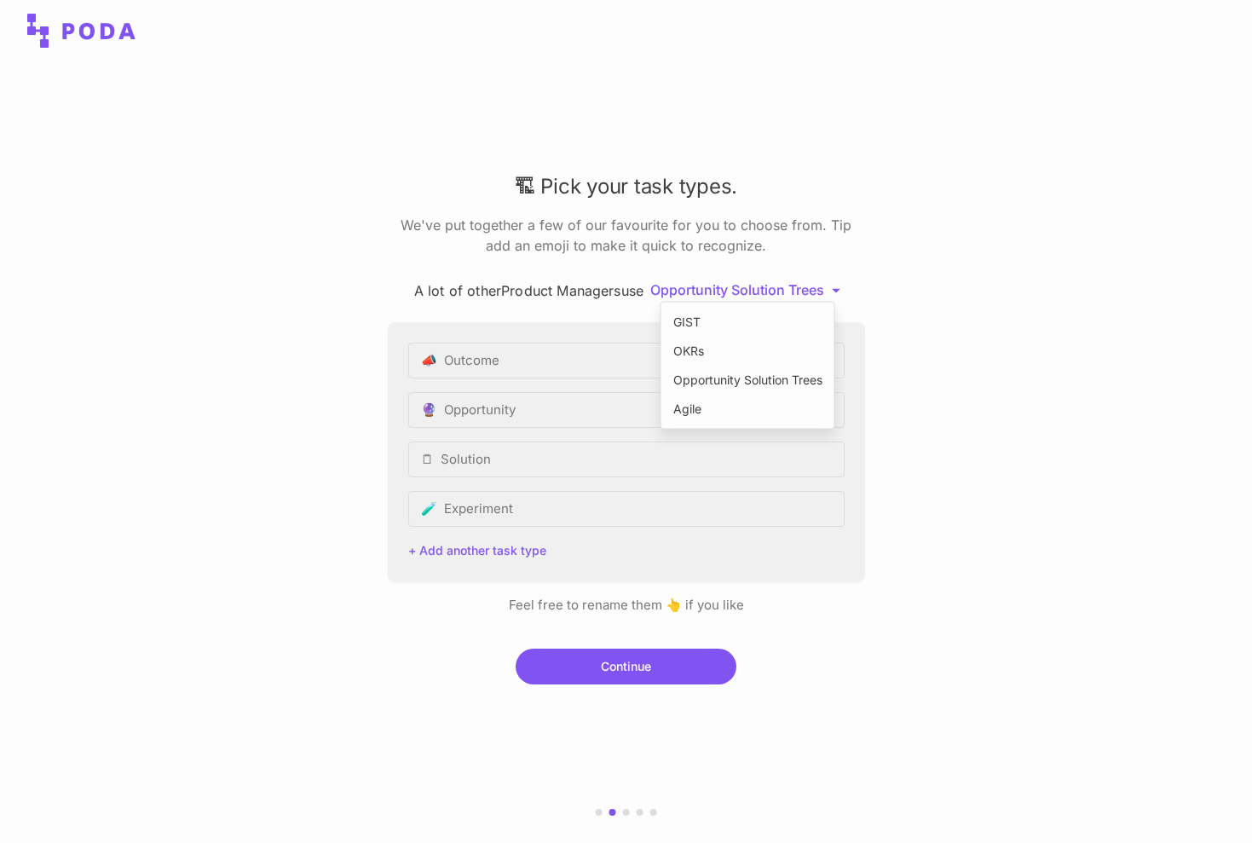
click at [749, 293] on html "🏗 Pick your task types. We've put together a few of our favourite for you to ch…" at bounding box center [626, 421] width 1252 height 843
click at [728, 351] on div "OKRs" at bounding box center [747, 351] width 159 height 26
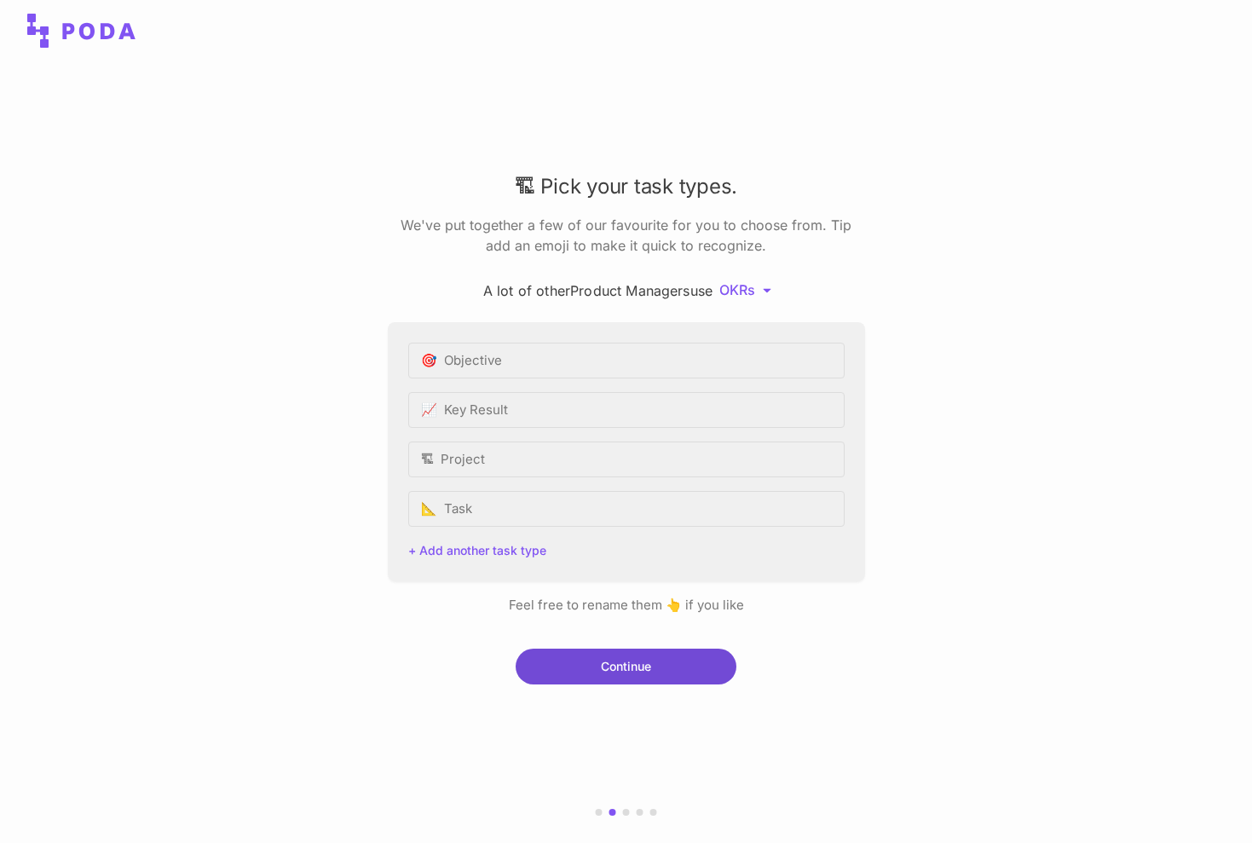
click at [655, 672] on button "Continue" at bounding box center [626, 667] width 221 height 36
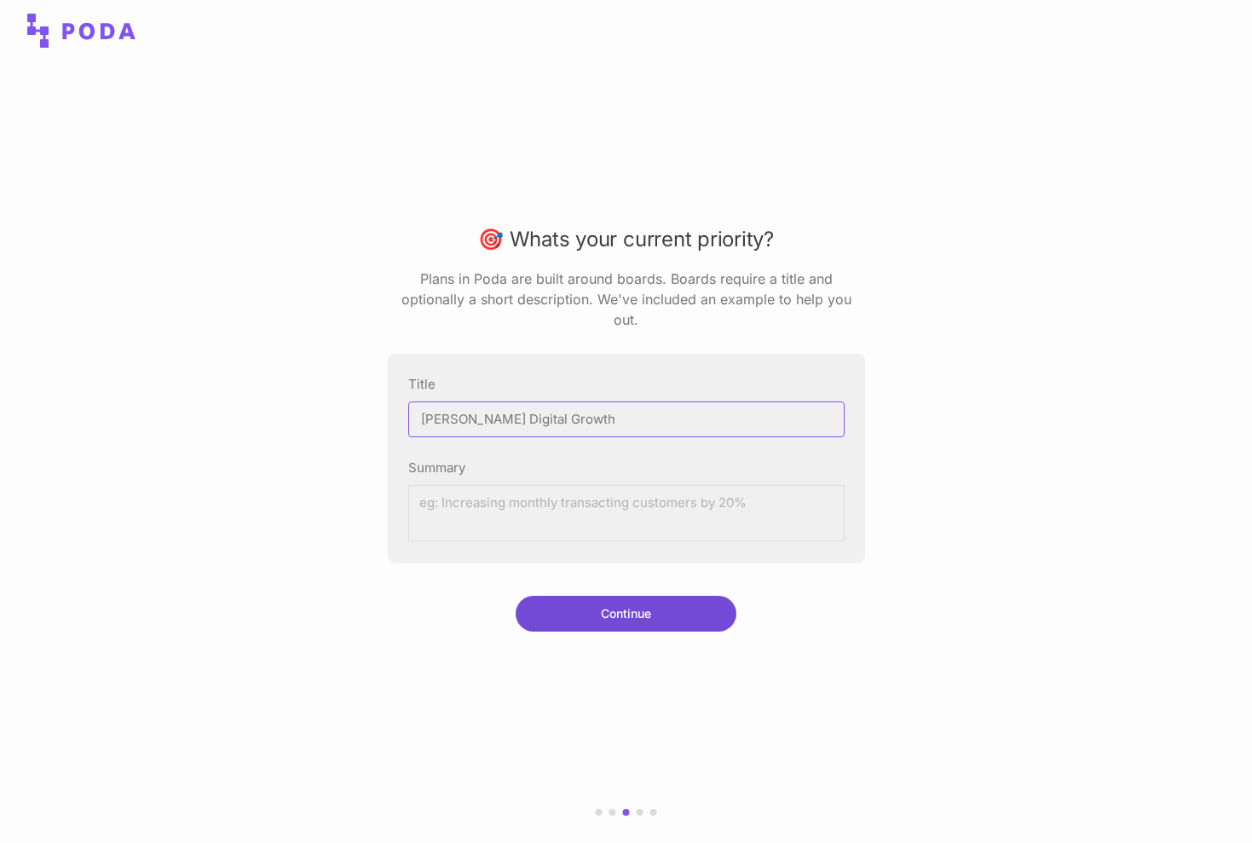
type input "[PERSON_NAME] Digital Growth"
drag, startPoint x: 613, startPoint y: 603, endPoint x: 571, endPoint y: 483, distance: 127.2
click at [572, 483] on div "🎯 Whats your current priority? Plans in [GEOGRAPHIC_DATA] are built around boar…" at bounding box center [626, 451] width 477 height 453
click at [571, 485] on textarea "Summary" at bounding box center [626, 513] width 436 height 56
click at [584, 407] on input "[PERSON_NAME] Digital Growth" at bounding box center [626, 419] width 436 height 36
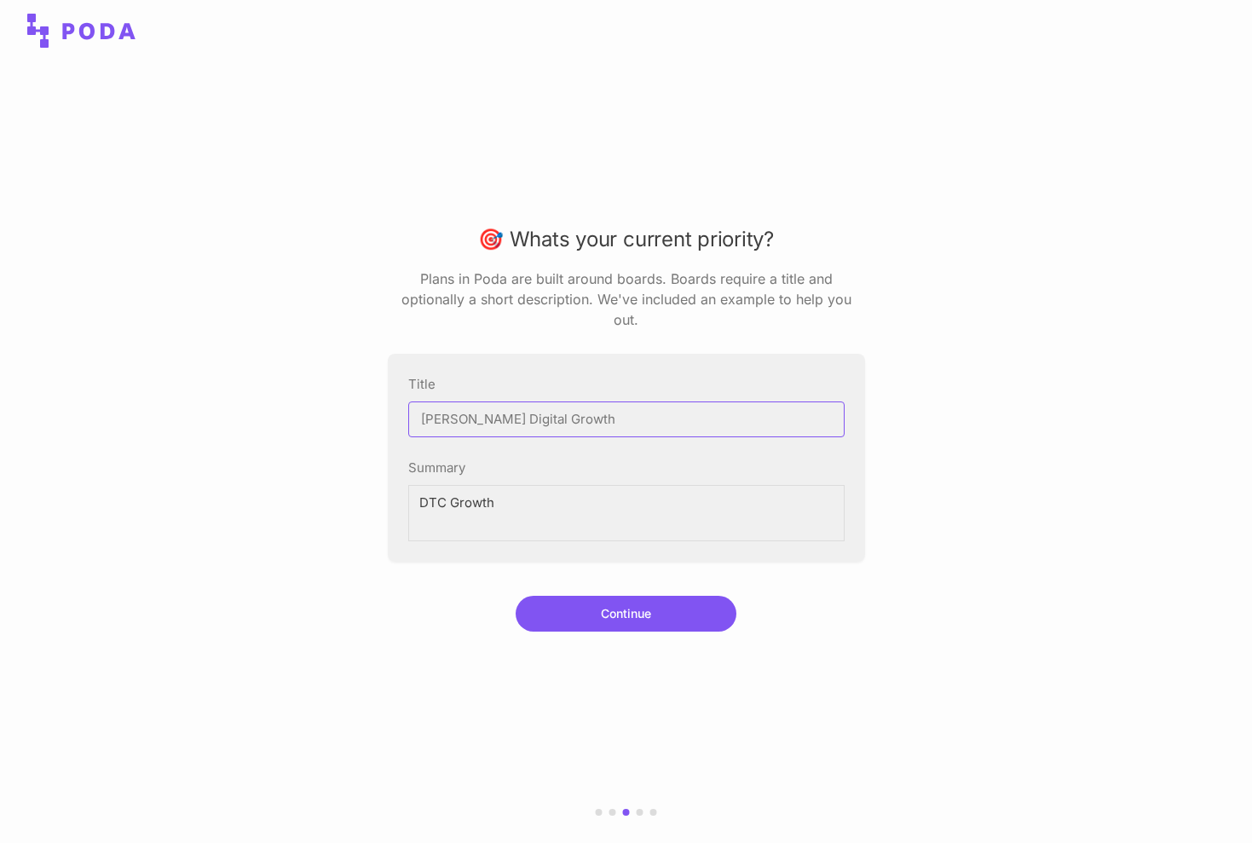
click at [584, 407] on input "[PERSON_NAME] Digital Growth" at bounding box center [626, 419] width 436 height 36
click at [536, 495] on textarea "DTC Growth" at bounding box center [626, 513] width 436 height 56
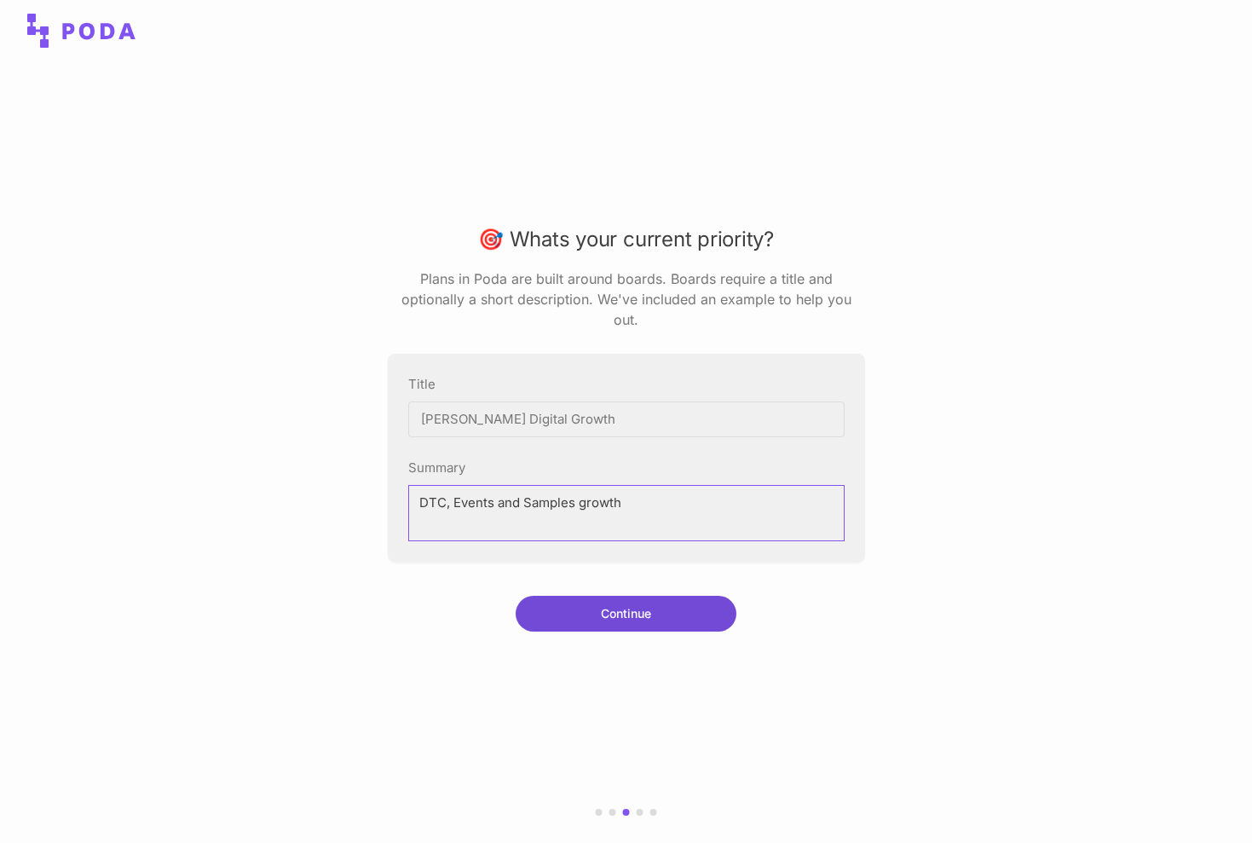
type textarea "DTC, Events and Samples growth"
click at [623, 609] on button "Continue" at bounding box center [626, 614] width 221 height 36
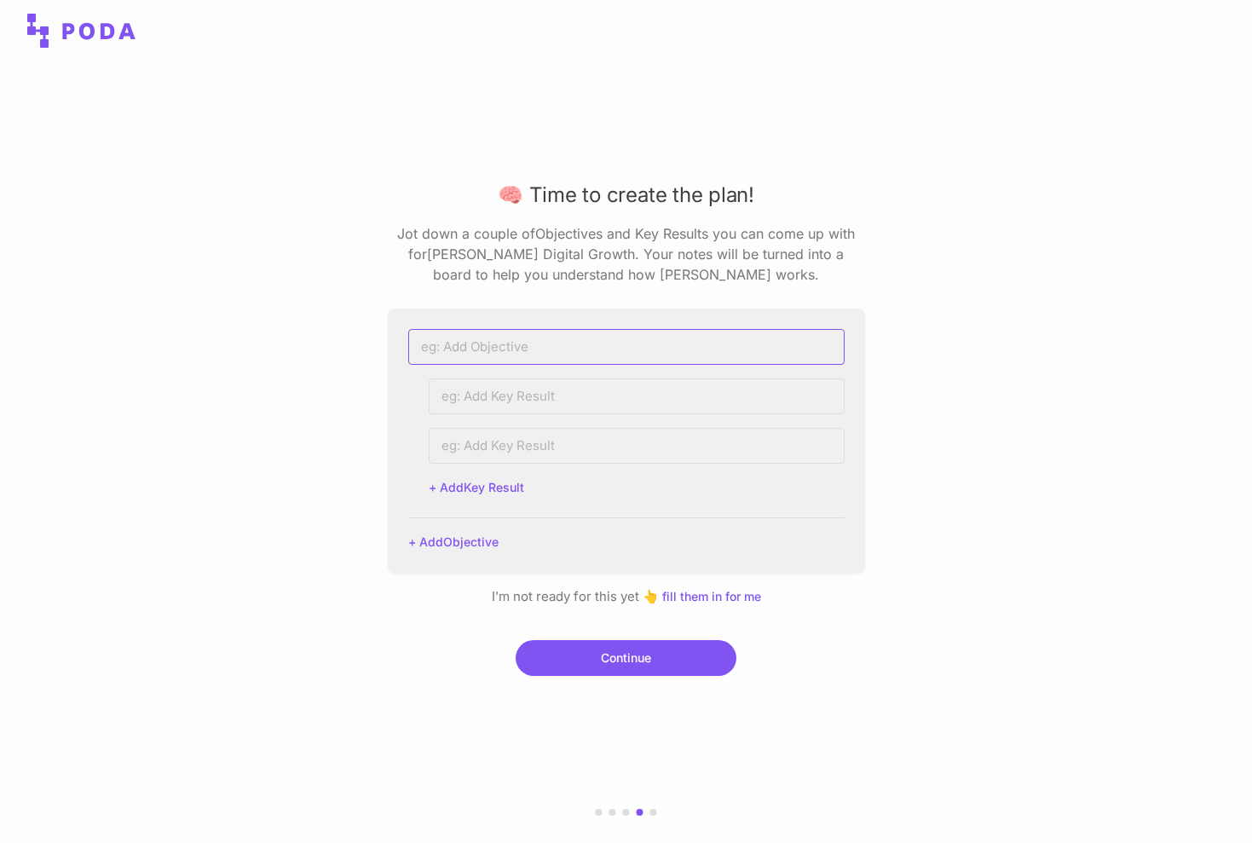
click at [527, 347] on input at bounding box center [626, 347] width 436 height 36
click at [522, 393] on input at bounding box center [637, 396] width 416 height 36
click at [529, 329] on input at bounding box center [626, 347] width 436 height 36
type input "DTC Growth"
click at [536, 399] on input at bounding box center [637, 396] width 416 height 36
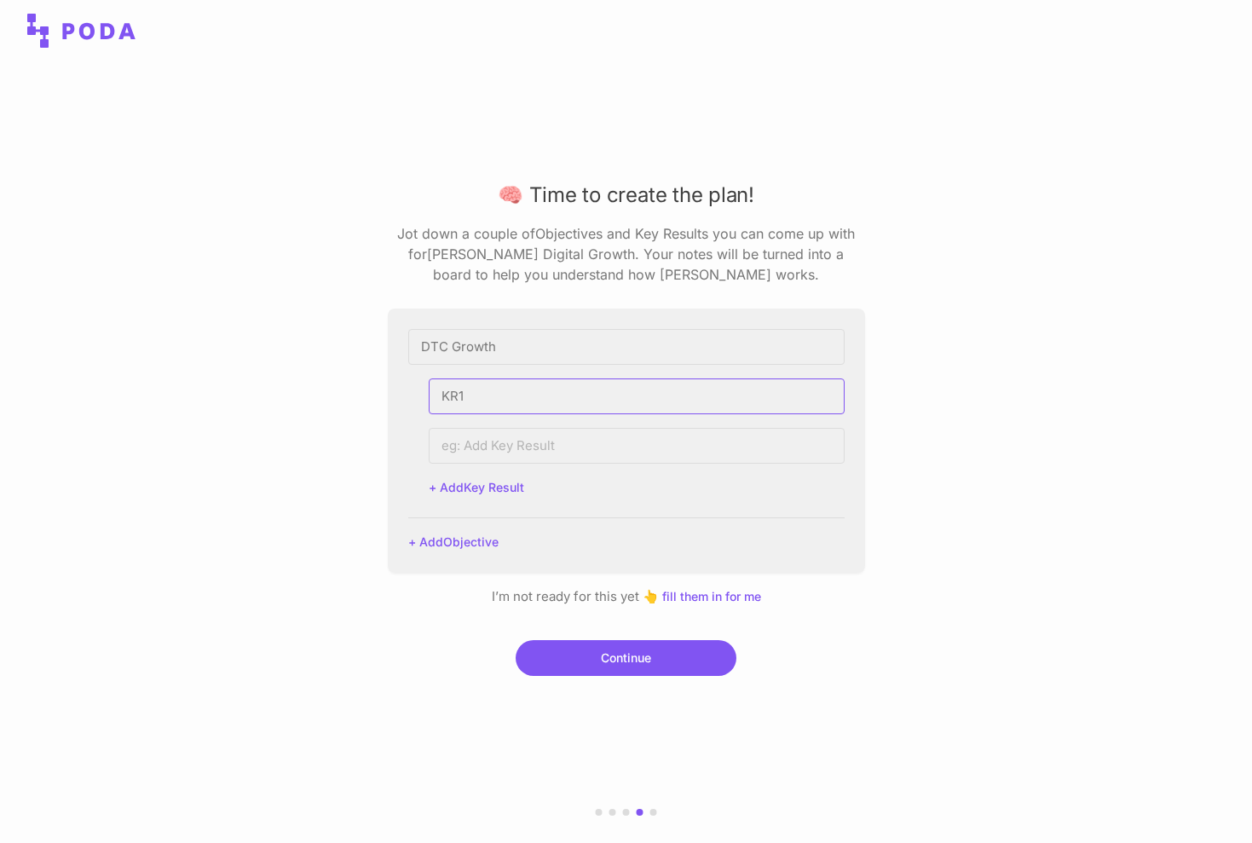
type input "KR1"
click at [555, 457] on input at bounding box center [637, 446] width 416 height 36
type input "KR2"
click at [475, 545] on button "+ Add Objective" at bounding box center [453, 542] width 90 height 12
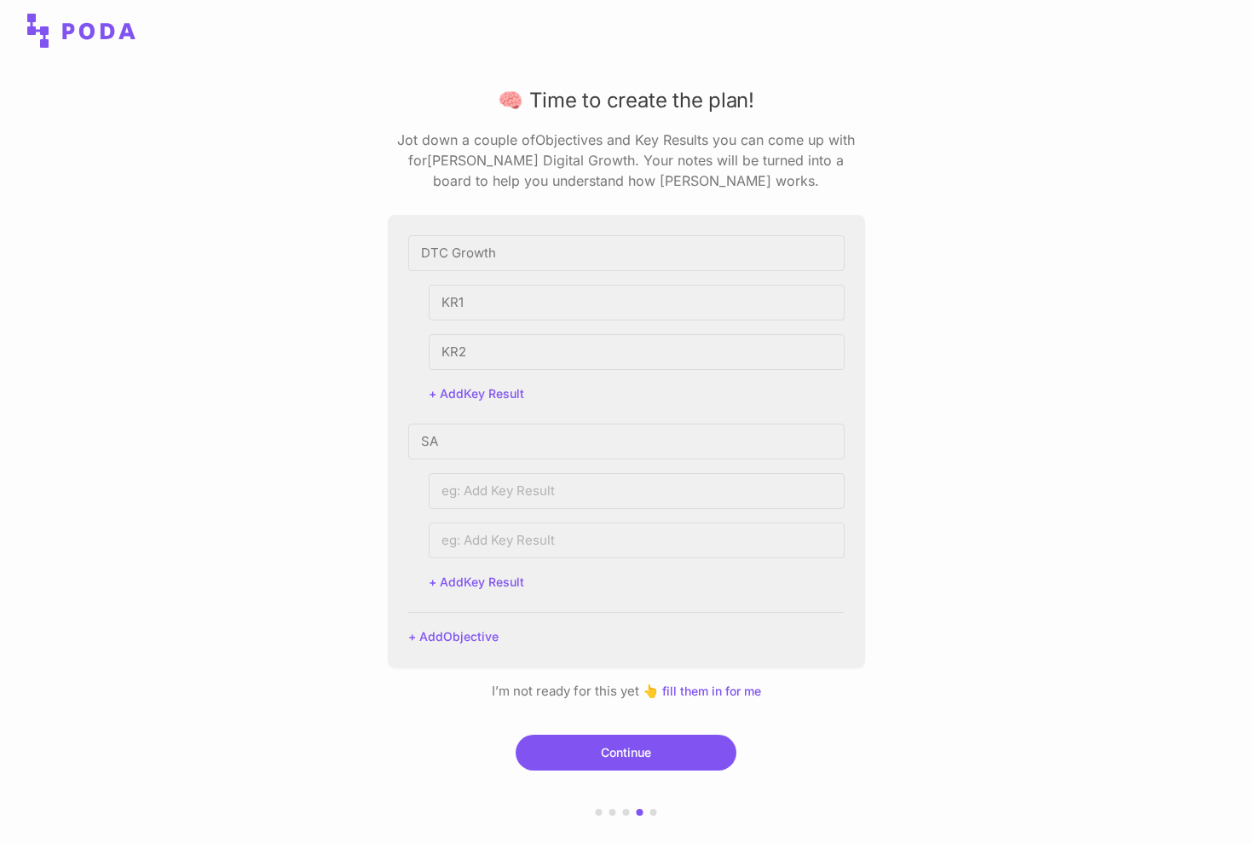
type input "S"
type input "EVT Growth"
click at [543, 483] on input at bounding box center [637, 491] width 416 height 36
type input "KR3"
click at [544, 536] on input at bounding box center [637, 540] width 416 height 36
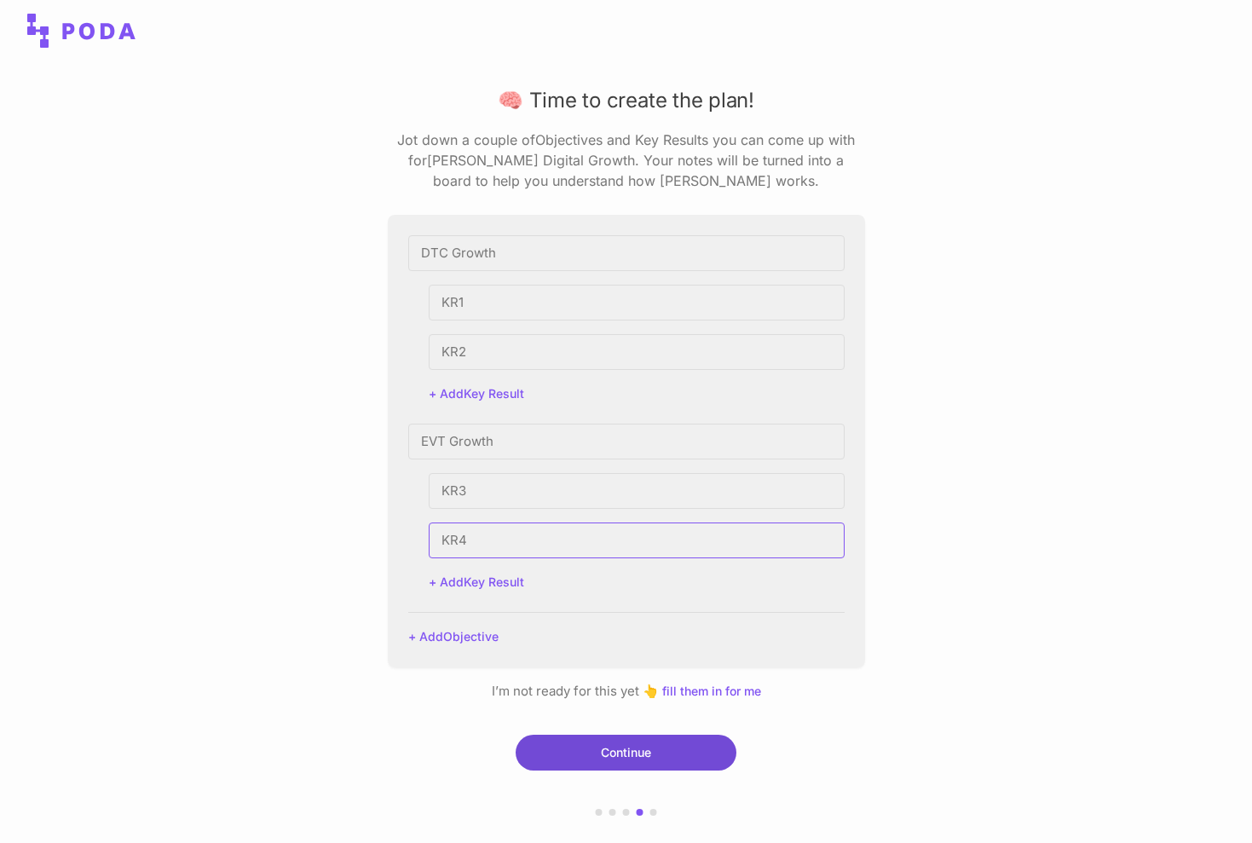
type input "KR4"
click at [604, 758] on button "Continue" at bounding box center [626, 753] width 221 height 36
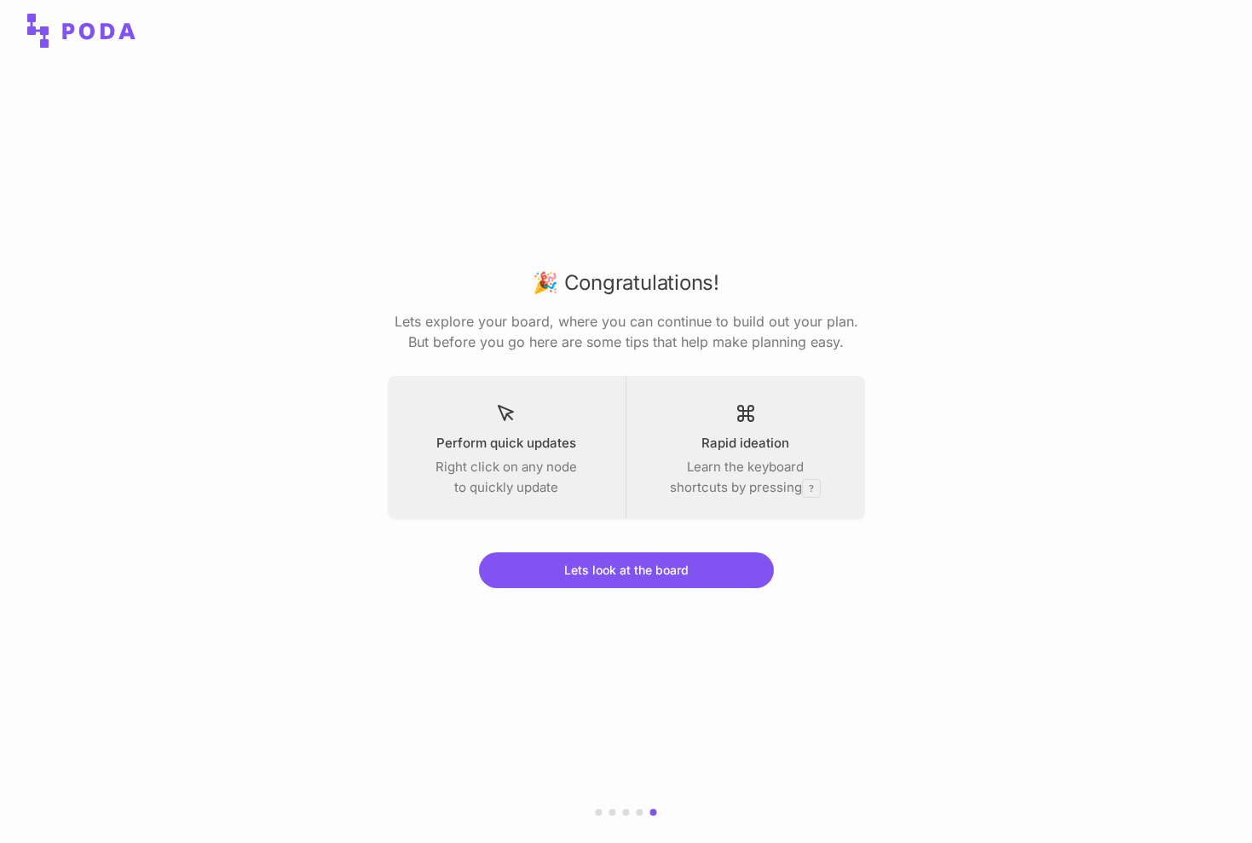
click at [744, 403] on icon at bounding box center [745, 413] width 20 height 20
click at [714, 568] on button "Lets look at the board" at bounding box center [626, 570] width 295 height 36
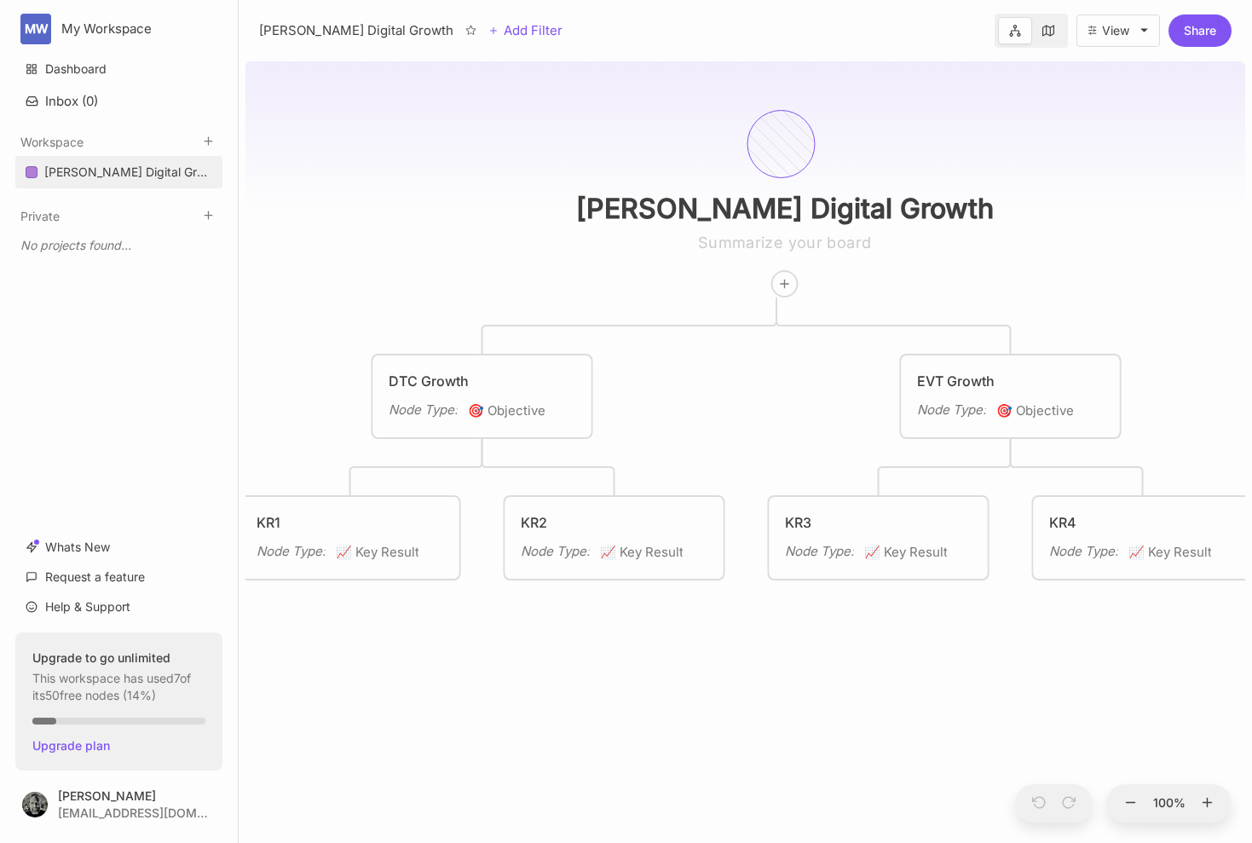
click at [777, 147] on div at bounding box center [781, 144] width 68 height 68
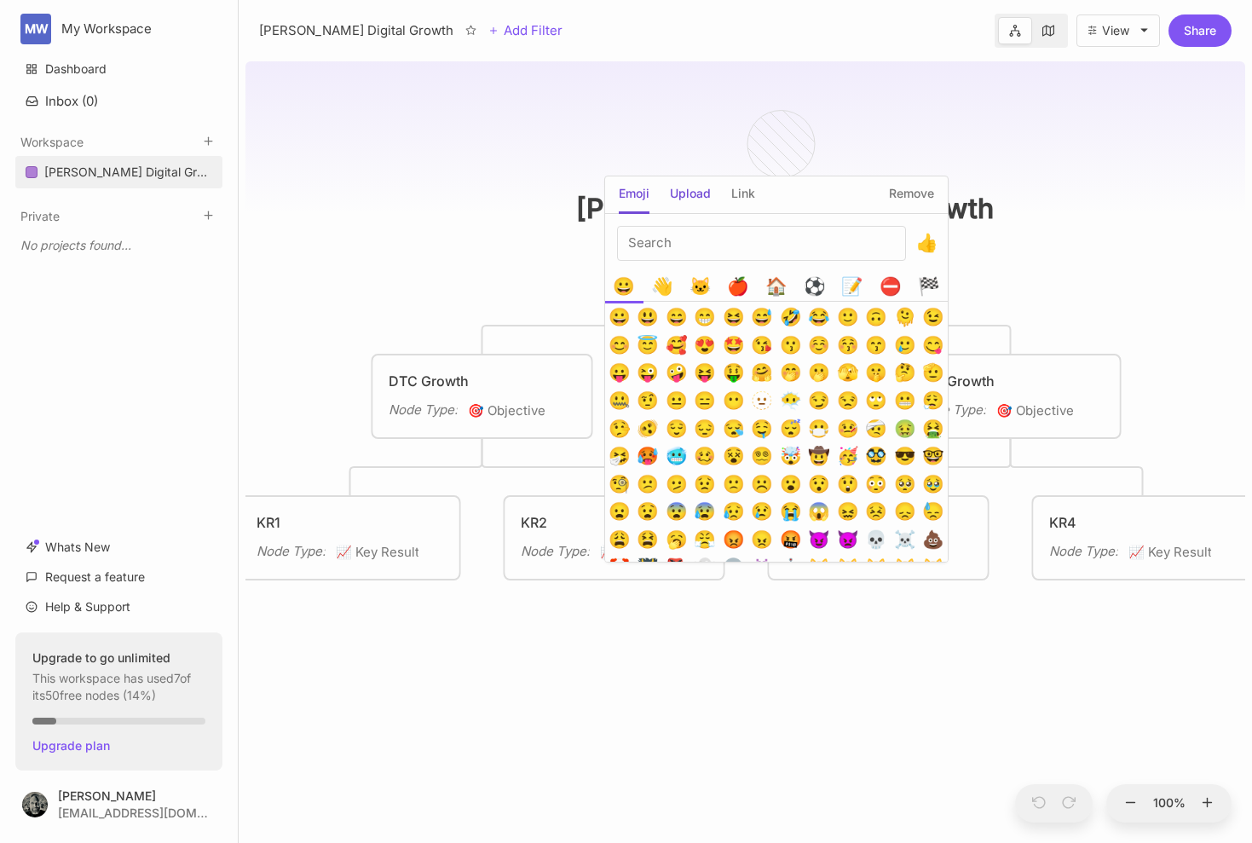
click at [690, 196] on h5 "Upload" at bounding box center [690, 199] width 41 height 30
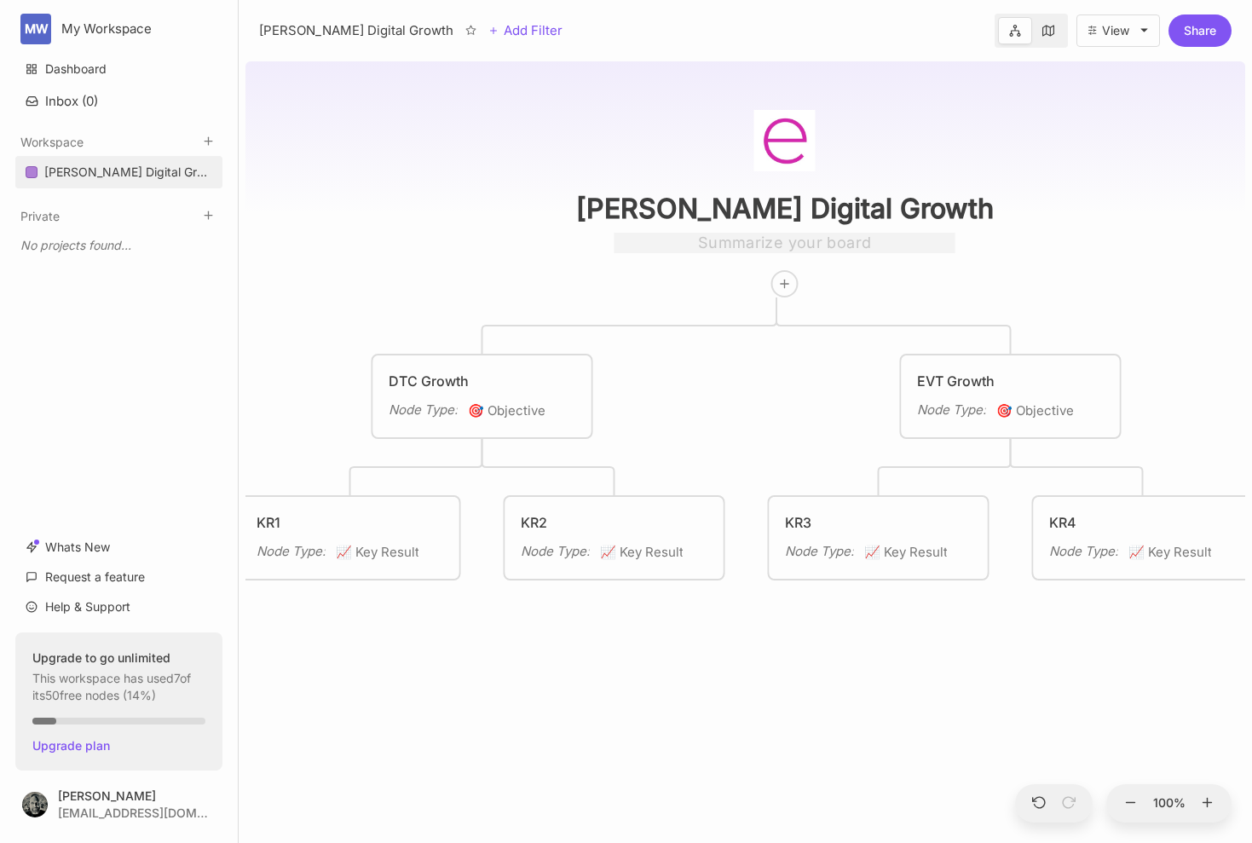
click at [774, 249] on textarea at bounding box center [784, 243] width 341 height 20
type textarea "Path to growth"
